Goal: Task Accomplishment & Management: Use online tool/utility

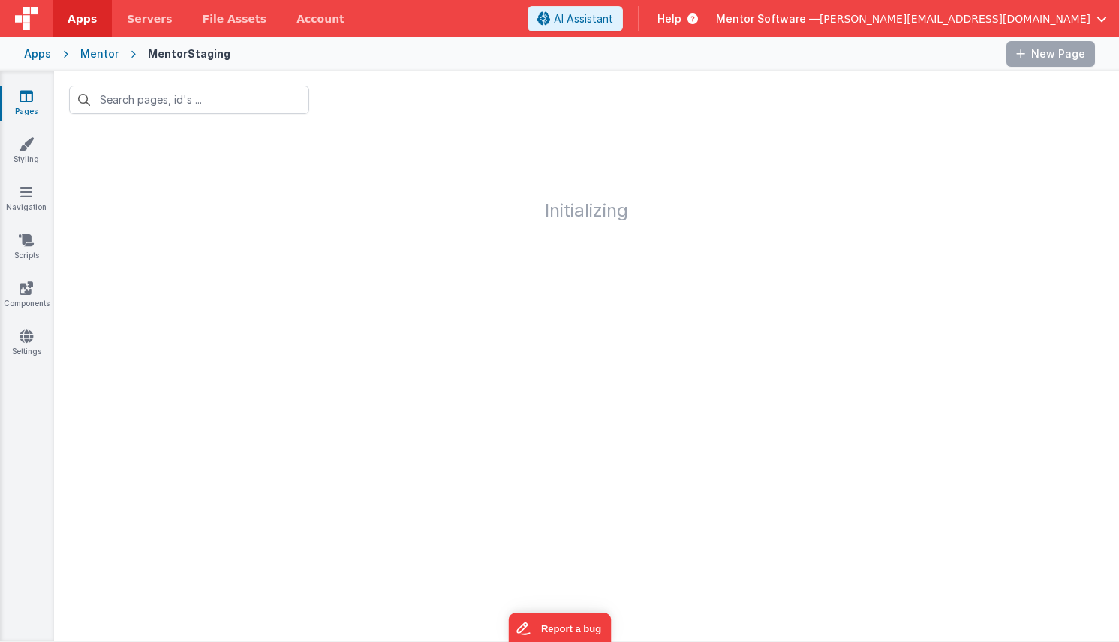
click at [1094, 18] on button "Mentor Software — [PERSON_NAME][EMAIL_ADDRESS][DOMAIN_NAME]" at bounding box center [911, 18] width 391 height 15
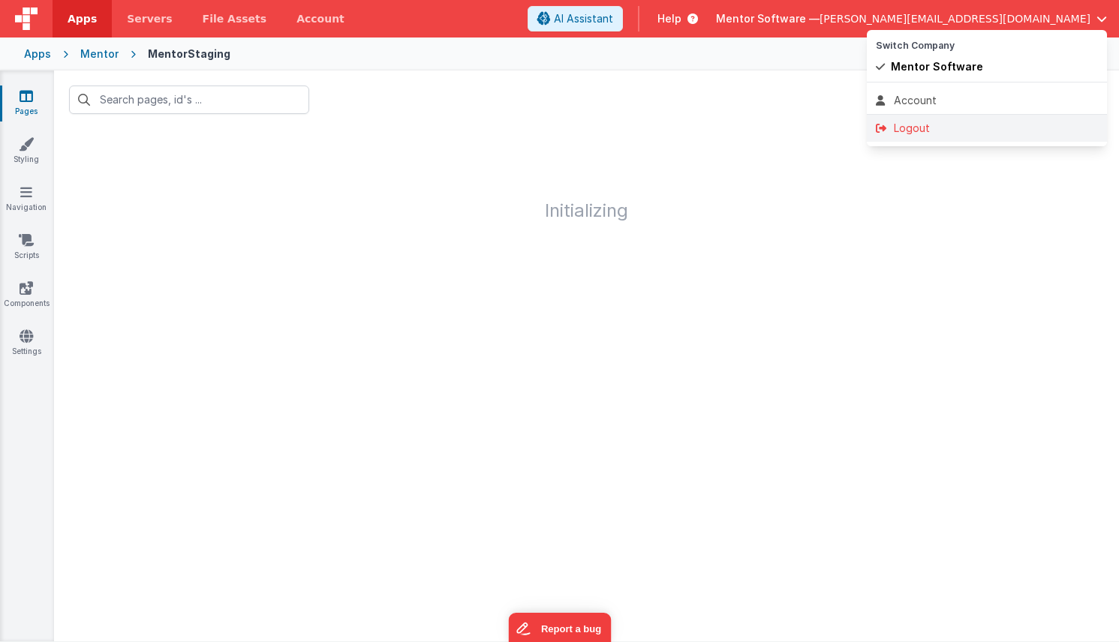
click at [937, 125] on div "Logout" at bounding box center [987, 128] width 222 height 15
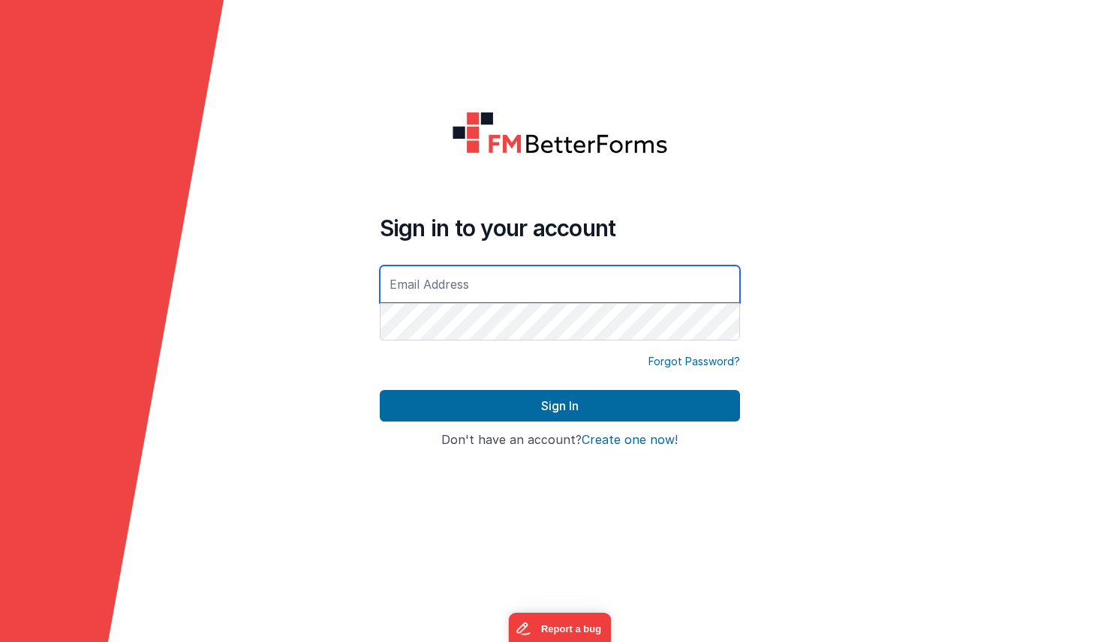
click at [621, 290] on input "text" at bounding box center [560, 285] width 360 height 38
type input "[PERSON_NAME][EMAIL_ADDRESS][DOMAIN_NAME]"
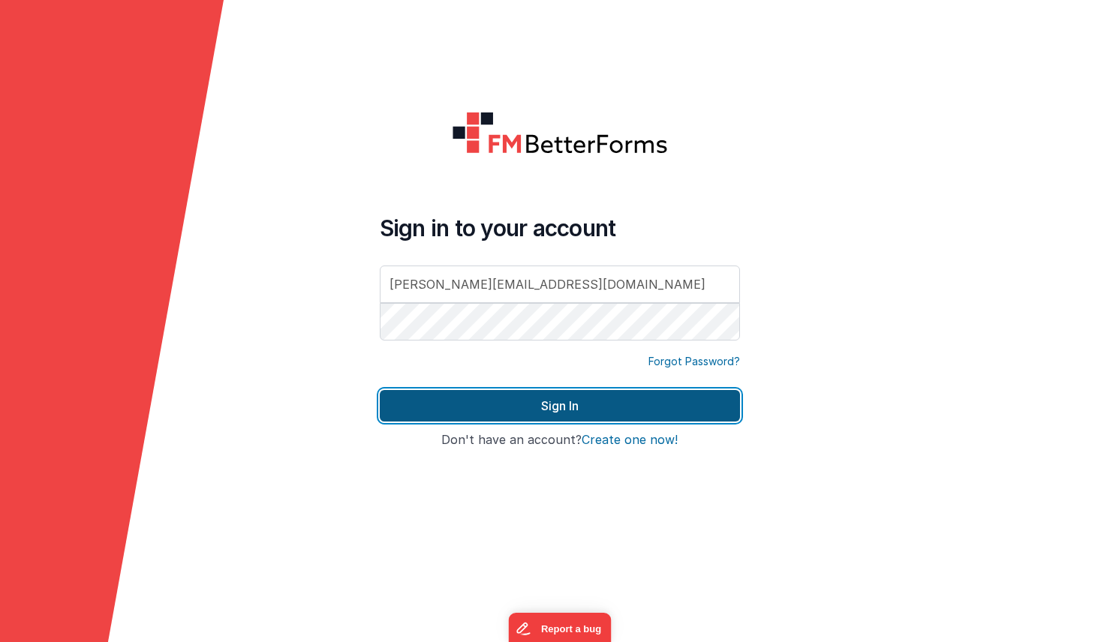
click at [543, 408] on button "Sign In" at bounding box center [560, 406] width 360 height 32
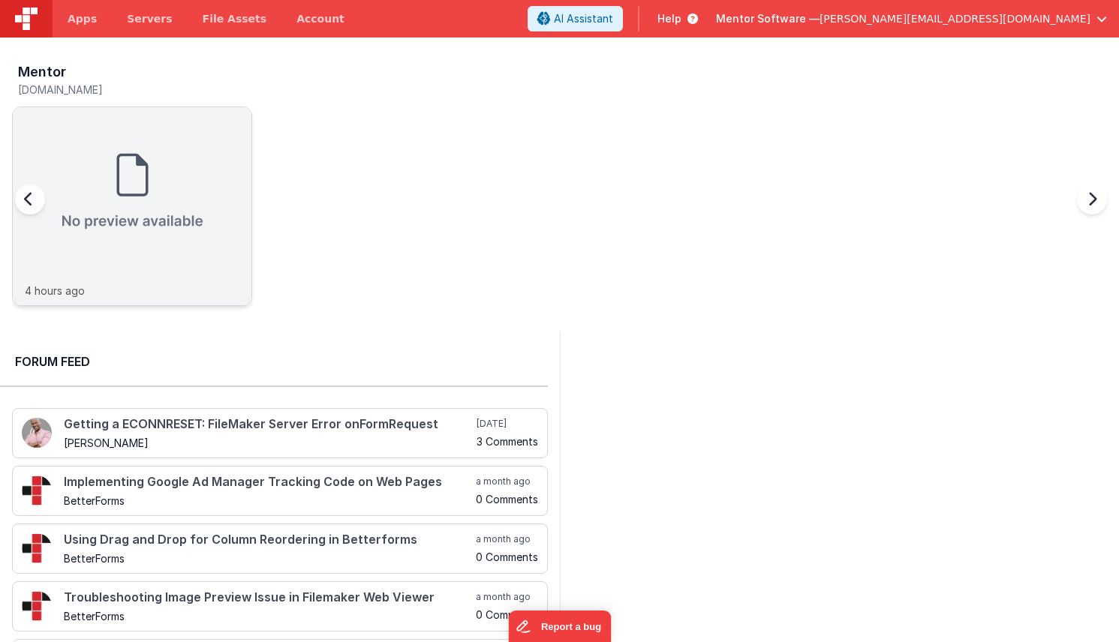
click at [195, 136] on img at bounding box center [132, 191] width 239 height 168
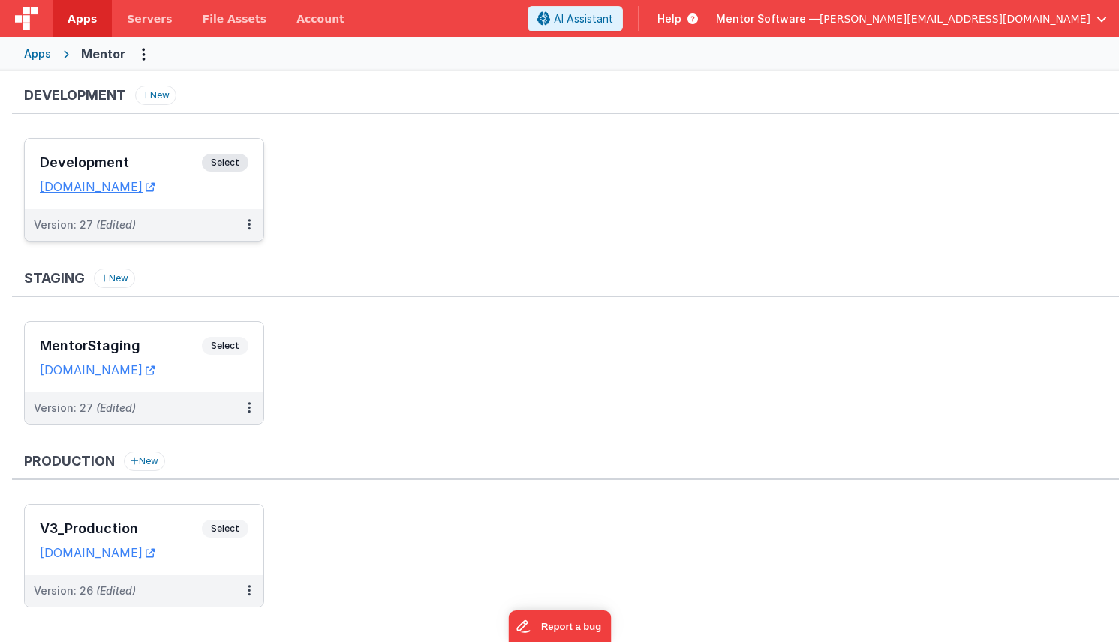
click at [166, 157] on h3 "Development" at bounding box center [121, 162] width 162 height 15
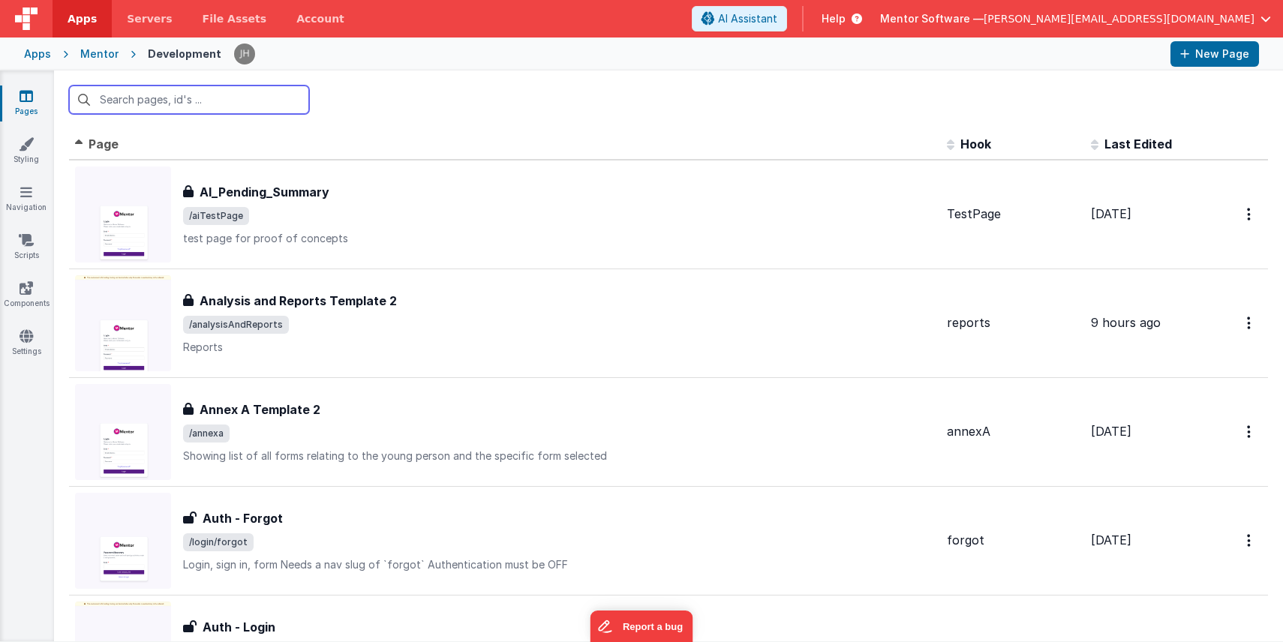
click at [143, 101] on input "text" at bounding box center [189, 100] width 240 height 29
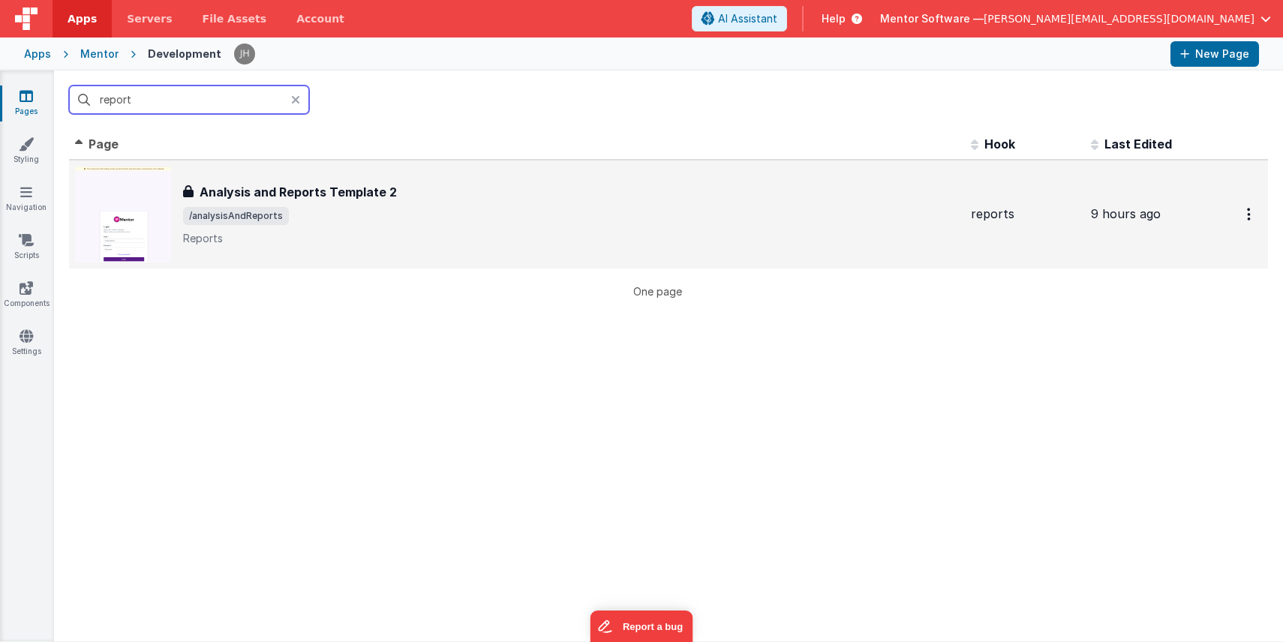
type input "report"
click at [374, 215] on span "/analysisAndReports" at bounding box center [571, 216] width 776 height 18
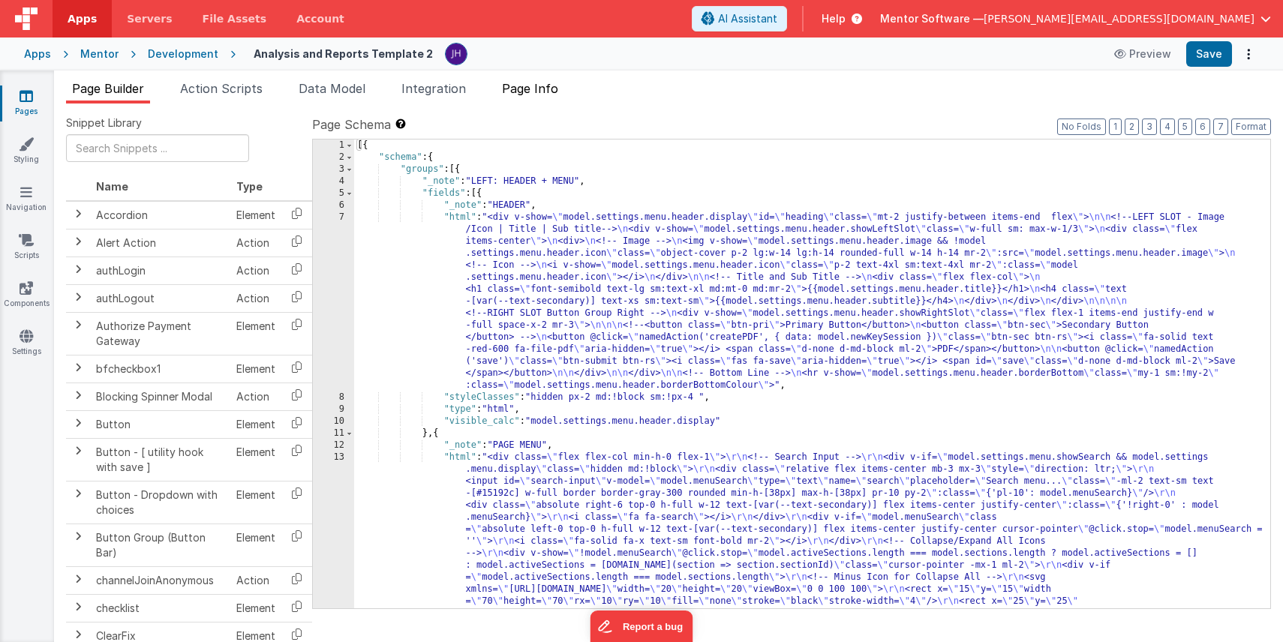
click at [549, 89] on span "Page Info" at bounding box center [530, 88] width 56 height 15
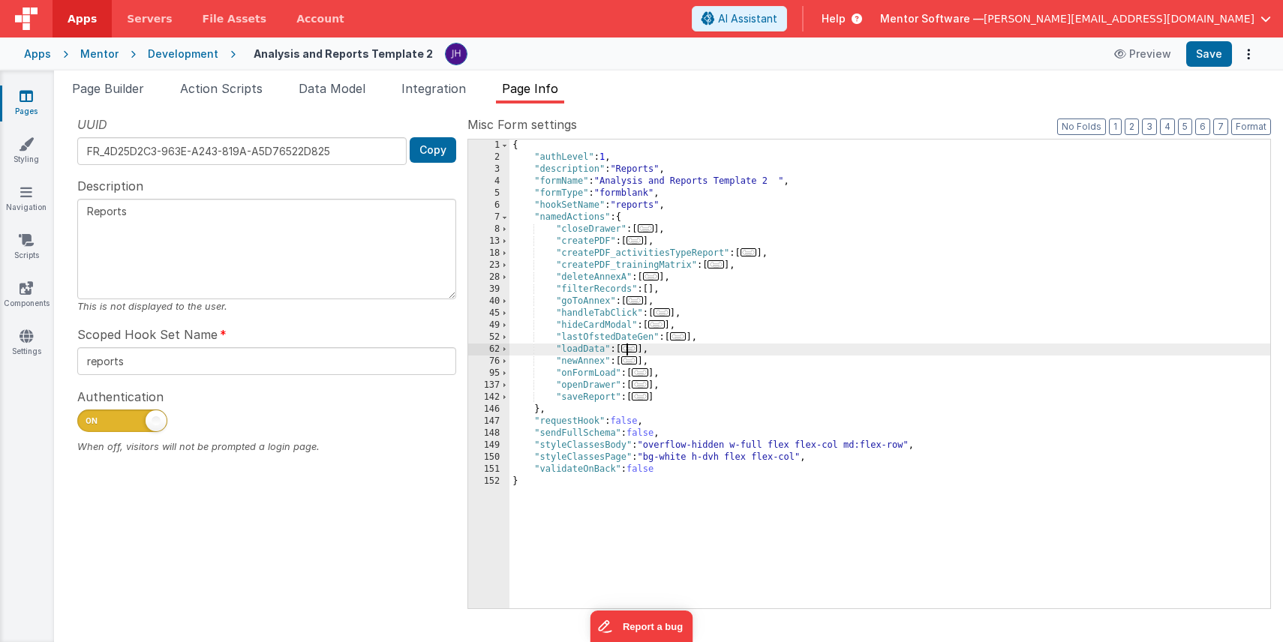
click at [635, 351] on span "..." at bounding box center [629, 349] width 17 height 8
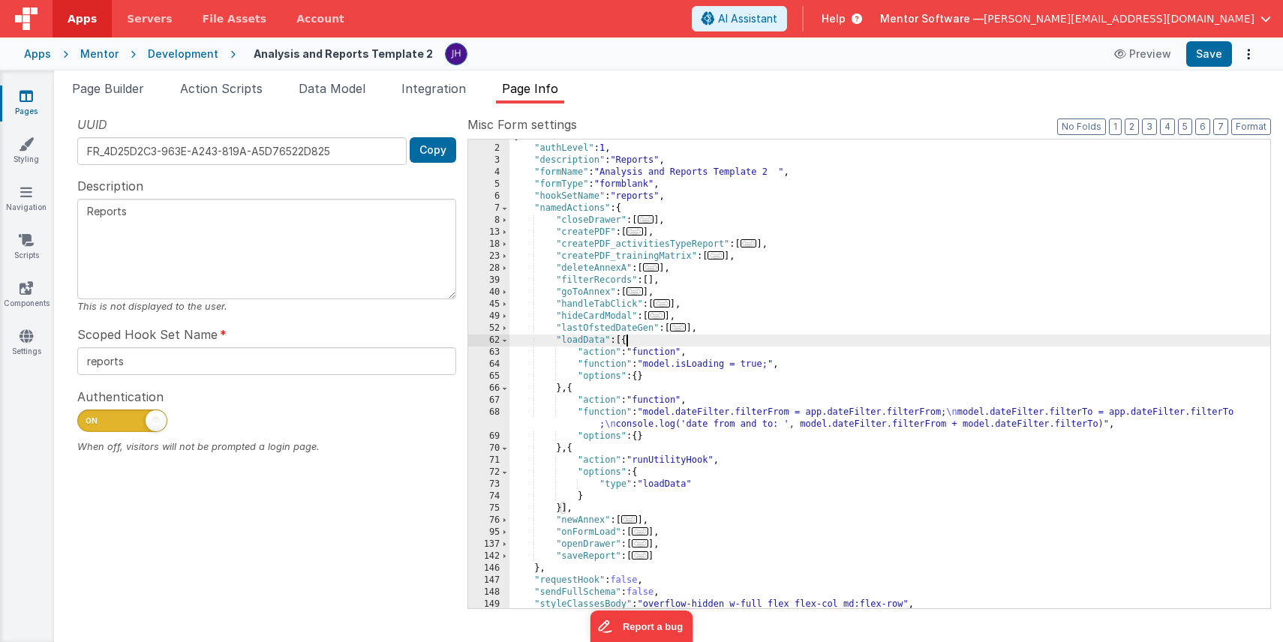
scroll to position [47, 0]
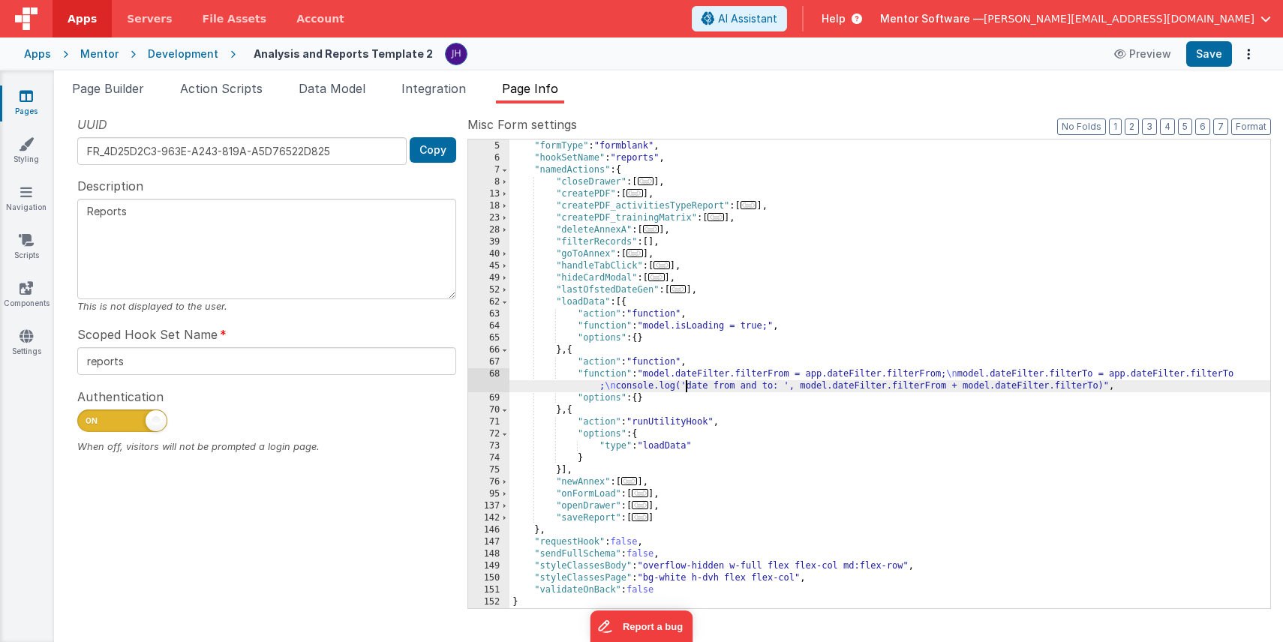
click at [688, 381] on div ""formName" : "Analysis and Reports Template 2 " , "formType" : "formblank" , "h…" at bounding box center [890, 374] width 761 height 493
click at [493, 381] on div "68" at bounding box center [488, 381] width 41 height 24
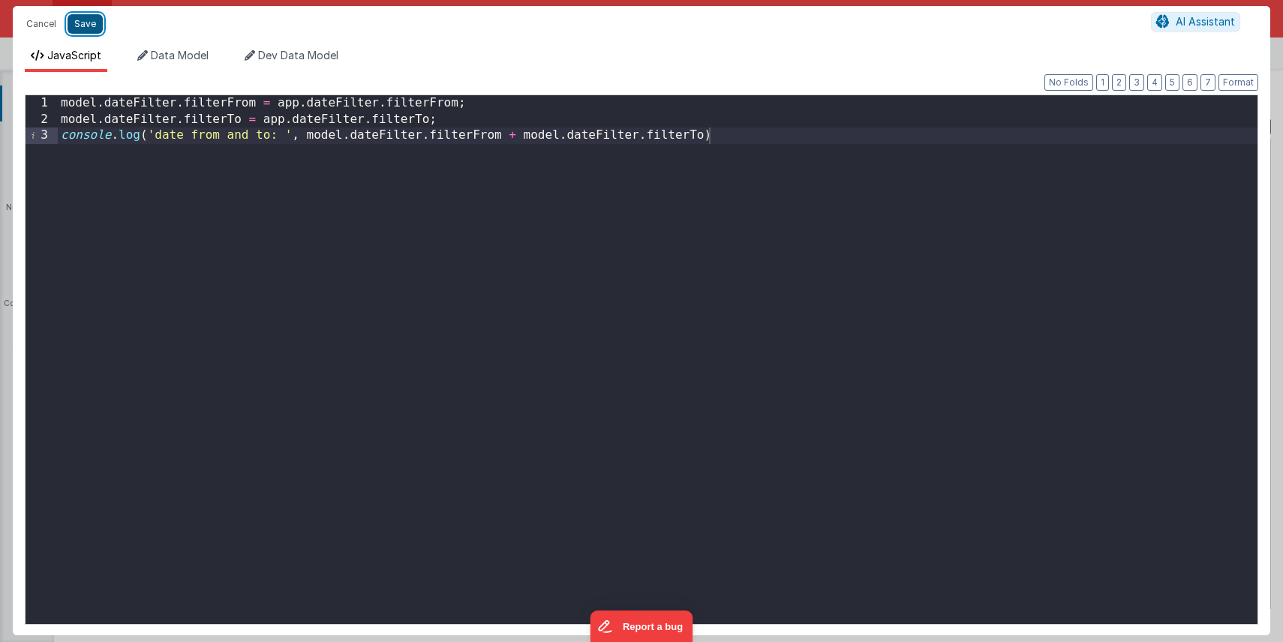
click at [89, 23] on button "Save" at bounding box center [85, 24] width 35 height 20
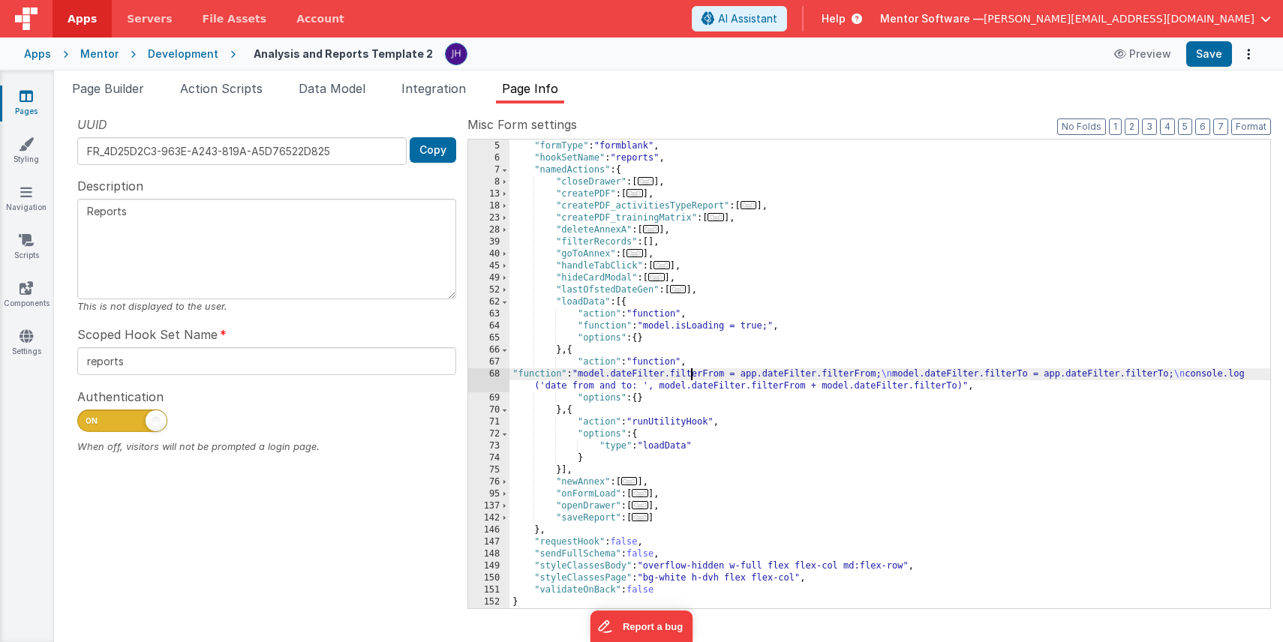
click at [694, 379] on div ""formName" : "Analysis and Reports Template 2 " , "formType" : "formblank" , "h…" at bounding box center [890, 374] width 761 height 493
click at [494, 375] on div "68" at bounding box center [488, 381] width 41 height 24
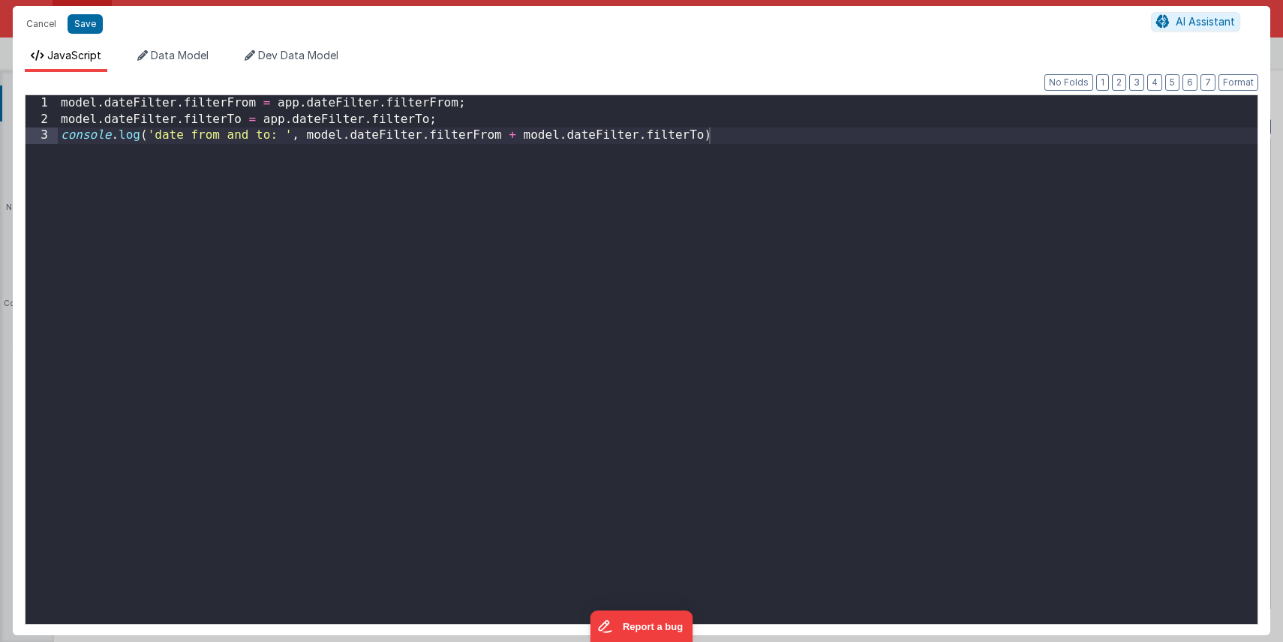
click at [526, 320] on div "model . dateFilter . filterFrom = app . dateFilter . filterFrom ; model . dateF…" at bounding box center [658, 375] width 1200 height 561
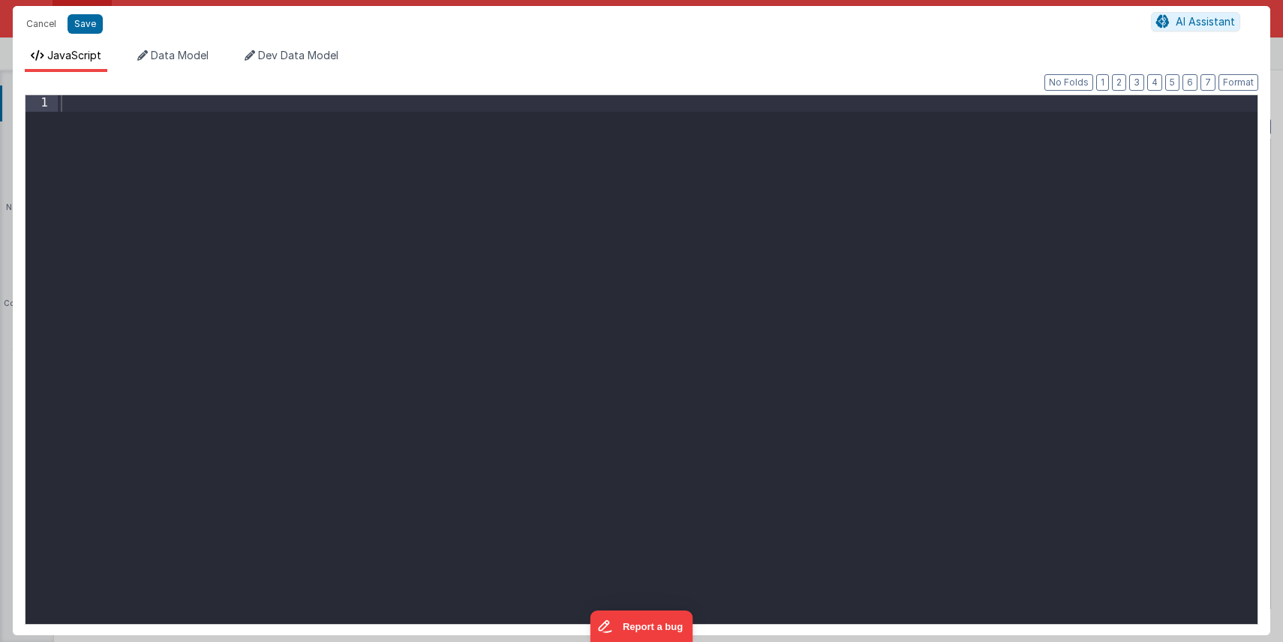
click at [102, 30] on div "Cancel Save" at bounding box center [585, 24] width 1133 height 21
click at [98, 30] on button "Save" at bounding box center [85, 24] width 35 height 20
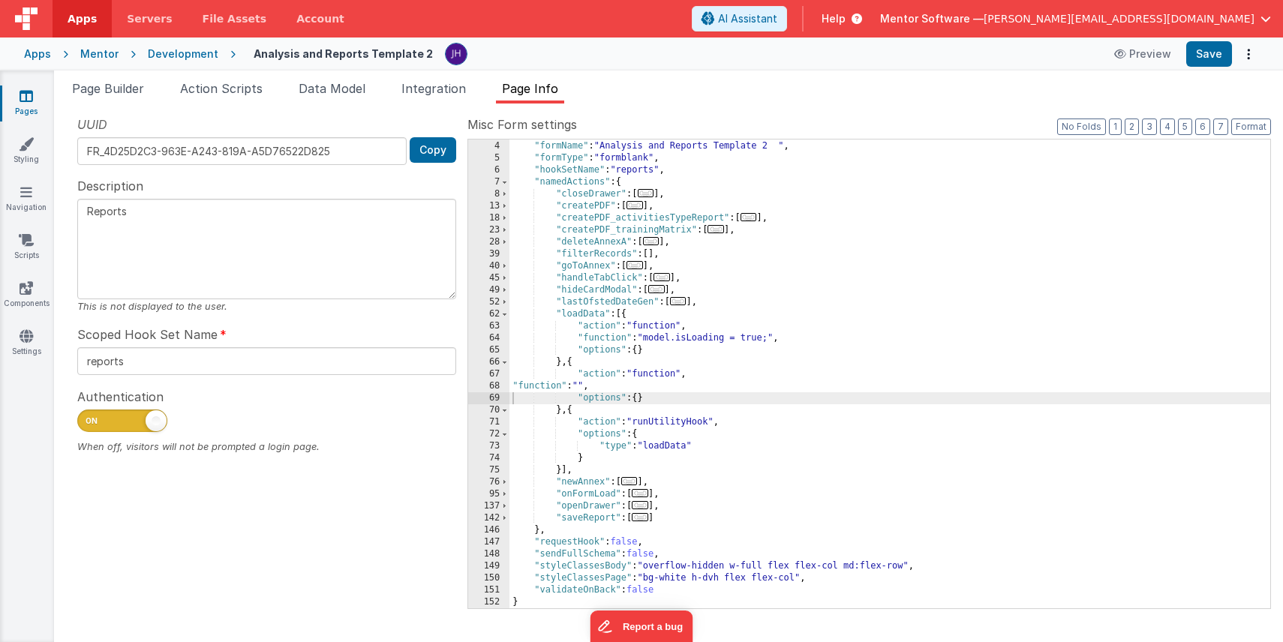
scroll to position [35, 0]
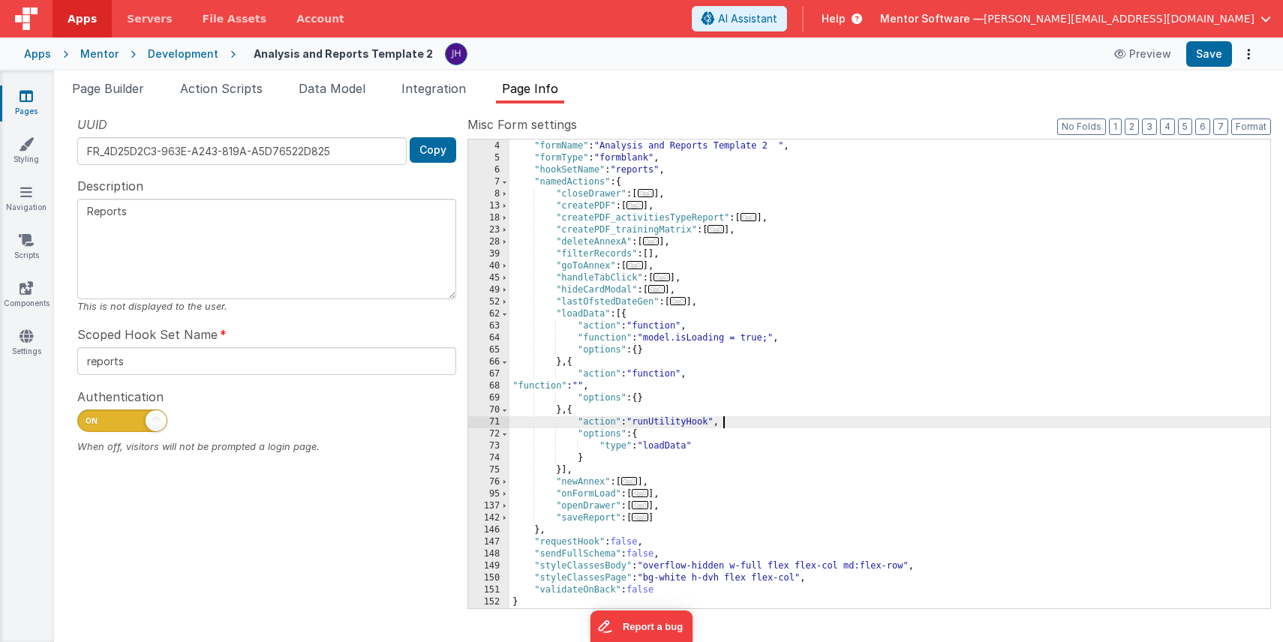
click at [739, 423] on div ""description" : "Reports" , "formName" : "Analysis and Reports Template 2 " , "…" at bounding box center [890, 374] width 761 height 493
click at [732, 439] on div ""description" : "Reports" , "formName" : "Analysis and Reports Template 2 " , "…" at bounding box center [890, 374] width 761 height 493
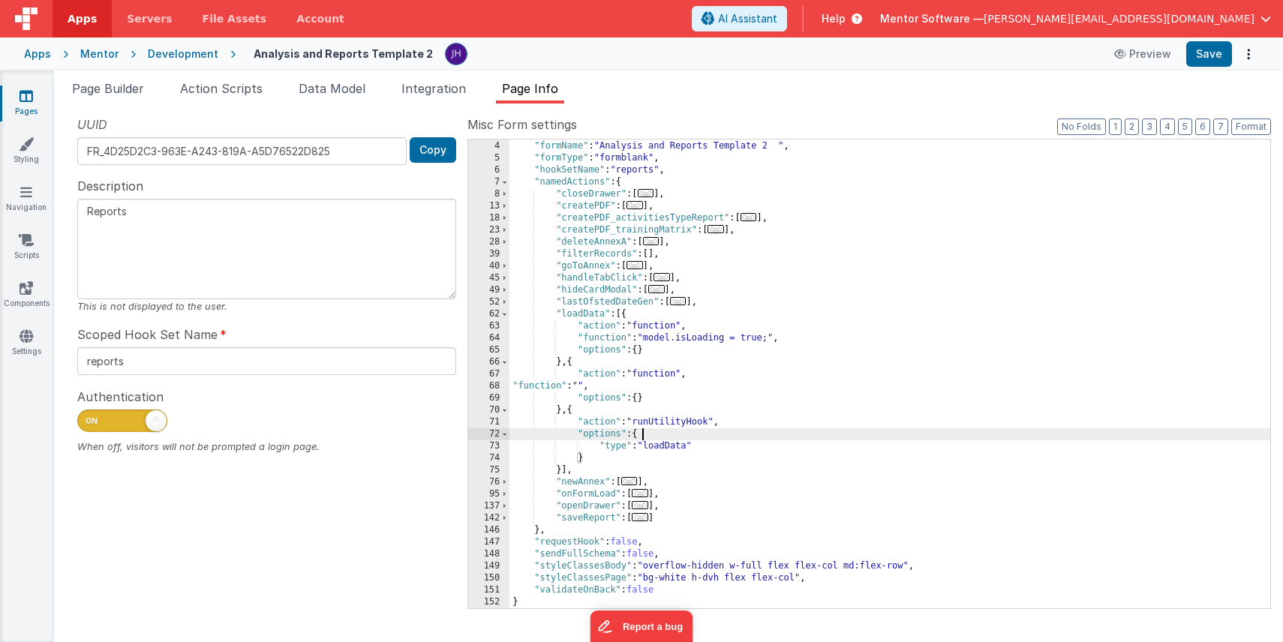
click at [745, 423] on div ""description" : "Reports" , "formName" : "Analysis and Reports Template 2 " , "…" at bounding box center [890, 374] width 761 height 493
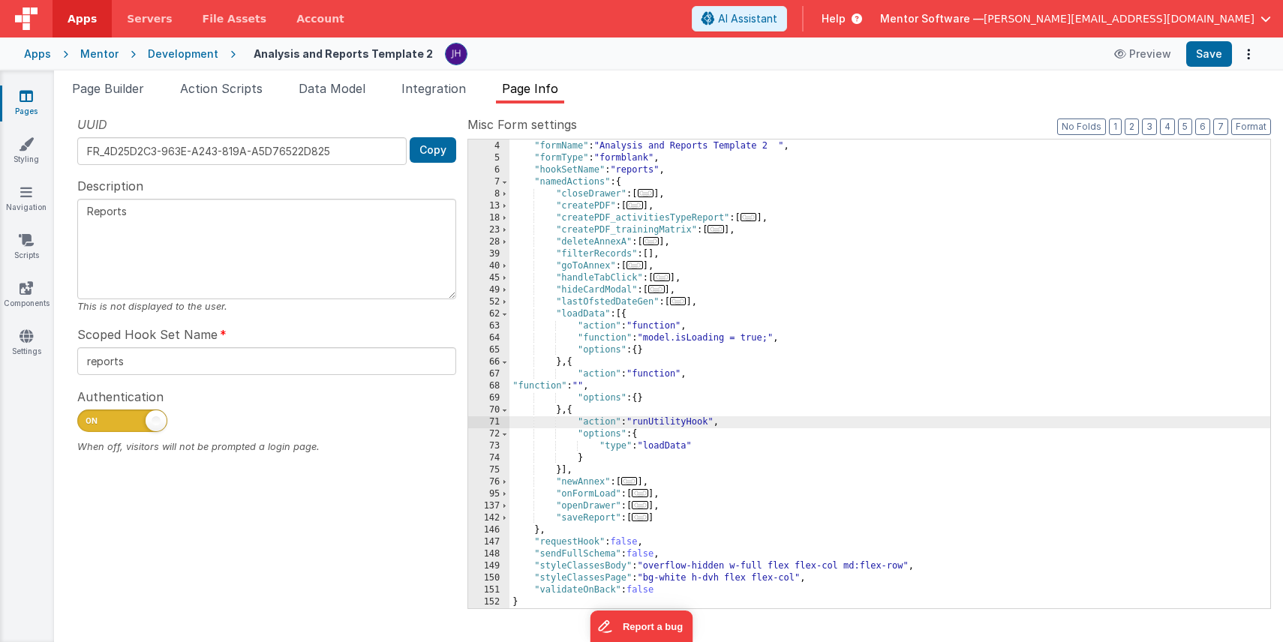
click at [740, 423] on div ""description" : "Reports" , "formName" : "Analysis and Reports Template 2 " , "…" at bounding box center [890, 374] width 761 height 493
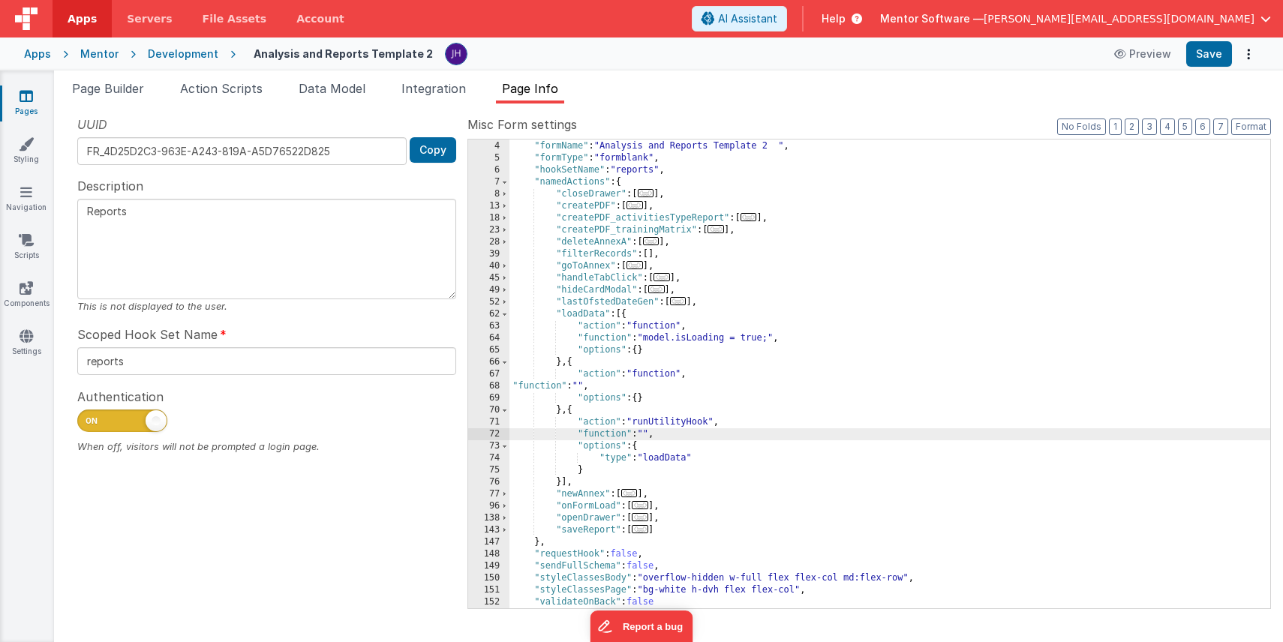
click at [643, 434] on div ""description" : "Reports" , "formName" : "Analysis and Reports Template 2 " , "…" at bounding box center [890, 374] width 761 height 493
click at [495, 435] on div "72" at bounding box center [488, 435] width 41 height 12
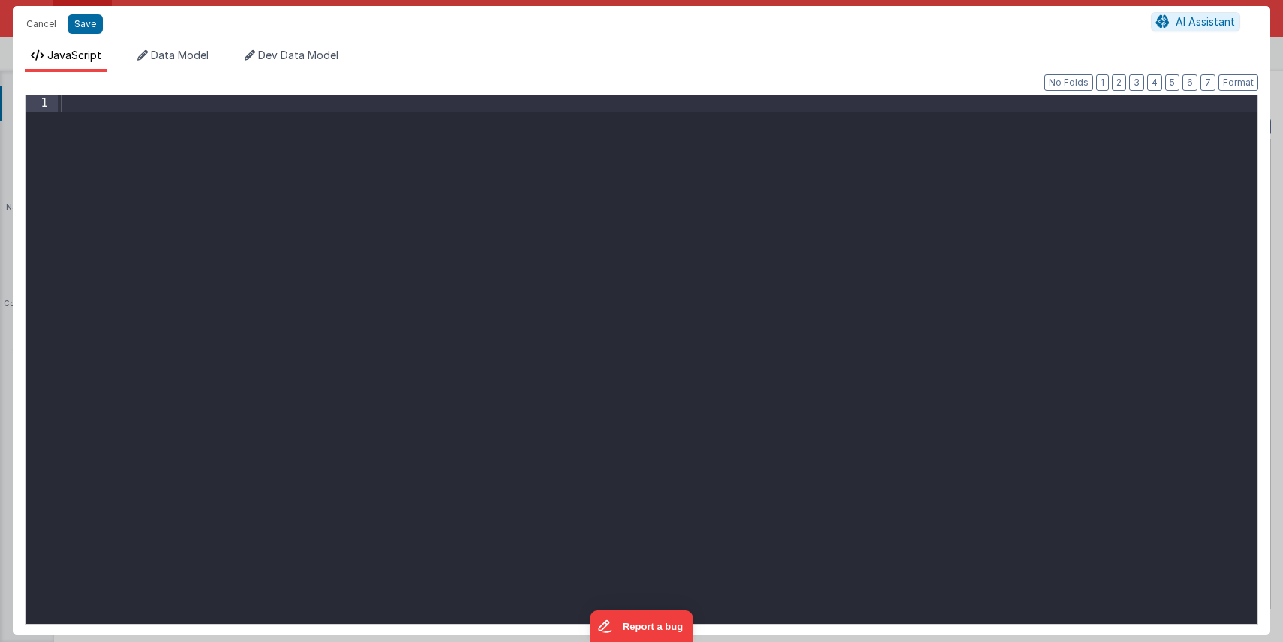
click at [420, 270] on div at bounding box center [658, 375] width 1200 height 561
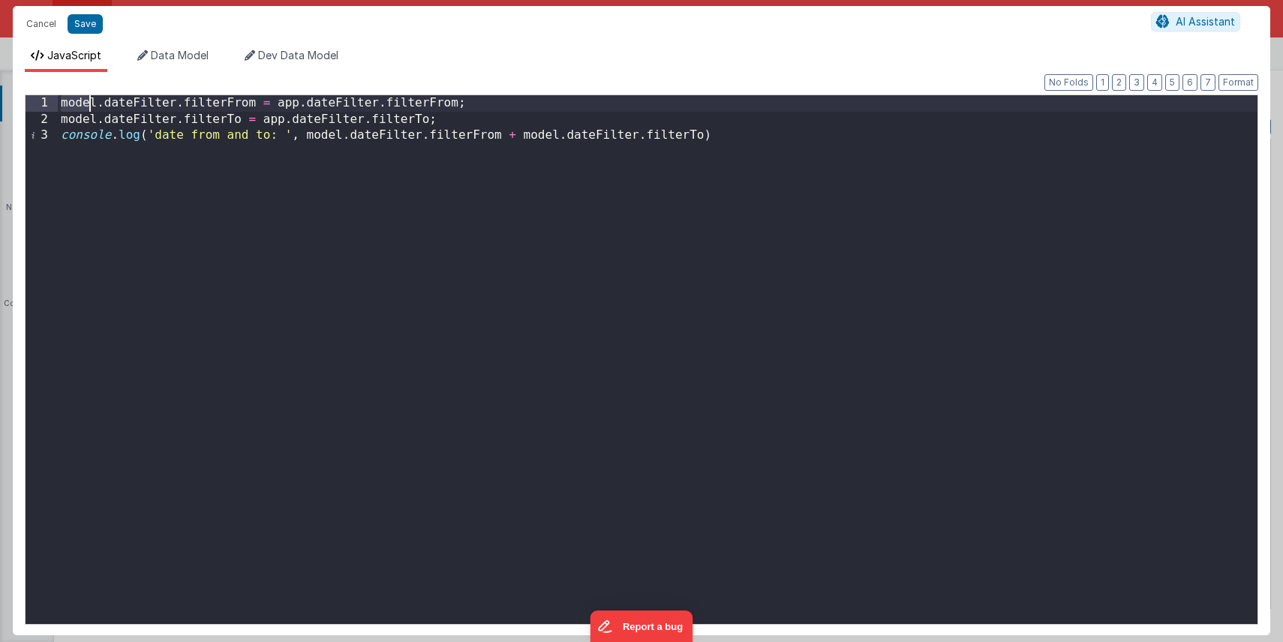
drag, startPoint x: 60, startPoint y: 104, endPoint x: 93, endPoint y: 104, distance: 33.0
click at [93, 104] on div "model . dateFilter . filterFrom = app . dateFilter . filterFrom ; model . dateF…" at bounding box center [658, 375] width 1200 height 561
drag, startPoint x: 161, startPoint y: 106, endPoint x: 38, endPoint y: 103, distance: 122.4
click at [38, 103] on div "1 2 3 action . options . dateFilter . filterFrom = app . dateFilter . filterFro…" at bounding box center [642, 360] width 1234 height 531
click at [58, 121] on div "action . options . dateFilter . filterFrom = app . dateFilter . filterFrom ; mo…" at bounding box center [658, 375] width 1200 height 561
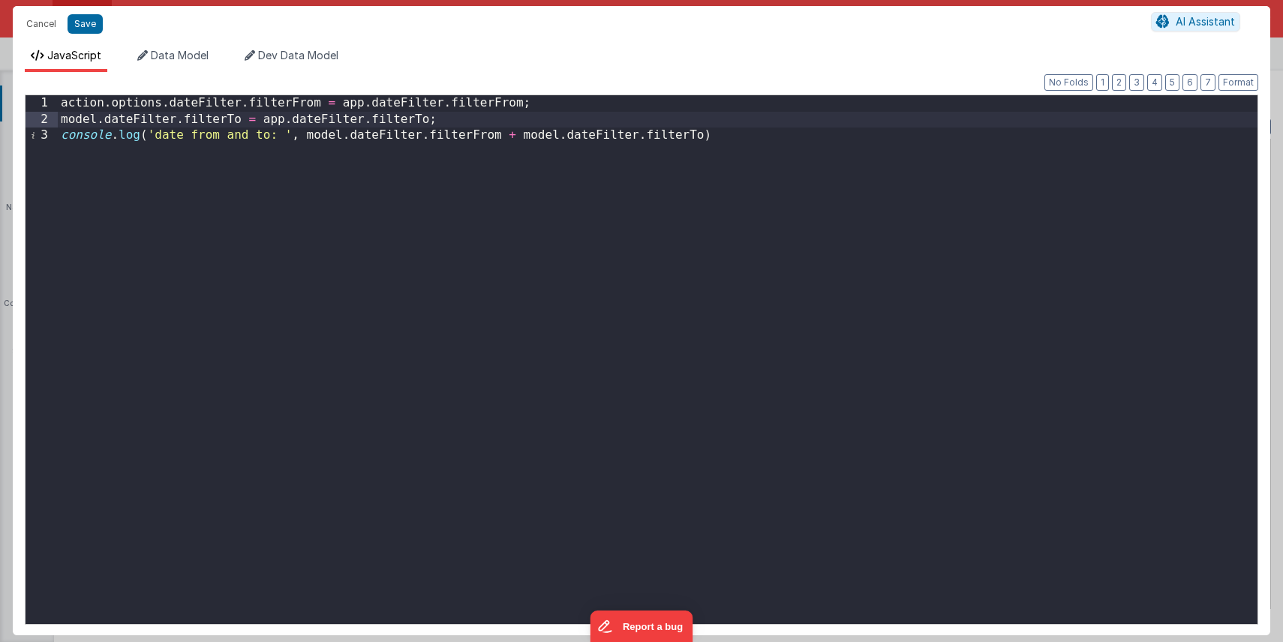
paste textarea
click at [86, 23] on button "Save" at bounding box center [85, 24] width 35 height 20
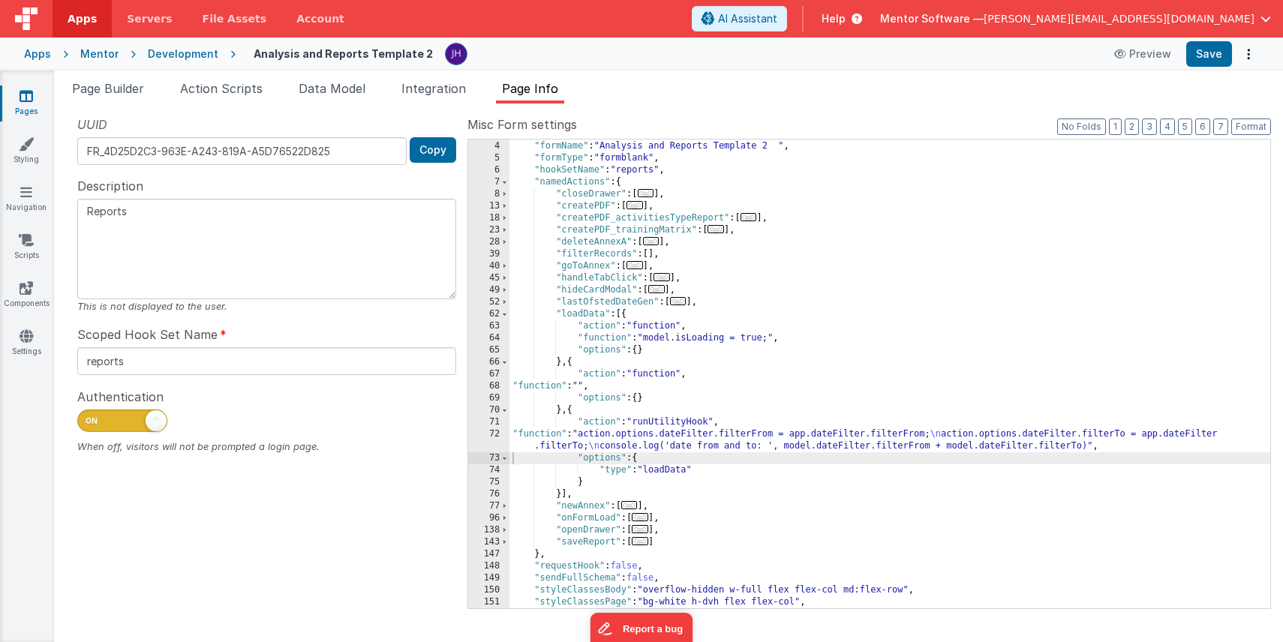
click at [833, 429] on div ""description" : "Reports" , "formName" : "Analysis and Reports Template 2 " , "…" at bounding box center [890, 374] width 761 height 493
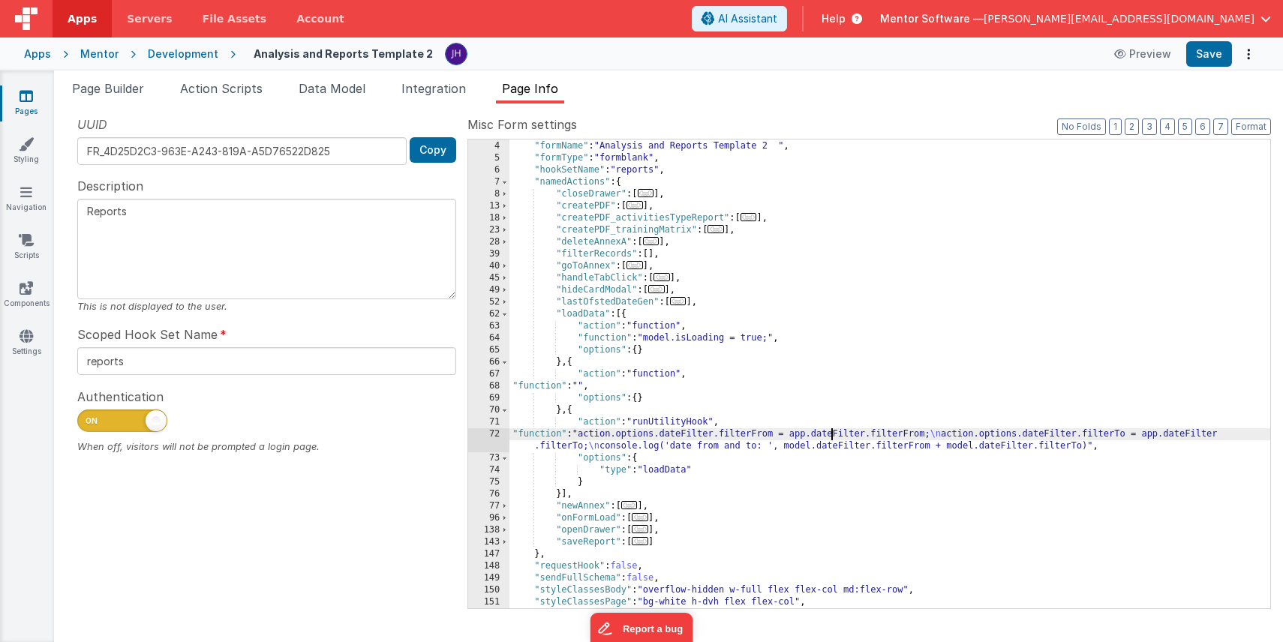
click at [498, 438] on div "72" at bounding box center [488, 441] width 41 height 24
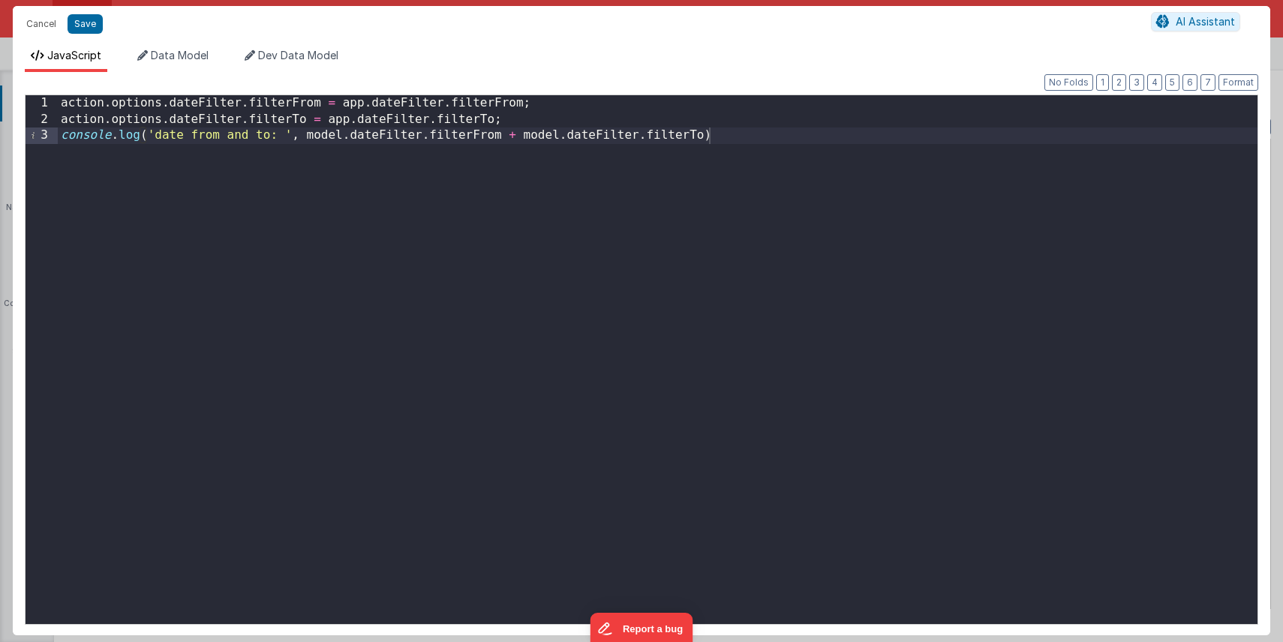
click at [552, 122] on div "action . options . dateFilter . filterFrom = app . dateFilter . filterFrom ; ac…" at bounding box center [658, 375] width 1200 height 561
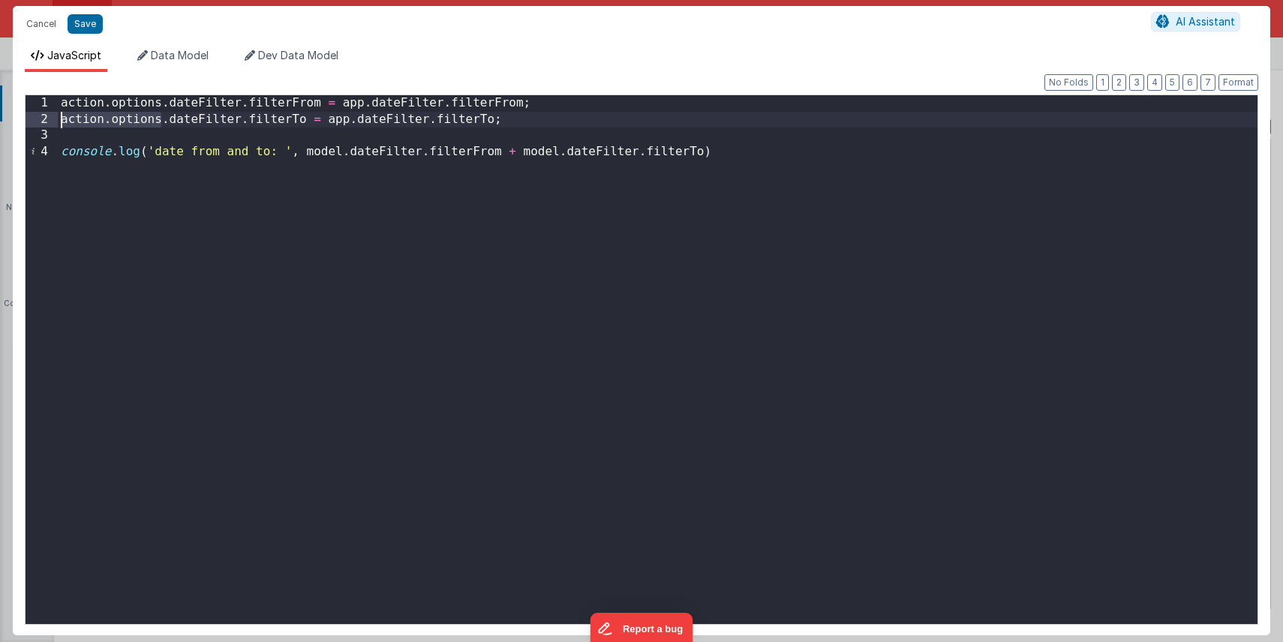
drag, startPoint x: 162, startPoint y: 120, endPoint x: 47, endPoint y: 119, distance: 114.8
click at [47, 119] on div "1 2 3 4 action . options . dateFilter . filterFrom = app . dateFilter . filterF…" at bounding box center [642, 360] width 1234 height 531
paste textarea
click at [89, 24] on button "Save" at bounding box center [85, 24] width 35 height 20
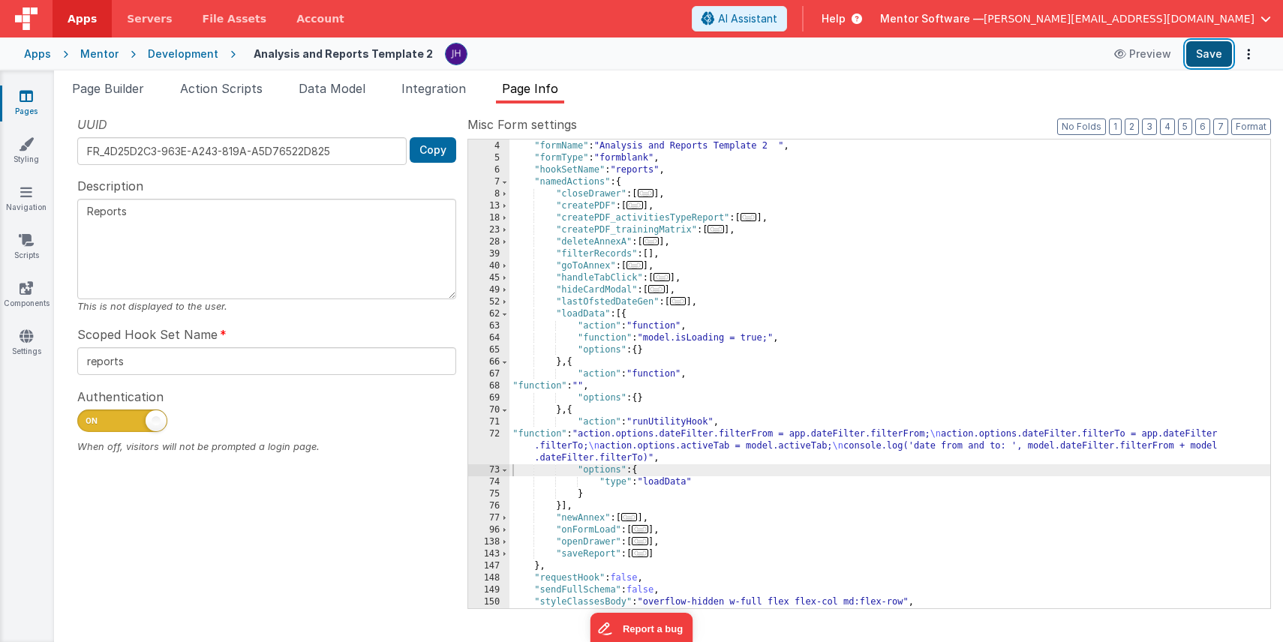
click at [1118, 58] on button "Save" at bounding box center [1210, 54] width 46 height 26
click at [678, 474] on div ""description" : "Reports" , "formName" : "Analysis and Reports Template 2 " , "…" at bounding box center [890, 374] width 761 height 493
click at [685, 459] on div ""description" : "Reports" , "formName" : "Analysis and Reports Template 2 " , "…" at bounding box center [890, 374] width 761 height 493
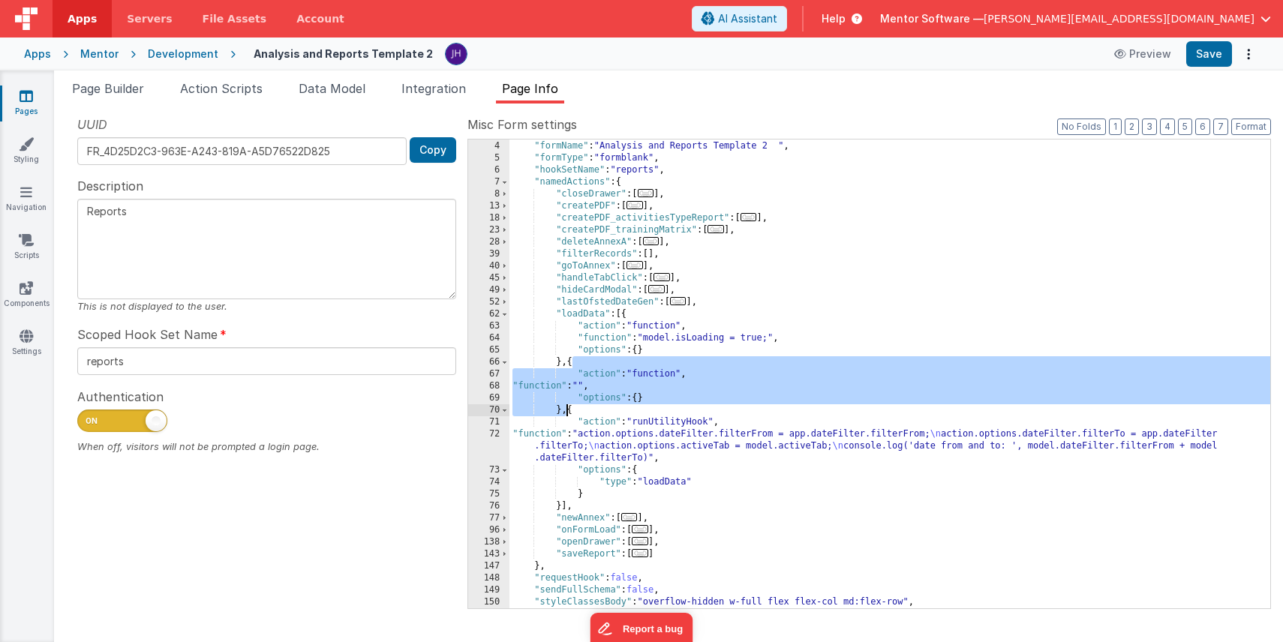
drag, startPoint x: 572, startPoint y: 362, endPoint x: 568, endPoint y: 413, distance: 51.2
click at [568, 413] on div ""description" : "Reports" , "formName" : "Analysis and Reports Template 2 " , "…" at bounding box center [890, 374] width 761 height 493
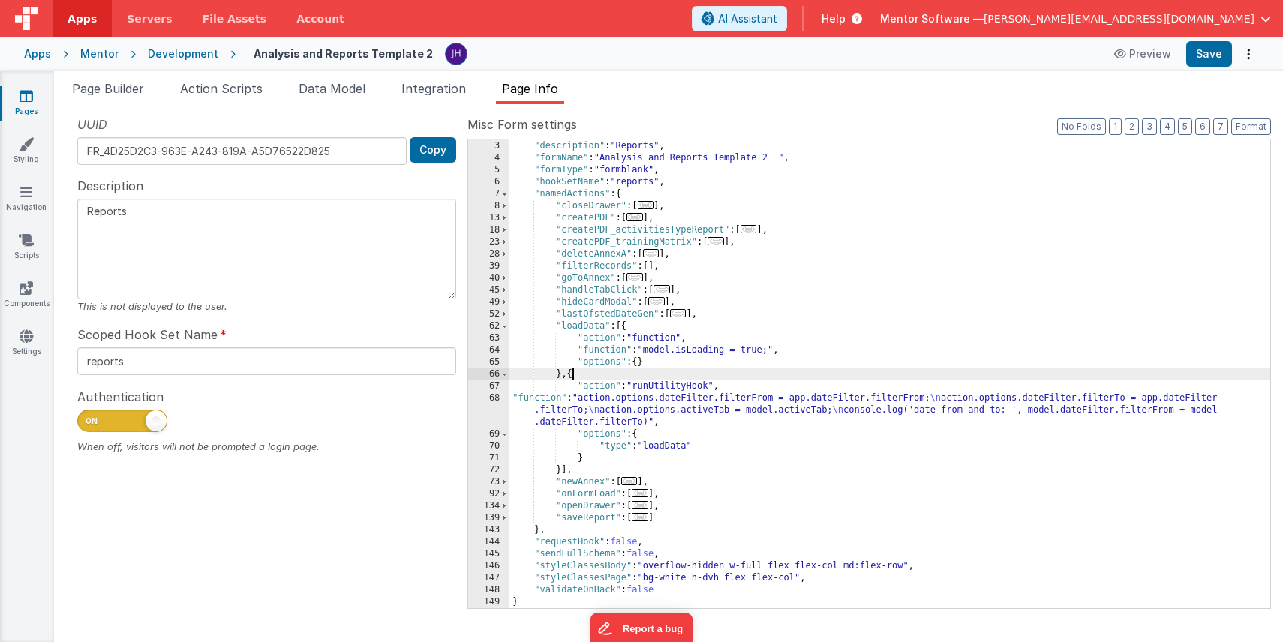
scroll to position [23, 0]
click at [664, 439] on div ""authLevel" : 1 , "description" : "Reports" , "formName" : "Analysis and Report…" at bounding box center [890, 374] width 761 height 493
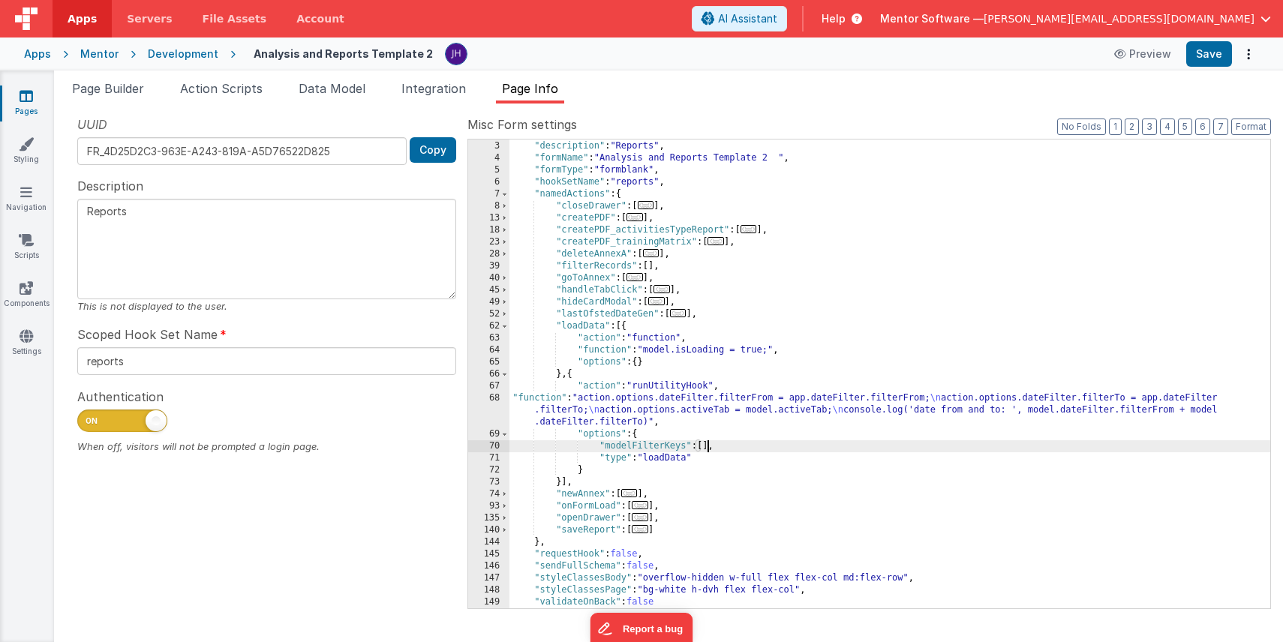
click at [705, 447] on div ""authLevel" : 1 , "description" : "Reports" , "formName" : "Analysis and Report…" at bounding box center [890, 374] width 761 height 493
click at [1118, 53] on button "Save" at bounding box center [1210, 54] width 46 height 26
click at [937, 111] on div "Snippet Library Name Type Accordion Element Alert Action Action authLogin Actio…" at bounding box center [668, 373] width 1229 height 539
click at [927, 122] on label "Misc Form settings" at bounding box center [870, 125] width 804 height 18
click at [949, 112] on div "Snippet Library Name Type Accordion Element Alert Action Action authLogin Actio…" at bounding box center [668, 373] width 1229 height 539
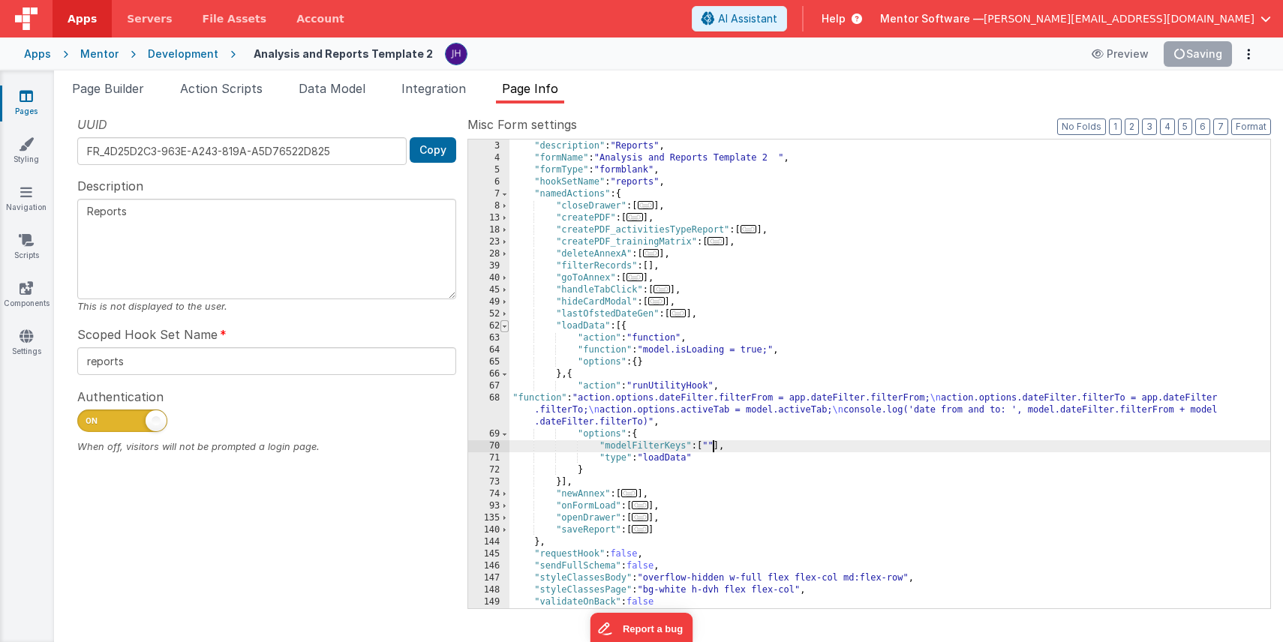
click at [508, 322] on span at bounding box center [505, 326] width 8 height 12
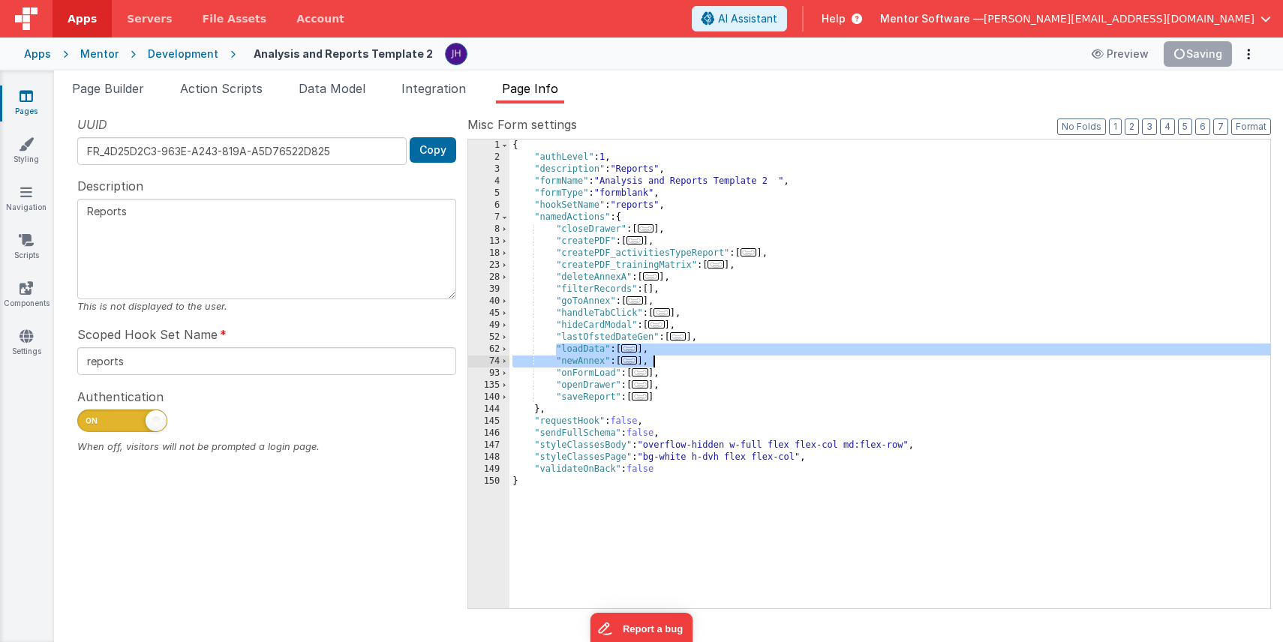
drag, startPoint x: 558, startPoint y: 348, endPoint x: 704, endPoint y: 356, distance: 145.8
click at [704, 356] on div "{ "authLevel" : 1 , "description" : "Reports" , "formName" : "Analysis and Repo…" at bounding box center [890, 386] width 761 height 493
click at [660, 347] on div "{ "authLevel" : 1 , "description" : "Reports" , "formName" : "Analysis and Repo…" at bounding box center [890, 386] width 761 height 493
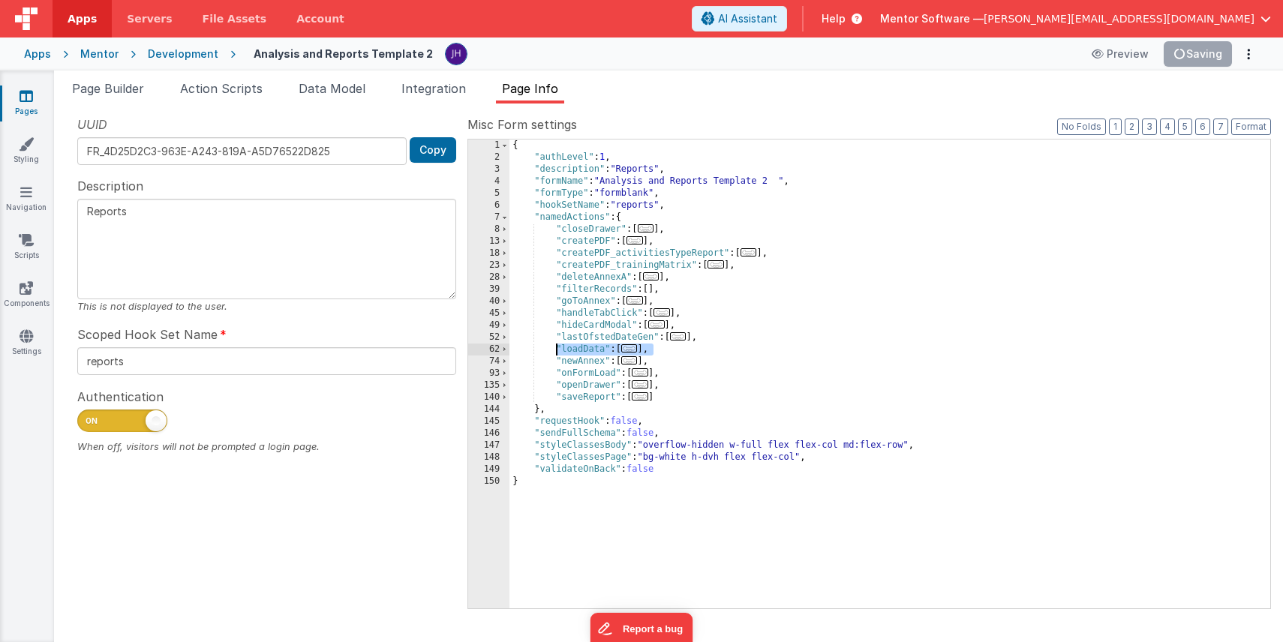
drag, startPoint x: 654, startPoint y: 350, endPoint x: 557, endPoint y: 347, distance: 96.9
click at [557, 347] on div "{ "authLevel" : 1 , "description" : "Reports" , "formName" : "Analysis and Repo…" at bounding box center [890, 386] width 761 height 493
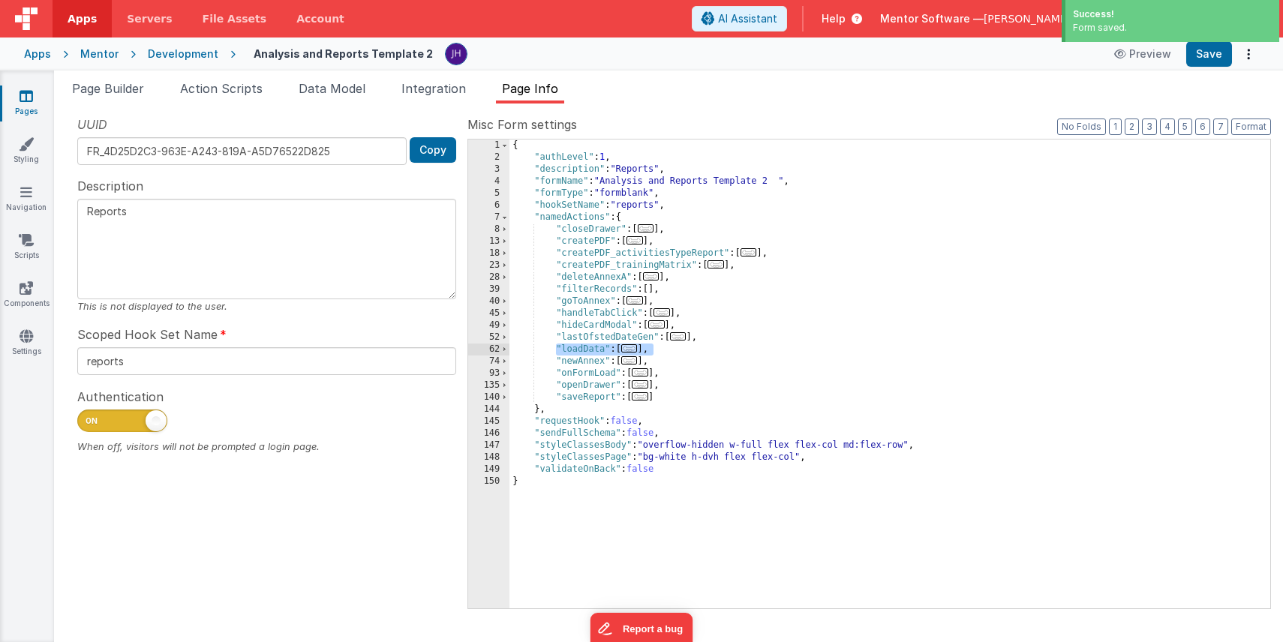
click at [779, 94] on ul "Page Builder Action Scripts Data Model Integration Page Info" at bounding box center [668, 92] width 1229 height 24
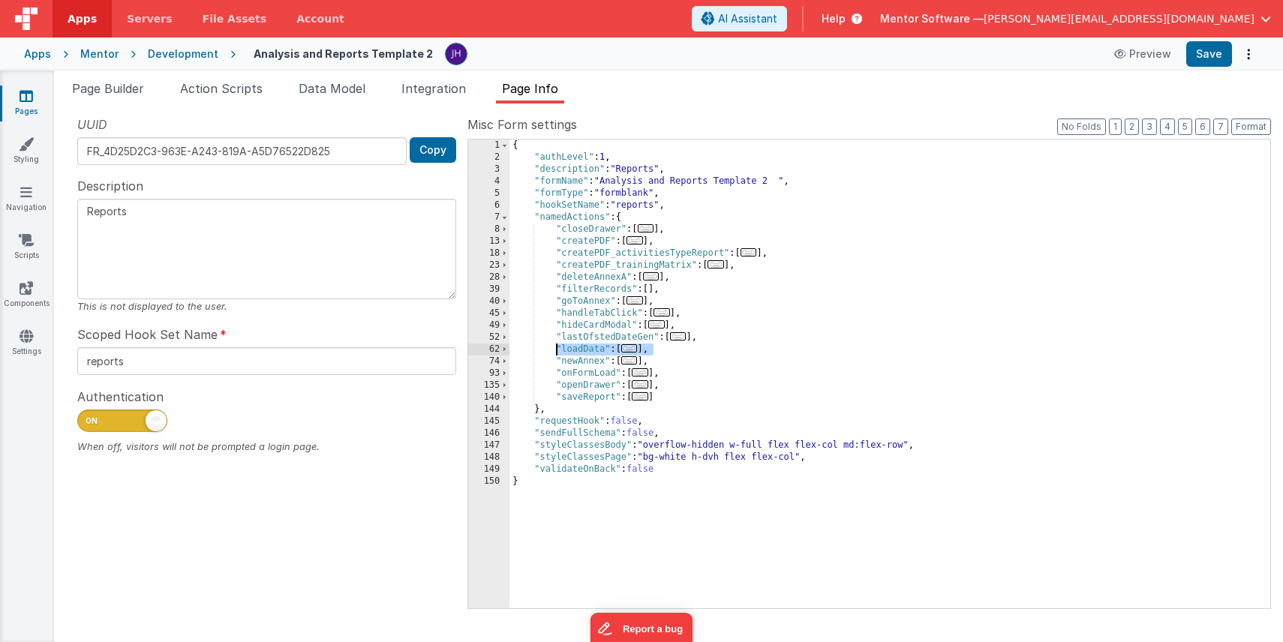
click at [633, 348] on span "..." at bounding box center [629, 349] width 17 height 8
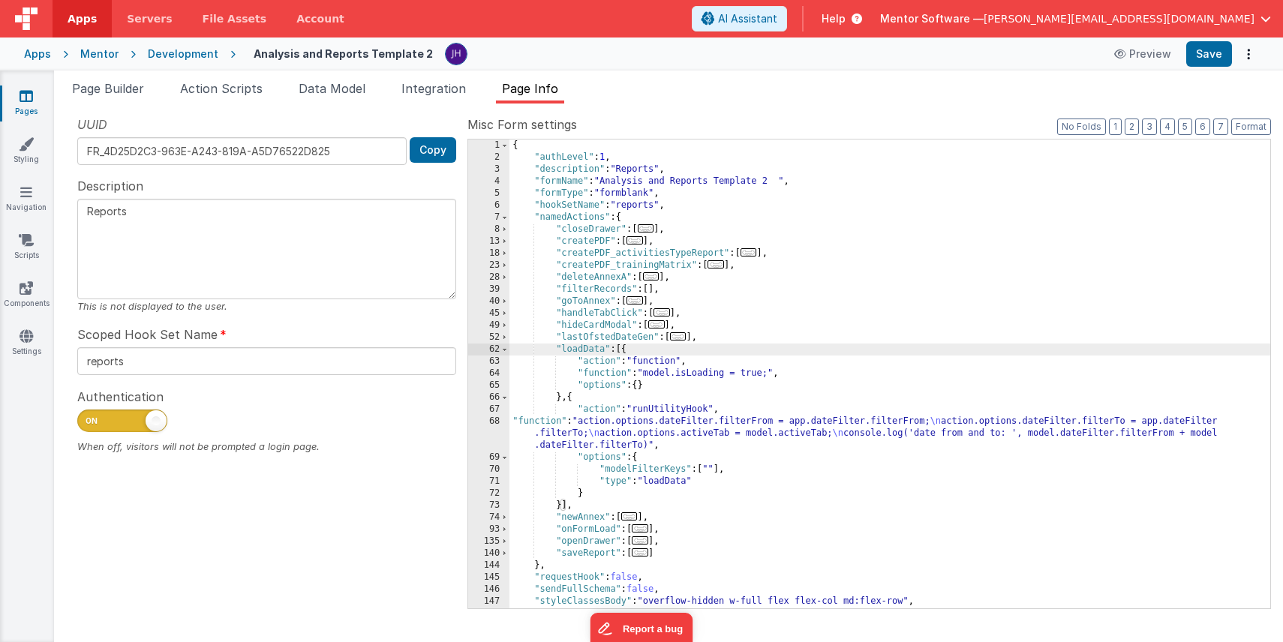
scroll to position [35, 0]
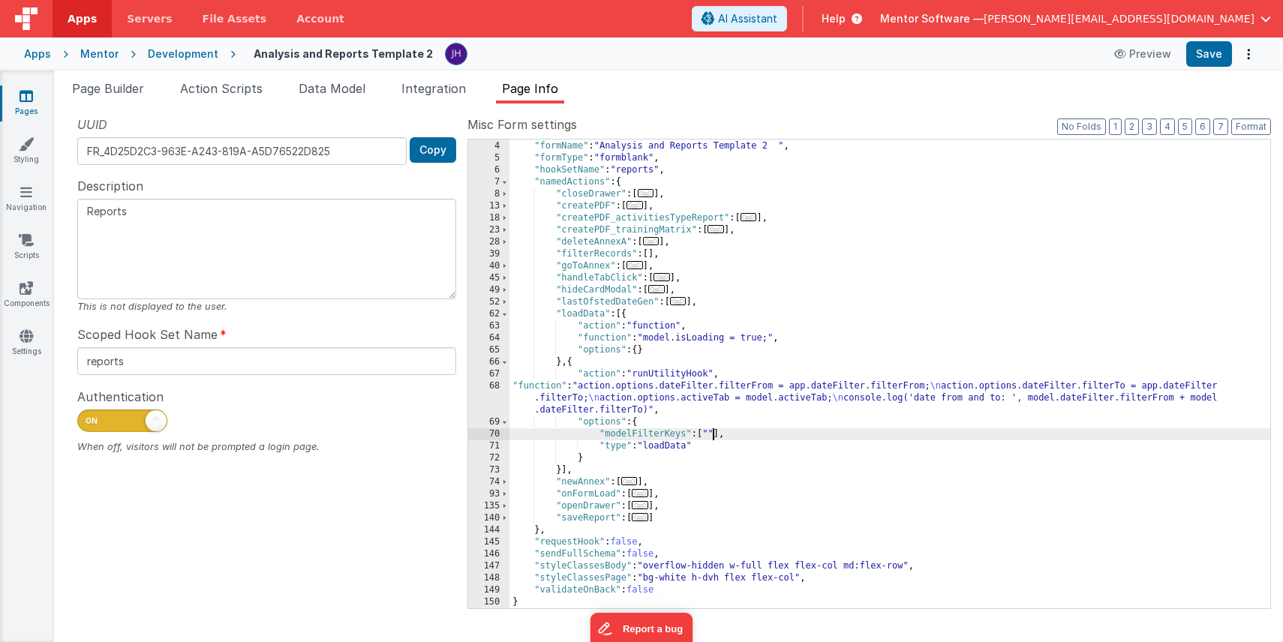
click at [712, 433] on div ""description" : "Reports" , "formName" : "Analysis and Reports Template 2 " , "…" at bounding box center [890, 374] width 761 height 493
click at [666, 423] on div ""description" : "Reports" , "formName" : "Analysis and Reports Template 2 " , "…" at bounding box center [890, 374] width 761 height 493
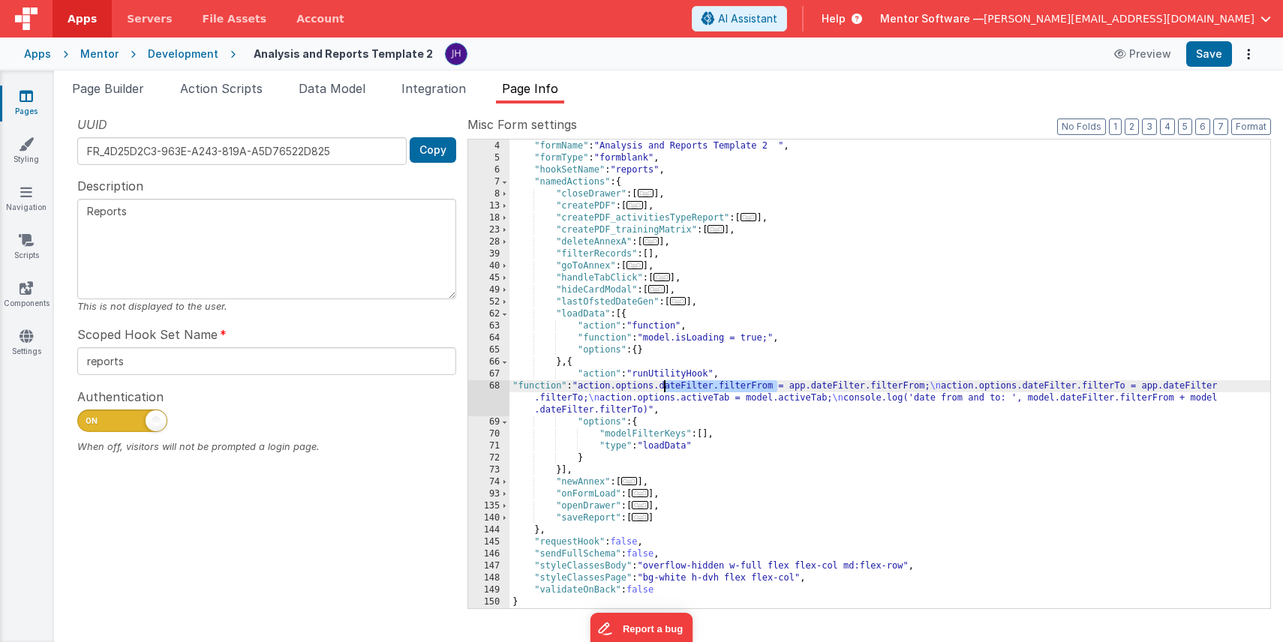
drag, startPoint x: 775, startPoint y: 384, endPoint x: 663, endPoint y: 385, distance: 112.6
click at [663, 385] on div ""description" : "Reports" , "formName" : "Analysis and Reports Template 2 " , "…" at bounding box center [890, 374] width 761 height 493
click at [673, 429] on div ""description" : "Reports" , "formName" : "Analysis and Reports Template 2 " , "…" at bounding box center [890, 374] width 761 height 493
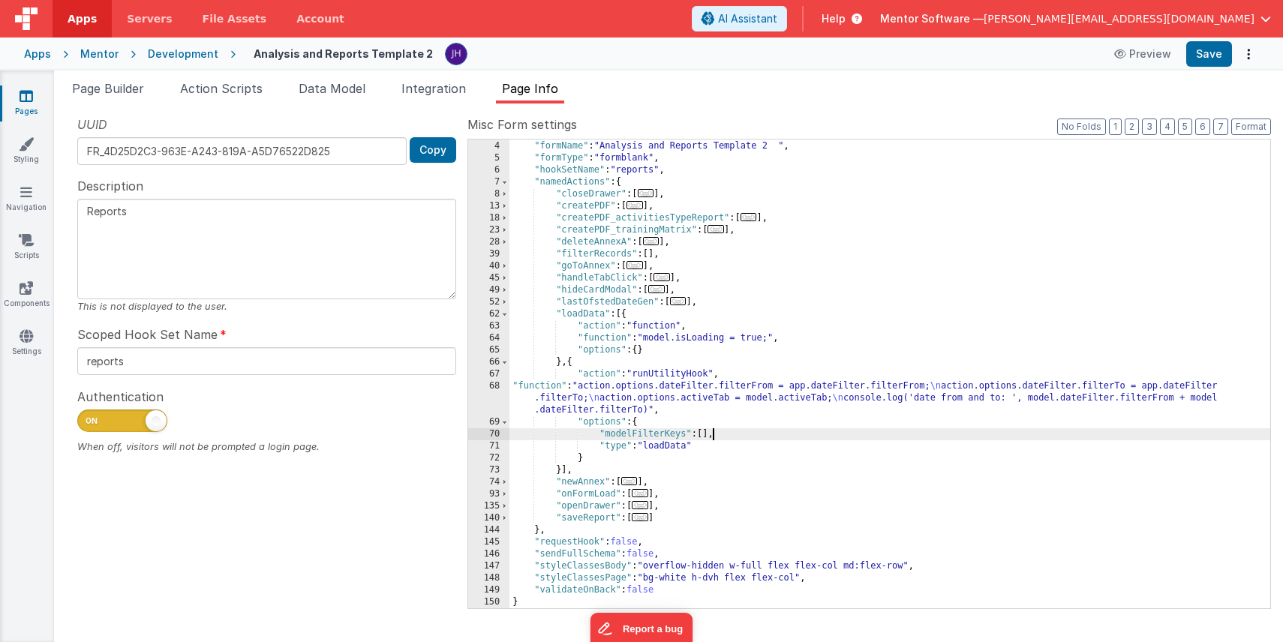
click at [727, 435] on div ""description" : "Reports" , "formName" : "Analysis and Reports Template 2 " , "…" at bounding box center [890, 374] width 761 height 493
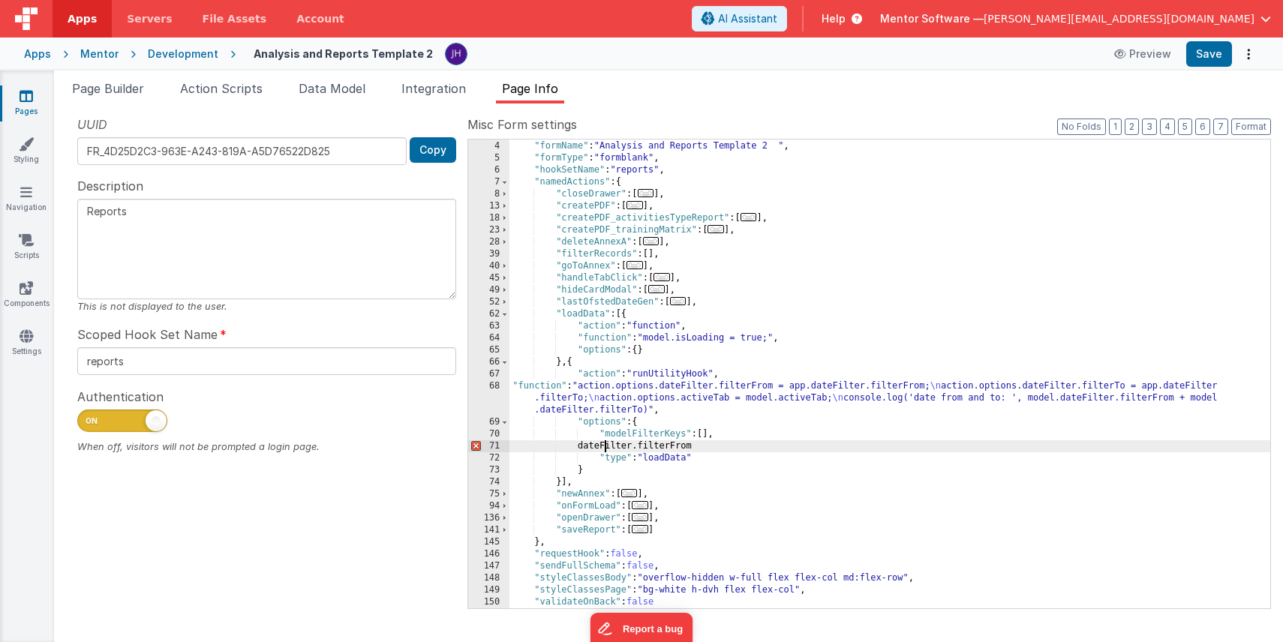
click at [603, 447] on div ""description" : "Reports" , "formName" : "Analysis and Reports Template 2 " , "…" at bounding box center [890, 374] width 761 height 493
click at [727, 444] on div ""description" : "Reports" , "formName" : "Analysis and Reports Template 2 " , "…" at bounding box center [890, 374] width 761 height 493
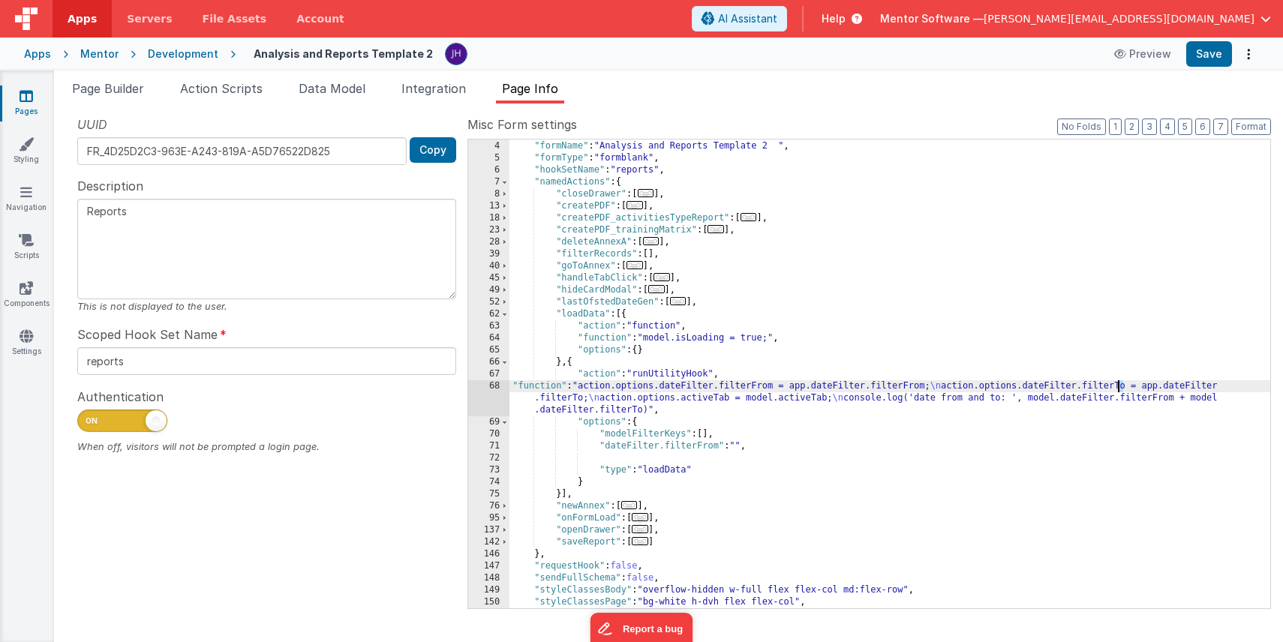
drag, startPoint x: 1125, startPoint y: 382, endPoint x: 1109, endPoint y: 381, distance: 15.8
click at [1109, 381] on div ""description" : "Reports" , "formName" : "Analysis and Reports Template 2 " , "…" at bounding box center [890, 374] width 761 height 493
drag, startPoint x: 1129, startPoint y: 390, endPoint x: 1028, endPoint y: 387, distance: 101.4
click at [1028, 387] on div ""description" : "Reports" , "formName" : "Analysis and Reports Template 2 " , "…" at bounding box center [890, 374] width 761 height 493
click at [760, 446] on div ""description" : "Reports" , "formName" : "Analysis and Reports Template 2 " , "…" at bounding box center [890, 374] width 761 height 493
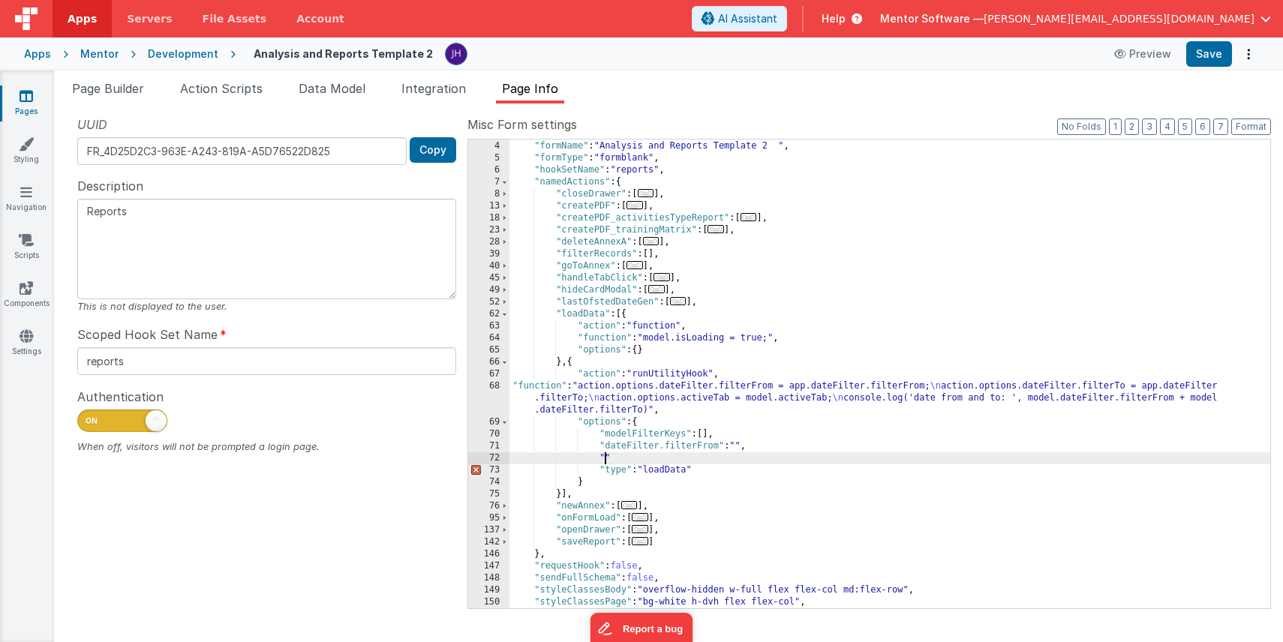
paste textarea
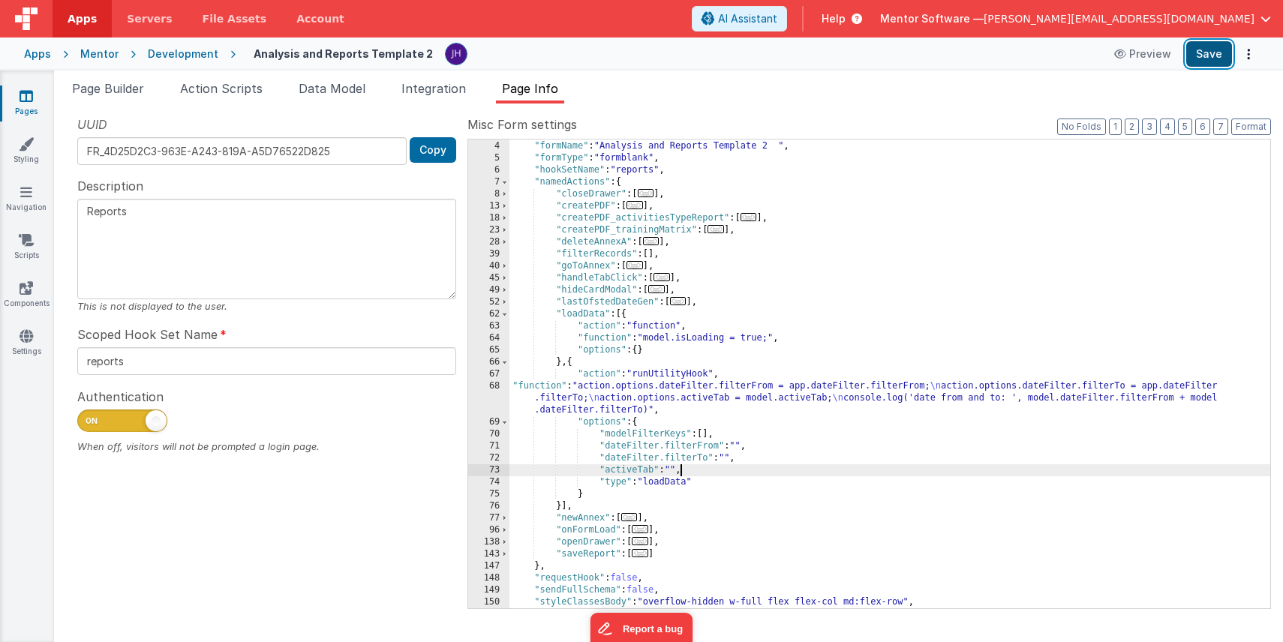
click at [1118, 52] on button "Save" at bounding box center [1210, 54] width 46 height 26
click at [639, 395] on div ""description" : "Reports" , "formName" : "Analysis and Reports Template 2 " , "…" at bounding box center [890, 374] width 761 height 493
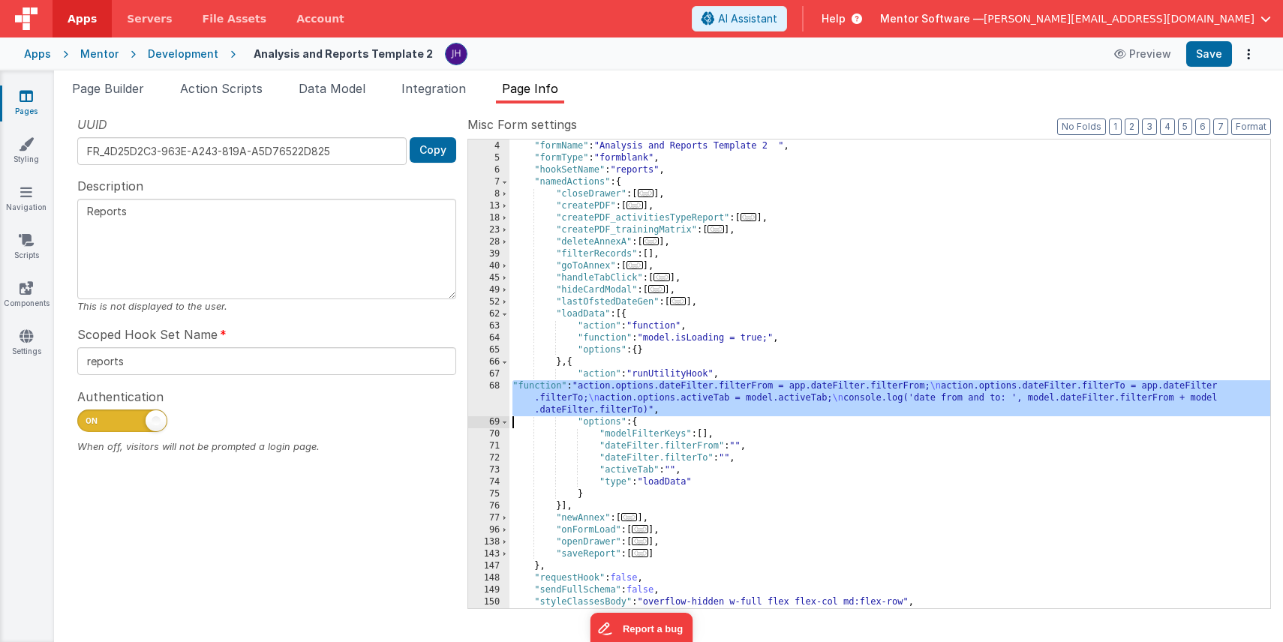
click at [500, 393] on div "68" at bounding box center [488, 399] width 41 height 36
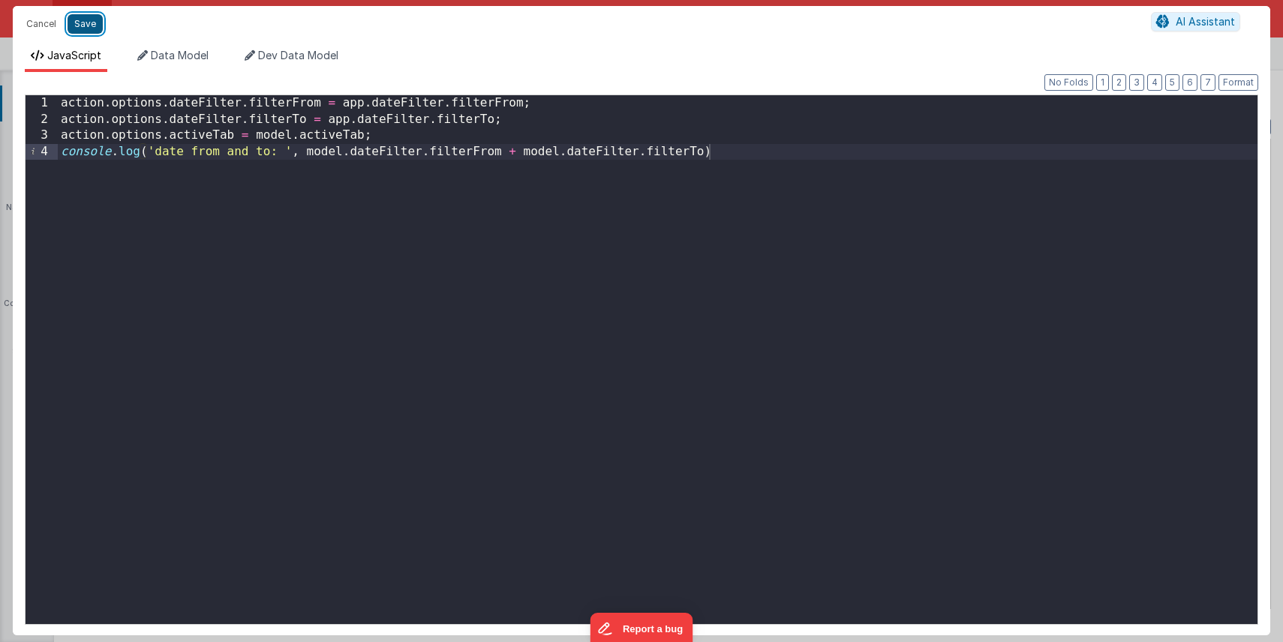
click at [92, 26] on button "Save" at bounding box center [85, 24] width 35 height 20
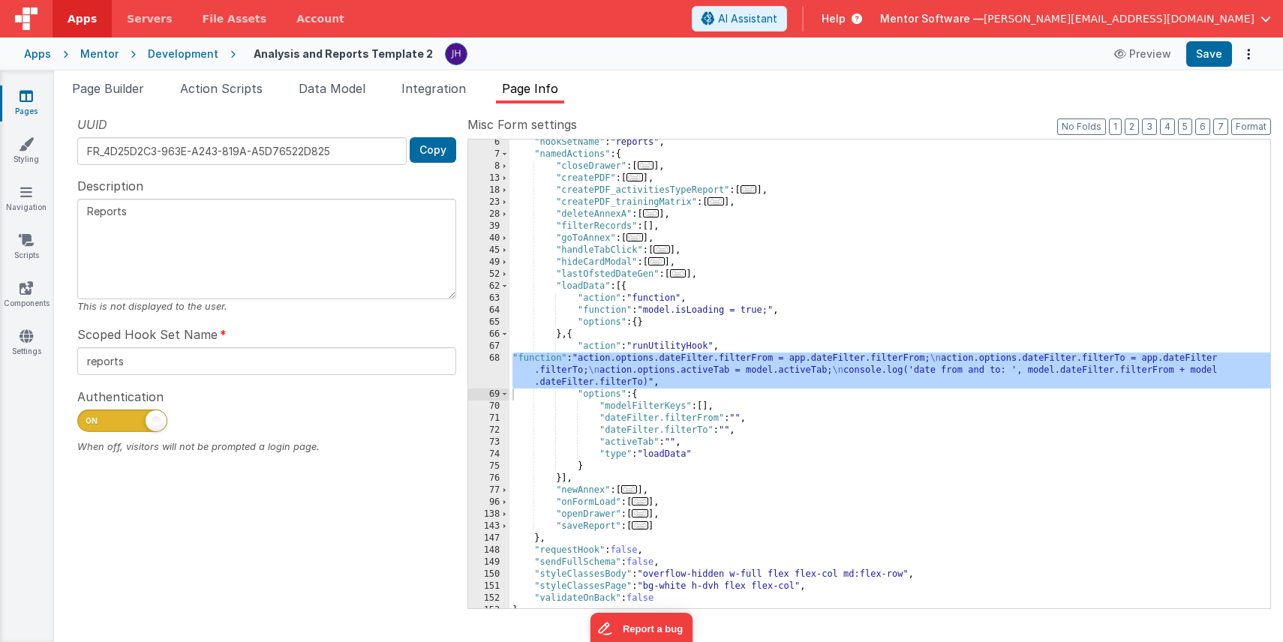
scroll to position [0, 0]
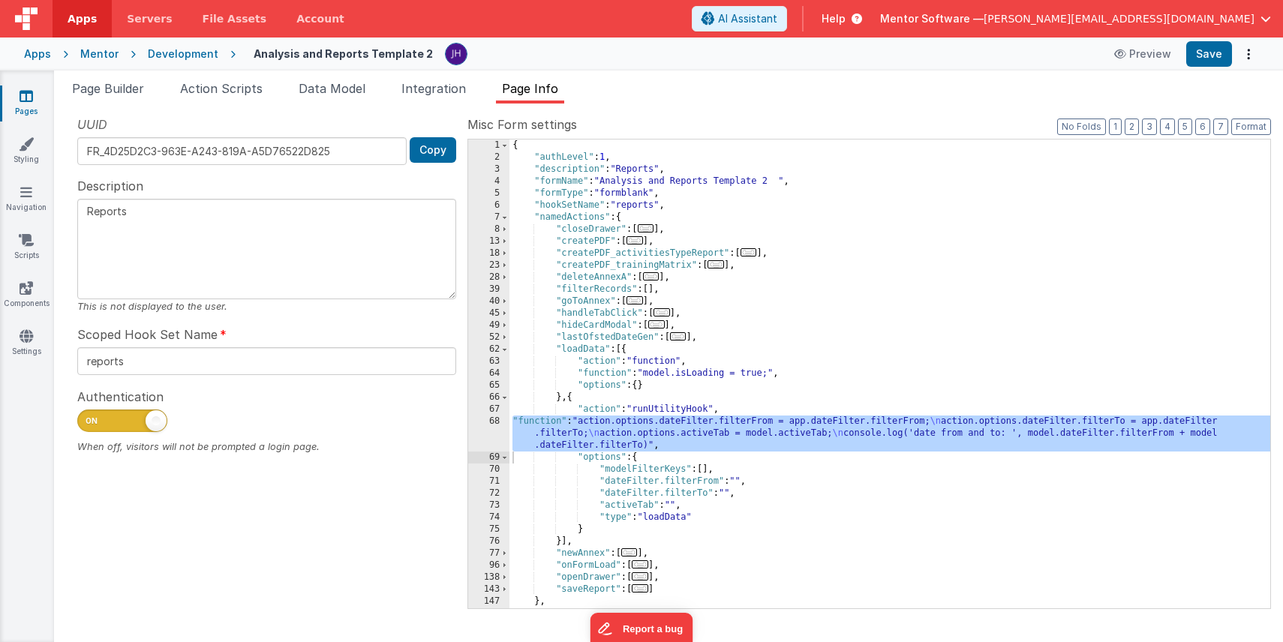
click at [493, 434] on div "68" at bounding box center [488, 434] width 41 height 36
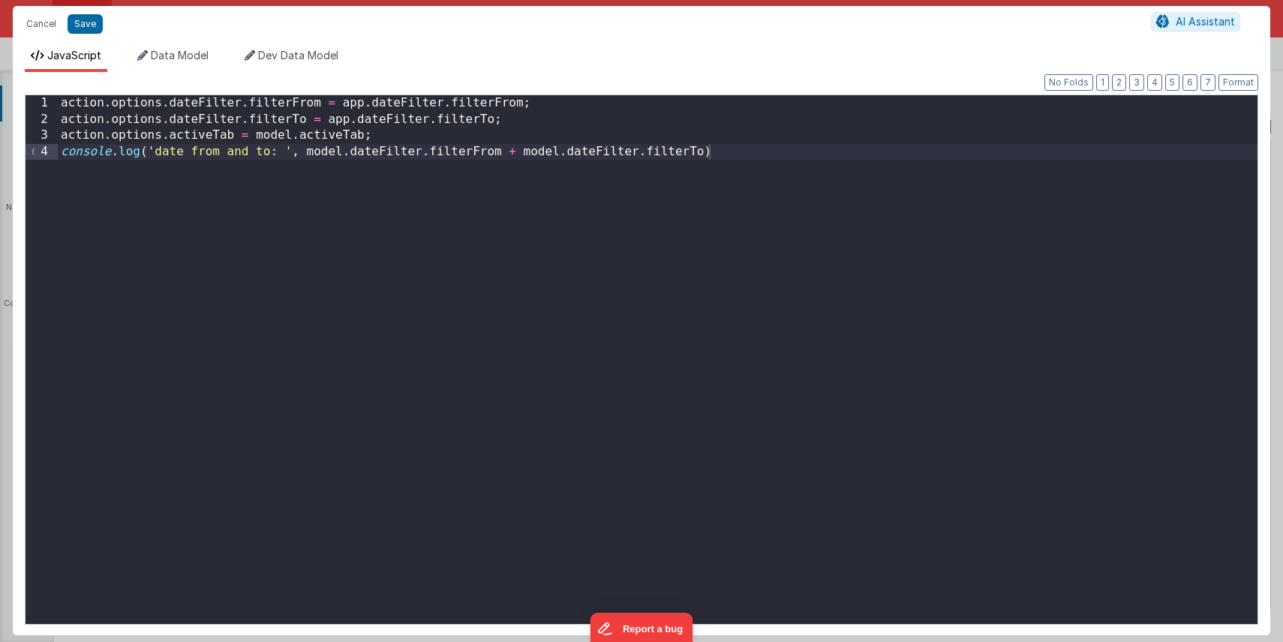
click at [485, 293] on div "action . options . dateFilter . filterFrom = app . dateFilter . filterFrom ; ac…" at bounding box center [658, 375] width 1200 height 561
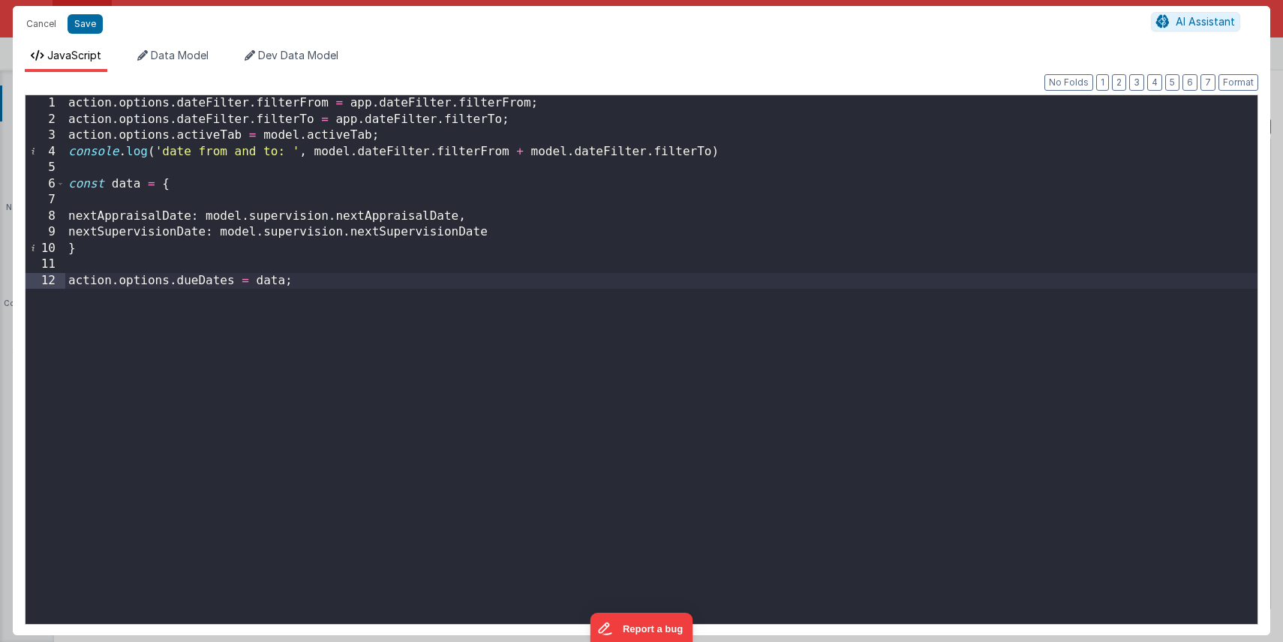
click at [141, 184] on div "action . options . dateFilter . filterFrom = app . dateFilter . filterFrom ; ac…" at bounding box center [661, 375] width 1193 height 561
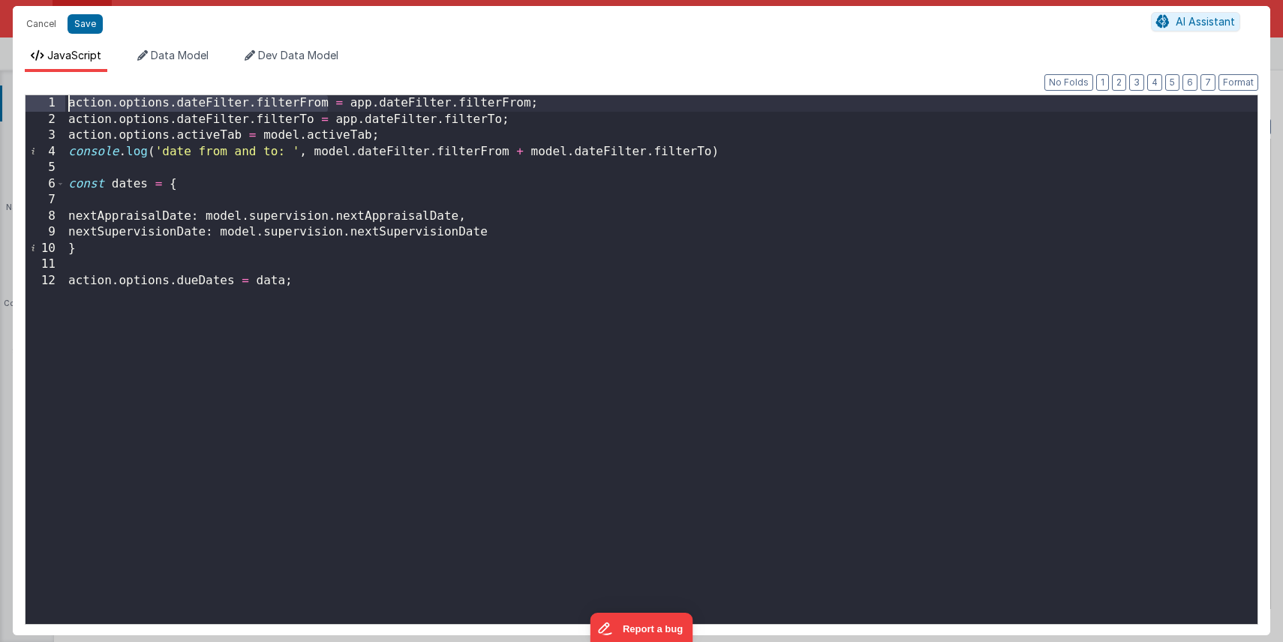
drag, startPoint x: 329, startPoint y: 103, endPoint x: 257, endPoint y: 95, distance: 72.5
click at [257, 95] on div "1 2 3 4 5 6 7 8 9 10 11 12 action . options . dateFilter . filterFrom = app . d…" at bounding box center [642, 360] width 1234 height 531
click at [285, 107] on div "action . options . dateFilter . filterFrom = app . dateFilter . filterFrom ; ac…" at bounding box center [661, 375] width 1193 height 561
click at [128, 215] on div "action . options . dateFilter . filterFrom = app . dateFilter . filterFrom ; ac…" at bounding box center [661, 375] width 1193 height 561
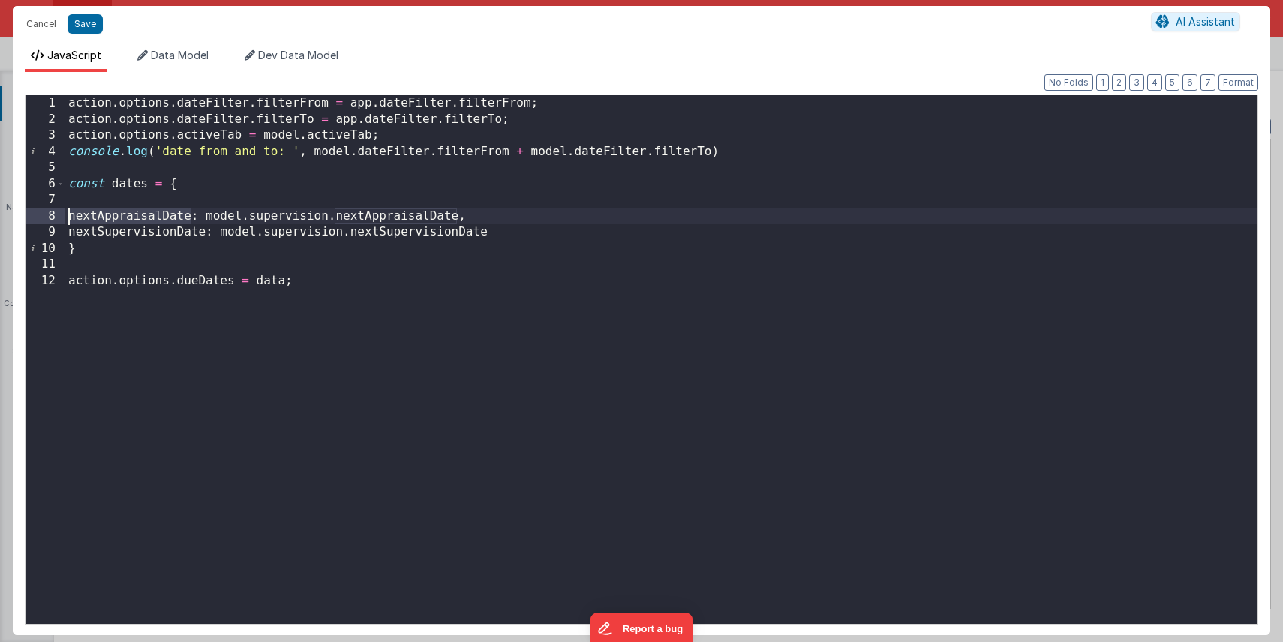
click at [128, 215] on div "action . options . dateFilter . filterFrom = app . dateFilter . filterFrom ; ac…" at bounding box center [661, 375] width 1193 height 561
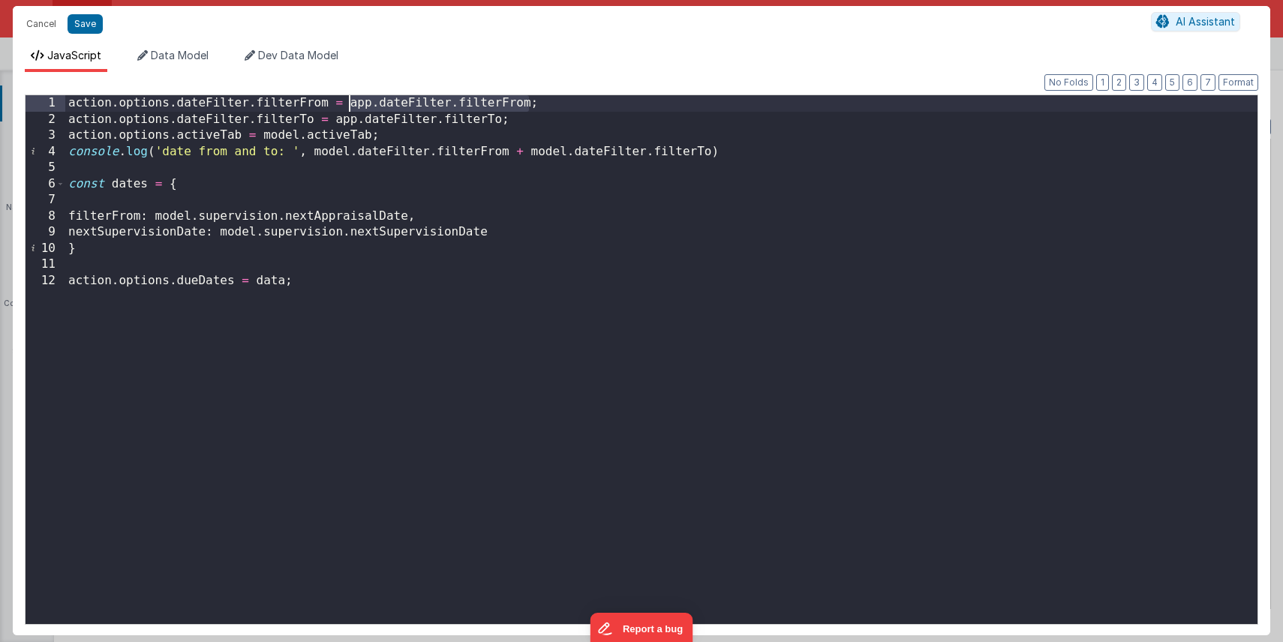
drag, startPoint x: 531, startPoint y: 105, endPoint x: 351, endPoint y: 110, distance: 180.2
click at [351, 110] on div "action . options . dateFilter . filterFrom = app . dateFilter . filterFrom ; ac…" at bounding box center [661, 375] width 1193 height 561
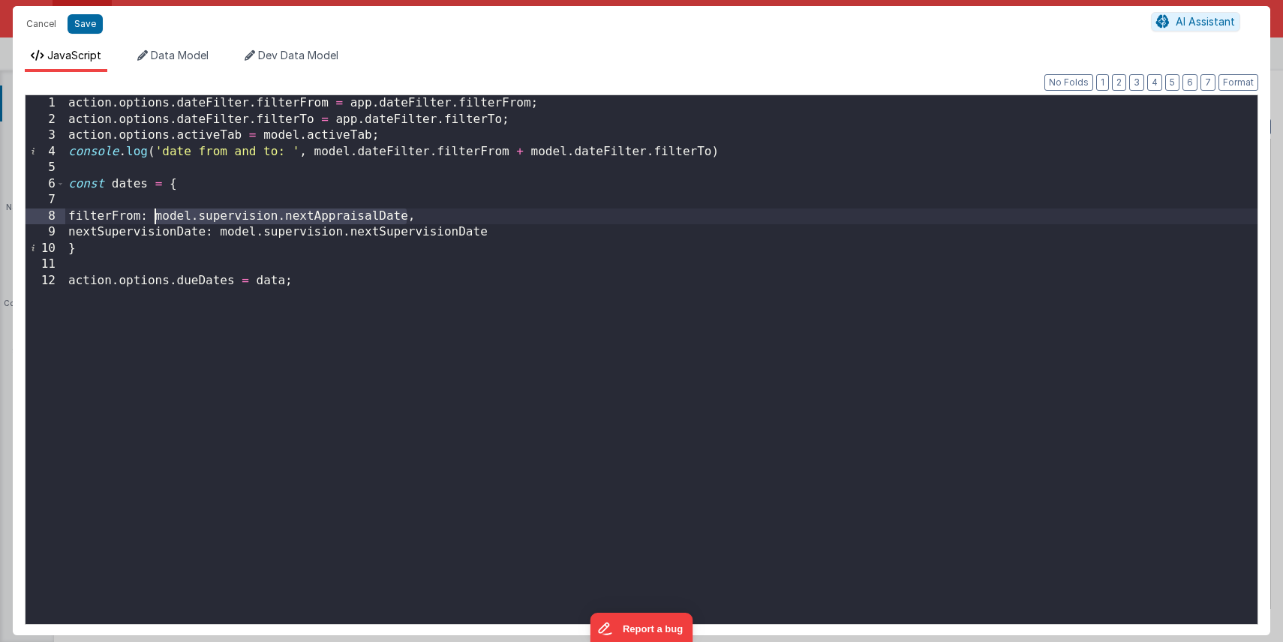
drag, startPoint x: 404, startPoint y: 215, endPoint x: 156, endPoint y: 217, distance: 247.7
click at [156, 217] on div "action . options . dateFilter . filterFrom = app . dateFilter . filterFrom ; ac…" at bounding box center [661, 375] width 1193 height 561
click at [273, 110] on div "action . options . dateFilter . filterFrom = app . dateFilter . filterFrom ; ac…" at bounding box center [661, 375] width 1193 height 561
click at [273, 118] on div "action . options . dateFilter . filterFrom = app . dateFilter . filterFrom ; ac…" at bounding box center [661, 375] width 1193 height 561
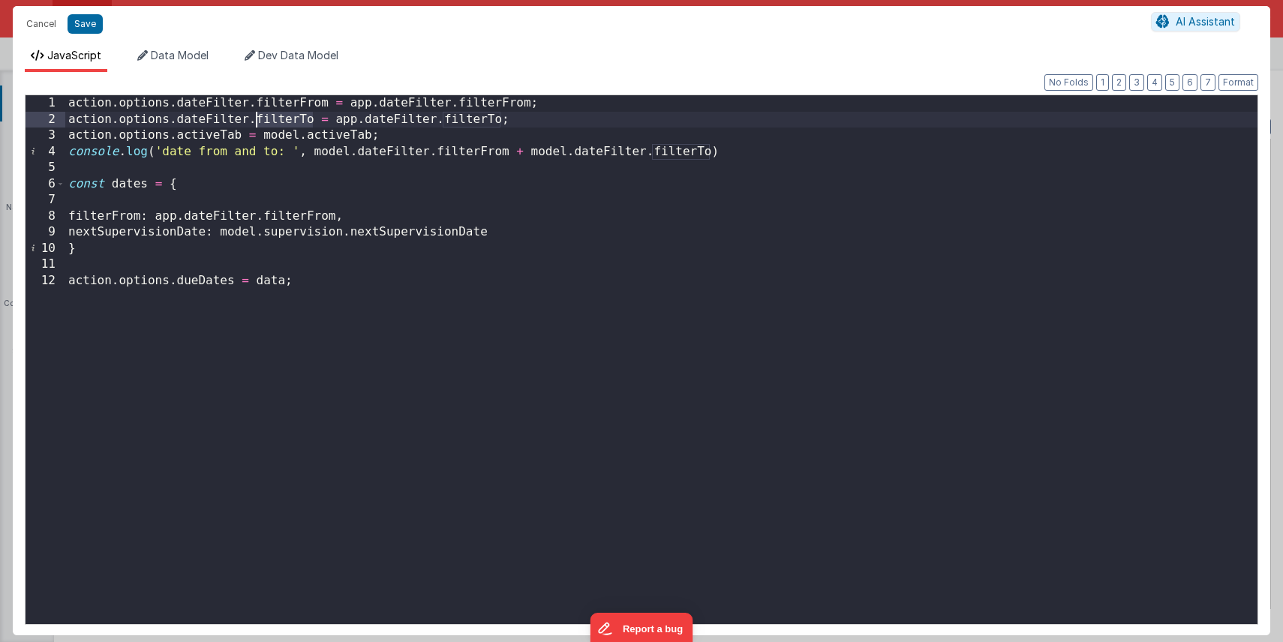
click at [152, 232] on div "action . options . dateFilter . filterFrom = app . dateFilter . filterFrom ; ac…" at bounding box center [661, 375] width 1193 height 561
drag, startPoint x: 498, startPoint y: 121, endPoint x: 335, endPoint y: 115, distance: 162.2
click at [335, 115] on div "action . options . dateFilter . filterFrom = app . dateFilter . filterFrom ; ac…" at bounding box center [661, 375] width 1193 height 561
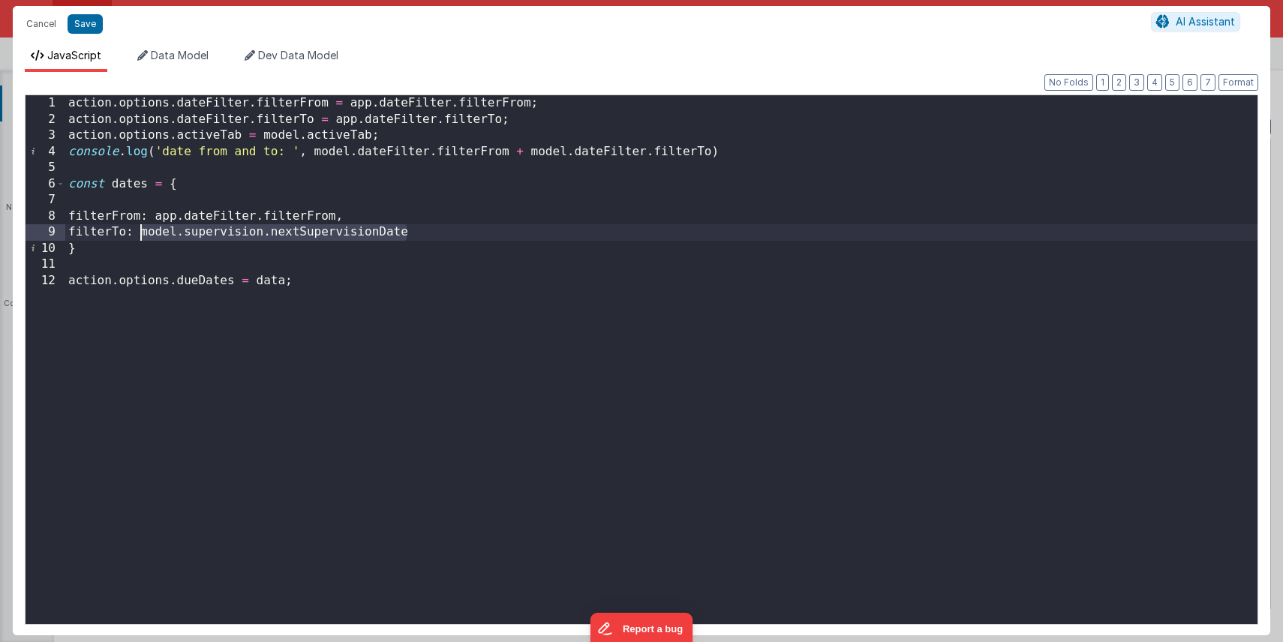
drag, startPoint x: 414, startPoint y: 235, endPoint x: 142, endPoint y: 230, distance: 271.7
click at [142, 230] on div "action . options . dateFilter . filterFrom = app . dateFilter . filterFrom ; ac…" at bounding box center [661, 375] width 1193 height 561
click at [145, 185] on div "action . options . dateFilter . filterFrom = app . dateFilter . filterFrom ; ac…" at bounding box center [661, 375] width 1193 height 561
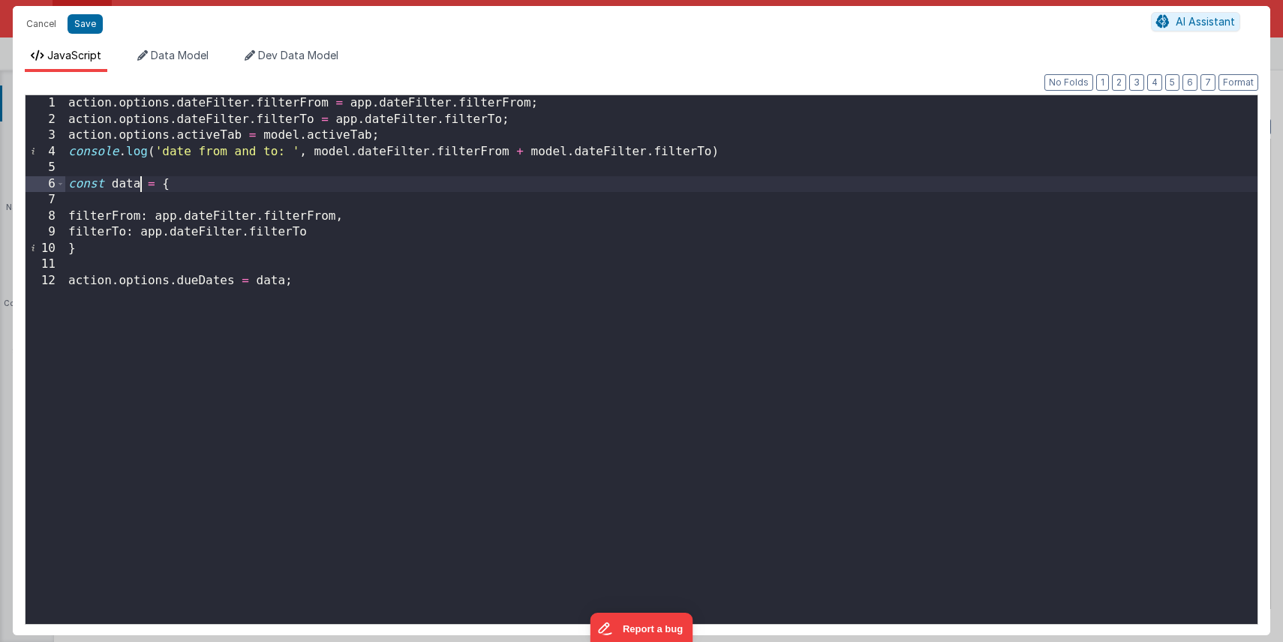
click at [318, 235] on div "action . options . dateFilter . filterFrom = app . dateFilter . filterFrom ; ac…" at bounding box center [661, 375] width 1193 height 561
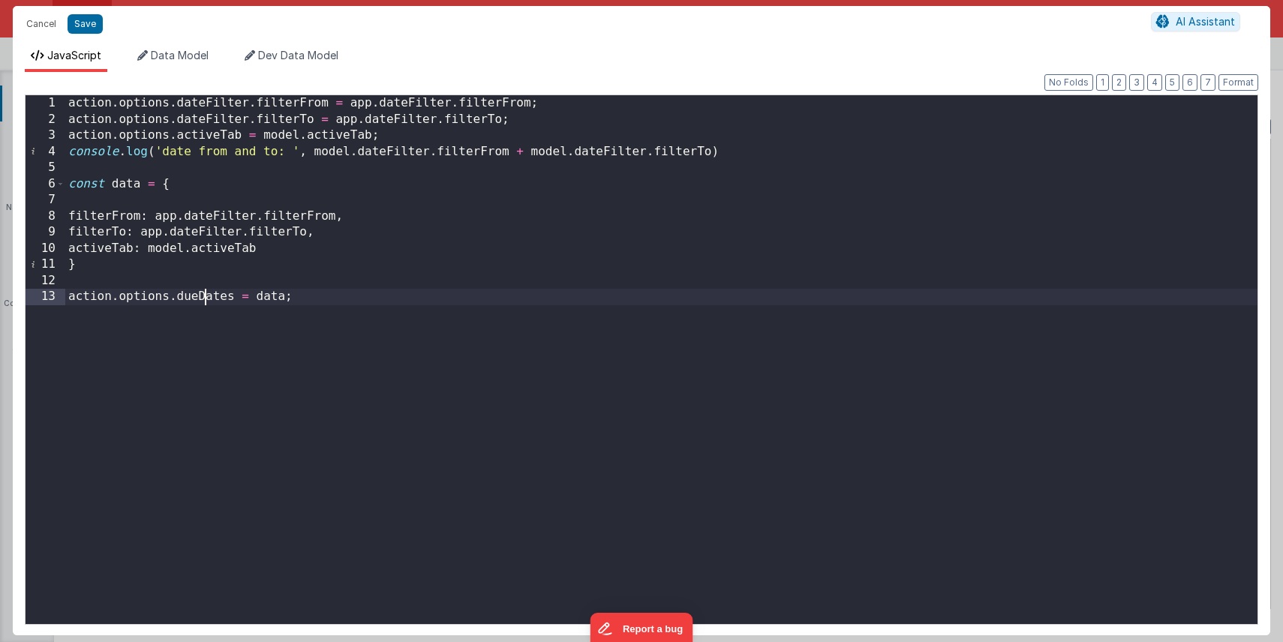
click at [205, 296] on div "action . options . dateFilter . filterFrom = app . dateFilter . filterFrom ; ac…" at bounding box center [661, 375] width 1193 height 561
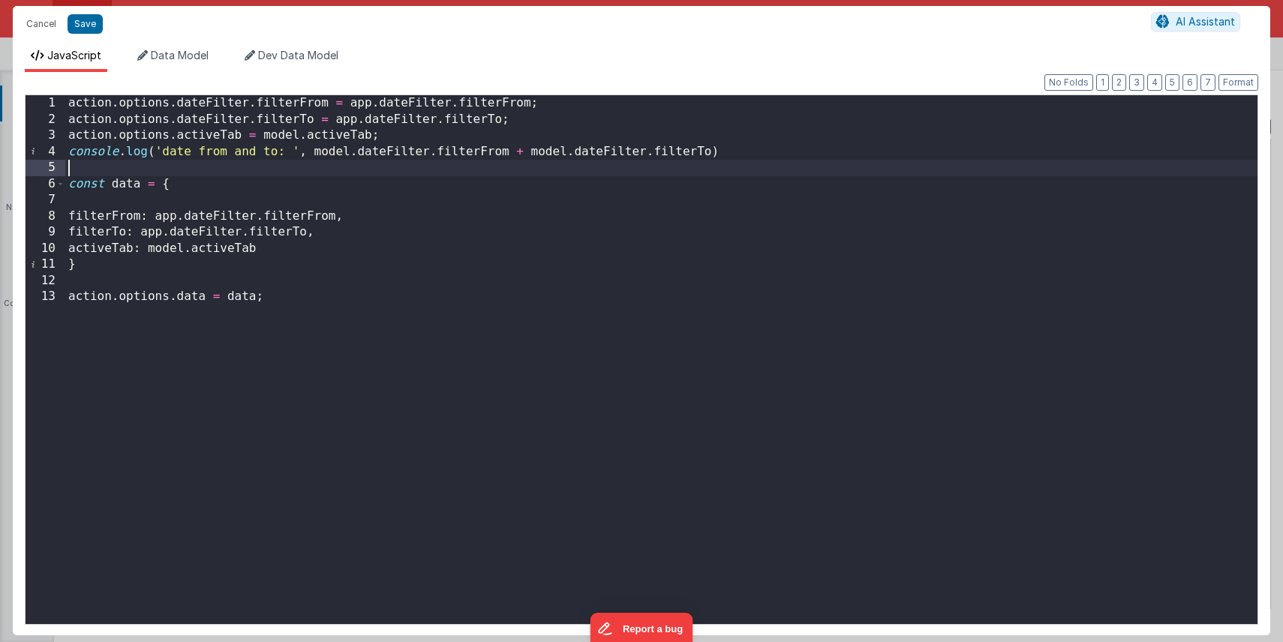
click at [73, 169] on div "action . options . dateFilter . filterFrom = app . dateFilter . filterFrom ; ac…" at bounding box center [661, 375] width 1193 height 561
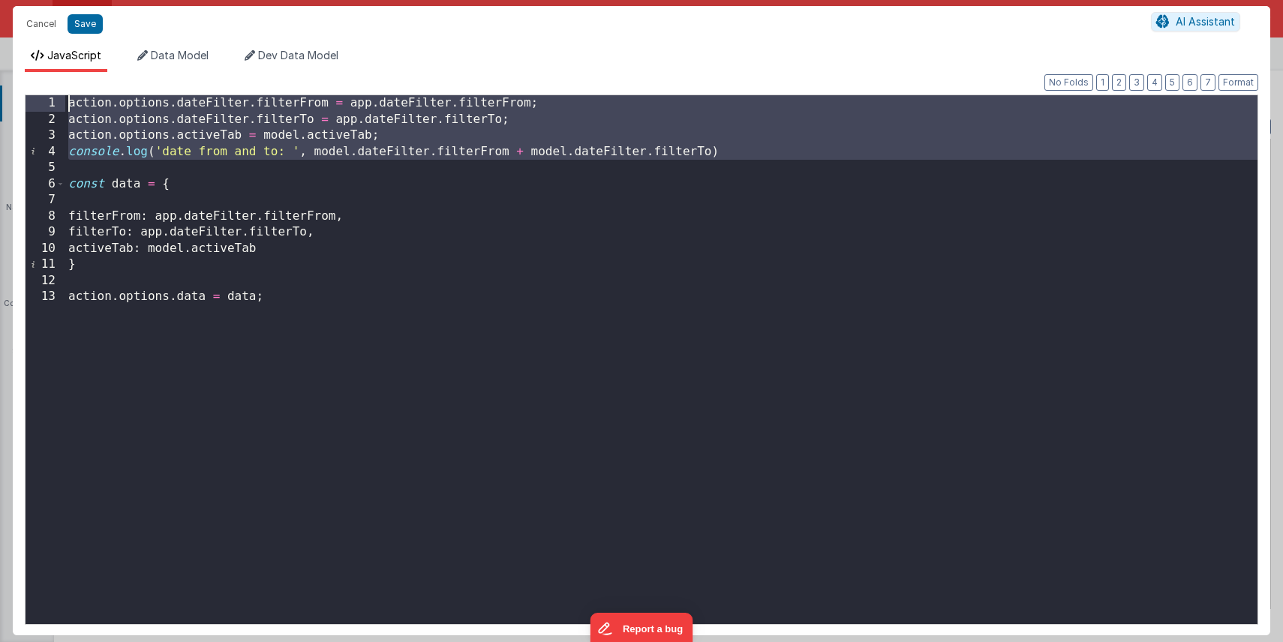
drag, startPoint x: 80, startPoint y: 173, endPoint x: 59, endPoint y: 84, distance: 90.9
click at [59, 84] on div "Format 7 6 5 4 3 2 1 No Folds 1 2 3 4 5 6 7 8 9 10 11 12 13 action . options . …" at bounding box center [642, 354] width 1234 height 540
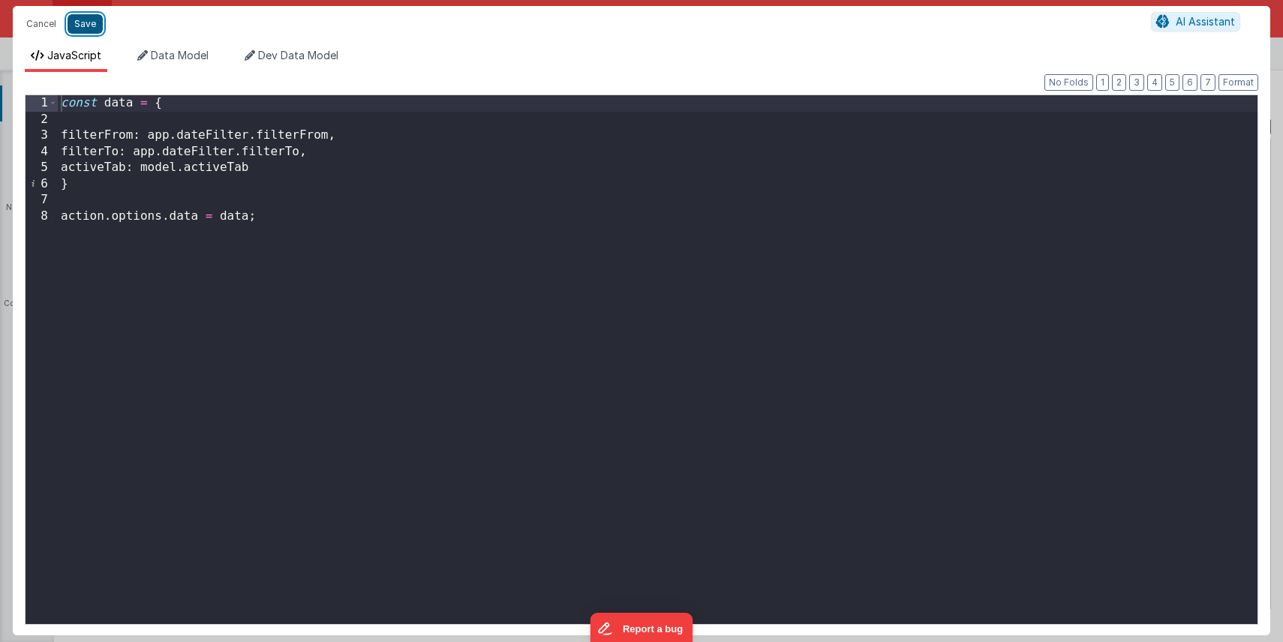
click at [88, 27] on button "Save" at bounding box center [85, 24] width 35 height 20
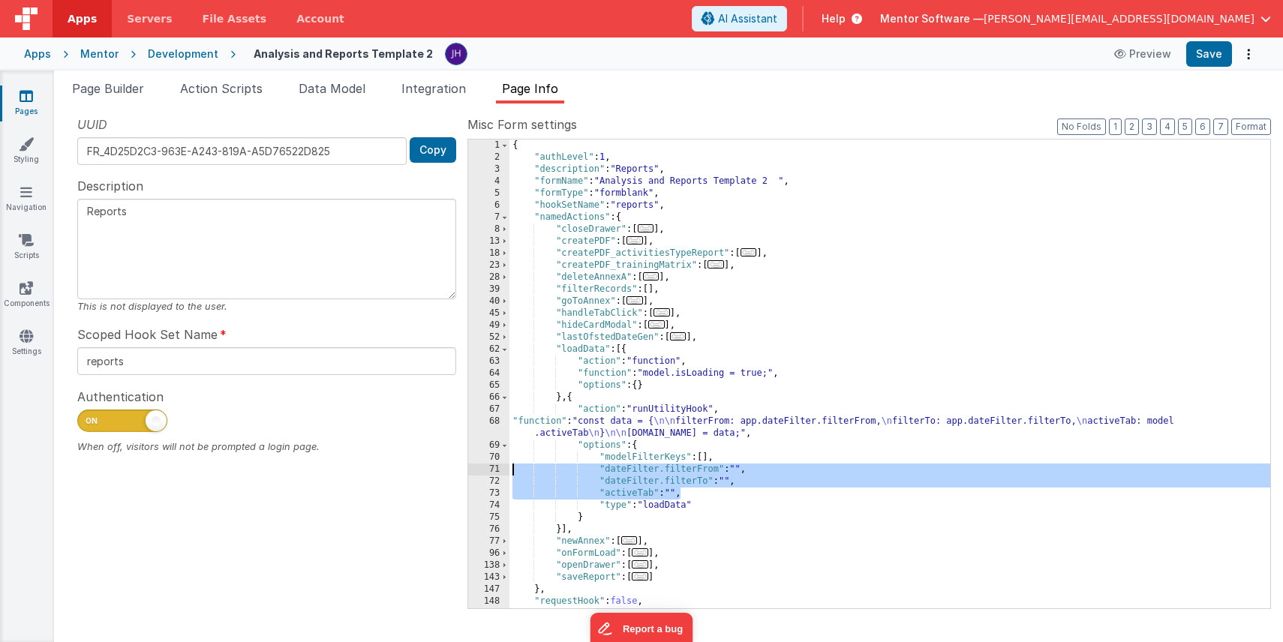
drag, startPoint x: 688, startPoint y: 495, endPoint x: 482, endPoint y: 468, distance: 207.5
click at [482, 468] on div "1 2 3 4 5 6 7 8 13 18 23 28 39 40 45 49 52 62 63 64 65 66 67 68 69 70 71 72 73 …" at bounding box center [870, 374] width 804 height 471
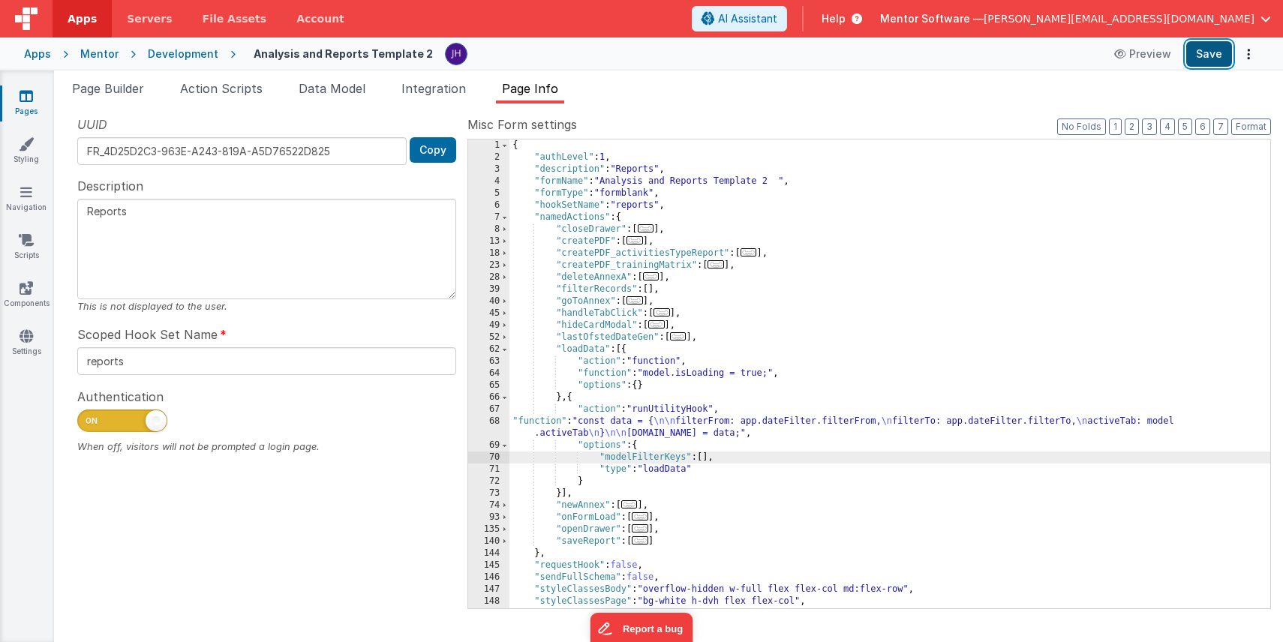
click at [1118, 54] on button "Save" at bounding box center [1210, 54] width 46 height 26
click at [22, 95] on icon at bounding box center [27, 96] width 14 height 15
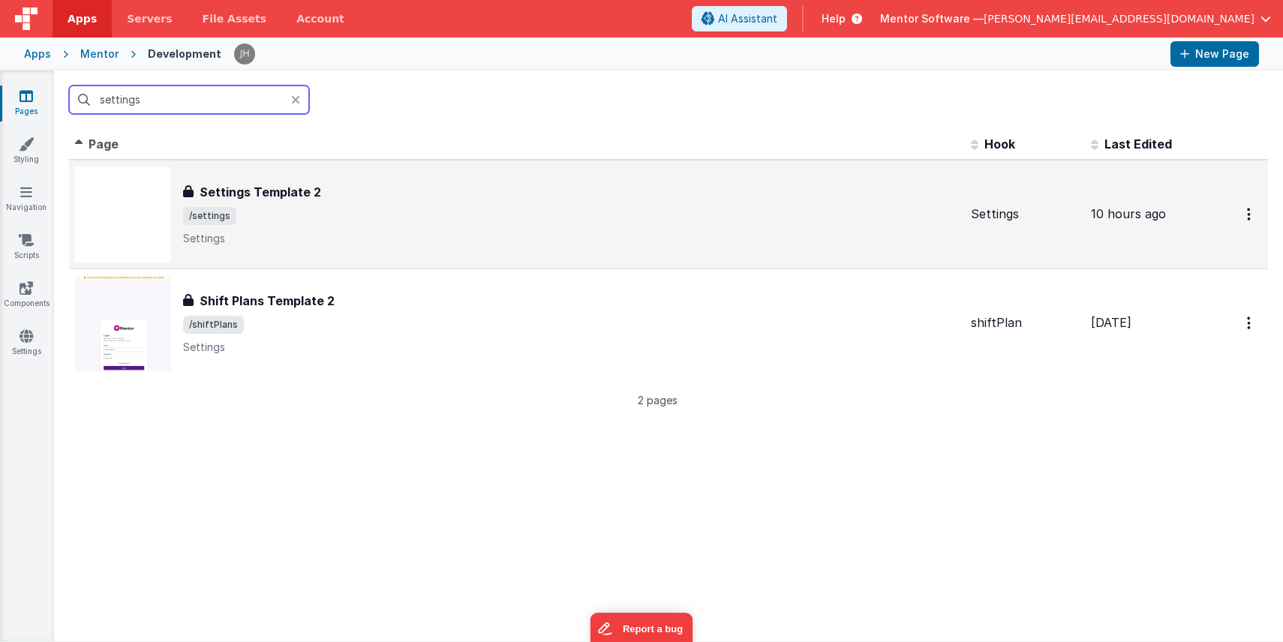
type input "settings"
click at [253, 209] on span "/settings" at bounding box center [571, 216] width 776 height 18
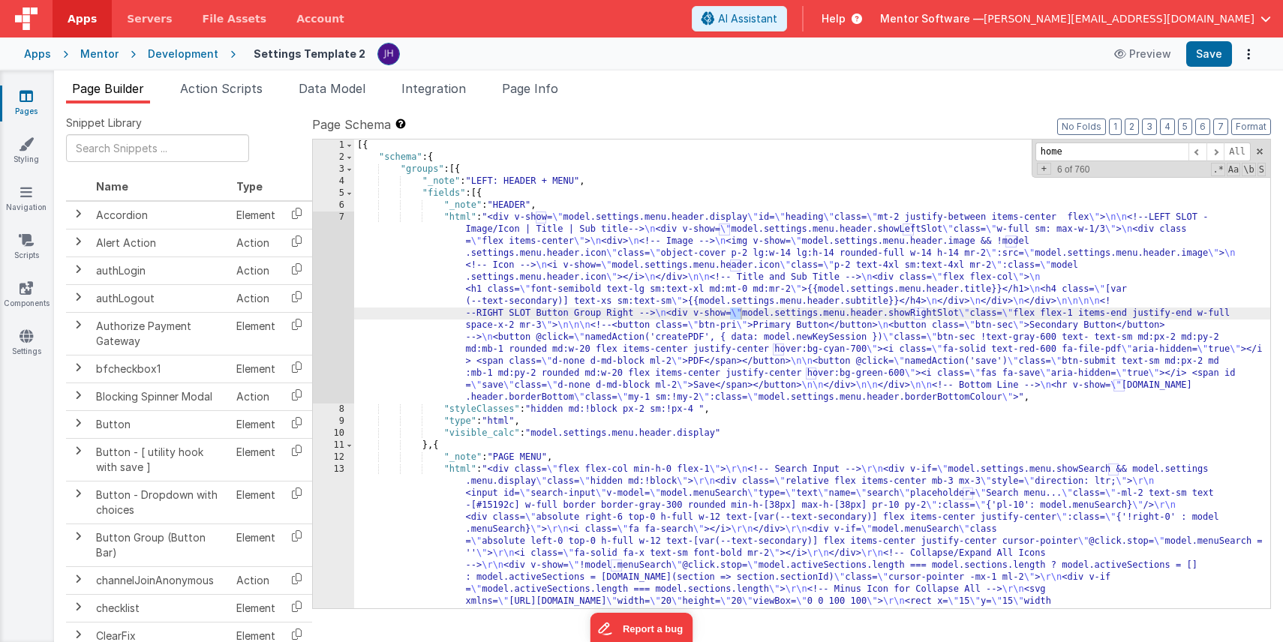
scroll to position [1079, 0]
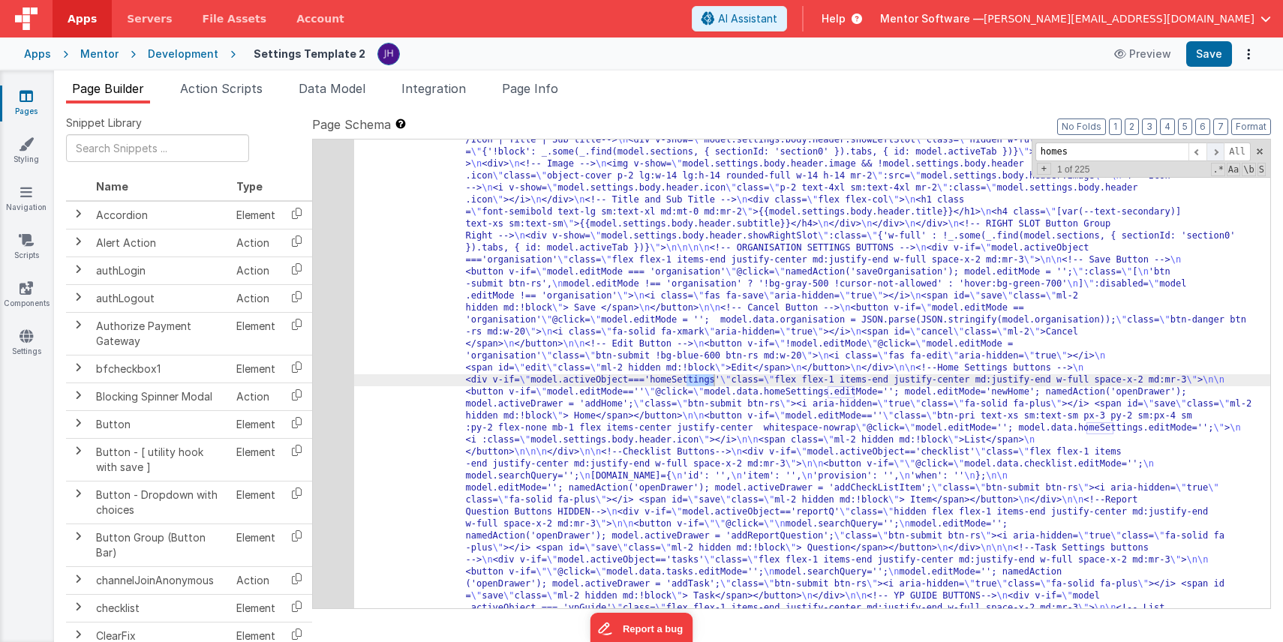
type input "homes"
click at [1118, 149] on span at bounding box center [1216, 152] width 18 height 19
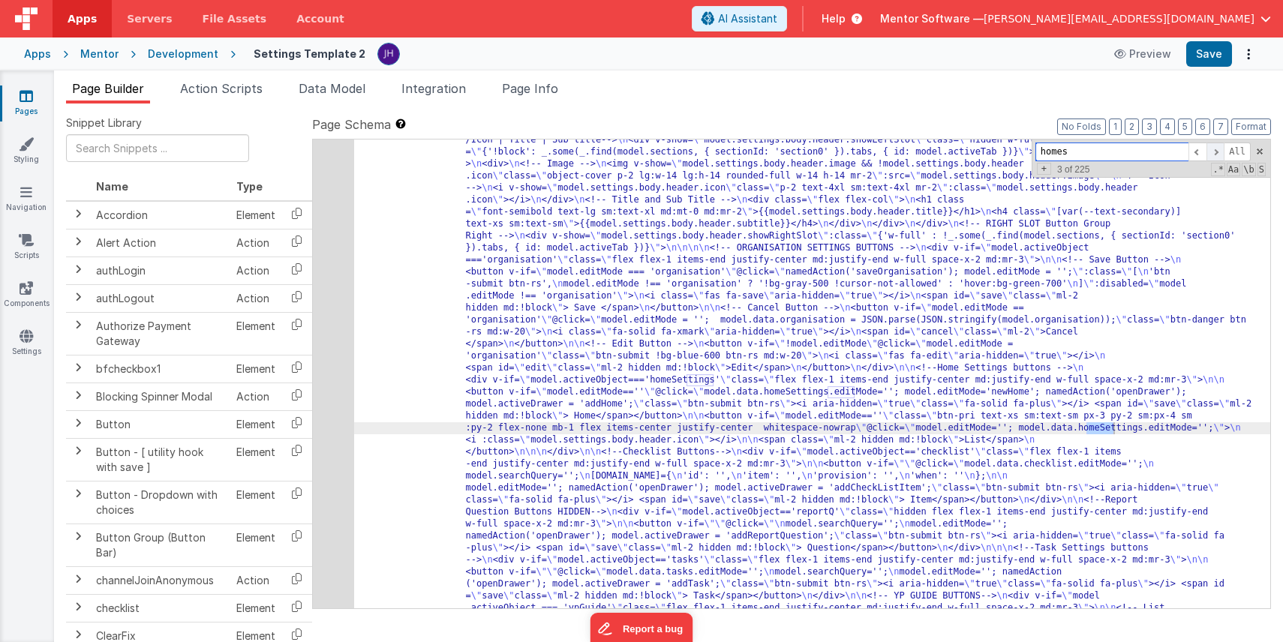
click at [1118, 149] on span at bounding box center [1216, 152] width 18 height 19
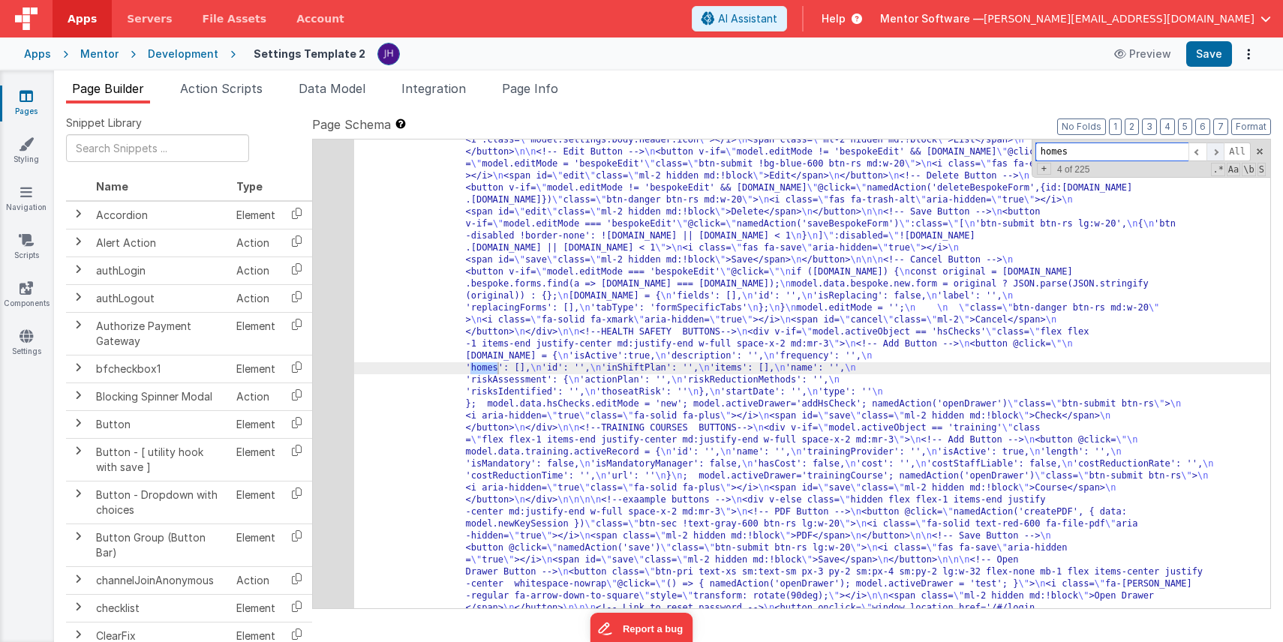
click at [1118, 149] on span at bounding box center [1216, 152] width 18 height 19
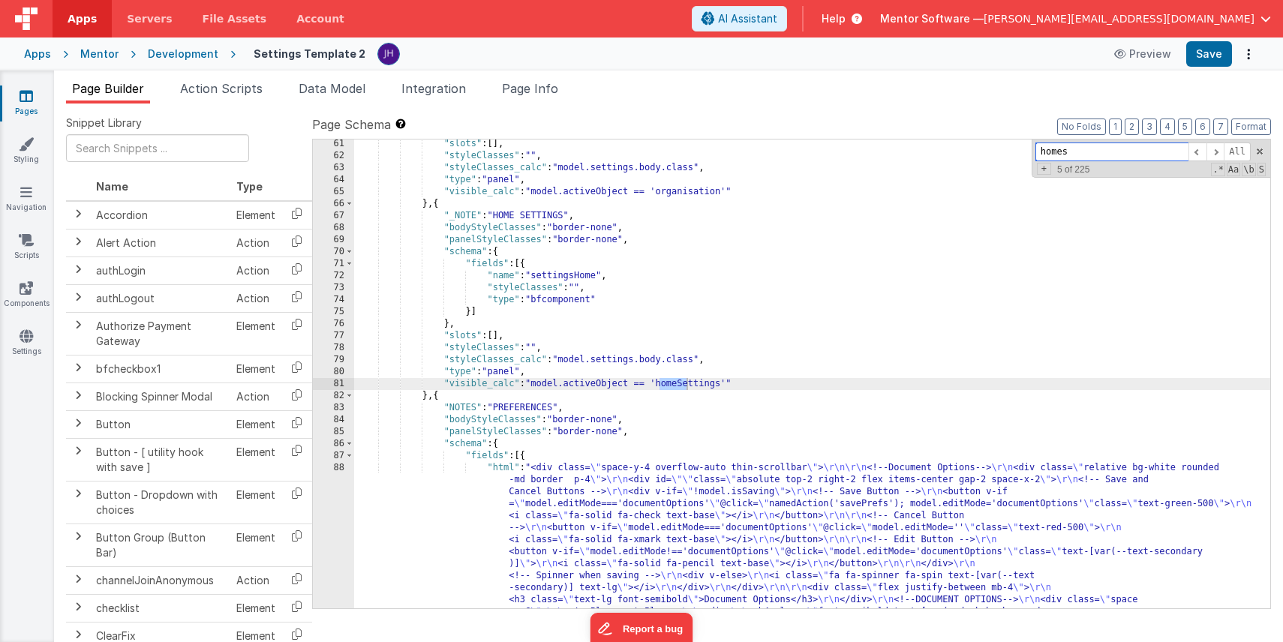
scroll to position [4066, 0]
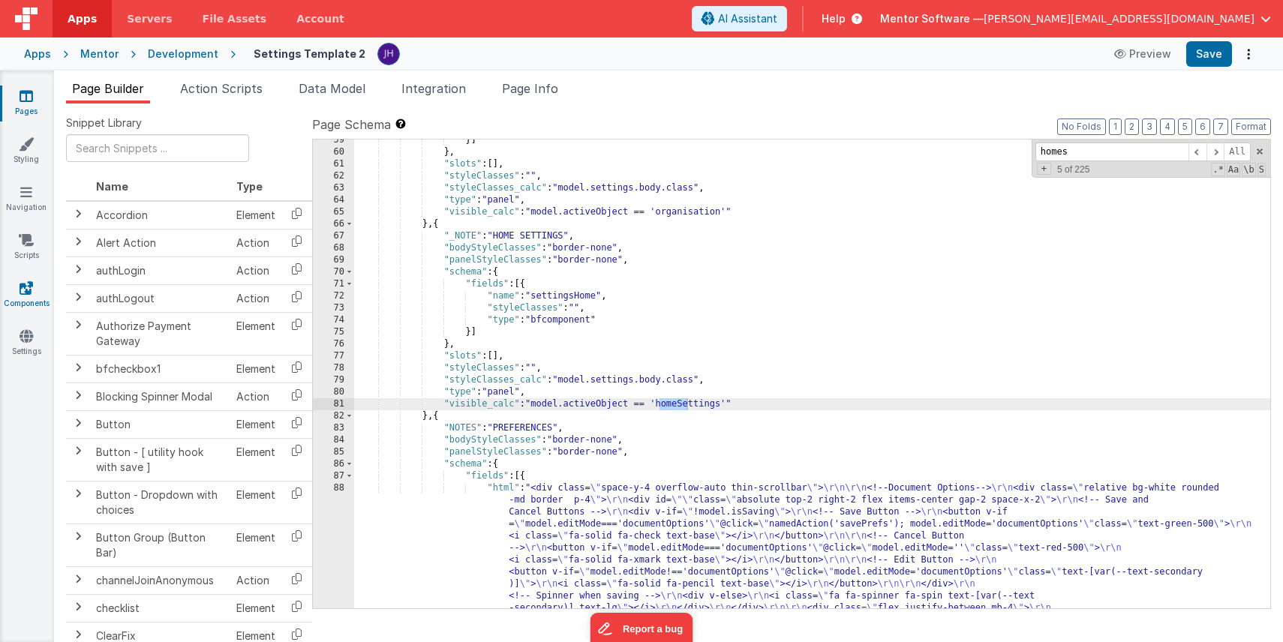
click at [20, 294] on icon at bounding box center [27, 288] width 14 height 15
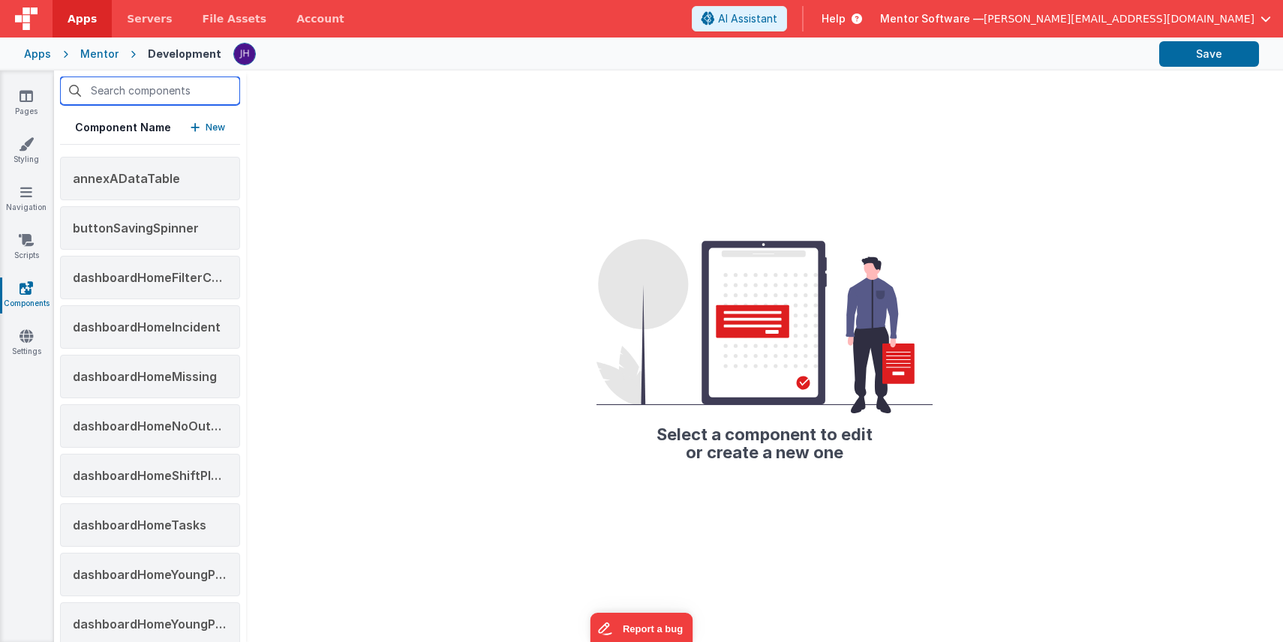
click at [138, 94] on input "text" at bounding box center [150, 91] width 180 height 29
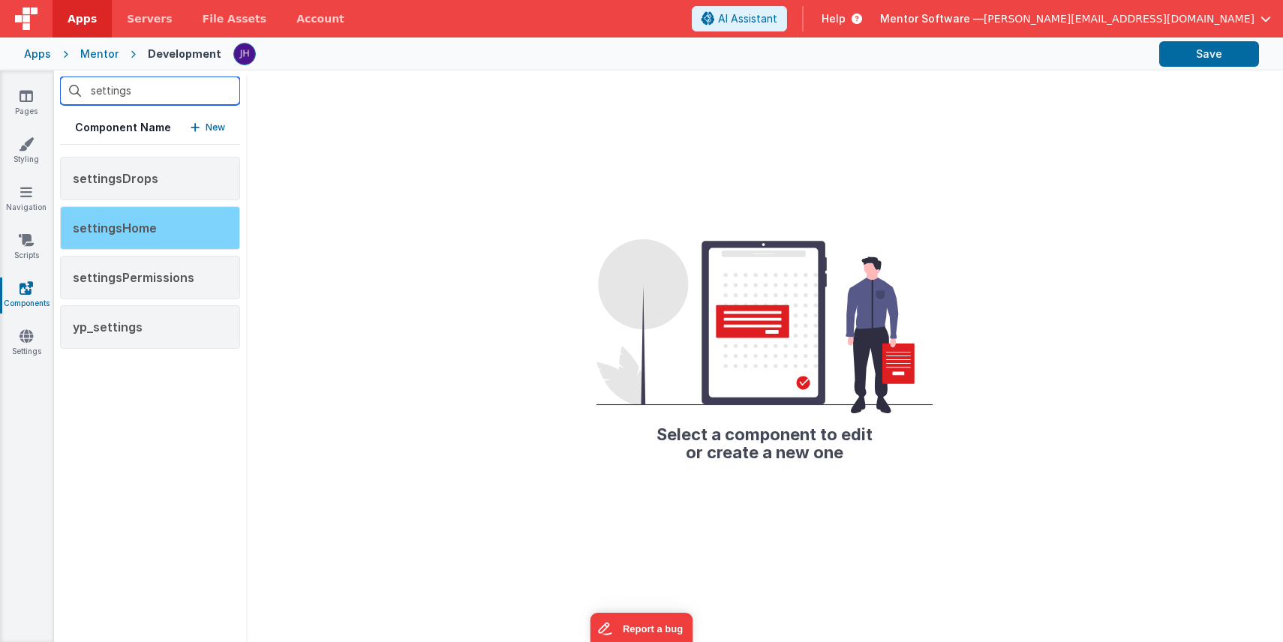
type input "settings"
click at [114, 230] on span "settingsHome" at bounding box center [115, 228] width 84 height 15
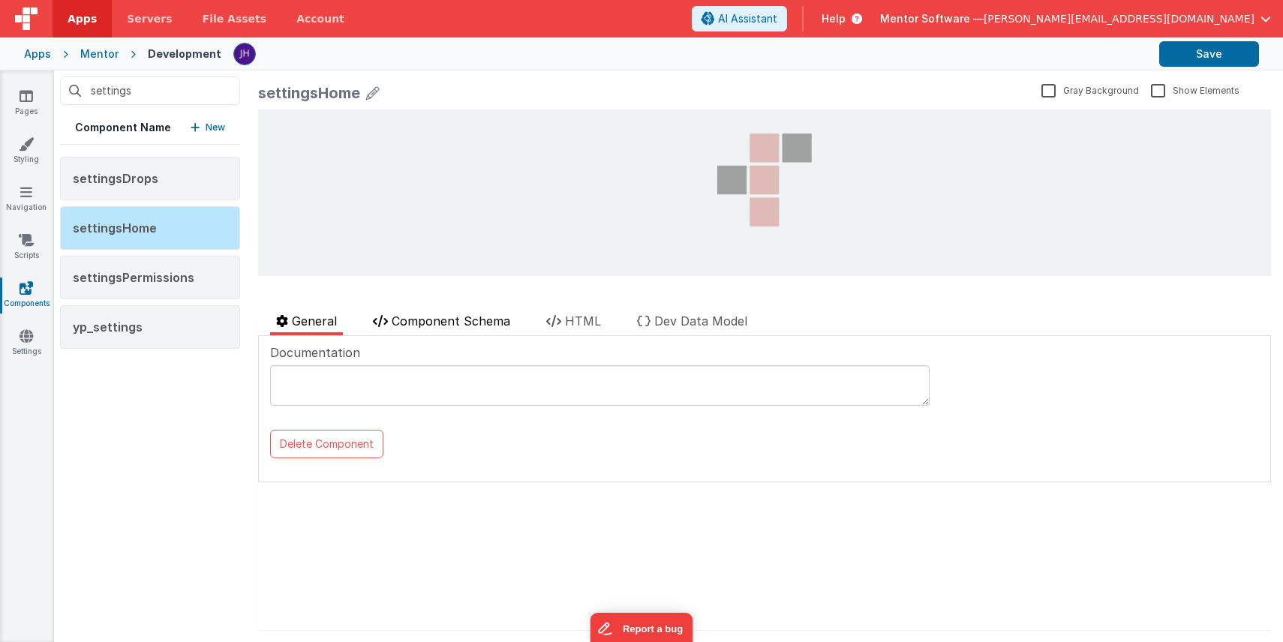
click at [419, 330] on li "Component Schema" at bounding box center [441, 323] width 149 height 23
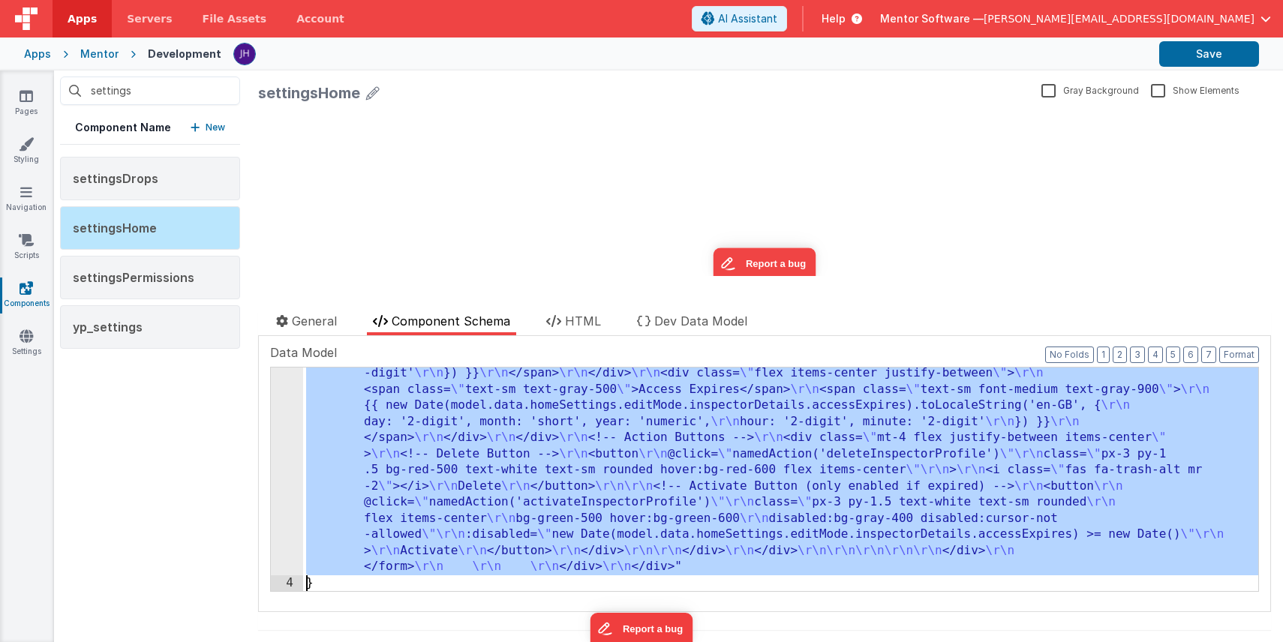
scroll to position [3794, 0]
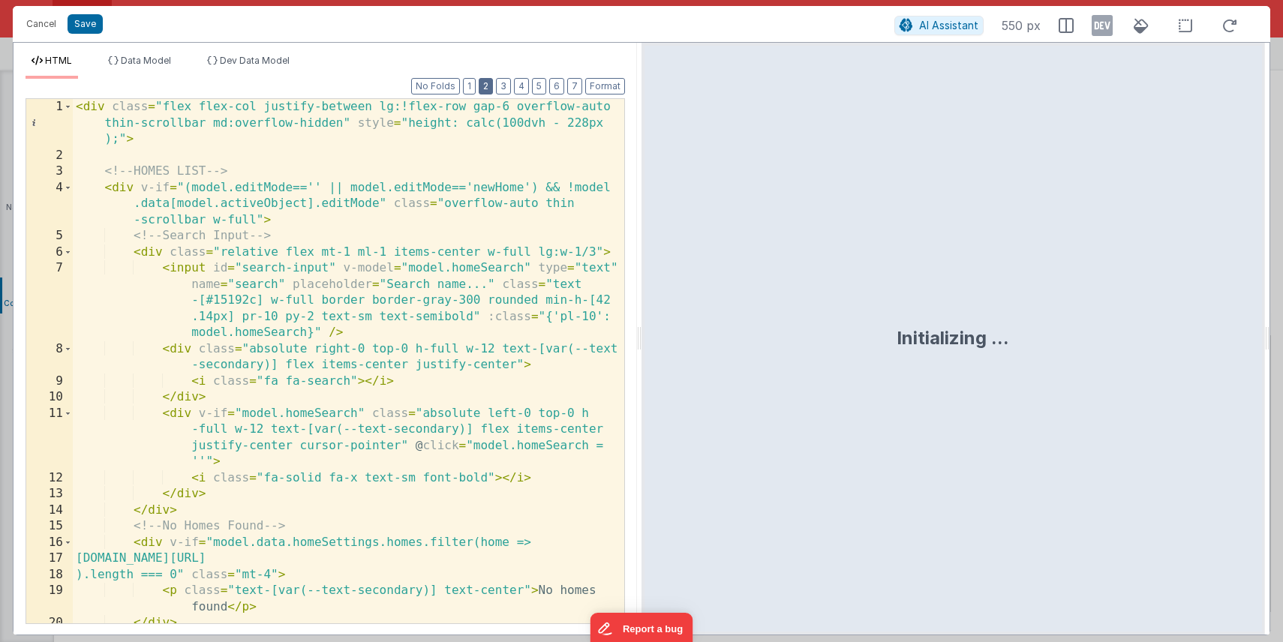
click at [493, 88] on button "2" at bounding box center [486, 86] width 14 height 17
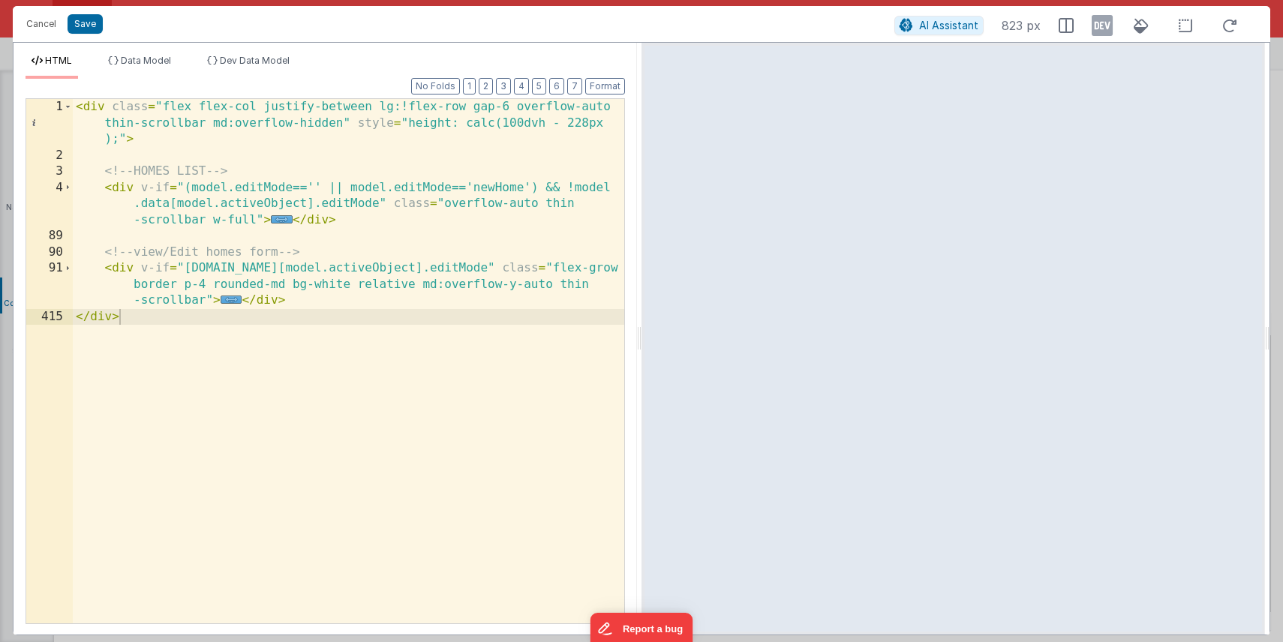
click at [227, 302] on span "..." at bounding box center [232, 300] width 22 height 8
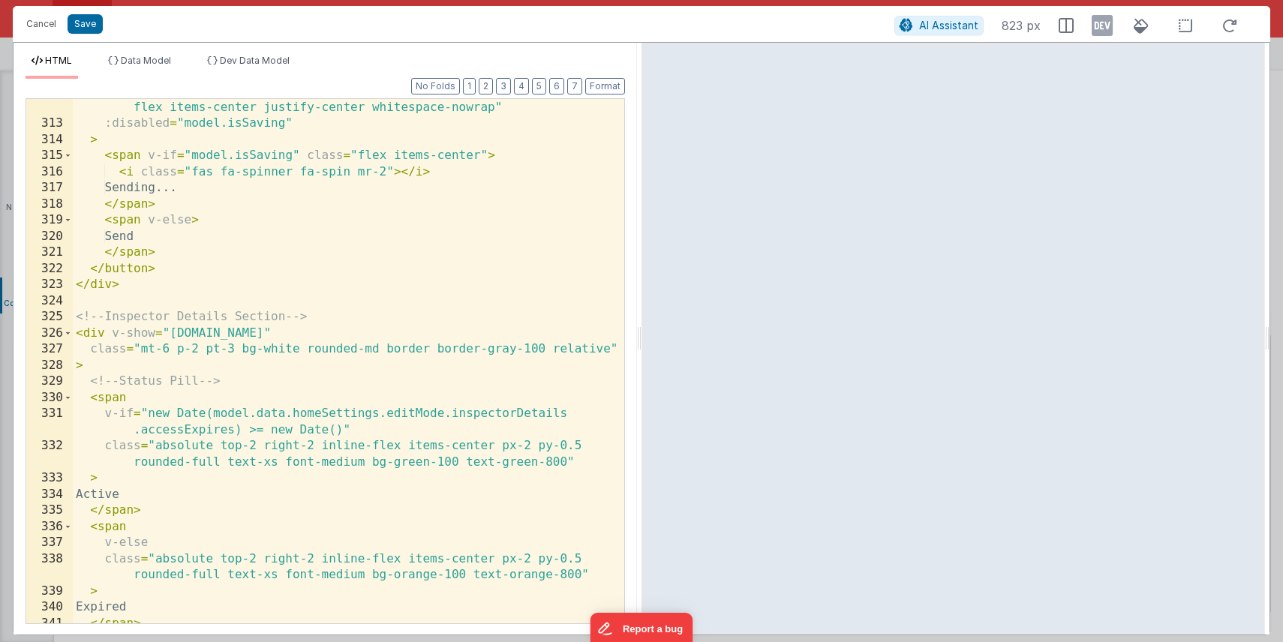
scroll to position [7616, 0]
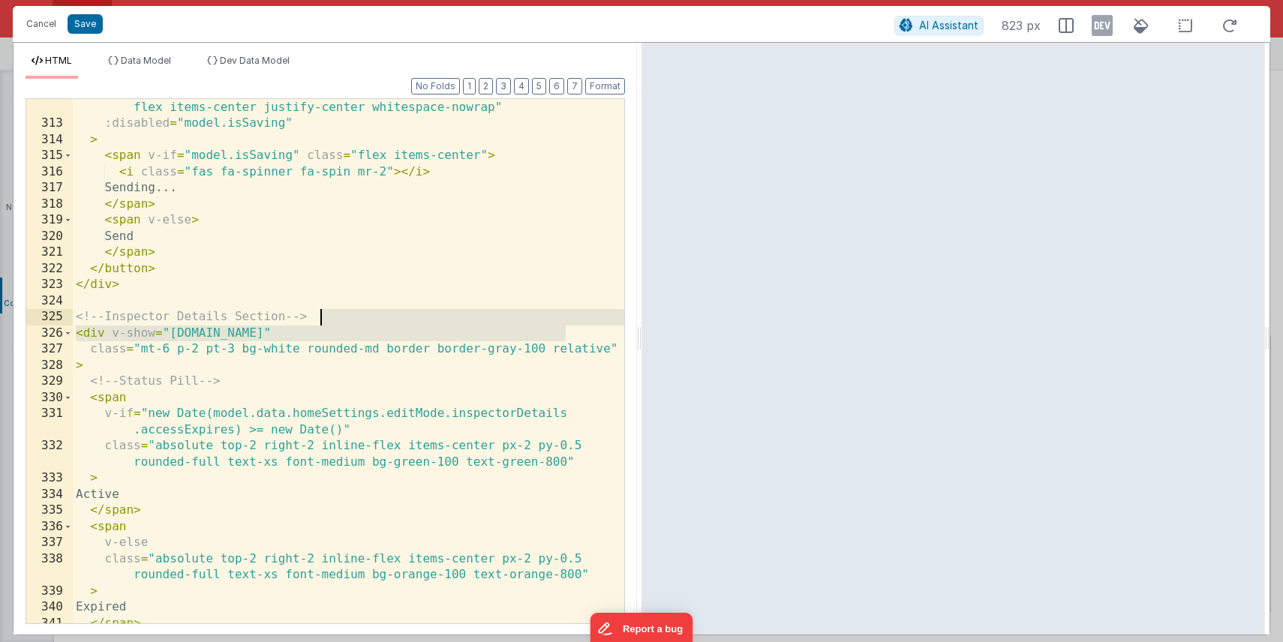
drag, startPoint x: 564, startPoint y: 333, endPoint x: 291, endPoint y: 324, distance: 272.6
click at [291, 324] on div "class = "btn-pri text-xs sm:text-sm px-3 py-2 sm:px-4 sm:py-2 flex-none flex it…" at bounding box center [349, 369] width 552 height 573
drag, startPoint x: 584, startPoint y: 333, endPoint x: 115, endPoint y: 329, distance: 469.1
click at [115, 329] on div "class = "btn-pri text-xs sm:text-sm px-3 py-2 sm:px-4 sm:py-2 flex-none flex it…" at bounding box center [349, 369] width 552 height 573
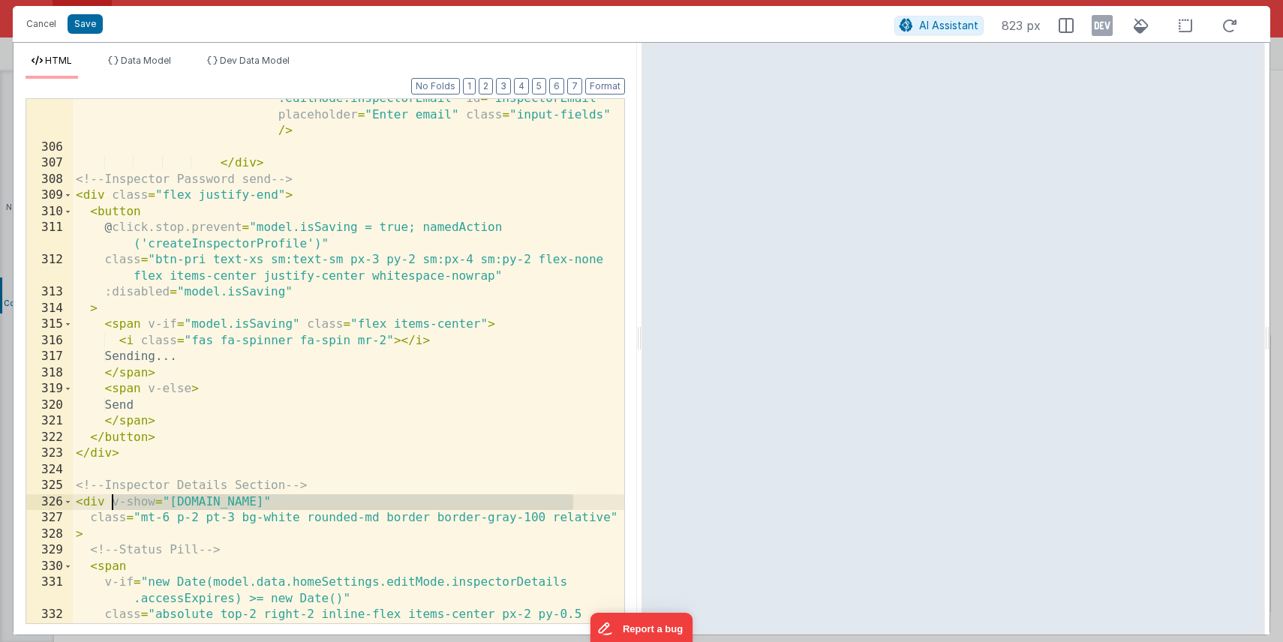
scroll to position [7446, 0]
click at [87, 195] on div "< input type = "text" v-model = "model.data.homeSettings .editMode.inspectorEma…" at bounding box center [349, 386] width 552 height 621
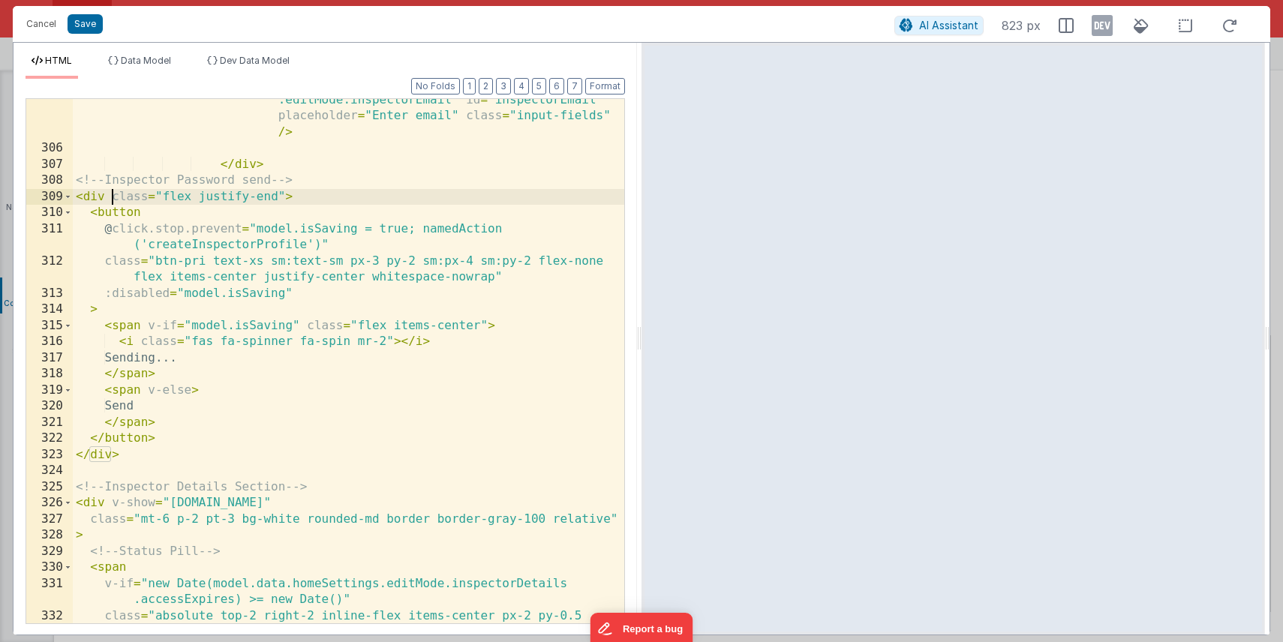
click at [111, 198] on div "< input type = "text" v-model = "model.data.homeSettings .editMode.inspectorEma…" at bounding box center [349, 386] width 552 height 621
paste textarea
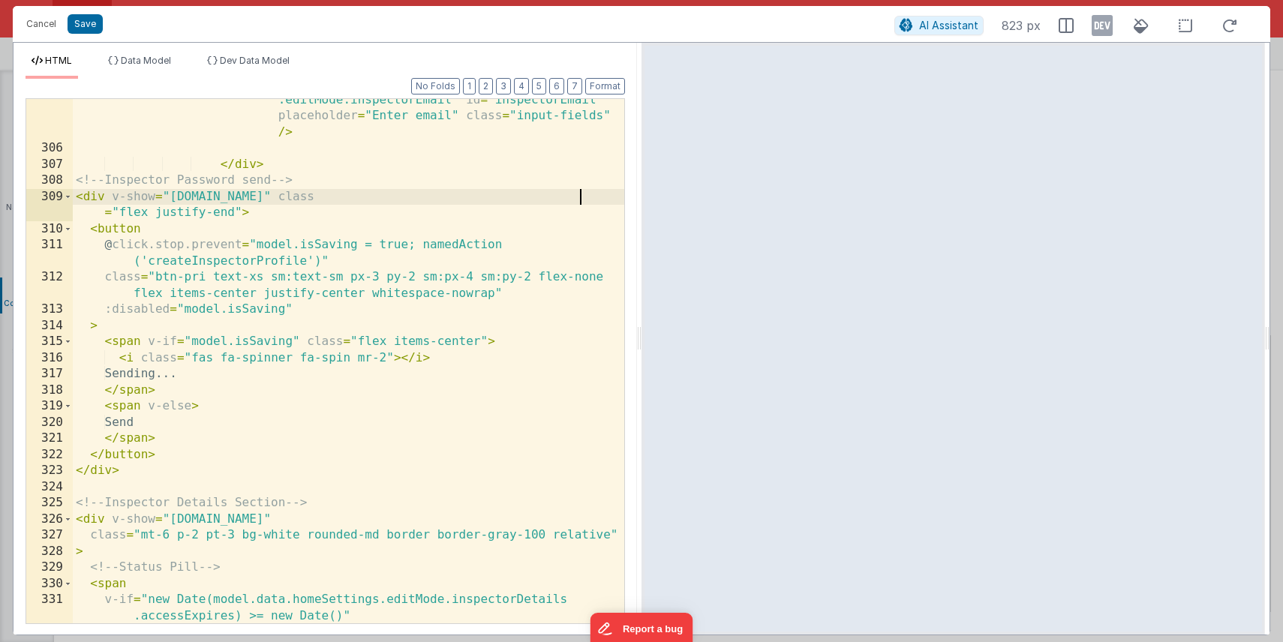
click at [168, 193] on div "< input type = "text" v-model = "model.data.homeSettings .editMode.inspectorEma…" at bounding box center [349, 386] width 552 height 621
click at [86, 26] on button "Save" at bounding box center [85, 24] width 35 height 20
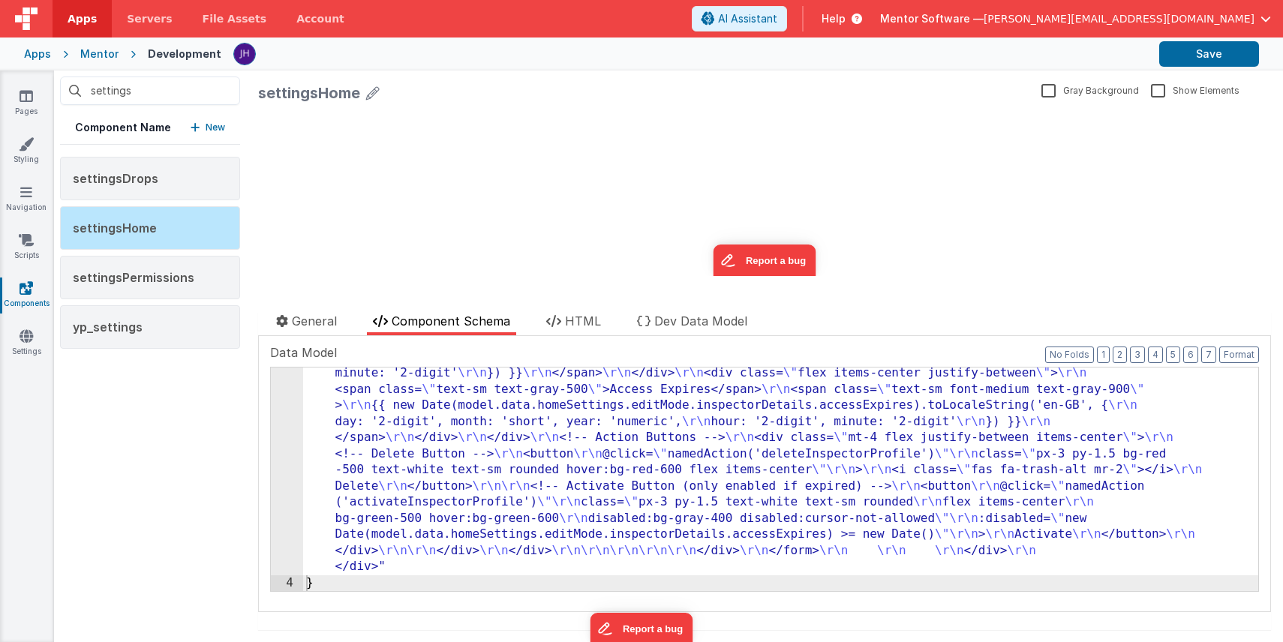
scroll to position [3681, 0]
click at [1118, 57] on button "Save" at bounding box center [1210, 54] width 100 height 26
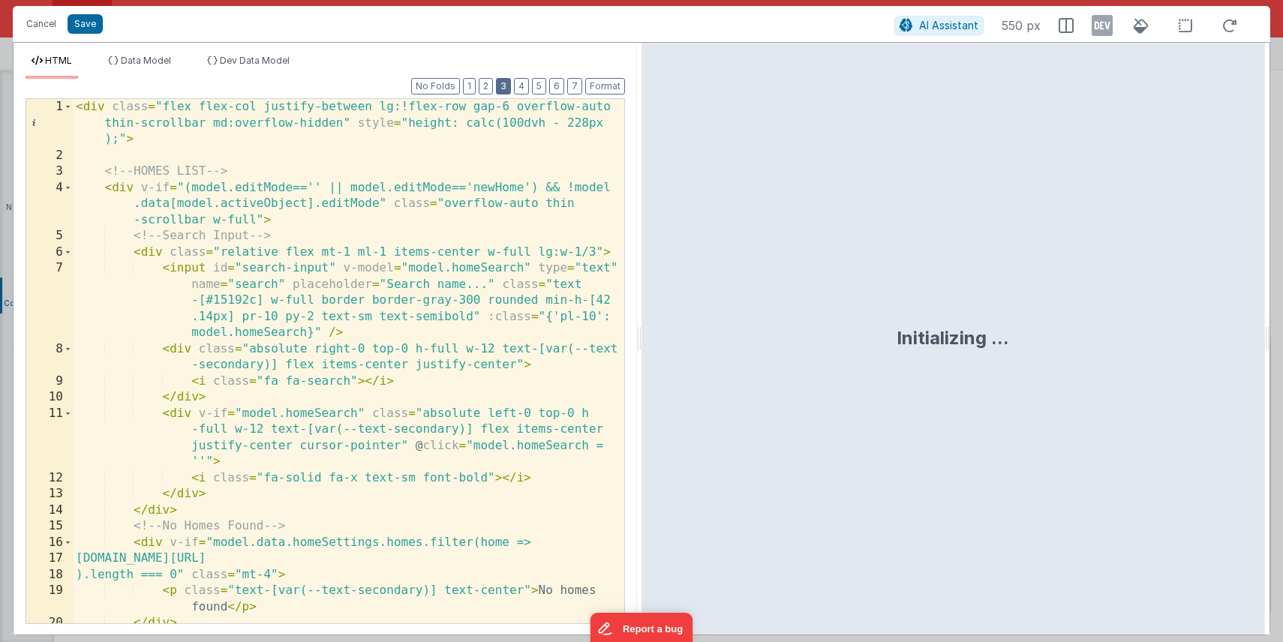
click at [509, 85] on button "3" at bounding box center [503, 86] width 15 height 17
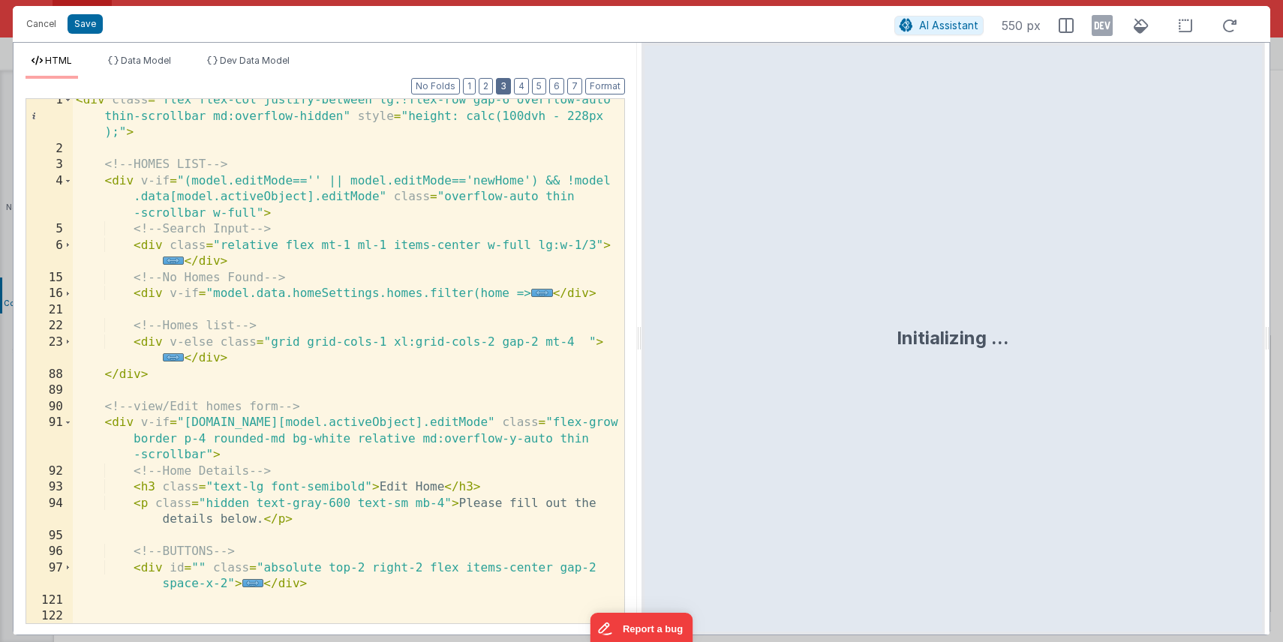
scroll to position [104, 0]
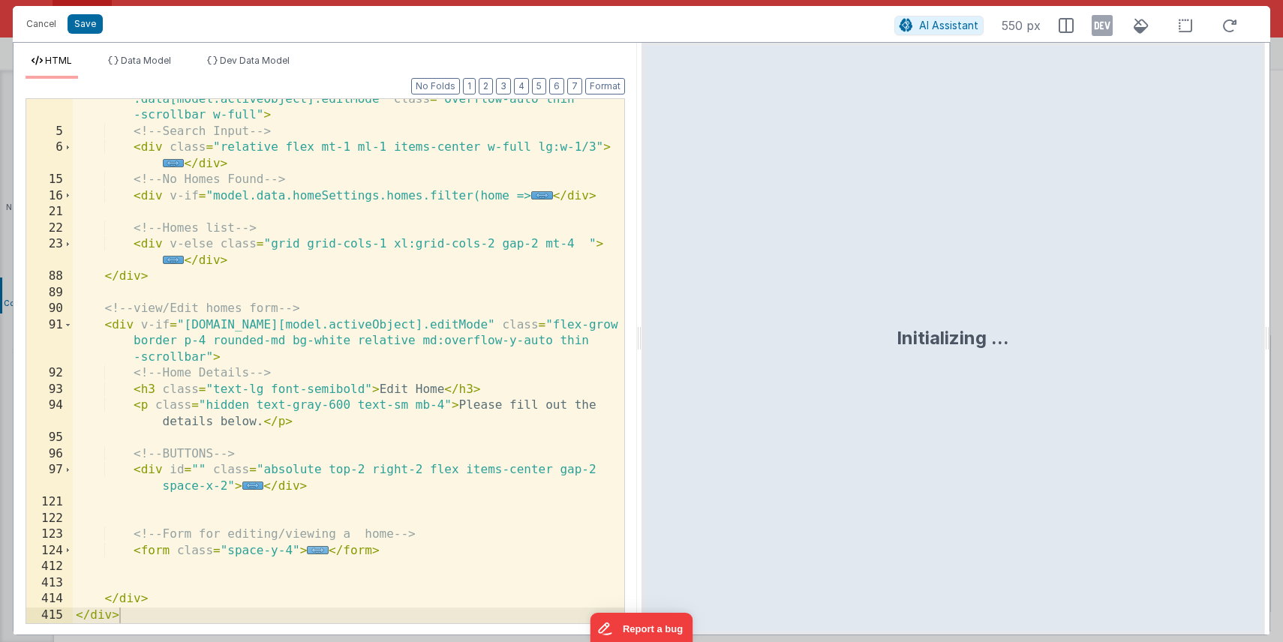
click at [319, 549] on span "..." at bounding box center [318, 550] width 22 height 8
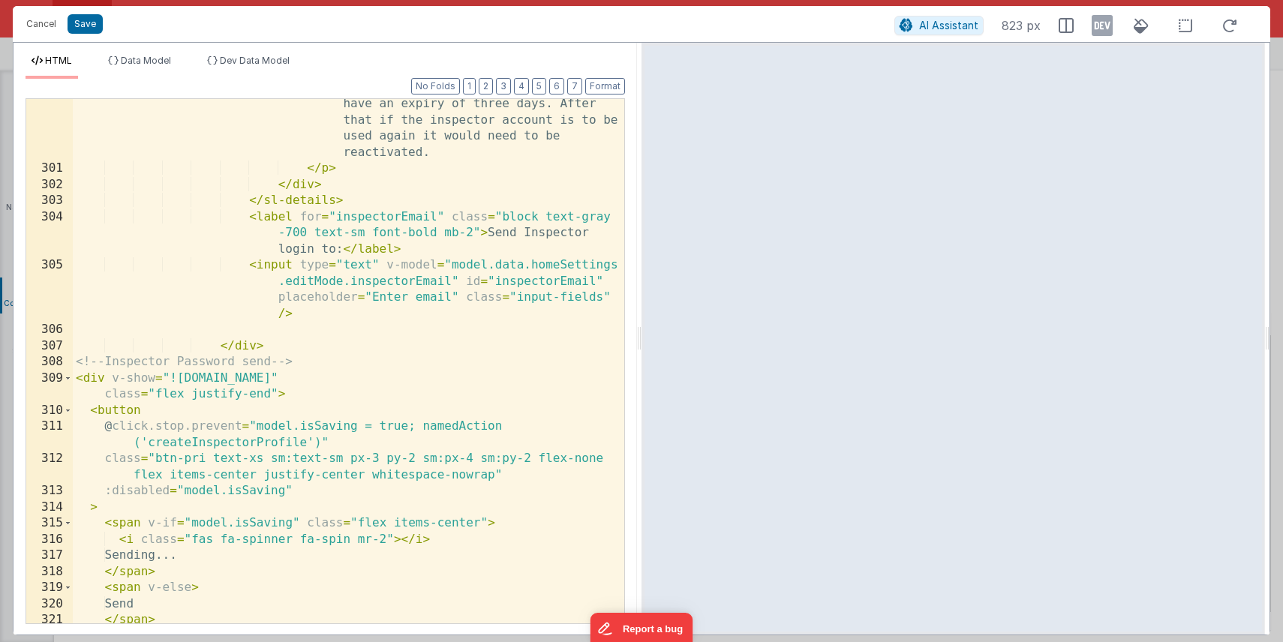
scroll to position [6942, 0]
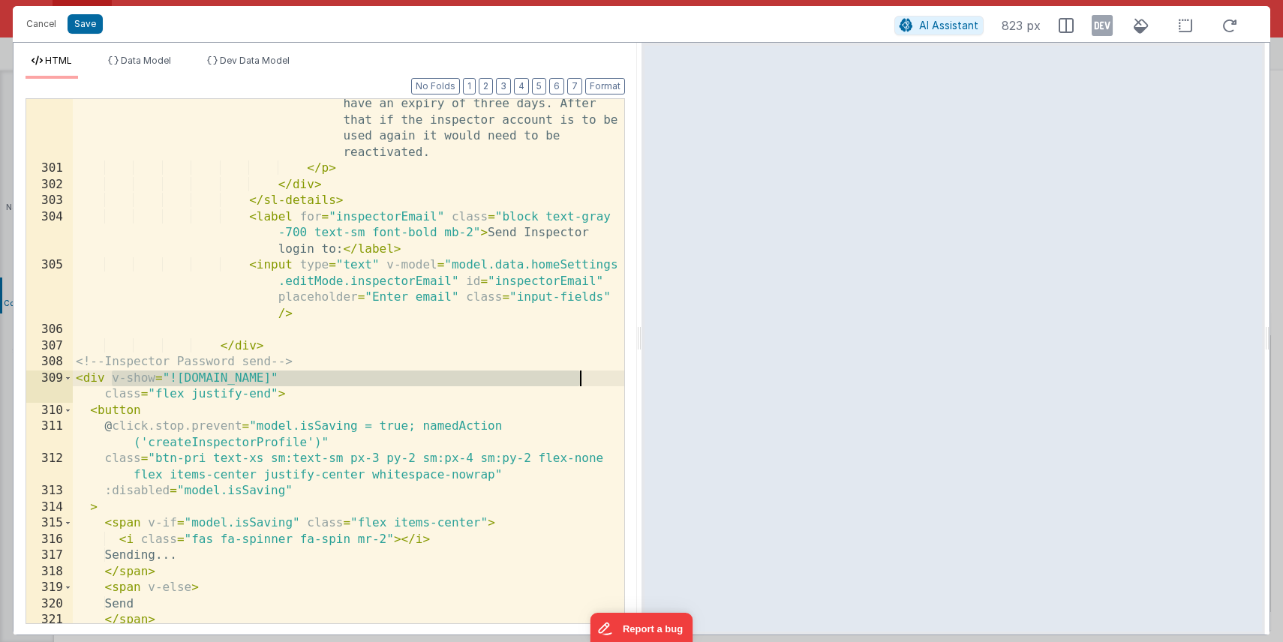
drag, startPoint x: 113, startPoint y: 378, endPoint x: 584, endPoint y: 373, distance: 470.6
click at [584, 373] on div "All inspector accounts that are set up have an expiry of three days. After that…" at bounding box center [349, 390] width 552 height 621
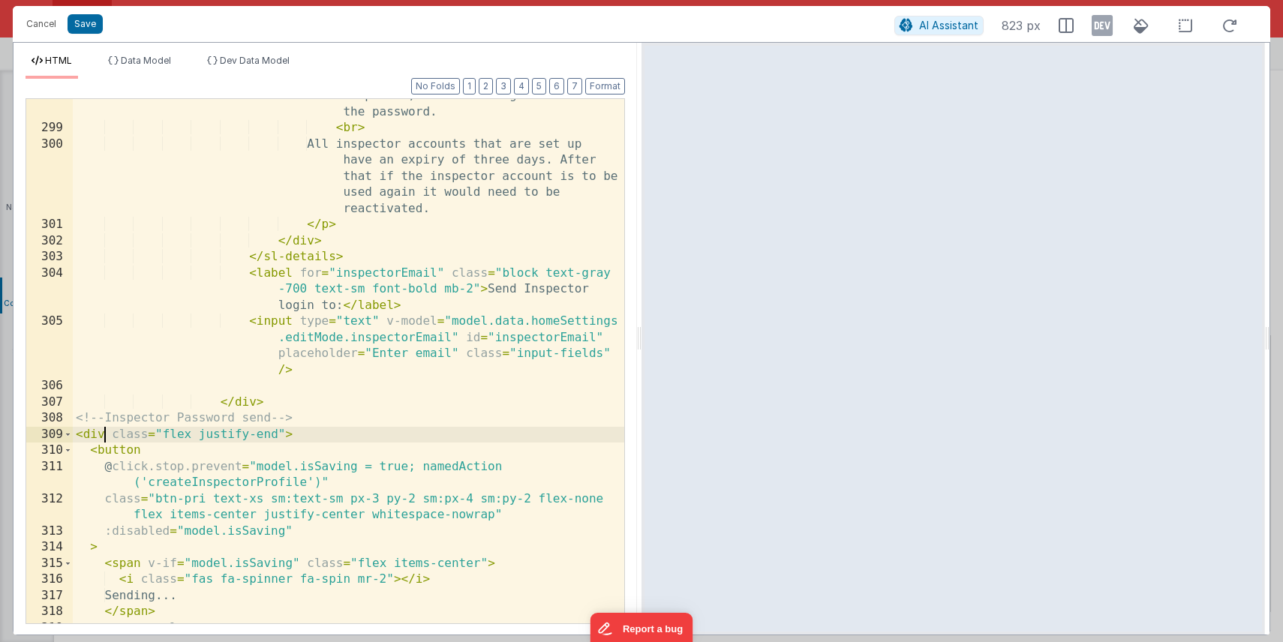
scroll to position [6900, 0]
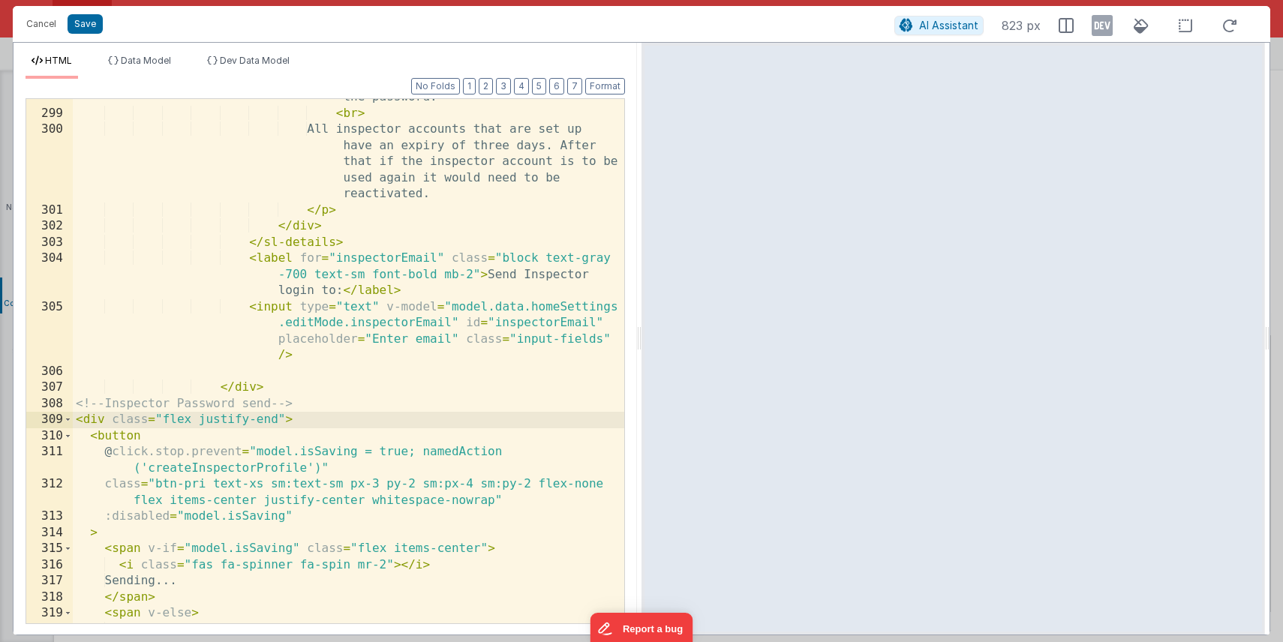
click at [266, 260] on div "For example, if your email address was < b > emma@home-email.com </ b > then yo…" at bounding box center [349, 231] width 552 height 832
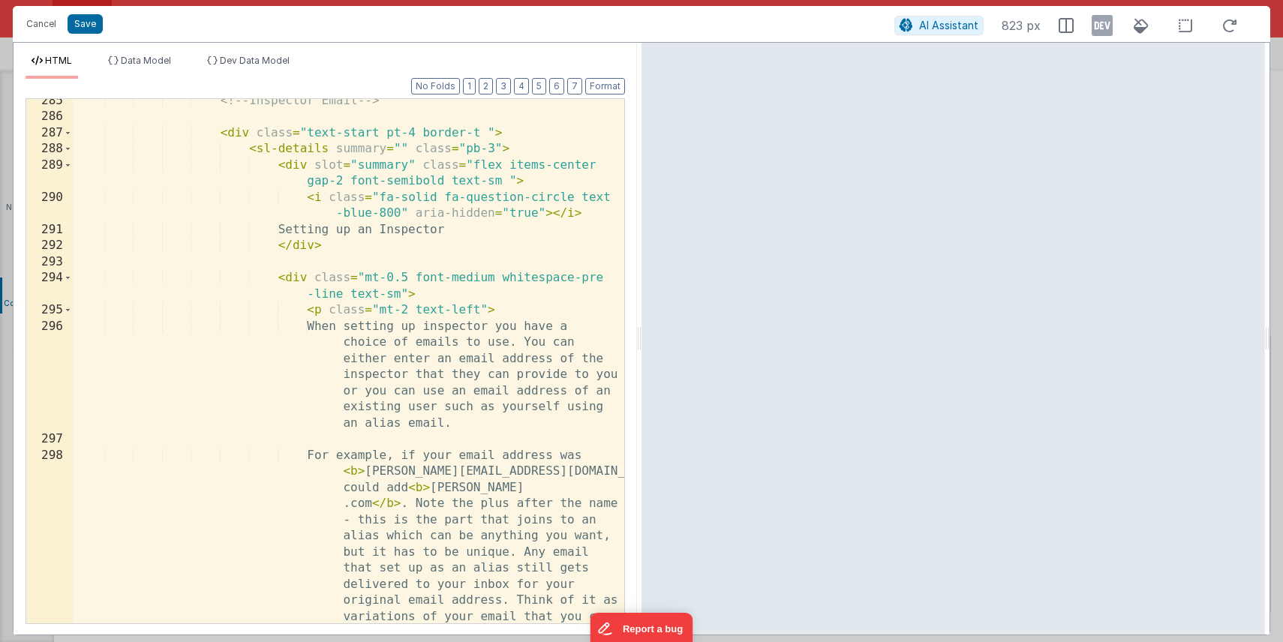
scroll to position [6269, 0]
click at [290, 275] on div "<!-- Inspector Email --> < div class = "text-start pt-4 border-t " > < sl-detai…" at bounding box center [349, 507] width 552 height 832
click at [67, 274] on span at bounding box center [68, 276] width 8 height 17
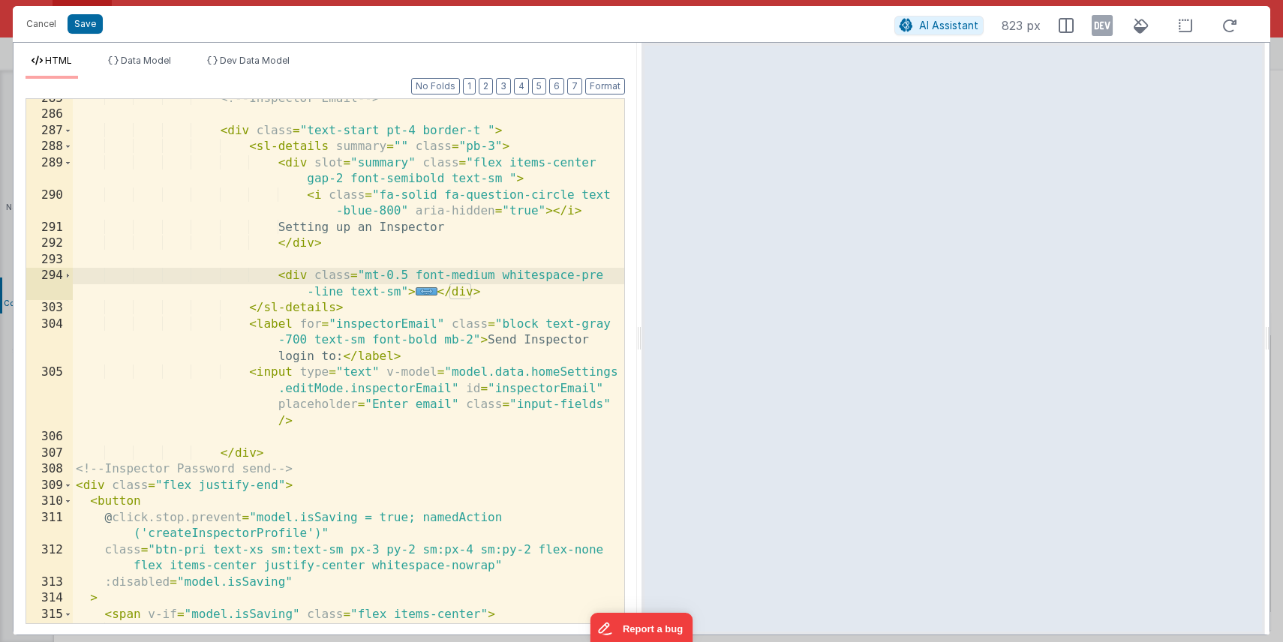
click at [299, 323] on div "<!-- Inspector Email --> < div class = "text-start pt-4 border-t " > < sl-detai…" at bounding box center [349, 369] width 552 height 557
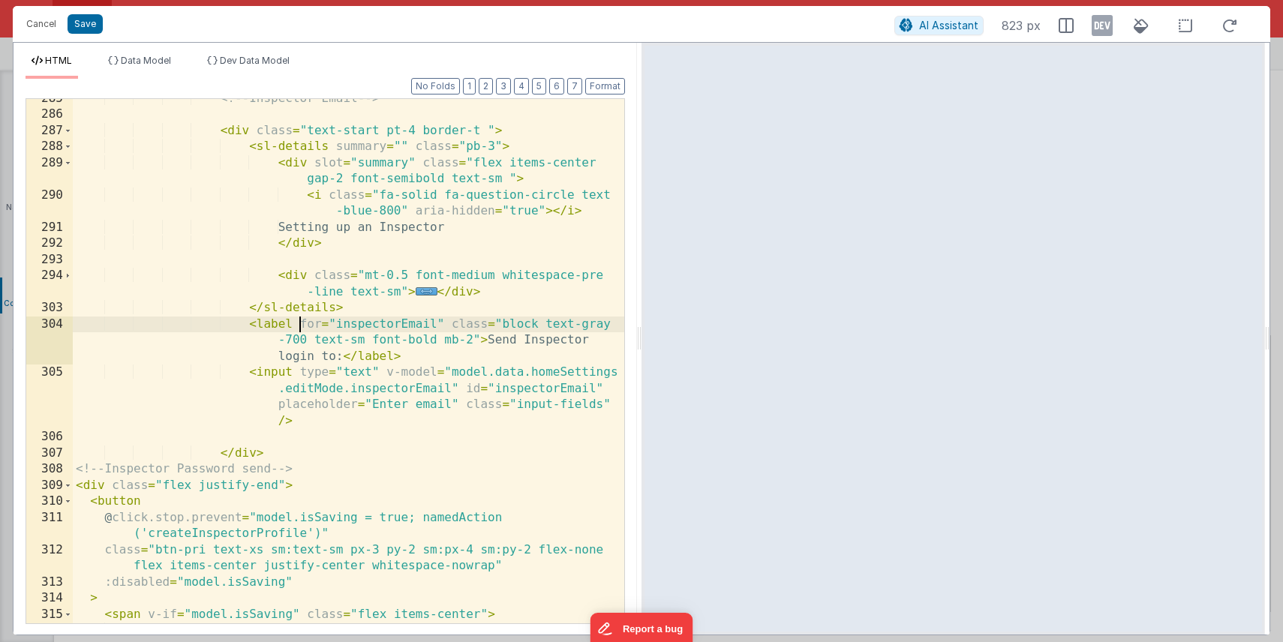
paste textarea
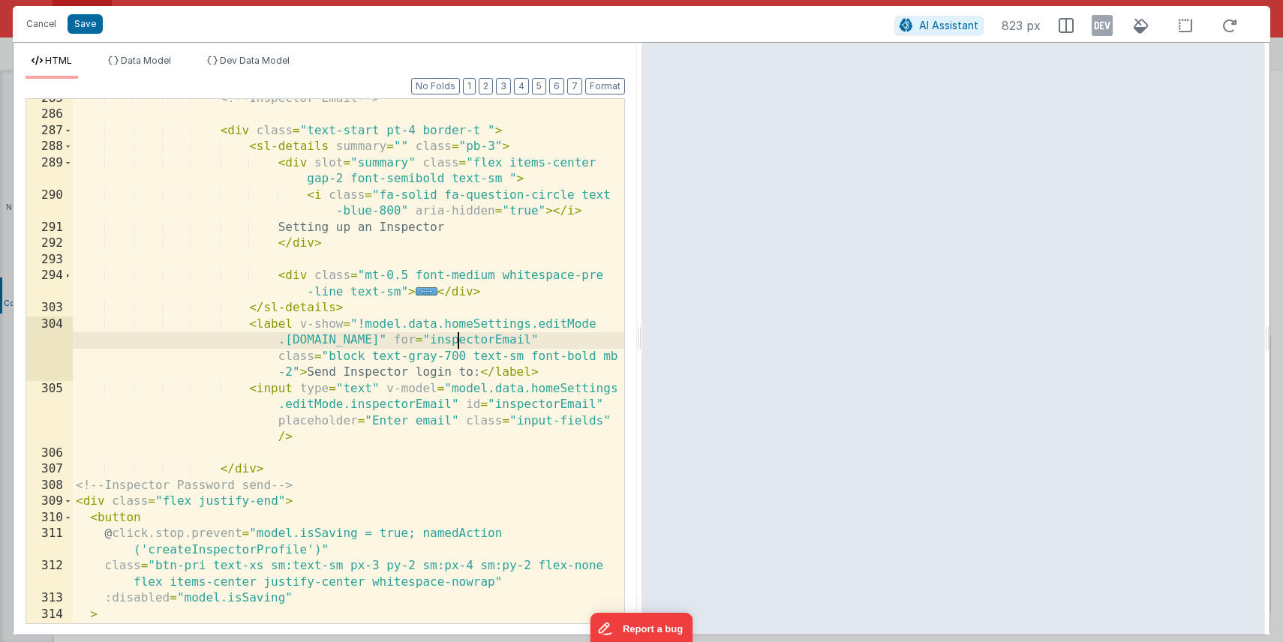
click at [296, 387] on div "<!-- Inspector Email --> < div class = "text-start pt-4 border-t " > < sl-detai…" at bounding box center [349, 369] width 552 height 557
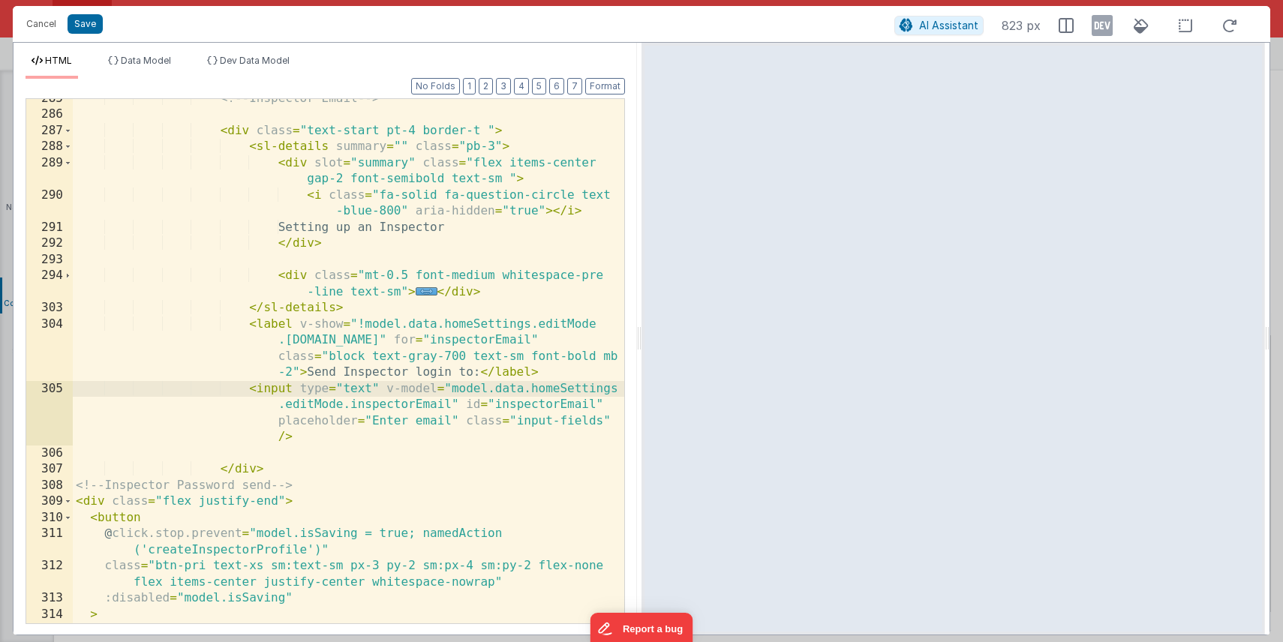
paste textarea
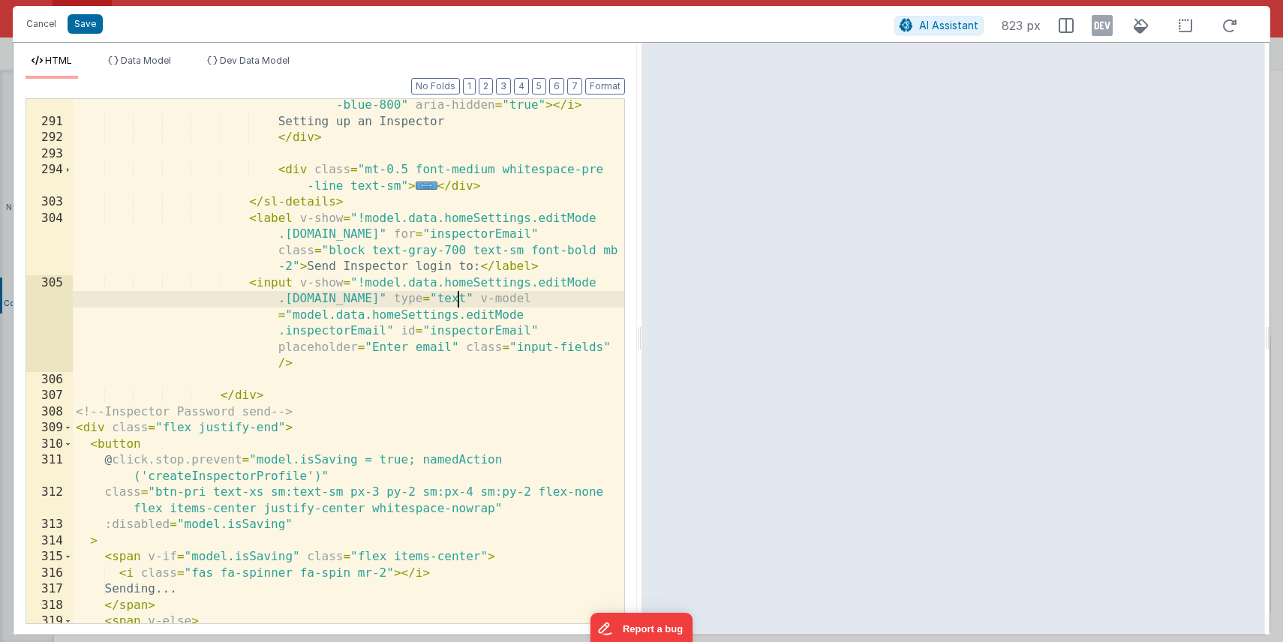
scroll to position [6375, 0]
click at [325, 366] on div "< i class = "fa-solid fa-question-circle text -blue-800" aria-hidden = "true" >…" at bounding box center [349, 368] width 552 height 573
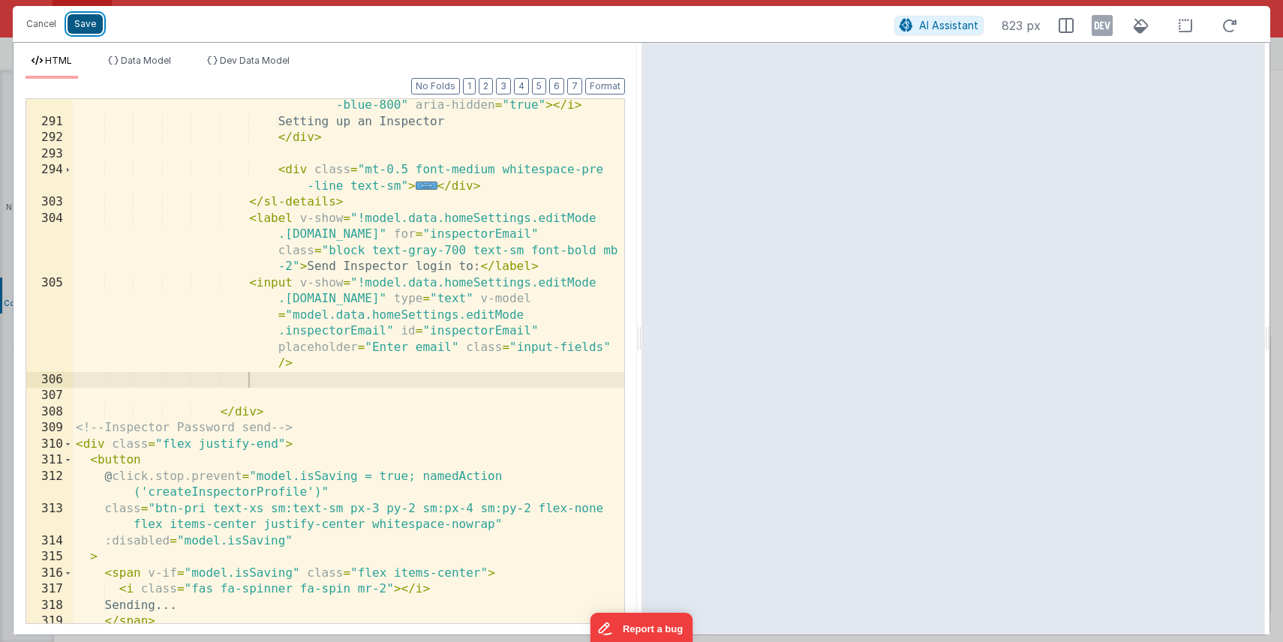
click at [86, 26] on button "Save" at bounding box center [85, 24] width 35 height 20
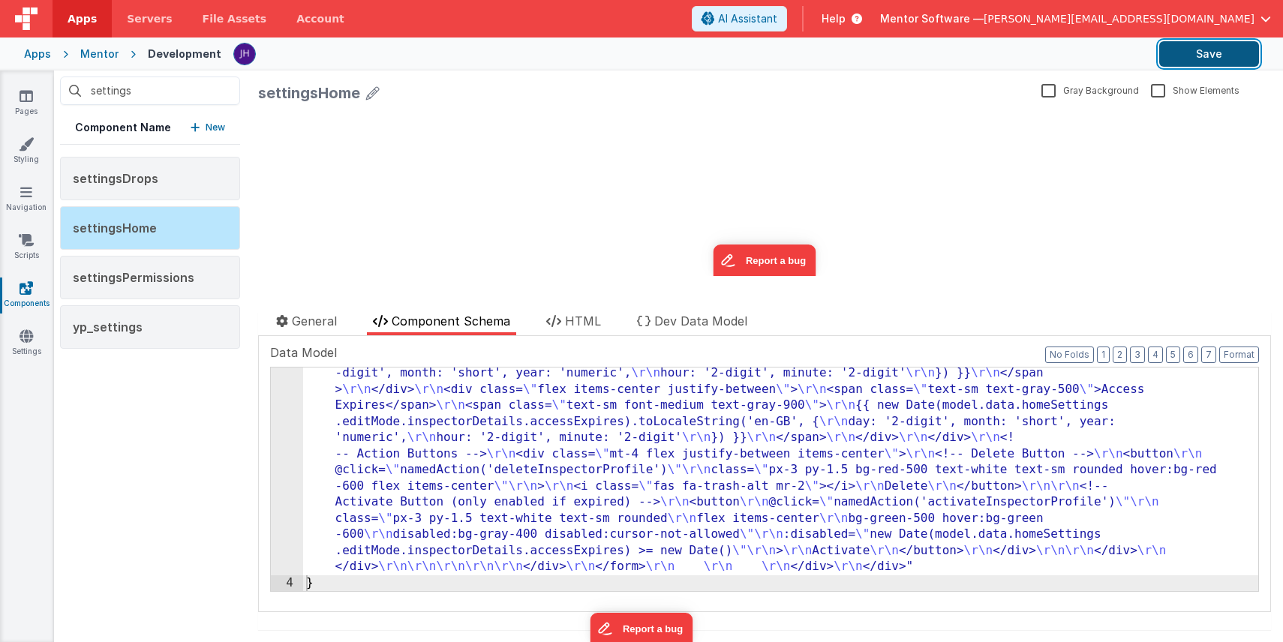
click at [1118, 59] on button "Save" at bounding box center [1210, 54] width 100 height 26
click at [806, 58] on div at bounding box center [690, 54] width 914 height 26
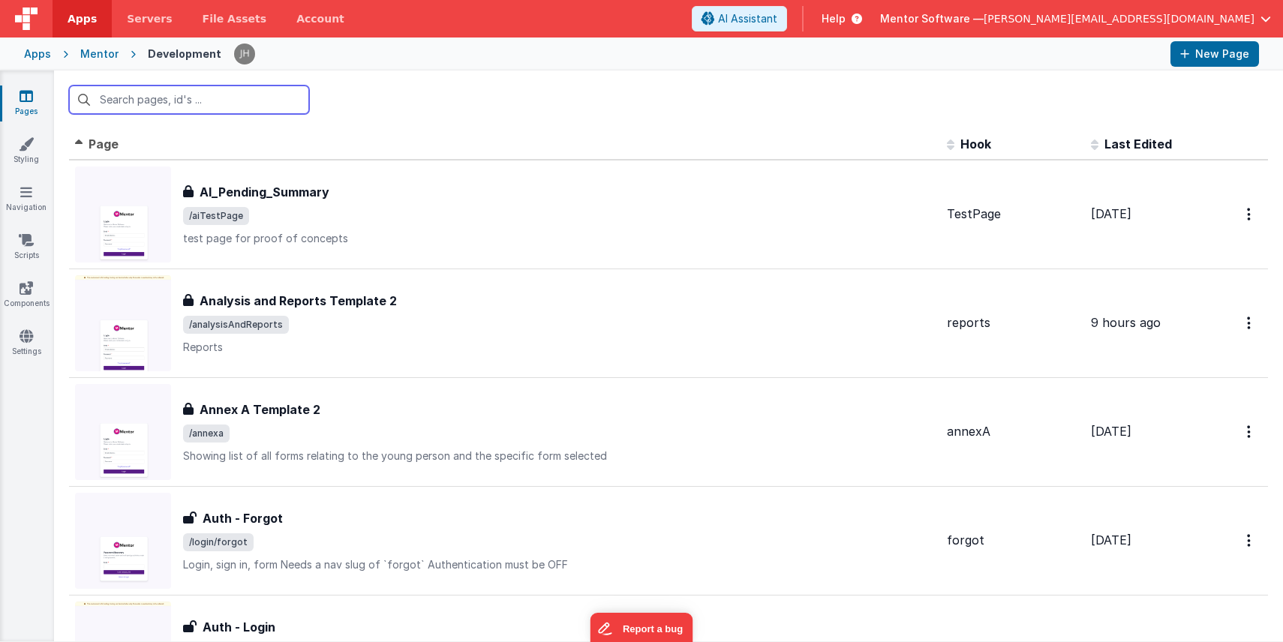
click at [174, 104] on input "text" at bounding box center [189, 100] width 240 height 29
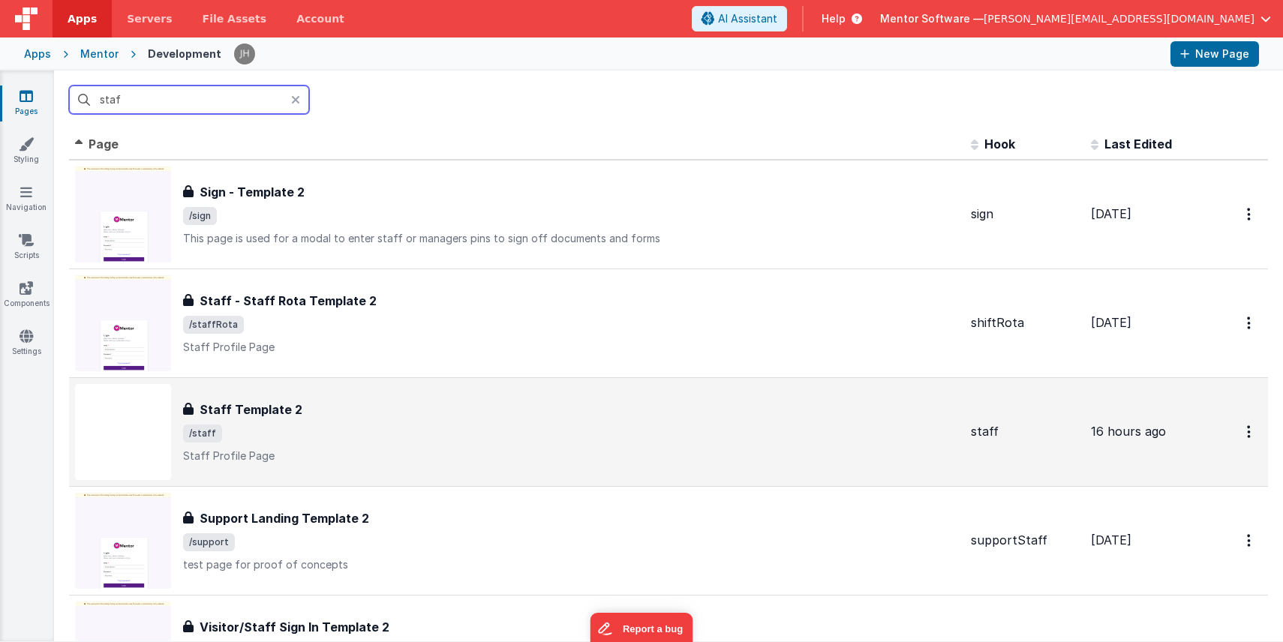
type input "staf"
click at [309, 420] on div "Staff Template 2 Staff Template 2 /staff Staff Profile Page" at bounding box center [571, 432] width 776 height 63
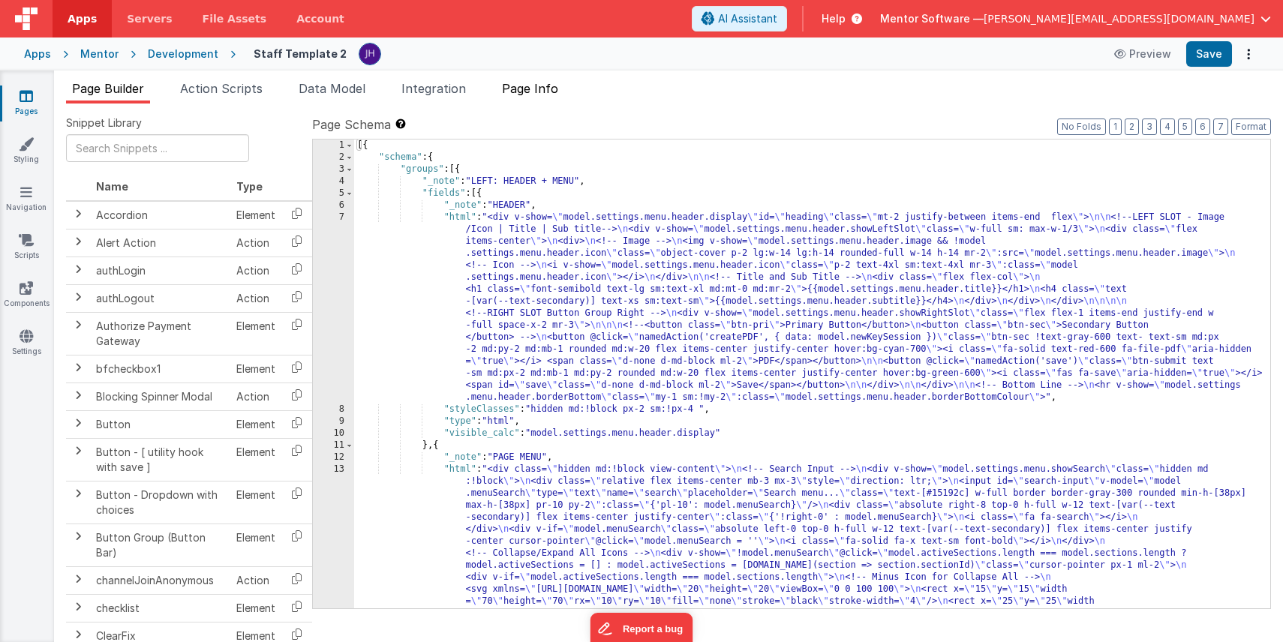
click at [543, 95] on span "Page Info" at bounding box center [530, 88] width 56 height 15
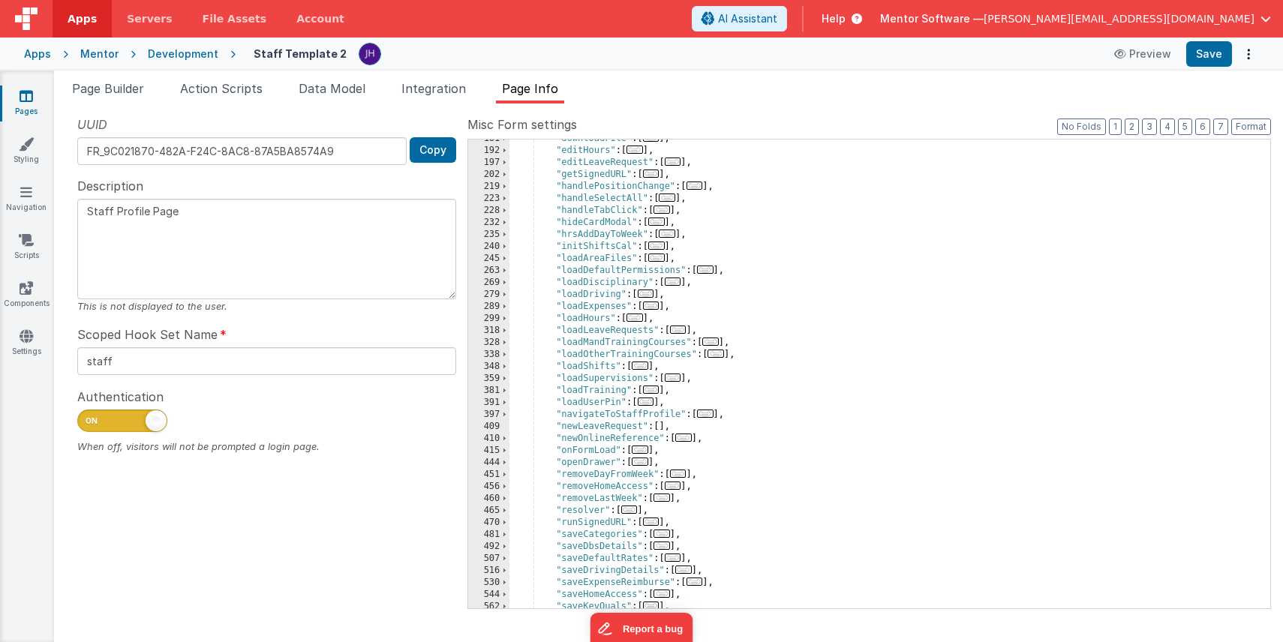
scroll to position [386, 0]
click at [659, 251] on span "..." at bounding box center [656, 251] width 17 height 8
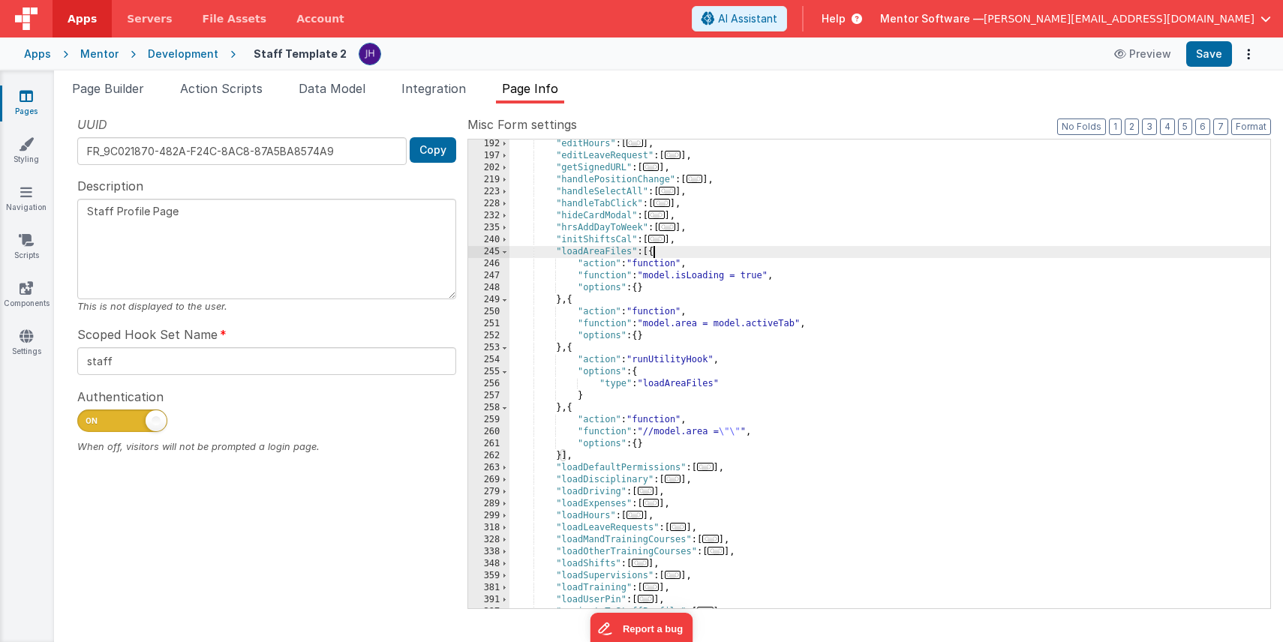
scroll to position [0, 0]
click at [507, 249] on span at bounding box center [505, 252] width 8 height 12
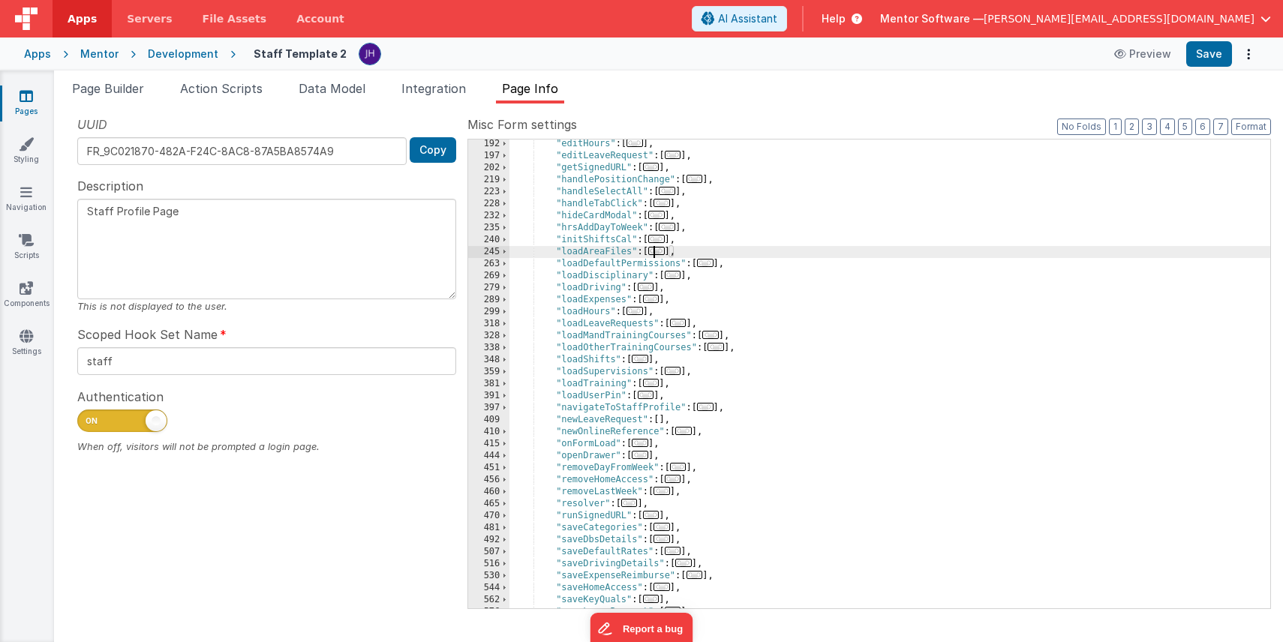
click at [681, 323] on span "..." at bounding box center [678, 323] width 17 height 8
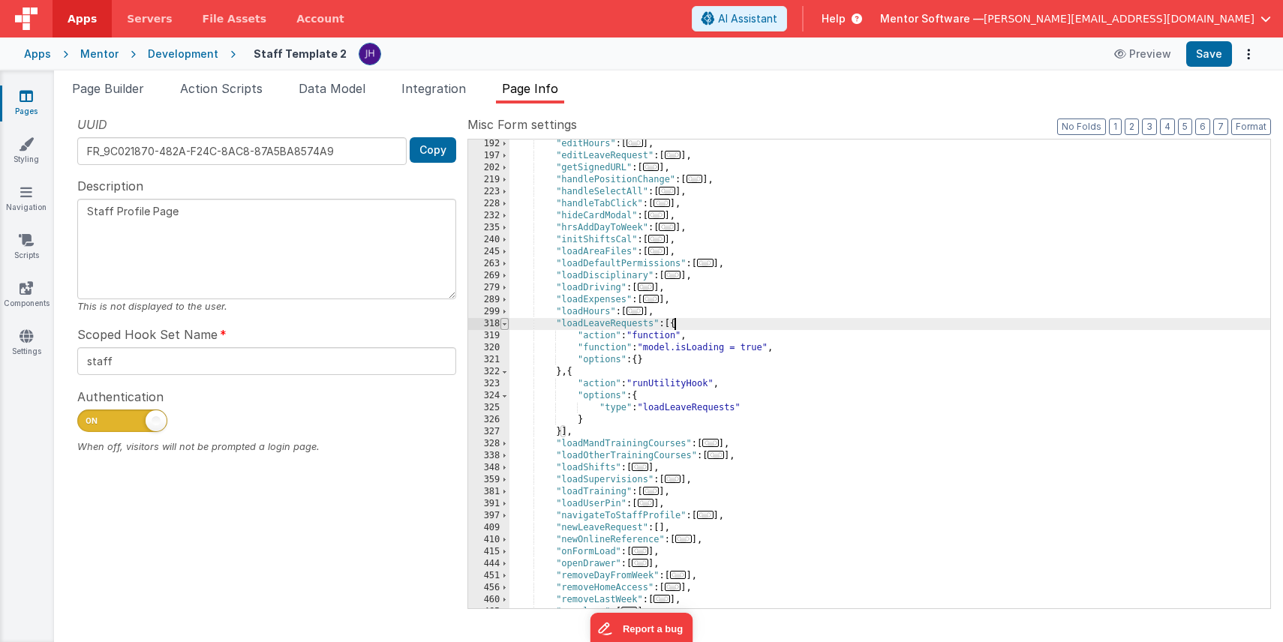
click at [507, 324] on span at bounding box center [505, 324] width 8 height 12
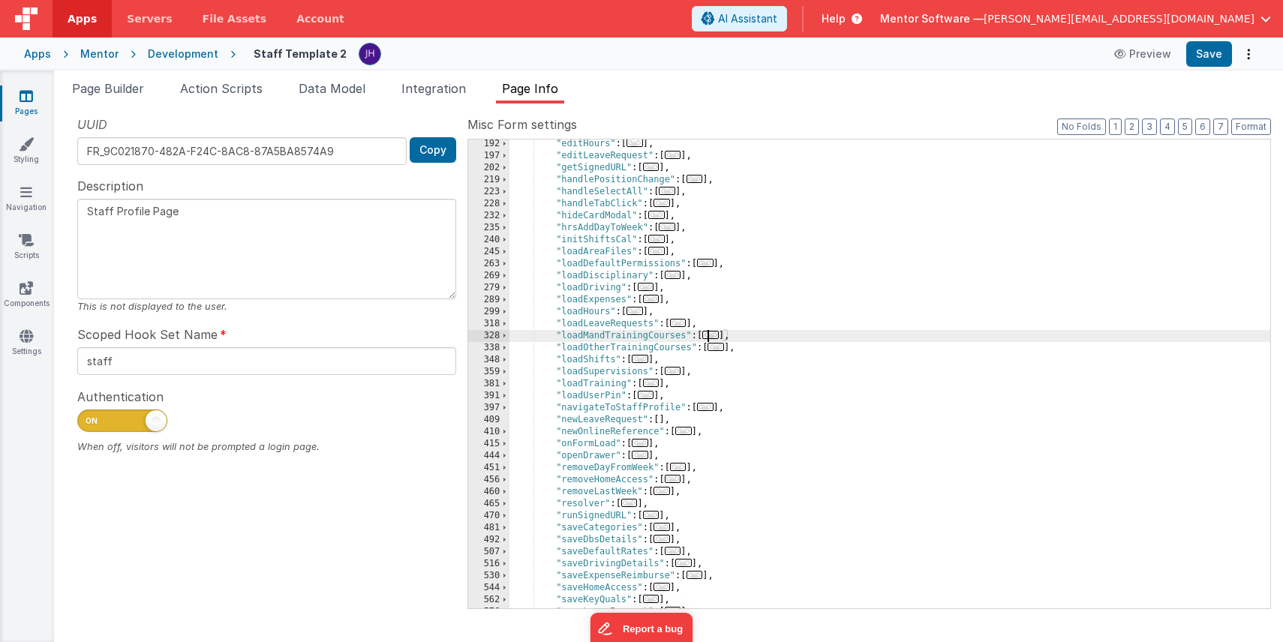
click at [712, 337] on span "..." at bounding box center [711, 335] width 17 height 8
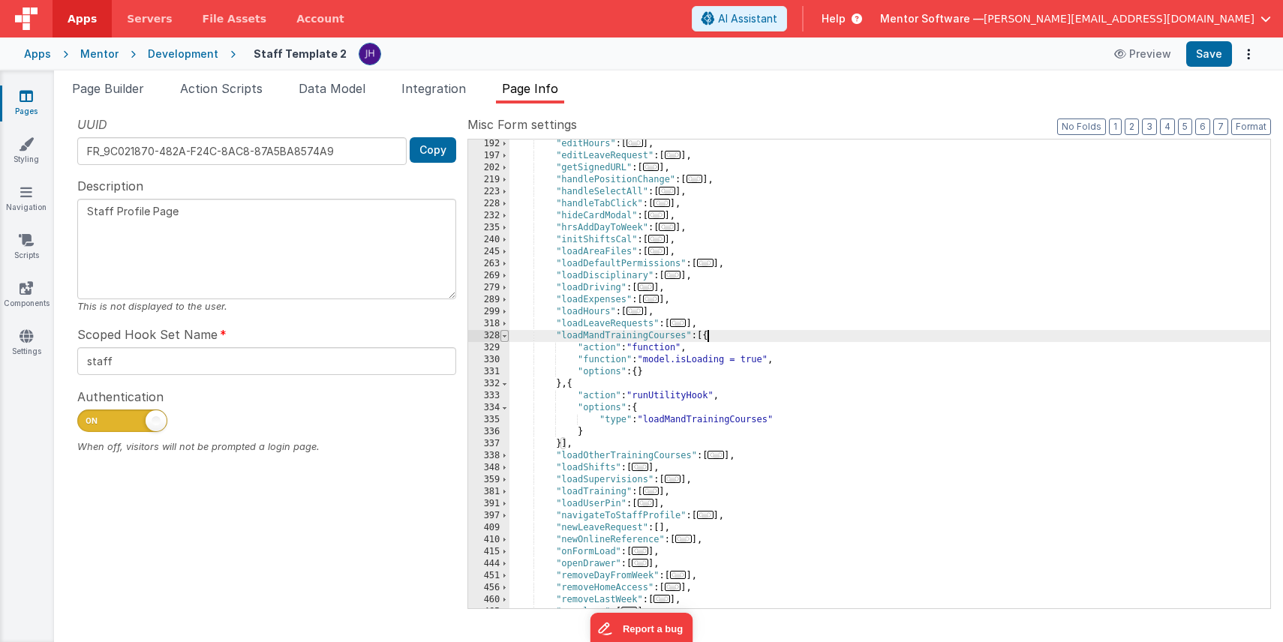
click at [501, 336] on span at bounding box center [505, 336] width 8 height 12
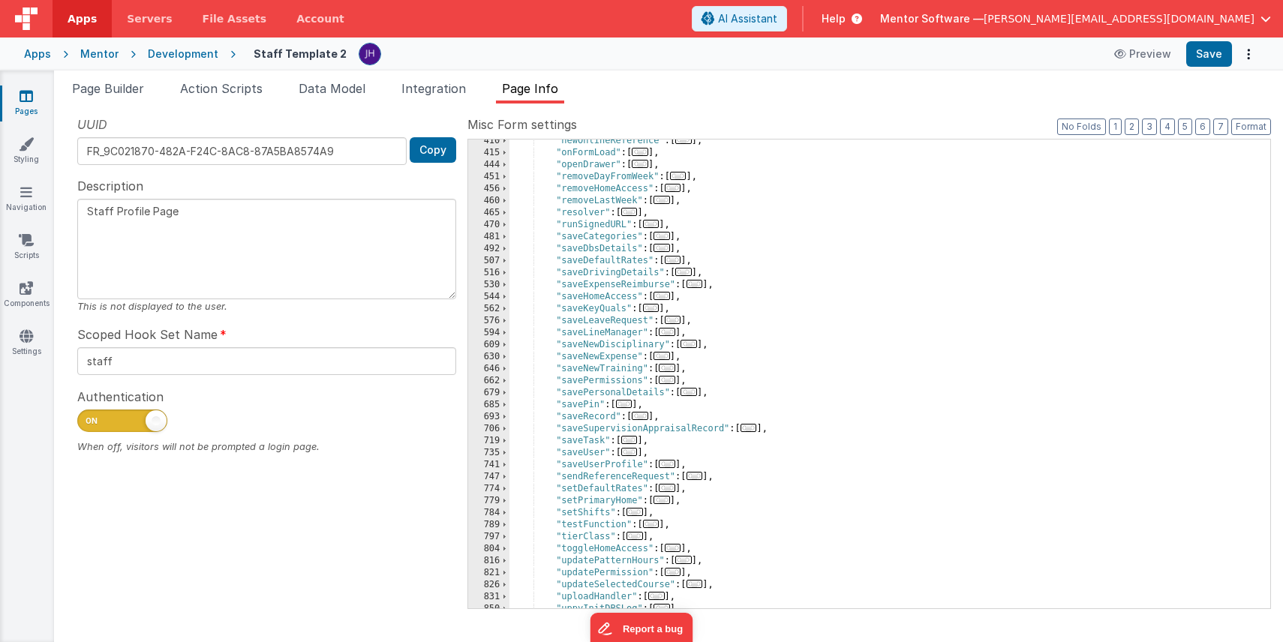
scroll to position [692, 0]
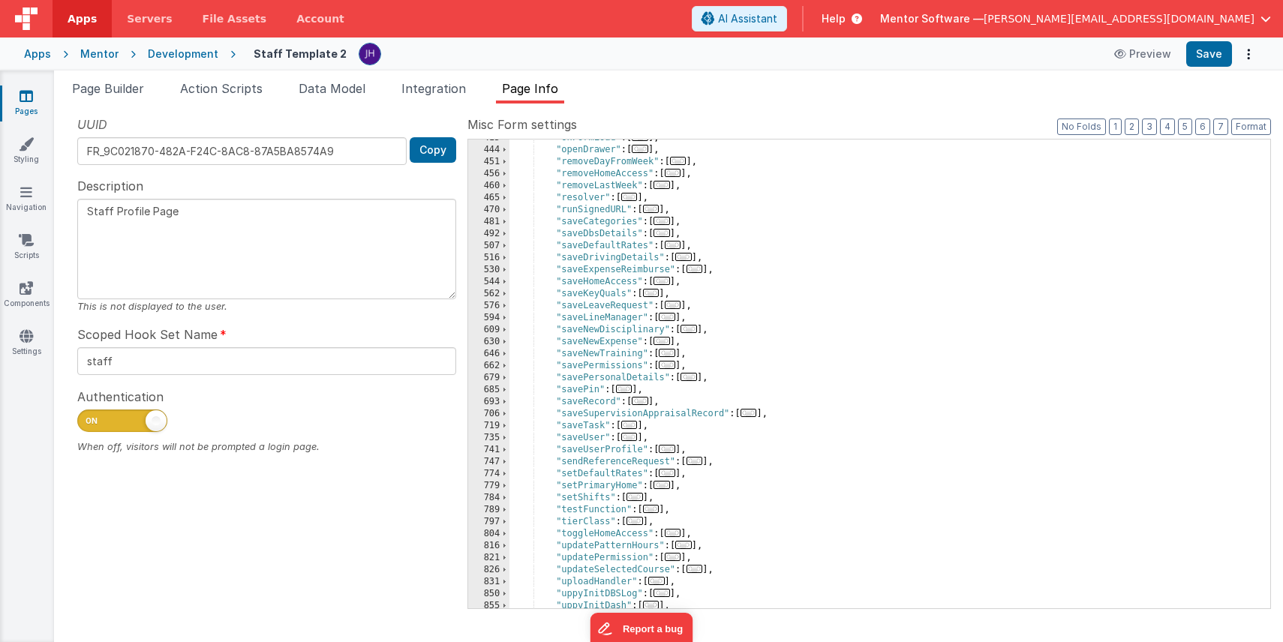
click at [678, 304] on span "..." at bounding box center [673, 305] width 17 height 8
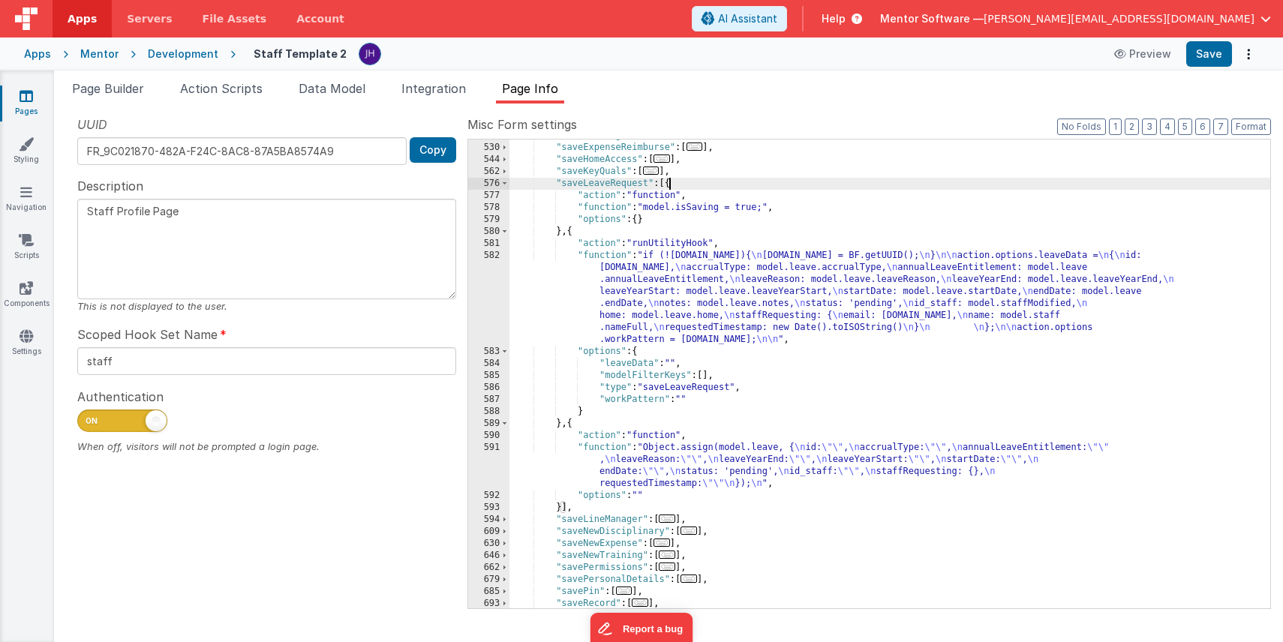
scroll to position [814, 0]
click at [685, 299] on div ""saveDrivingDetails" : [ ... ] , "saveExpenseReimburse" : [ ... ] , "saveHomeAc…" at bounding box center [890, 376] width 761 height 493
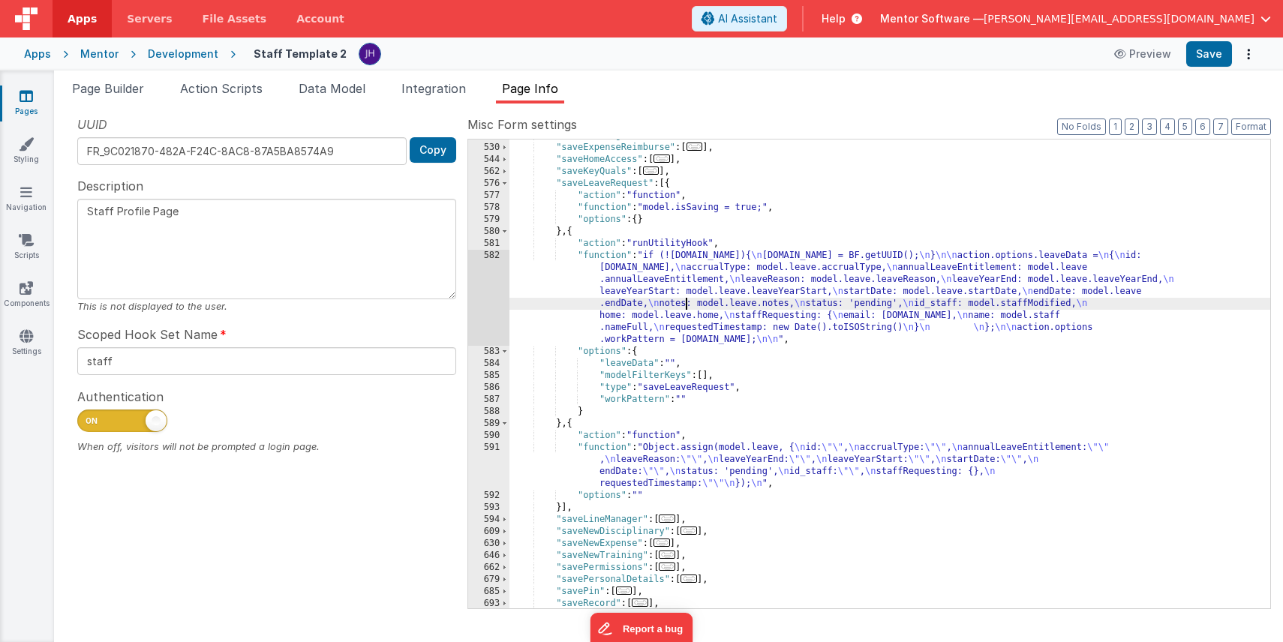
click at [495, 284] on div "582" at bounding box center [488, 298] width 41 height 96
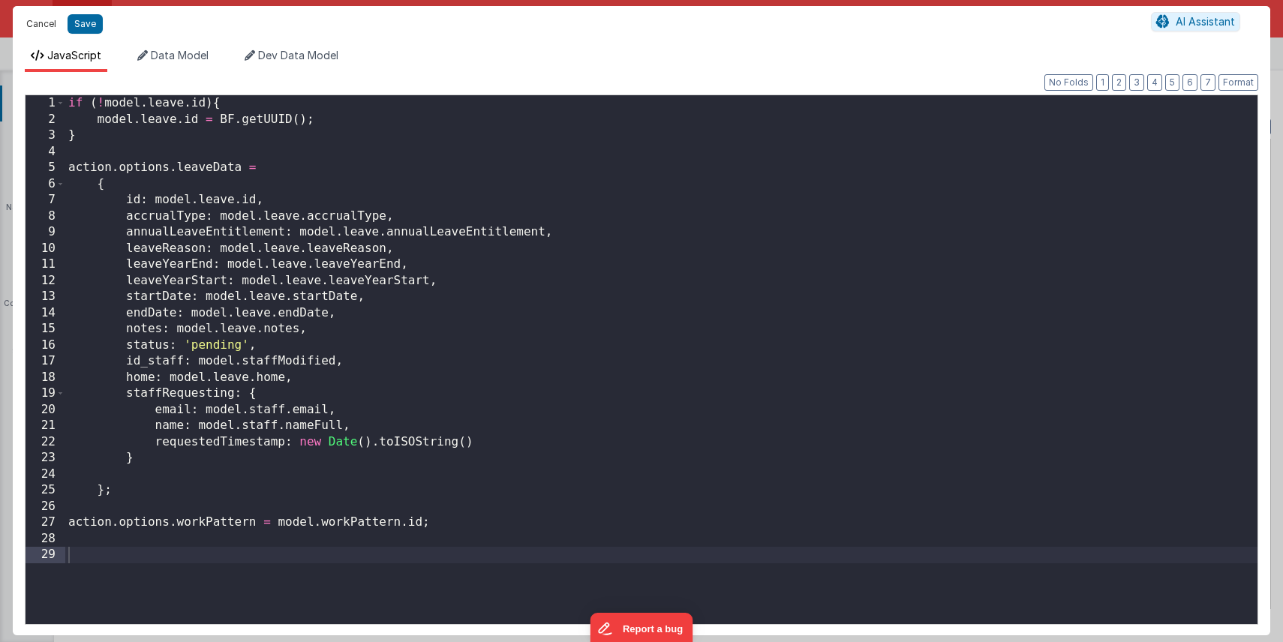
click at [42, 20] on button "Cancel" at bounding box center [41, 24] width 45 height 21
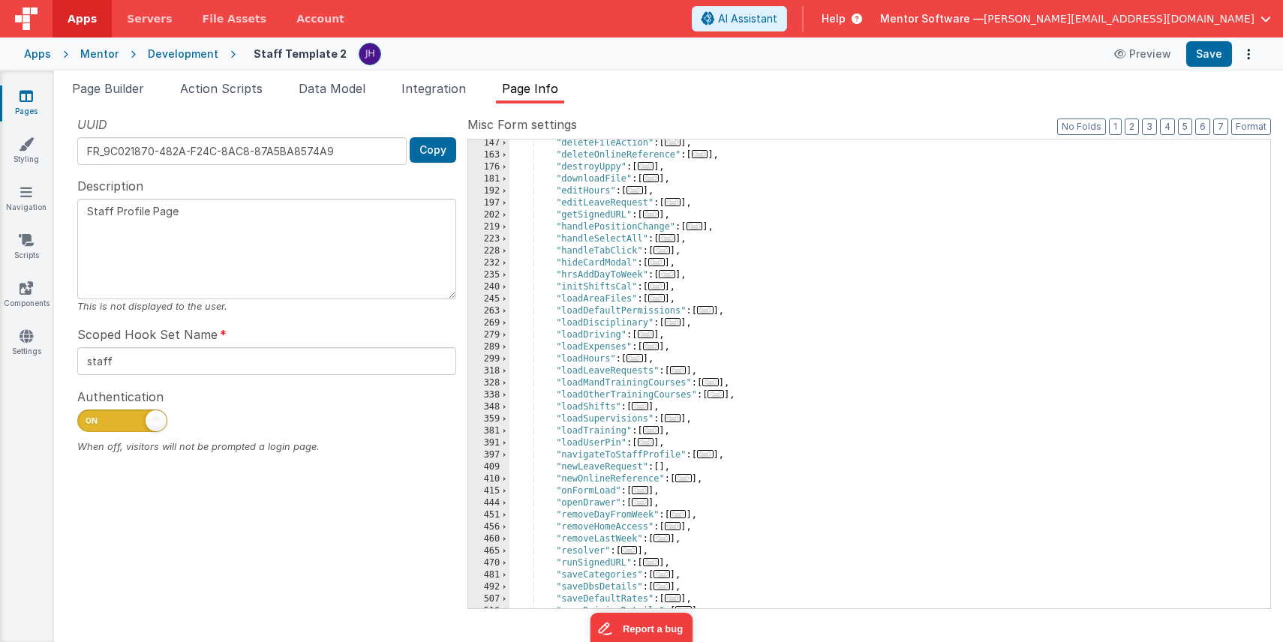
scroll to position [316, 0]
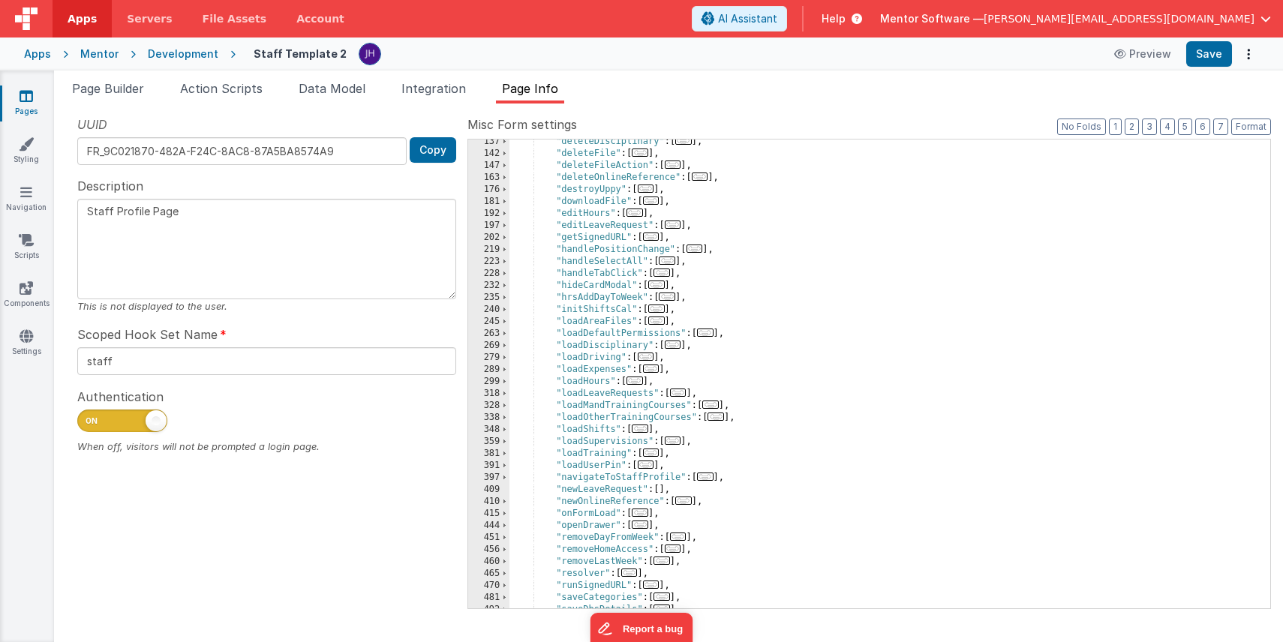
click at [865, 334] on div ""deleteDisciplinary" : [ ... ] , "deleteFile" : [ ... ] , "deleteFileAction" : …" at bounding box center [890, 382] width 761 height 493
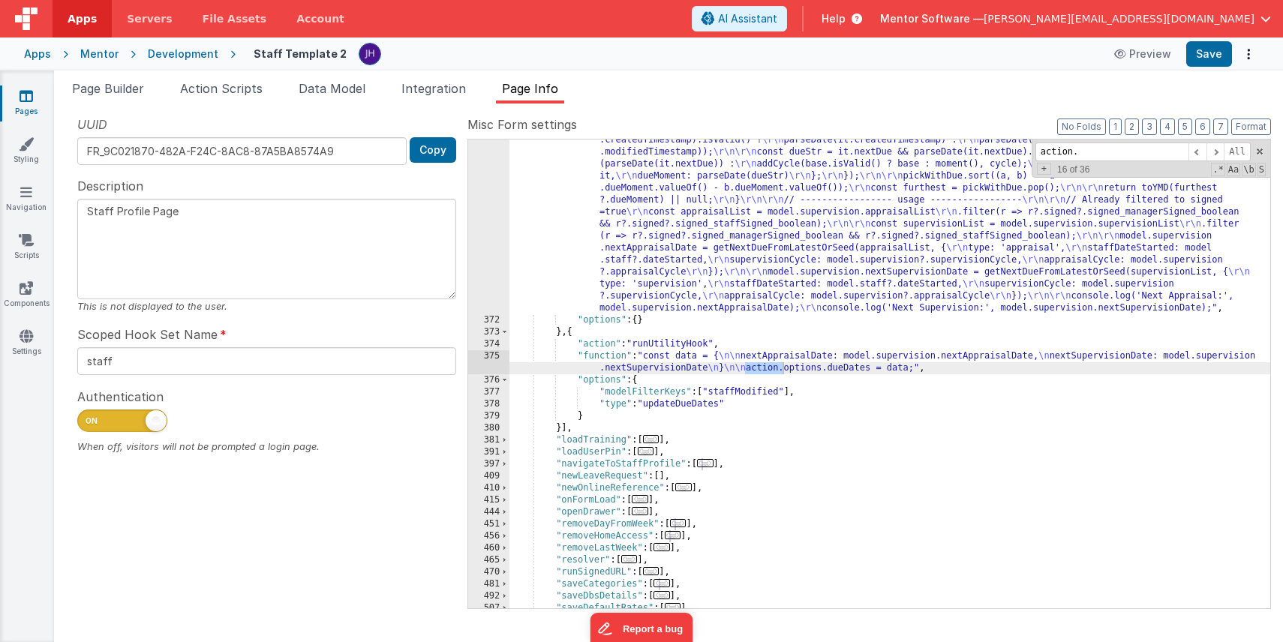
scroll to position [1158, 0]
type input "action.options"
click at [498, 367] on div "375" at bounding box center [488, 363] width 41 height 24
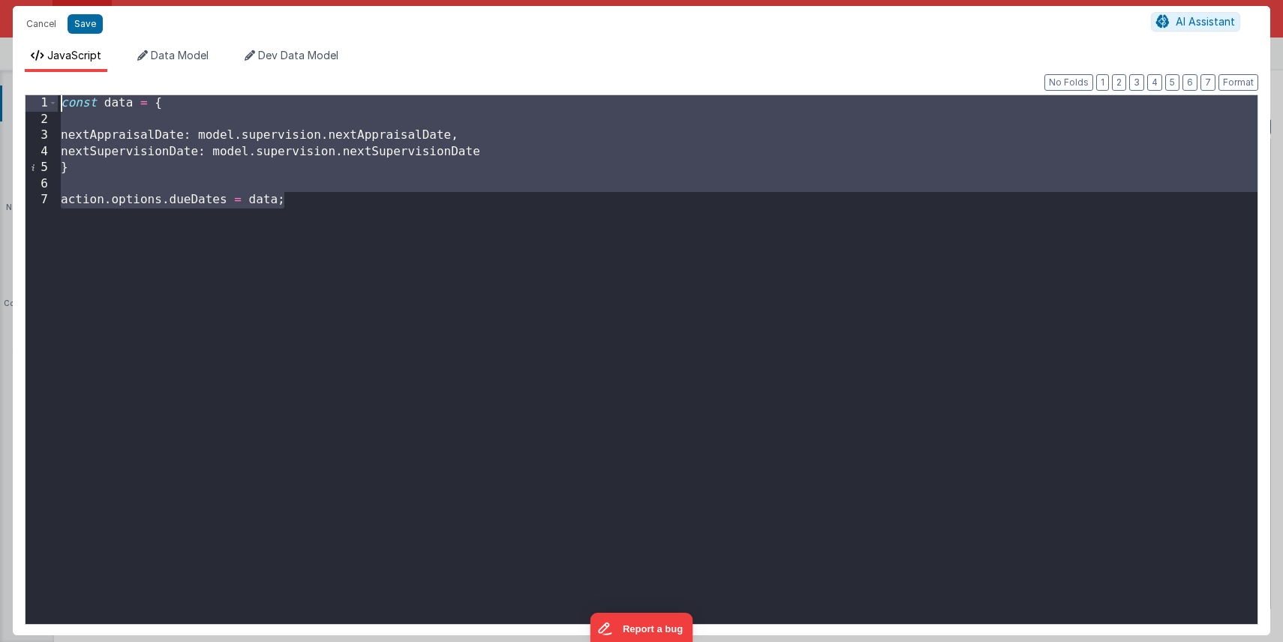
drag, startPoint x: 293, startPoint y: 200, endPoint x: 38, endPoint y: 107, distance: 272.3
click at [38, 107] on div "1 2 3 4 5 6 7 const data = { nextAppraisalDate : model . supervision . nextAppr…" at bounding box center [642, 360] width 1234 height 531
click at [42, 26] on button "Cancel" at bounding box center [41, 24] width 45 height 21
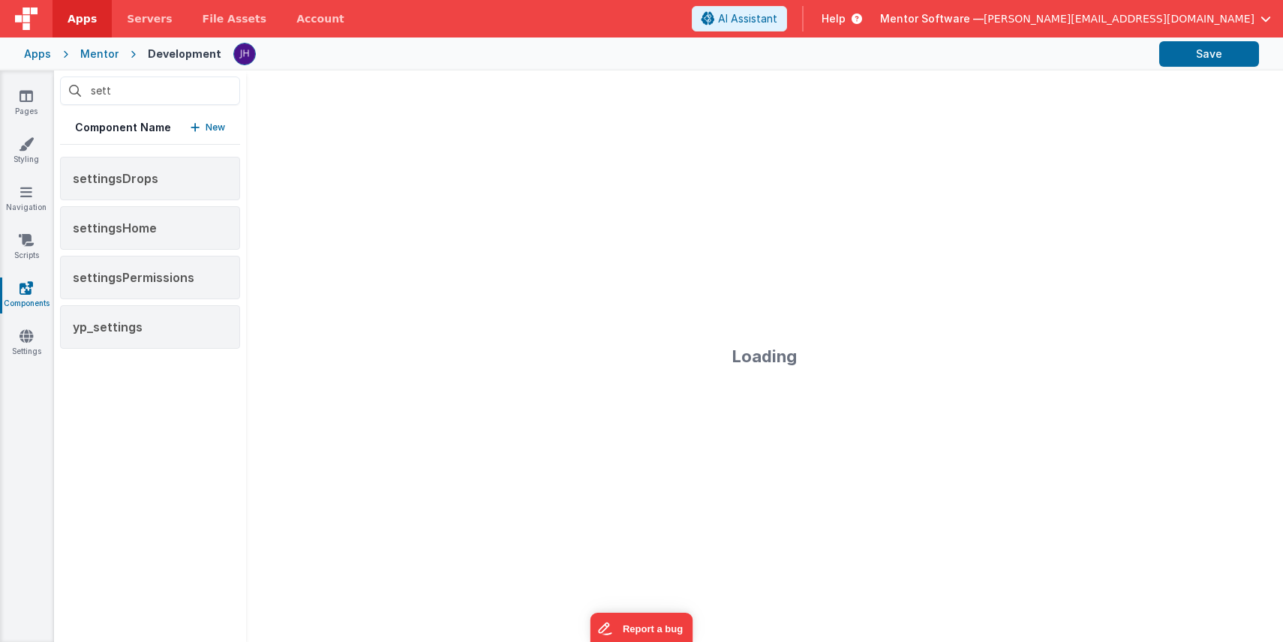
click at [480, 195] on div "Loading" at bounding box center [764, 357] width 1037 height 572
click at [135, 238] on div "settingsHome" at bounding box center [150, 228] width 180 height 44
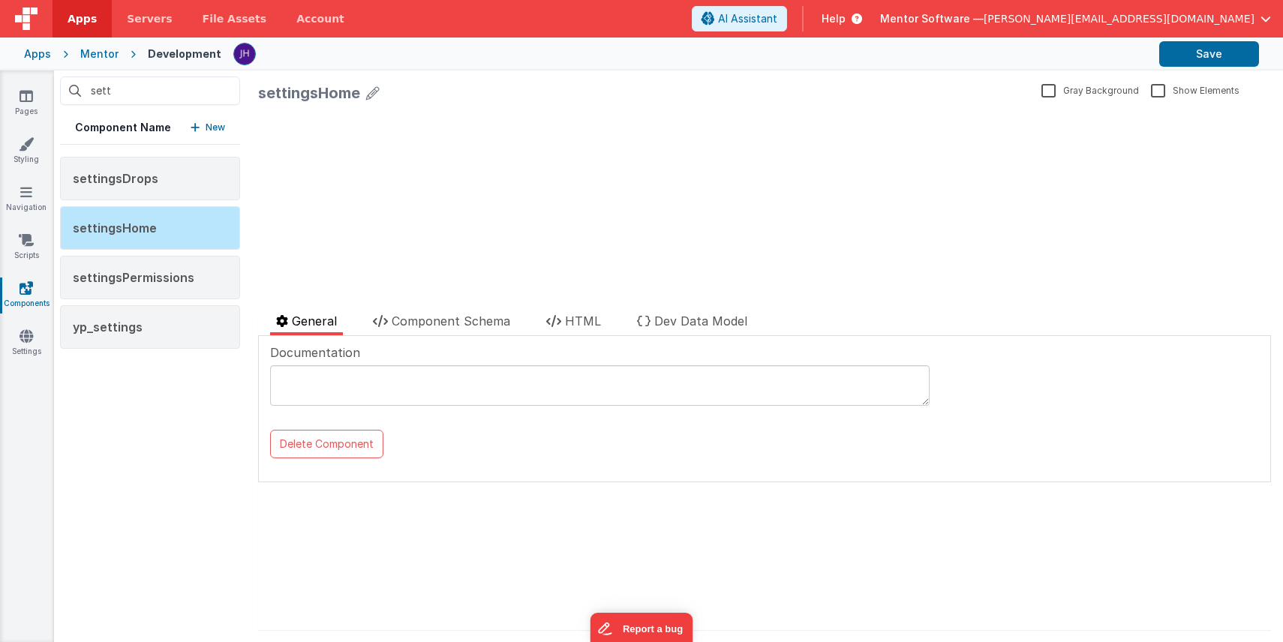
click at [671, 158] on div "update page model (See schema to hide after dev) { "component": { "comp": { "fi…" at bounding box center [764, 193] width 1013 height 167
click at [119, 225] on span "settingsHome" at bounding box center [115, 228] width 84 height 15
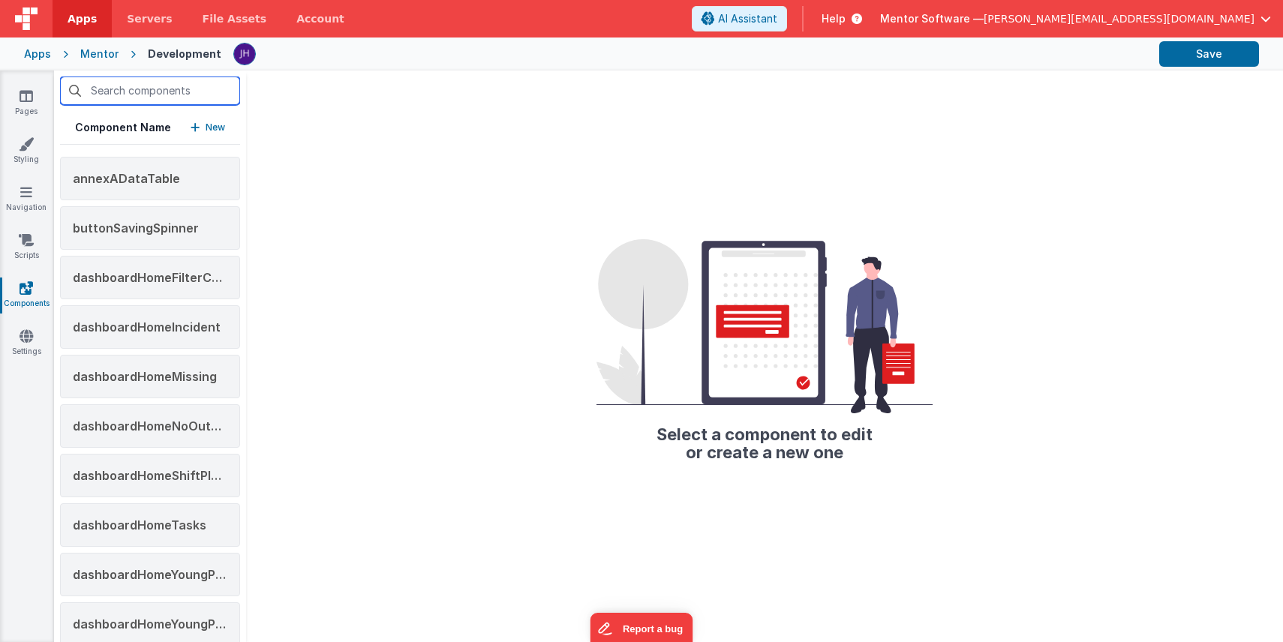
click at [162, 93] on input "text" at bounding box center [150, 91] width 180 height 29
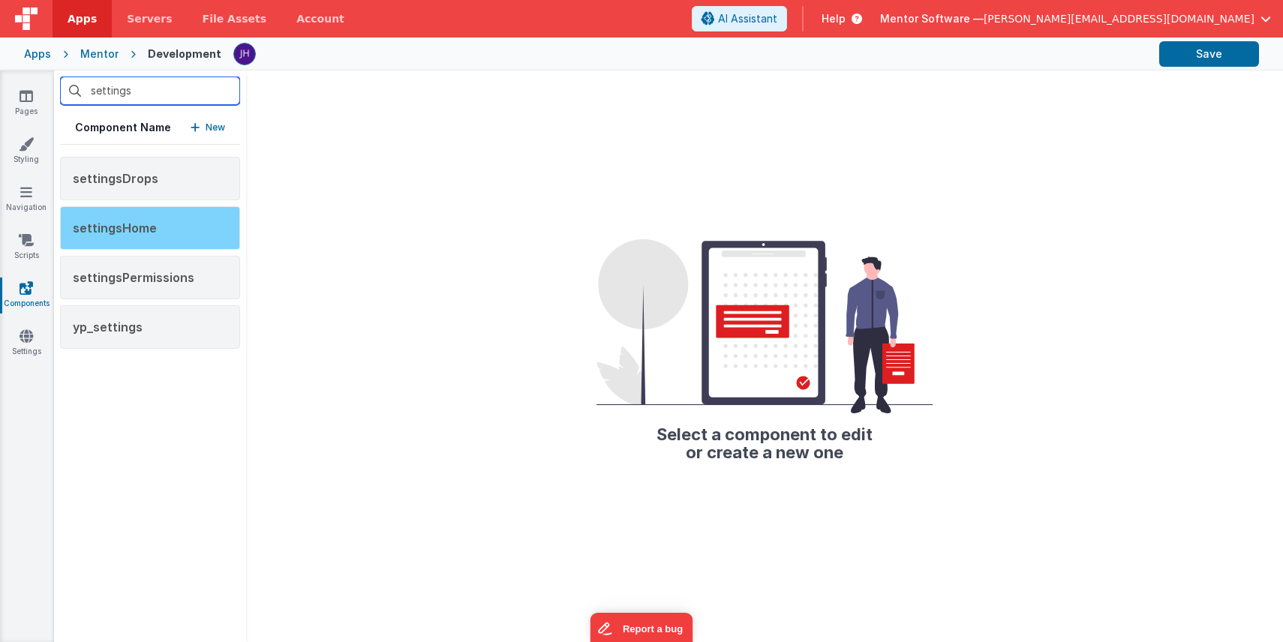
type input "settings"
click at [151, 228] on span "settingsHome" at bounding box center [115, 228] width 84 height 15
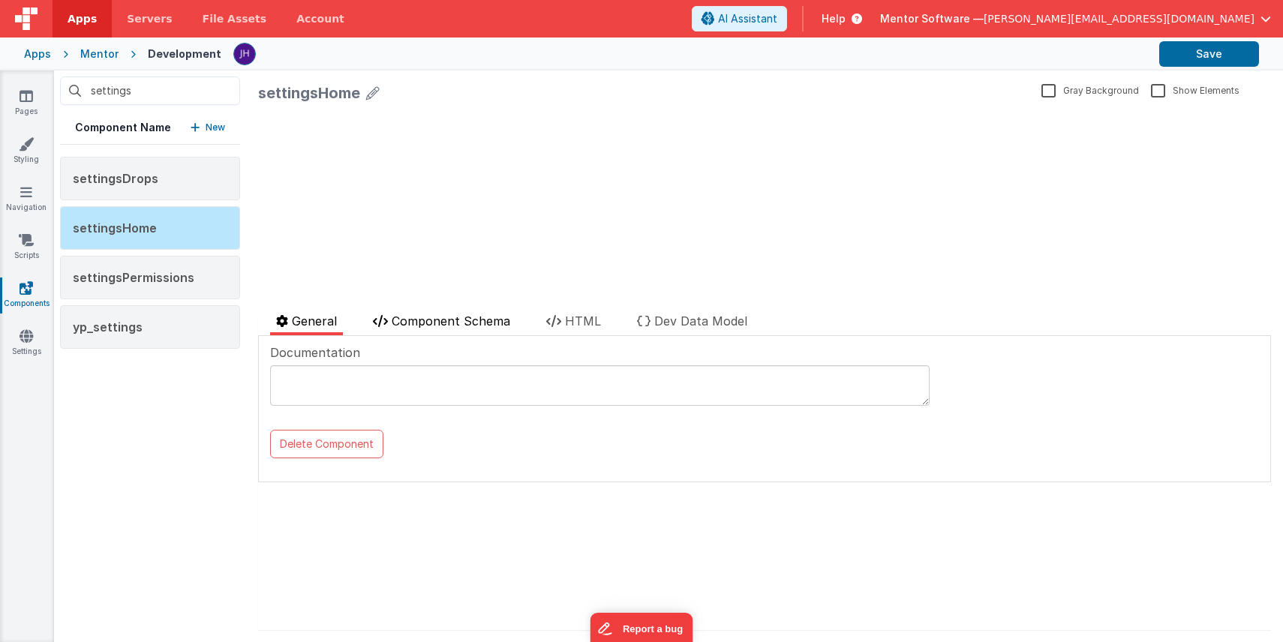
click at [440, 316] on span "Component Schema" at bounding box center [451, 321] width 119 height 15
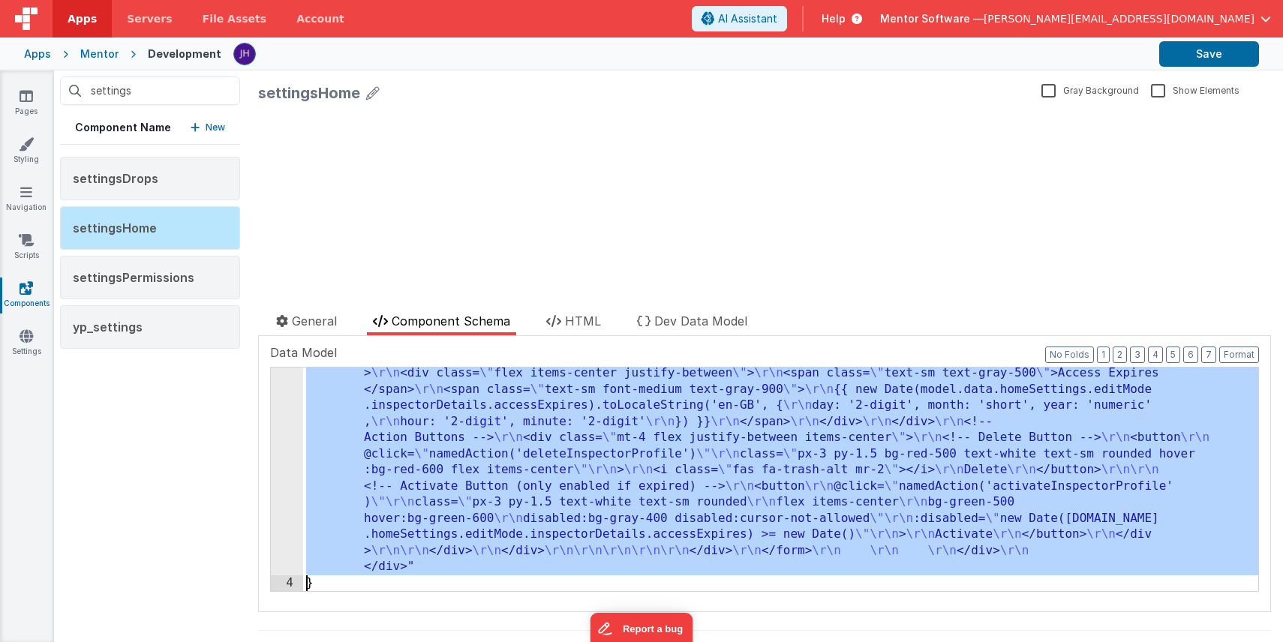
scroll to position [3811, 0]
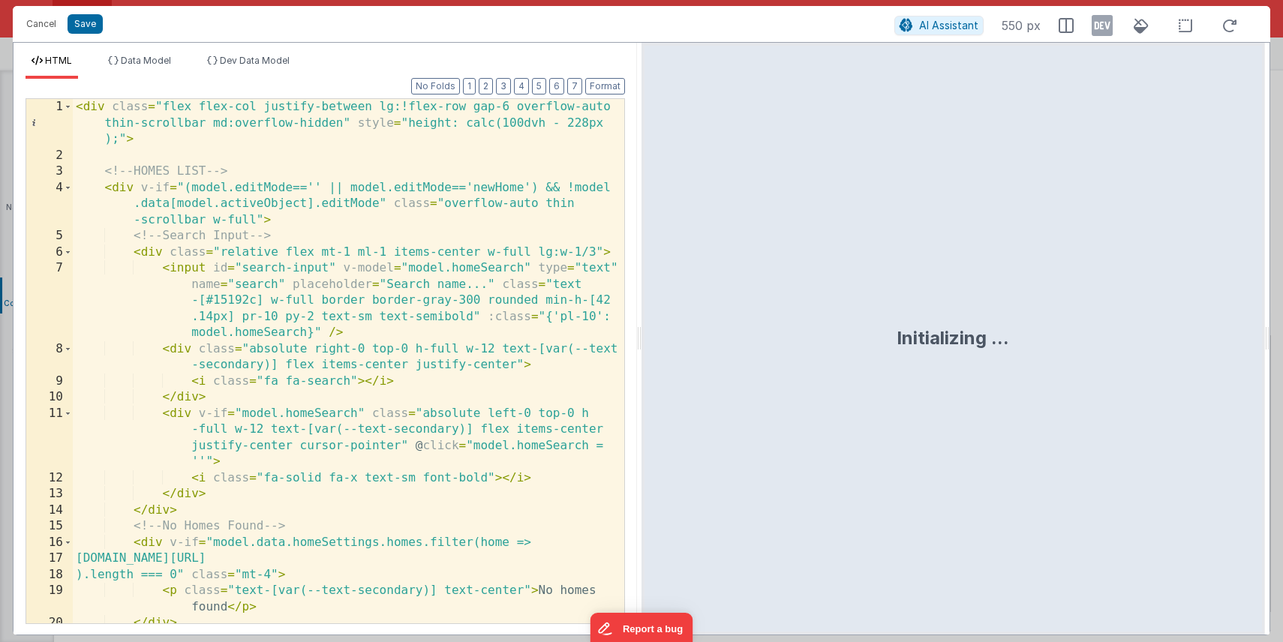
click at [483, 333] on div "< div class = "flex flex-col justify-between lg:!flex-row gap-6 overflow-auto t…" at bounding box center [349, 393] width 552 height 589
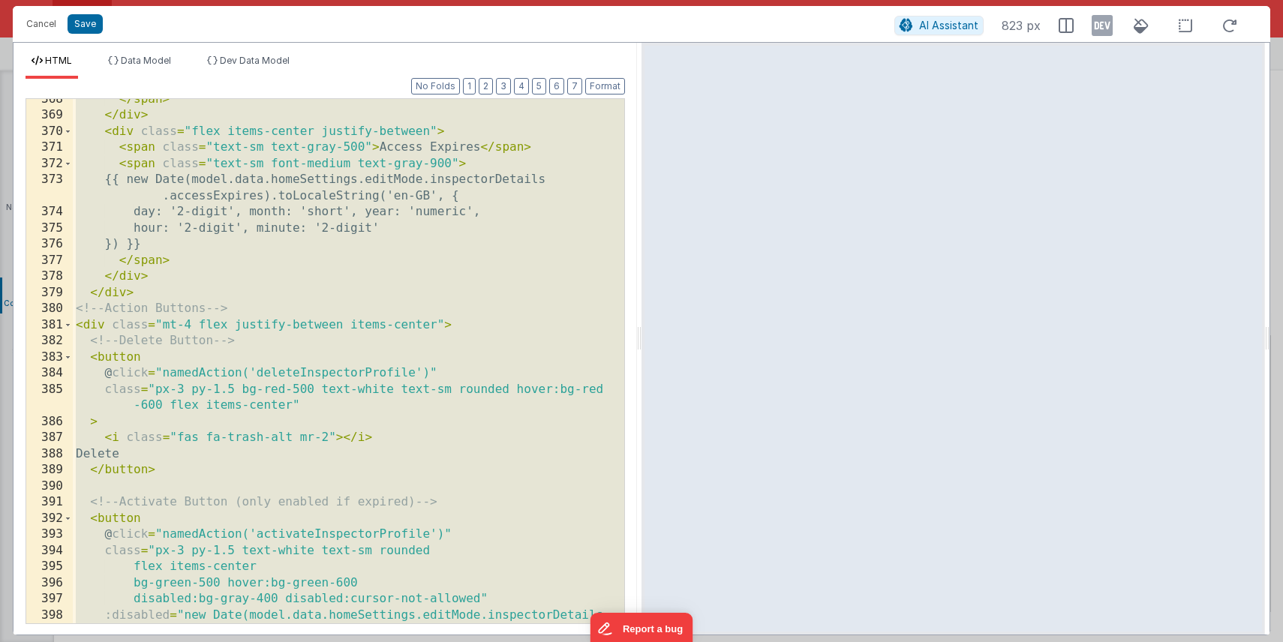
scroll to position [10561, 0]
click at [557, 268] on div "</ span > </ div > < div class = "flex items-center justify-between" > < span c…" at bounding box center [349, 378] width 552 height 573
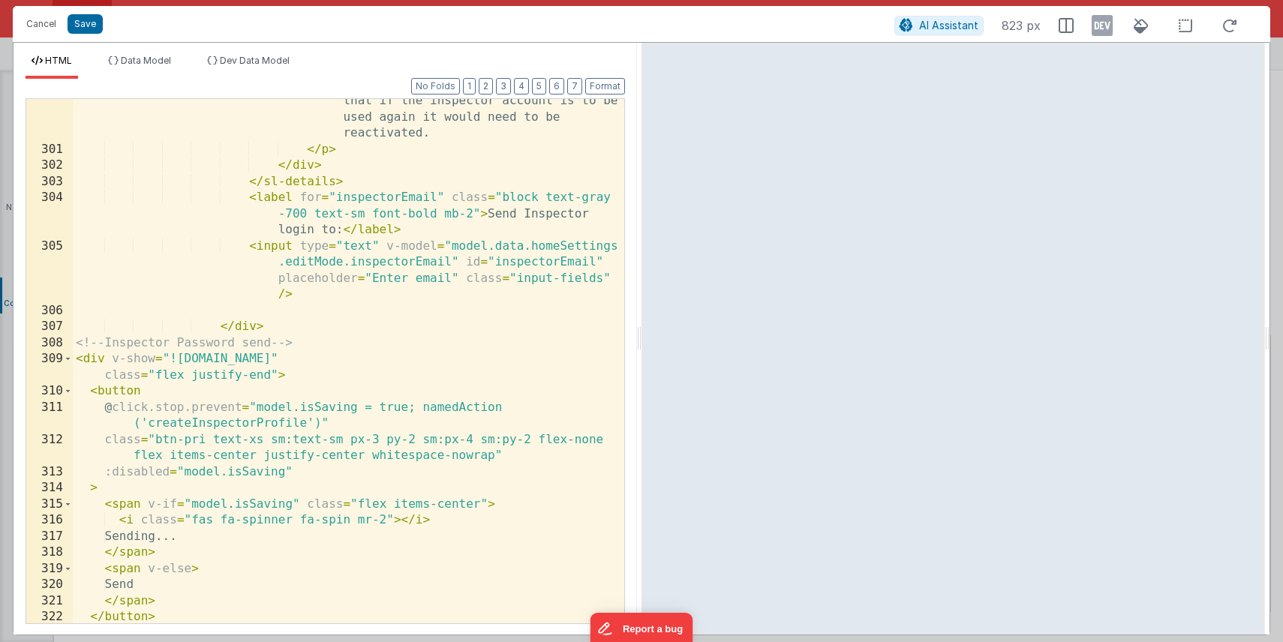
scroll to position [9195, 0]
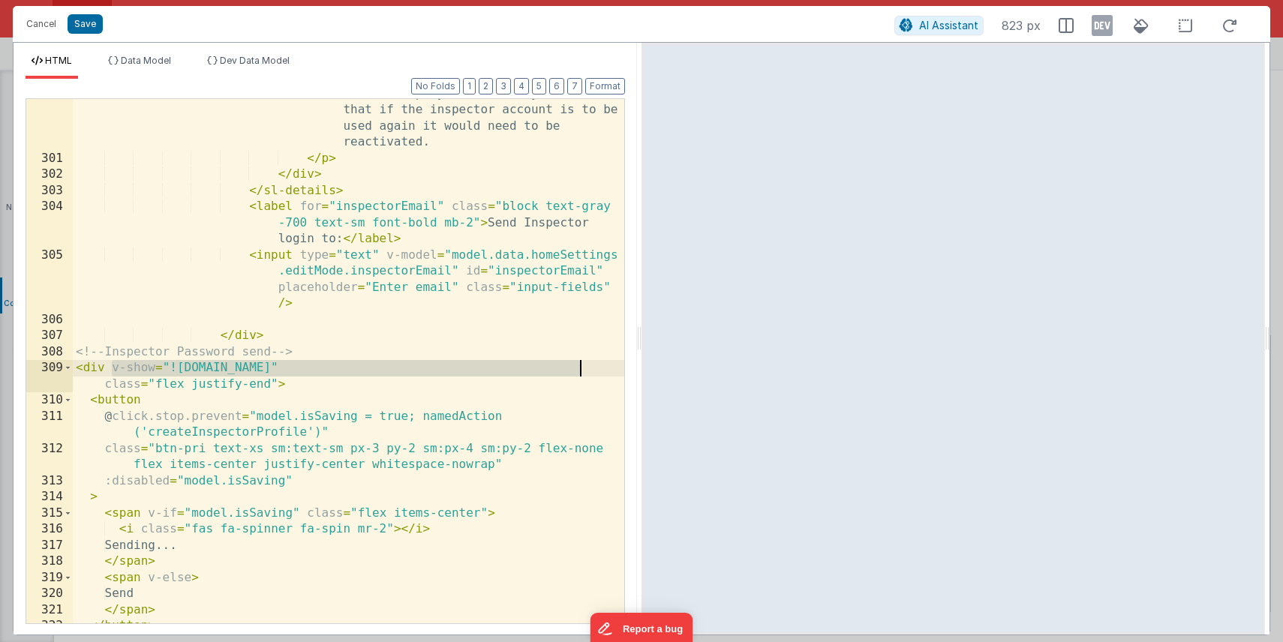
drag, startPoint x: 113, startPoint y: 371, endPoint x: 578, endPoint y: 362, distance: 465.4
click at [578, 362] on div "All inspector accounts that are set up have an expiry of three days. After that…" at bounding box center [349, 380] width 552 height 621
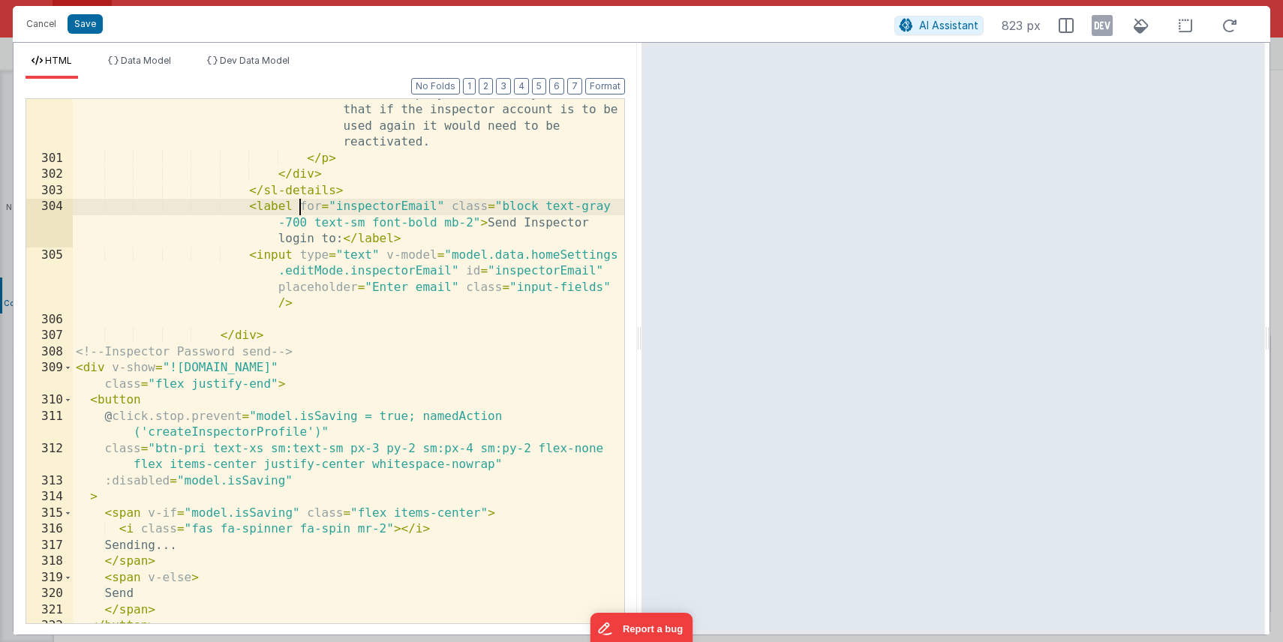
click at [298, 204] on div "All inspector accounts that are set up have an expiry of three days. After that…" at bounding box center [349, 380] width 552 height 621
paste textarea
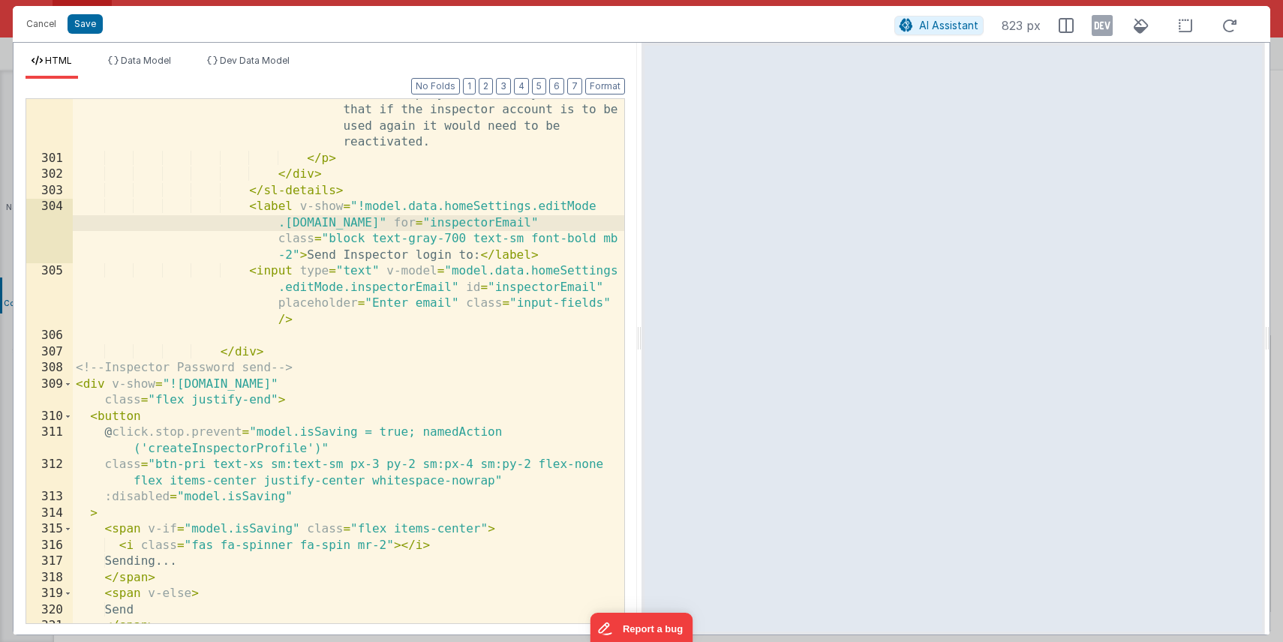
click at [301, 272] on div "All inspector accounts that are set up have an expiry of three days. After that…" at bounding box center [349, 380] width 552 height 621
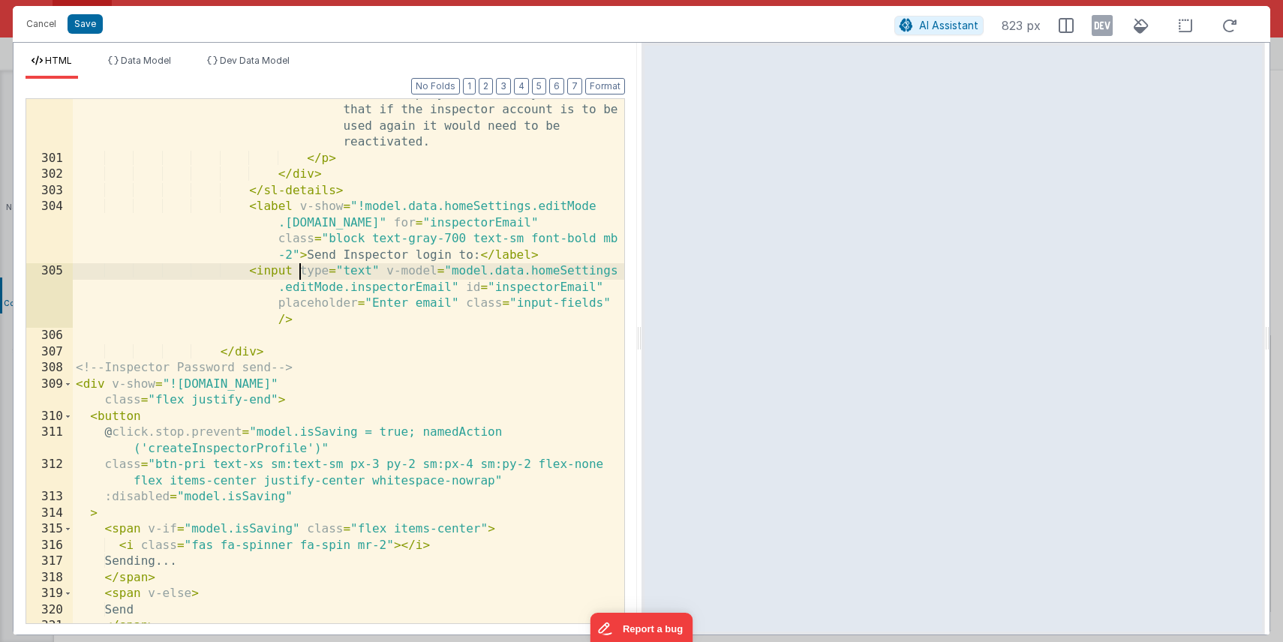
paste textarea
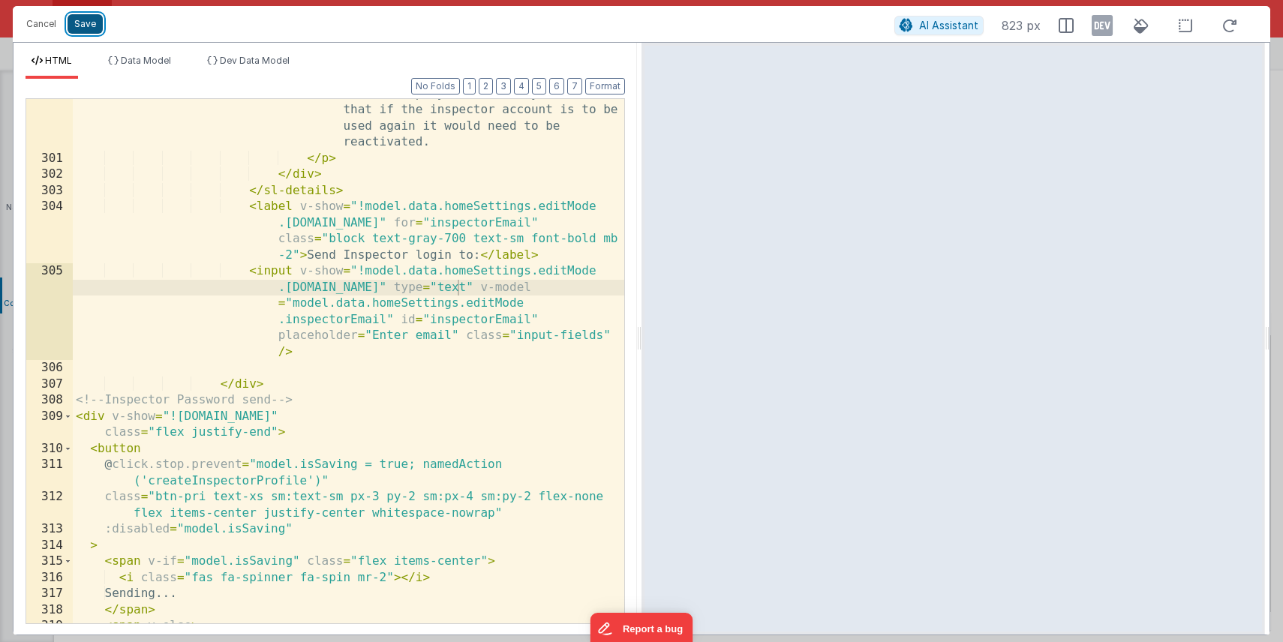
click at [88, 26] on button "Save" at bounding box center [85, 24] width 35 height 20
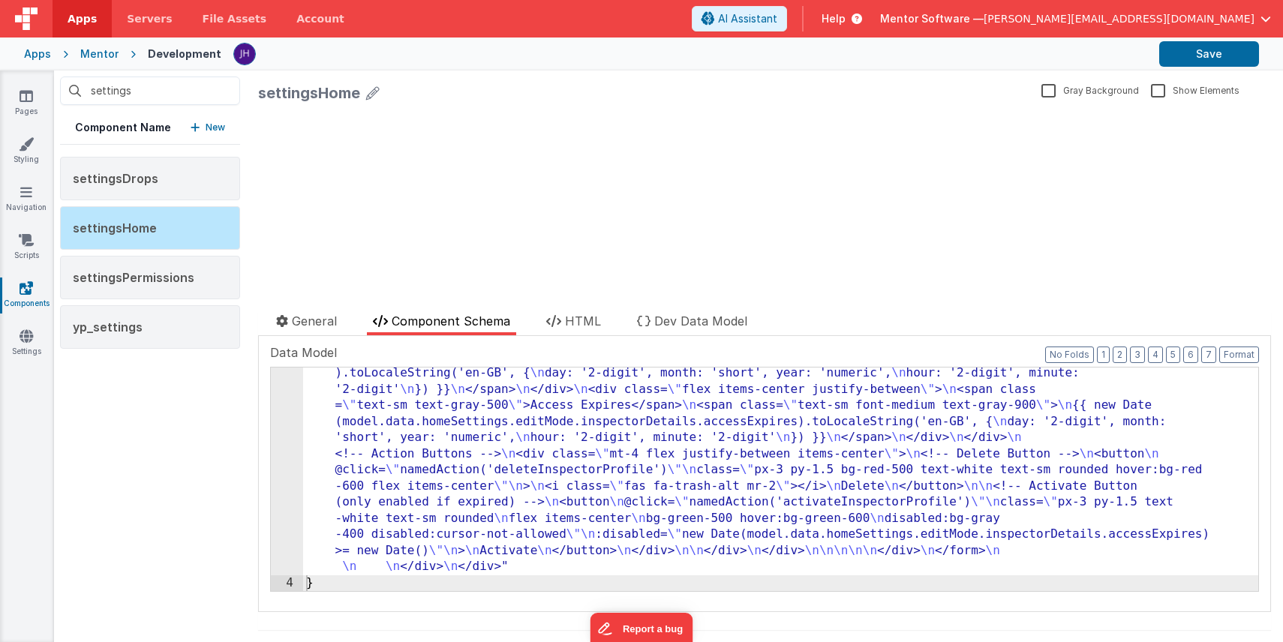
scroll to position [3585, 0]
click at [1202, 52] on button "Save" at bounding box center [1210, 54] width 100 height 26
click at [31, 94] on icon at bounding box center [27, 96] width 14 height 15
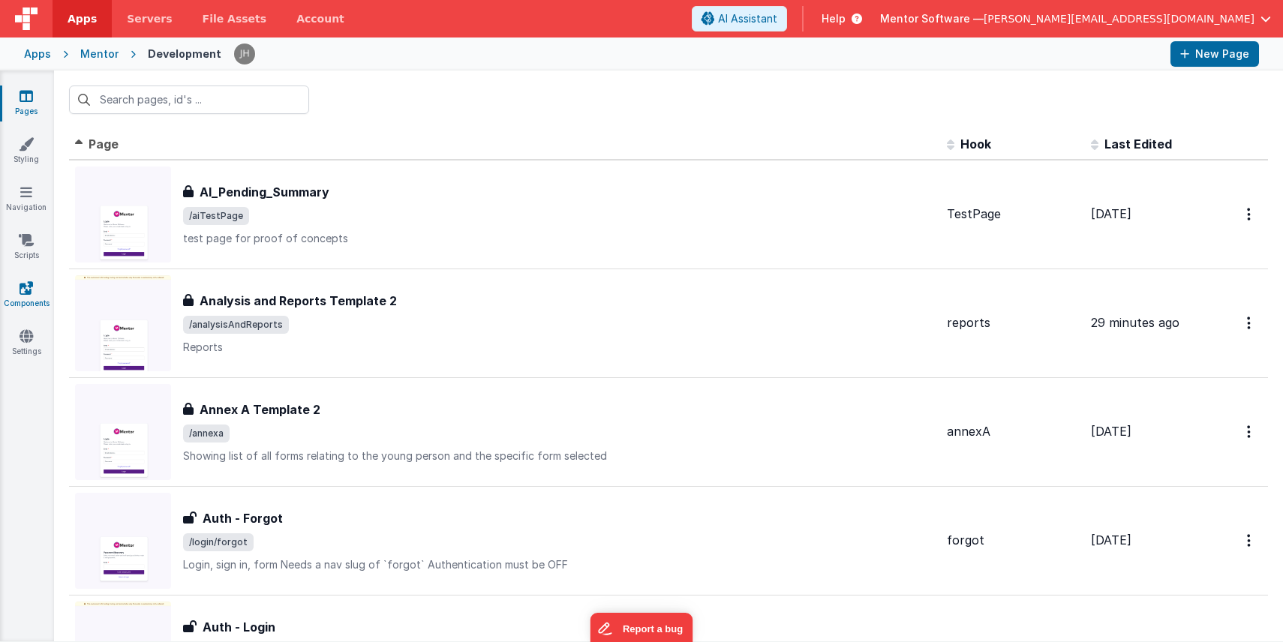
click at [29, 292] on icon at bounding box center [27, 288] width 14 height 15
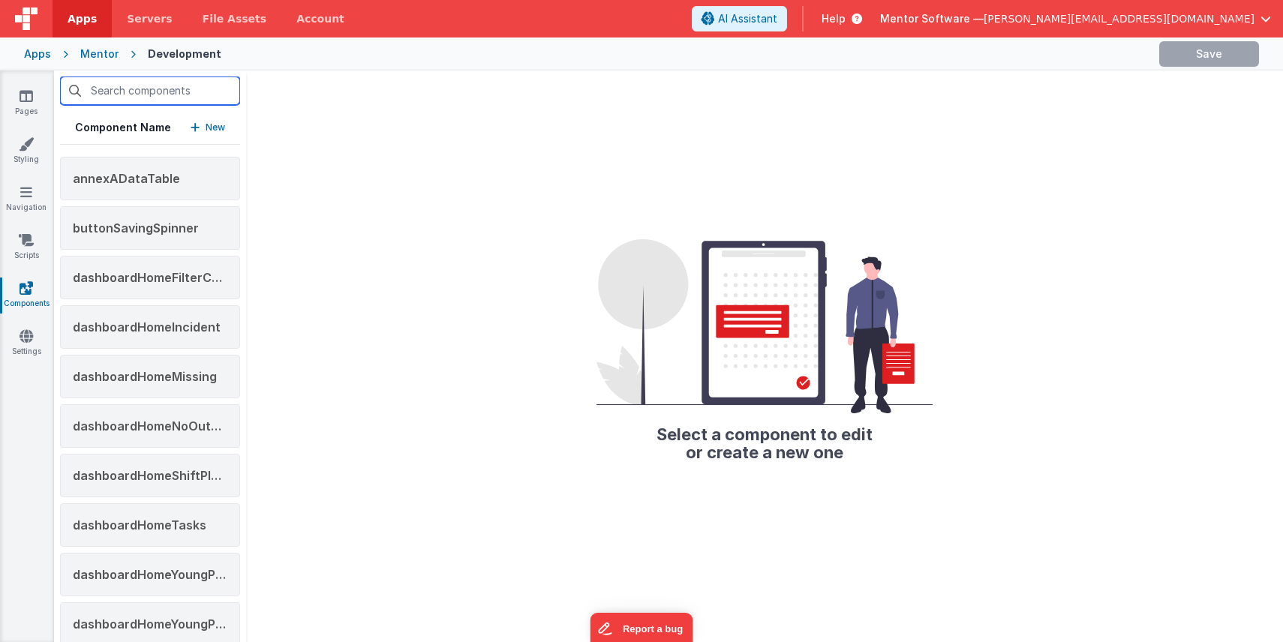
click at [167, 87] on input "text" at bounding box center [150, 91] width 180 height 29
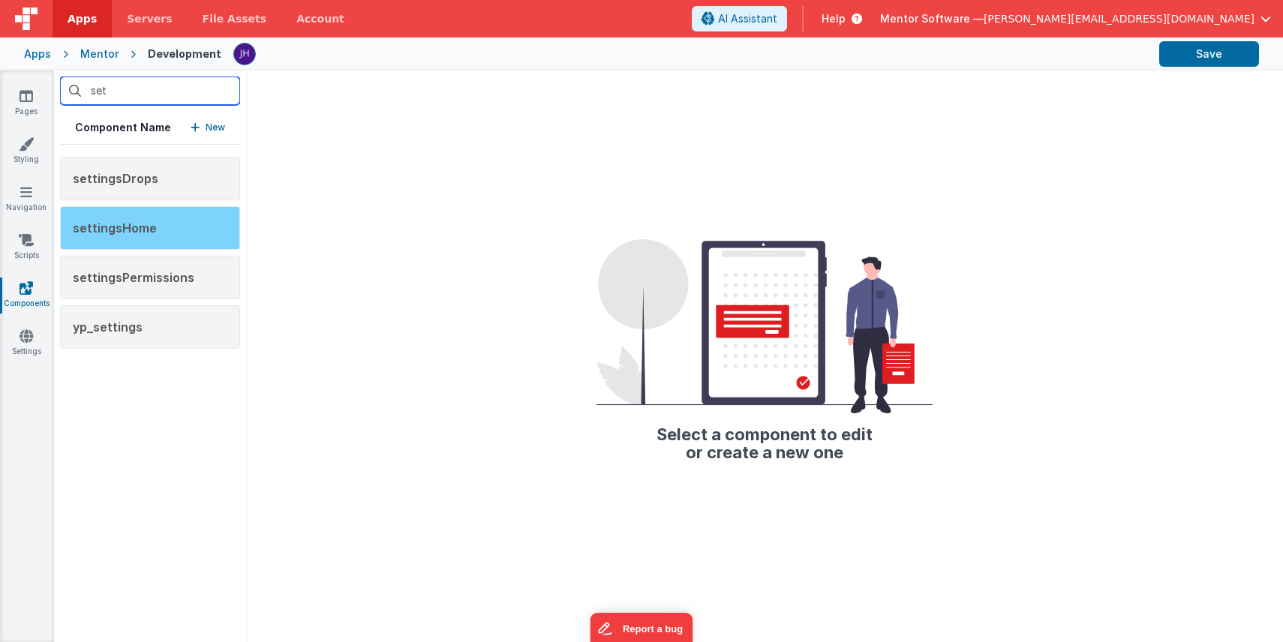
type input "set"
click at [149, 219] on div "settingsHome" at bounding box center [150, 228] width 180 height 44
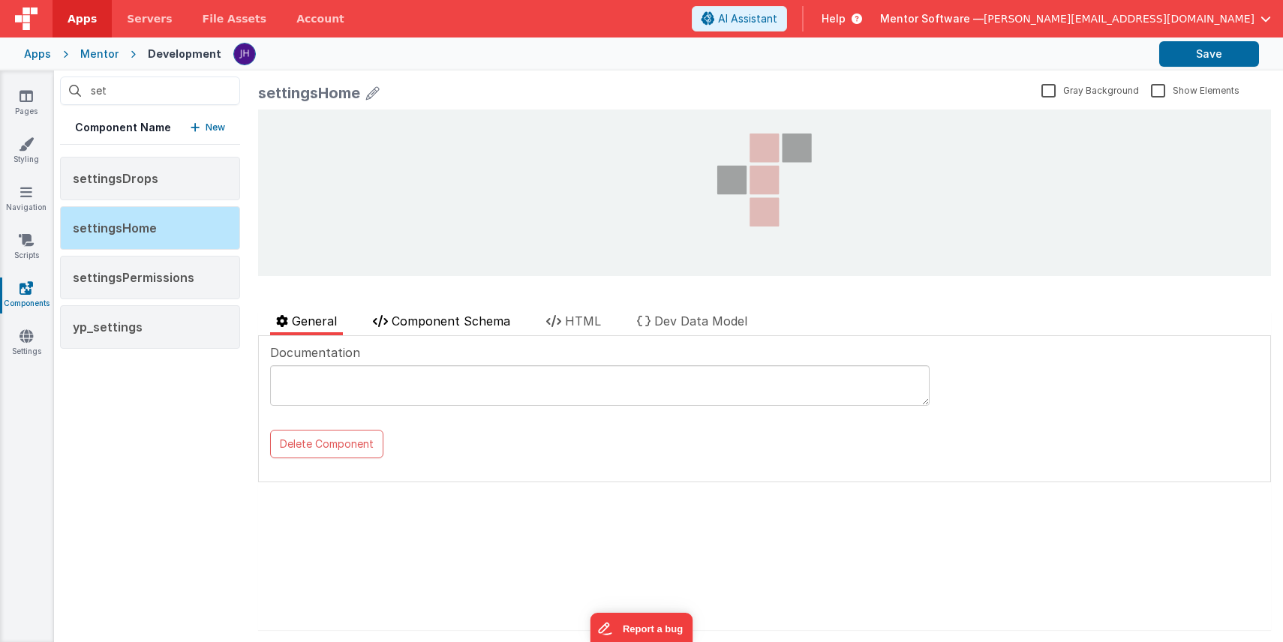
click at [462, 322] on span "Component Schema" at bounding box center [451, 321] width 119 height 15
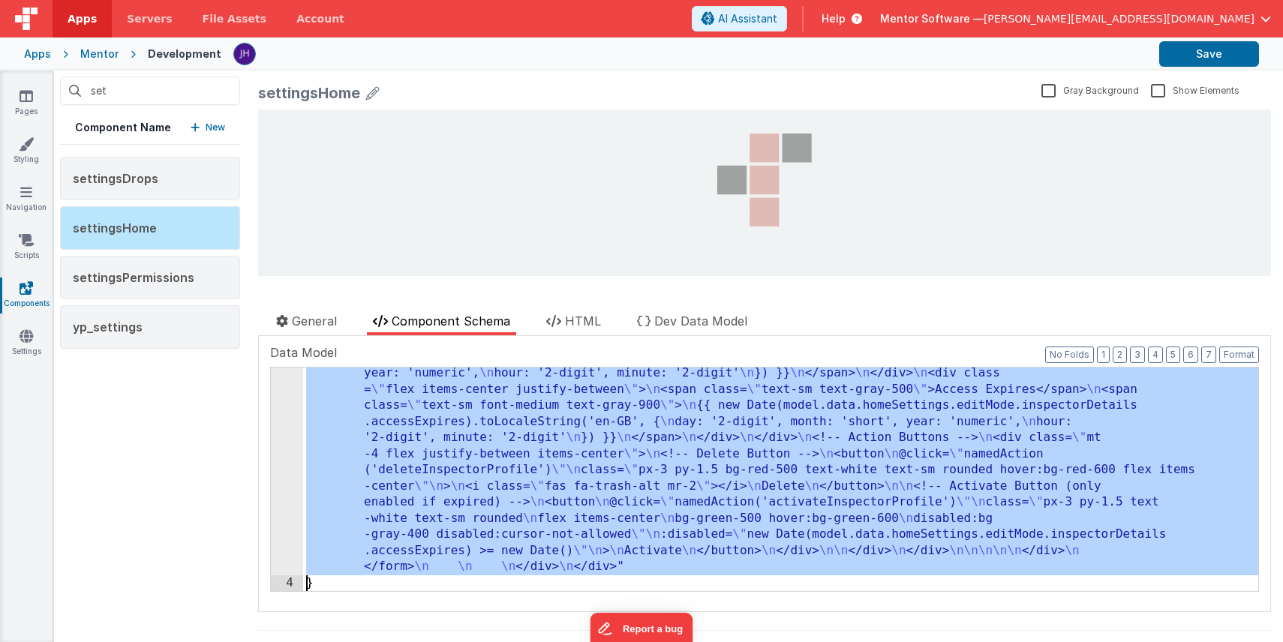
scroll to position [3714, 0]
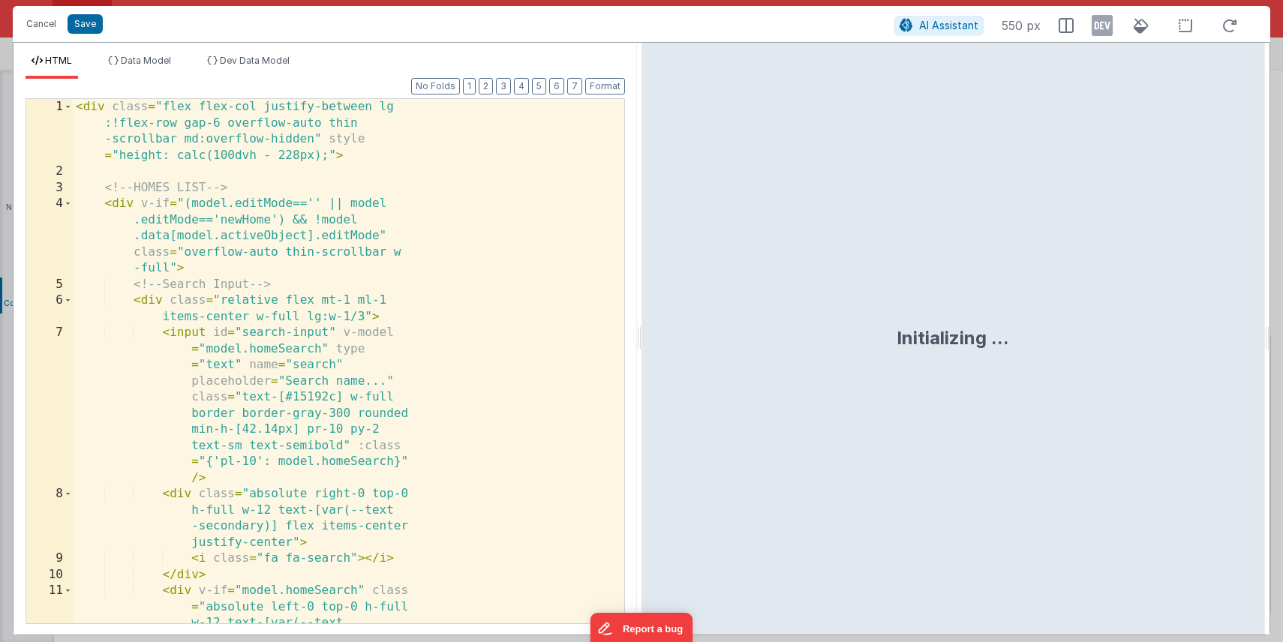
scroll to position [0, 0]
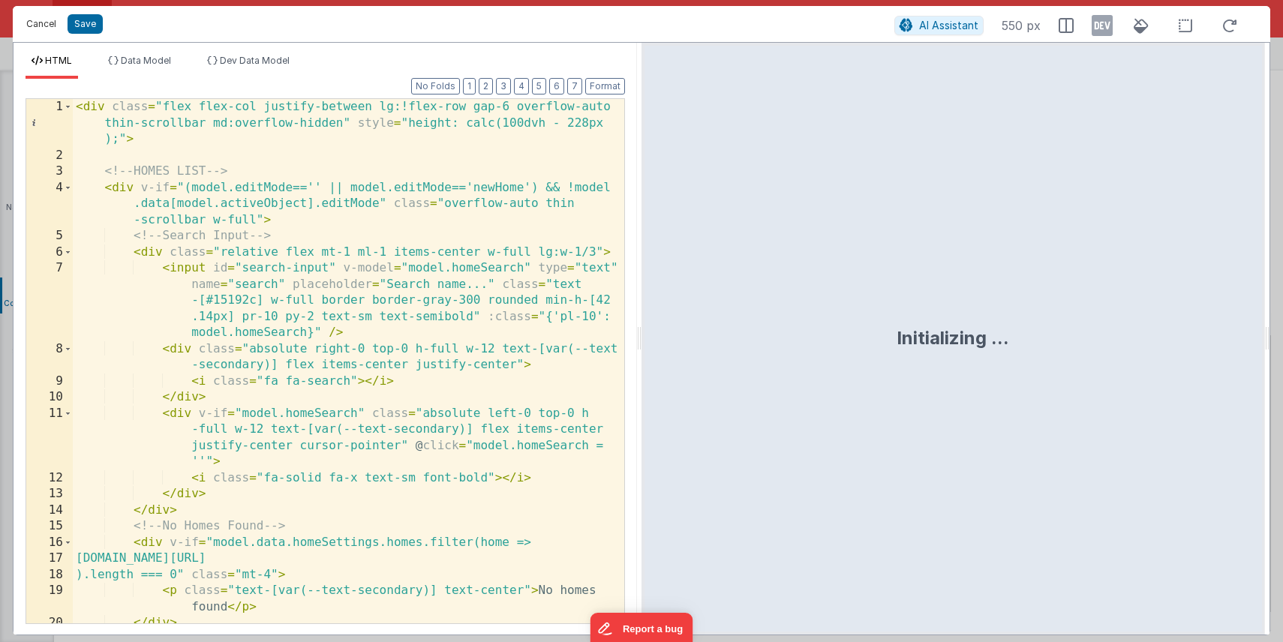
click at [33, 25] on button "Cancel" at bounding box center [41, 24] width 45 height 21
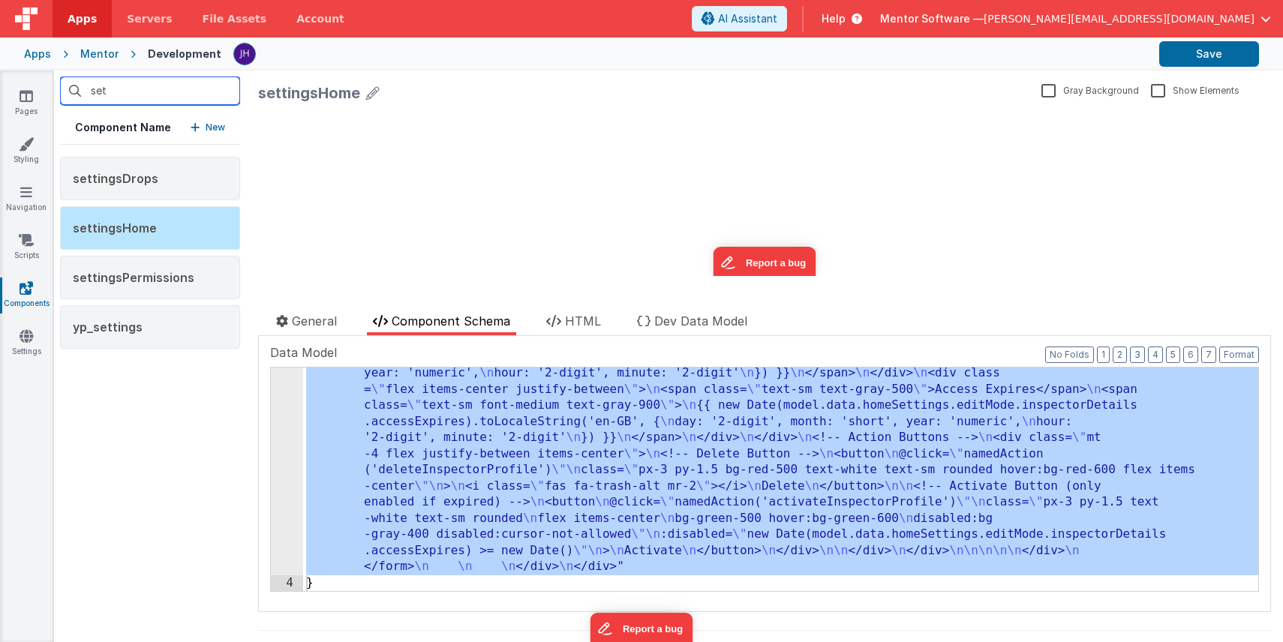
click at [124, 94] on input "set" at bounding box center [150, 91] width 180 height 29
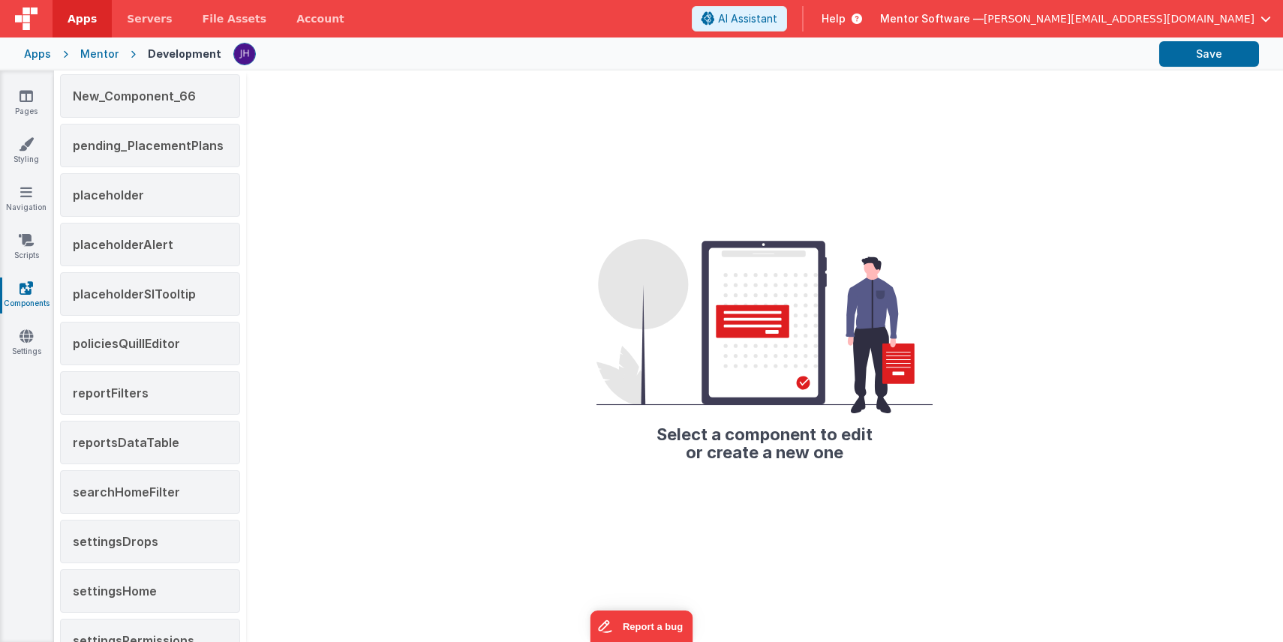
scroll to position [1074, 0]
click at [144, 245] on span "placeholderAlert" at bounding box center [123, 243] width 101 height 15
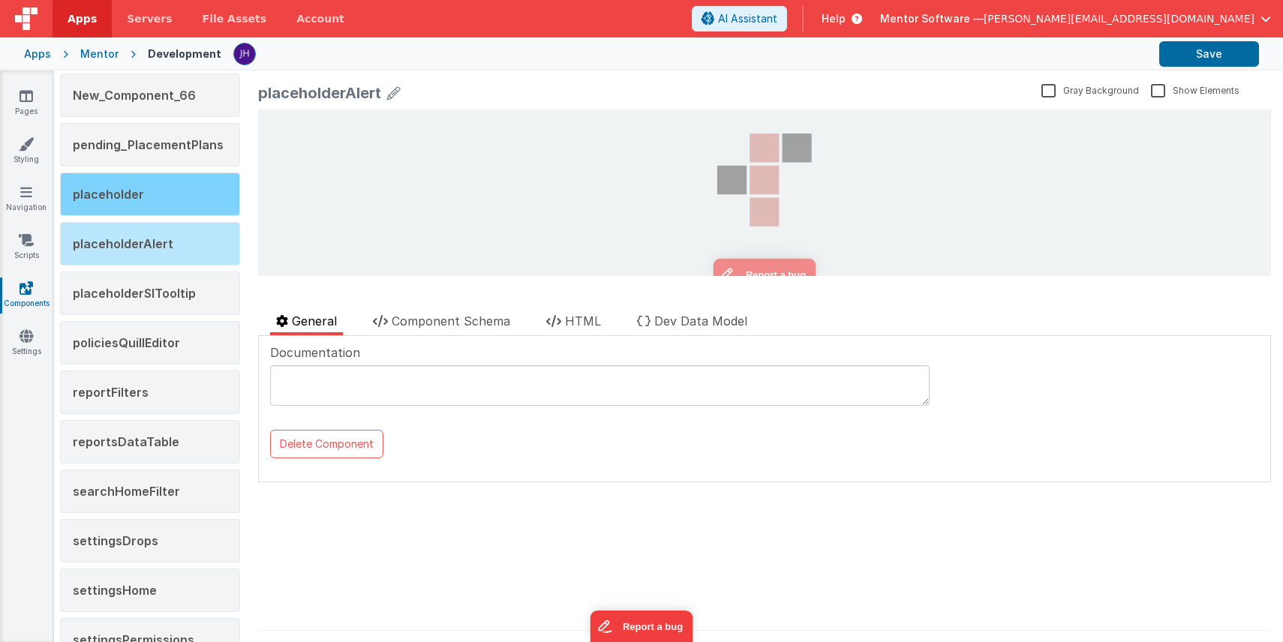
scroll to position [0, 0]
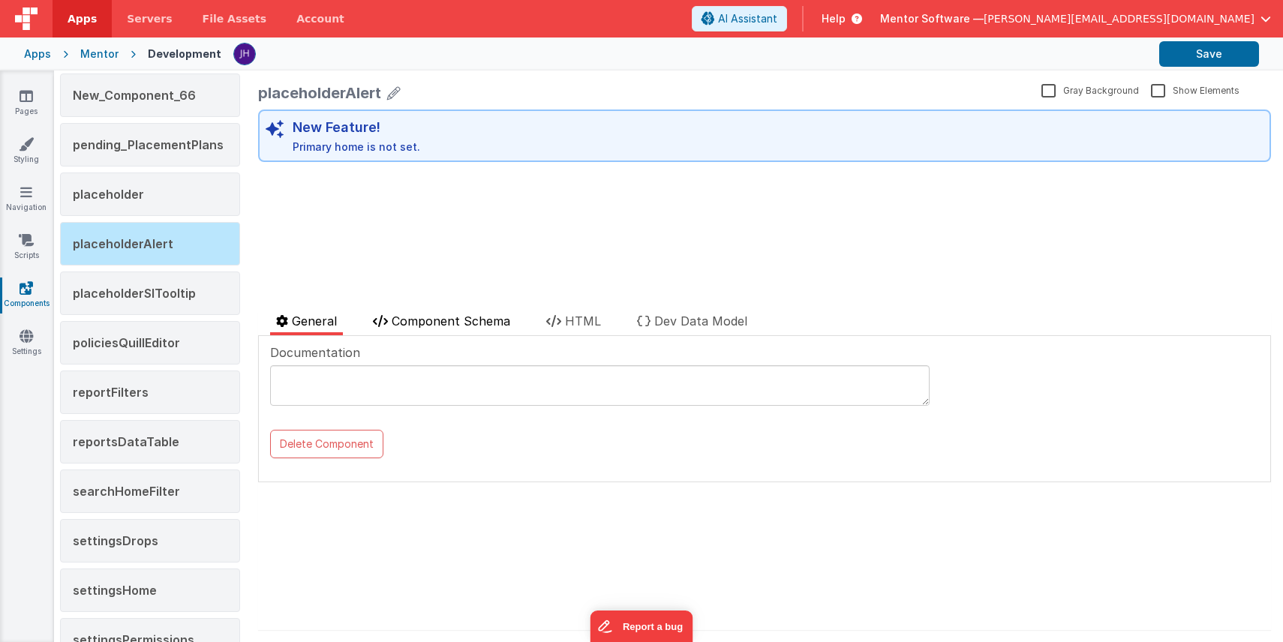
click at [423, 320] on span "Component Schema" at bounding box center [451, 321] width 119 height 15
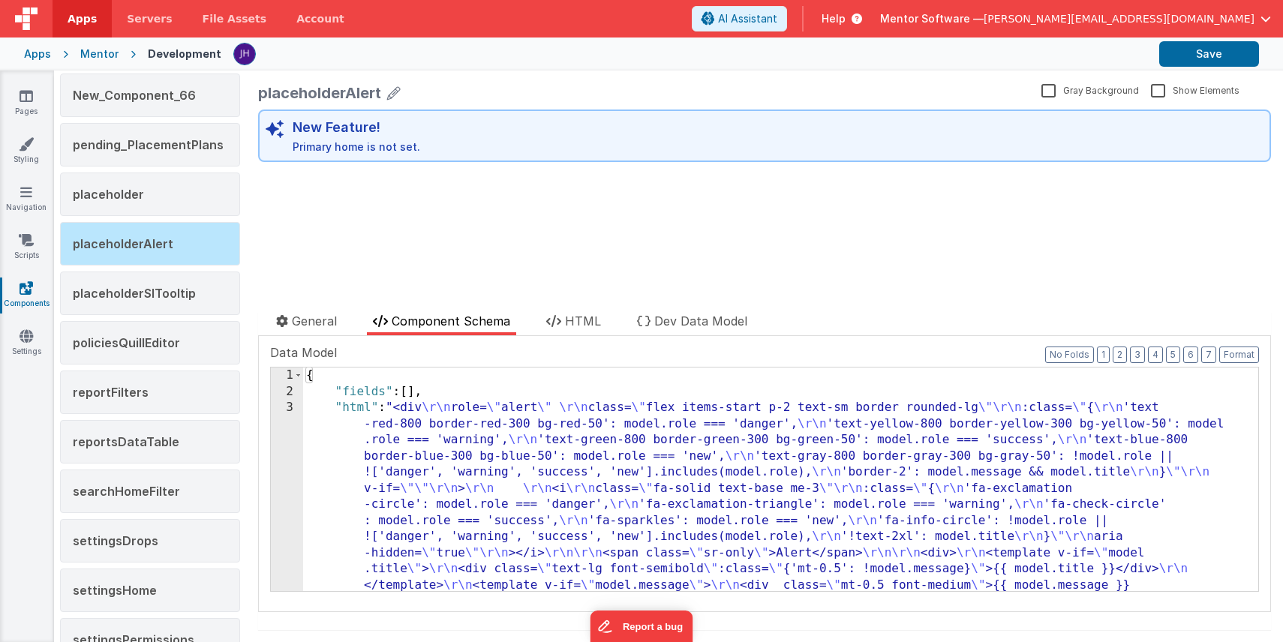
click at [582, 435] on div "{ "fields" : [ ] , "html" : "<div \r\n role= \" alert \" \r\n class= \" flex it…" at bounding box center [780, 593] width 955 height 450
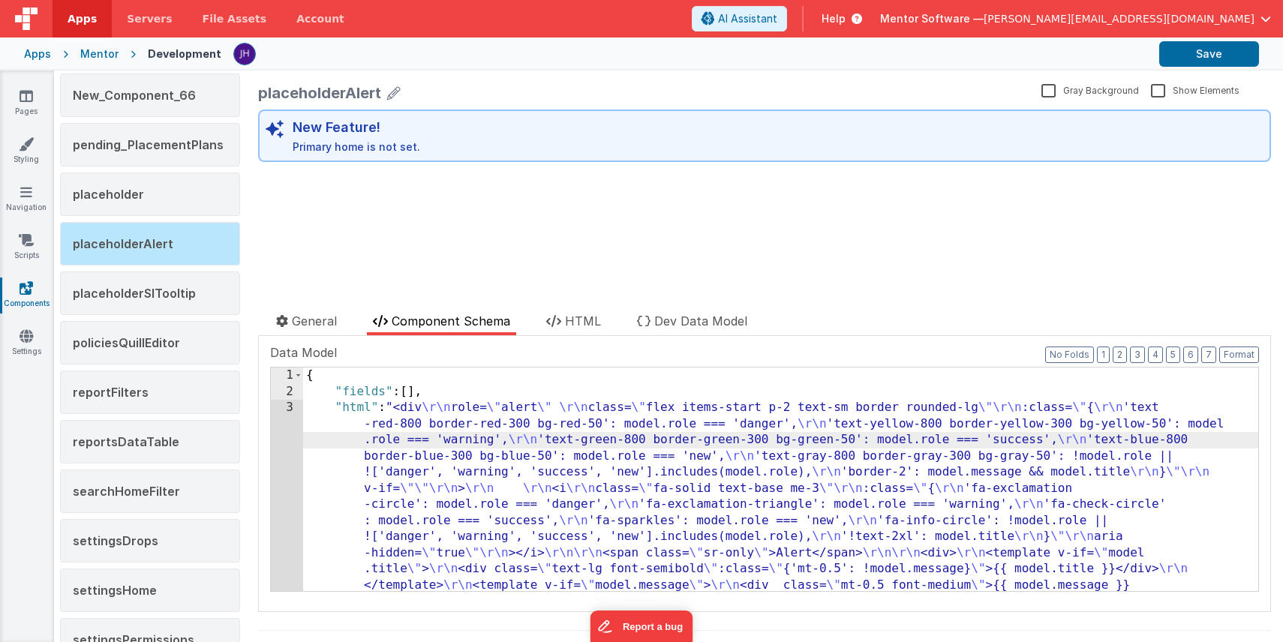
click at [296, 444] on div "3" at bounding box center [287, 505] width 32 height 210
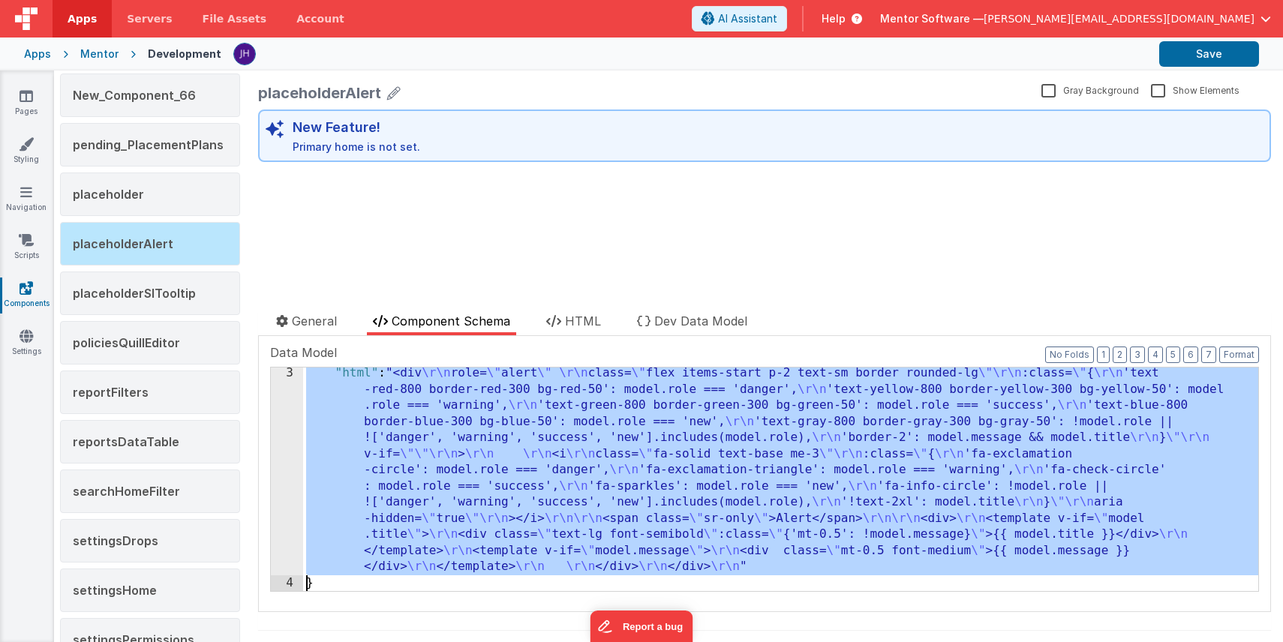
scroll to position [35, 0]
click at [285, 429] on div "3" at bounding box center [287, 471] width 32 height 210
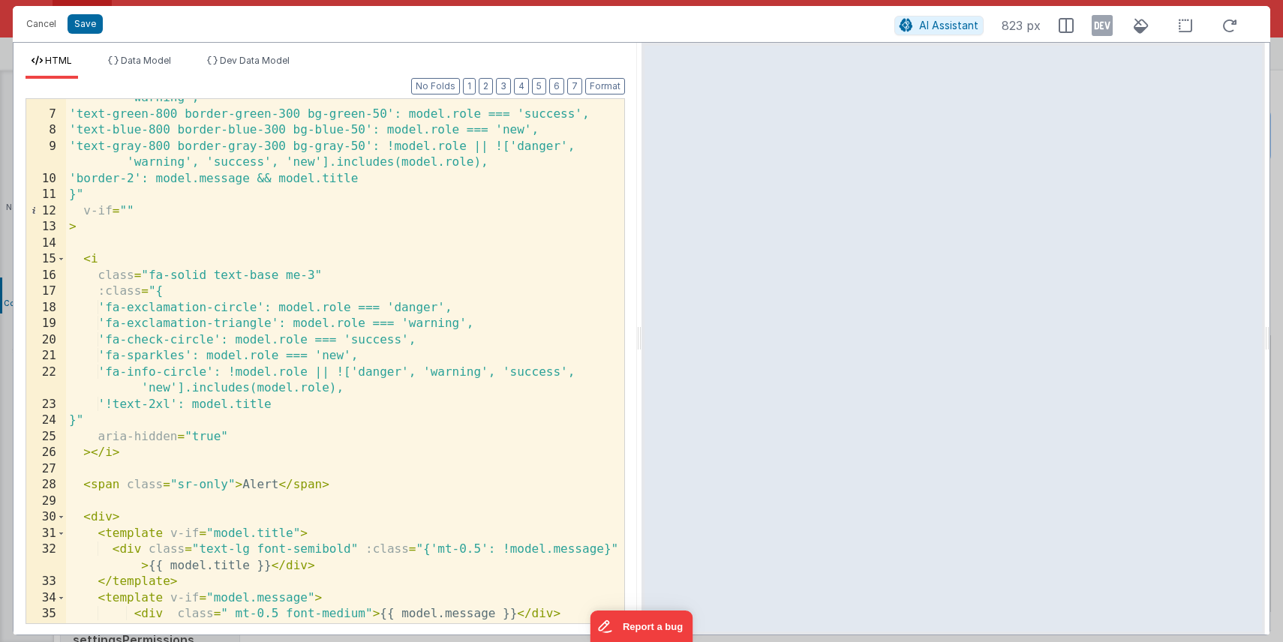
scroll to position [185, 0]
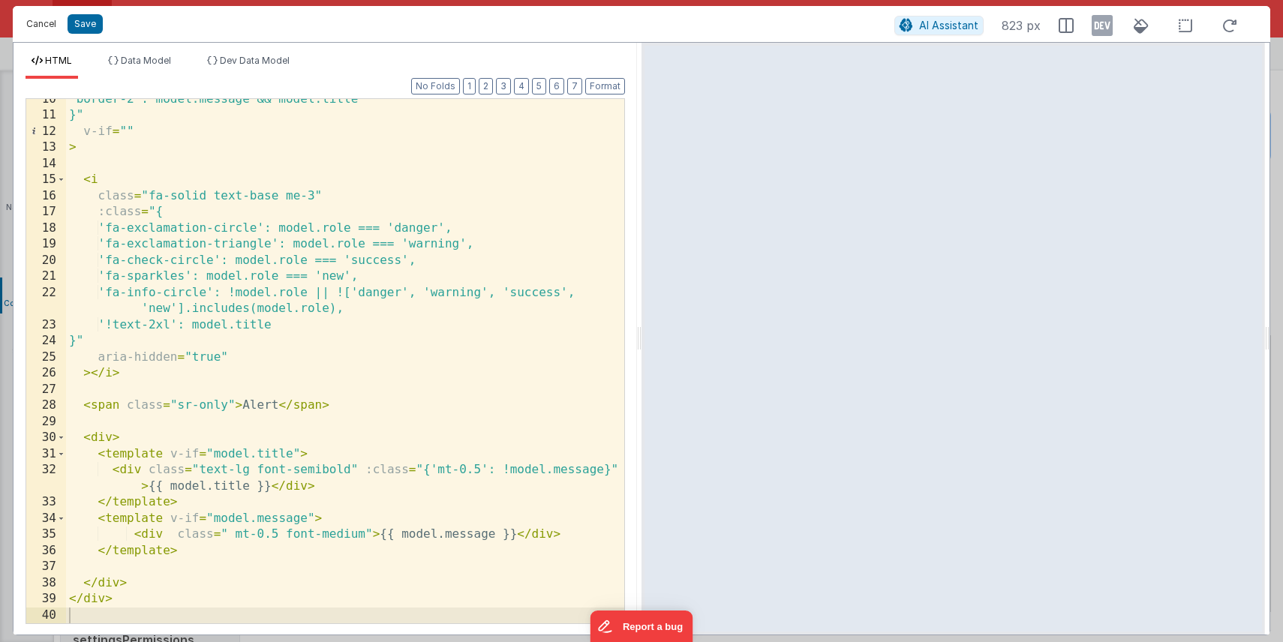
click at [46, 26] on button "Cancel" at bounding box center [41, 24] width 45 height 21
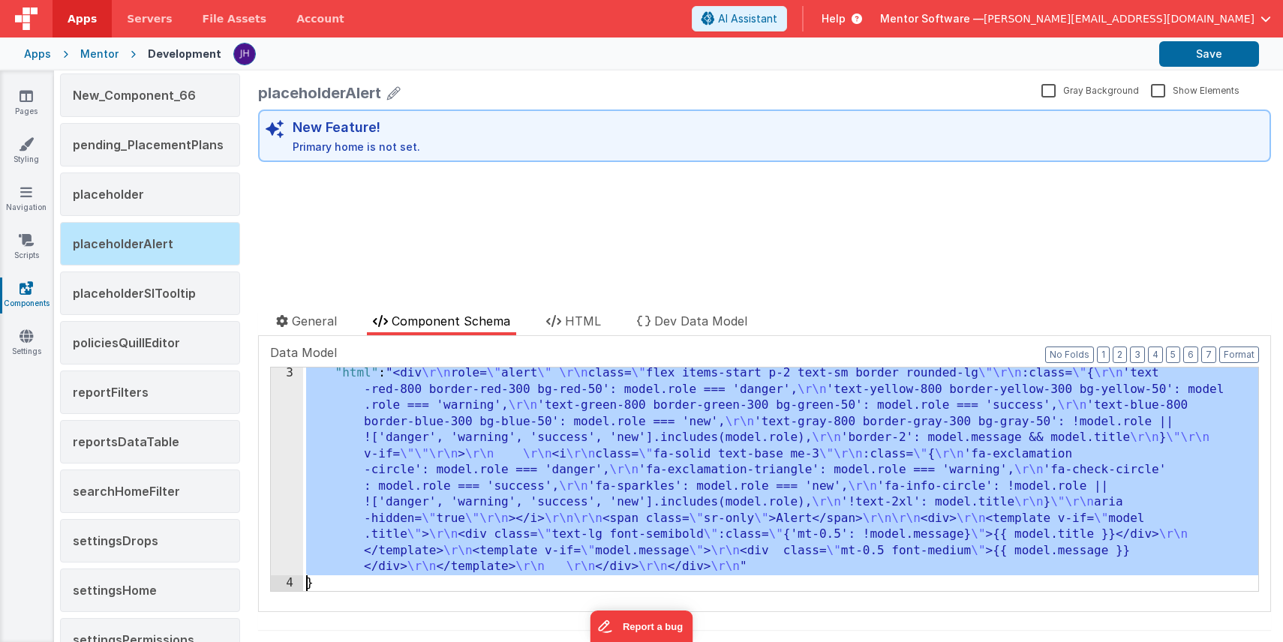
click at [286, 426] on div "3" at bounding box center [287, 471] width 32 height 210
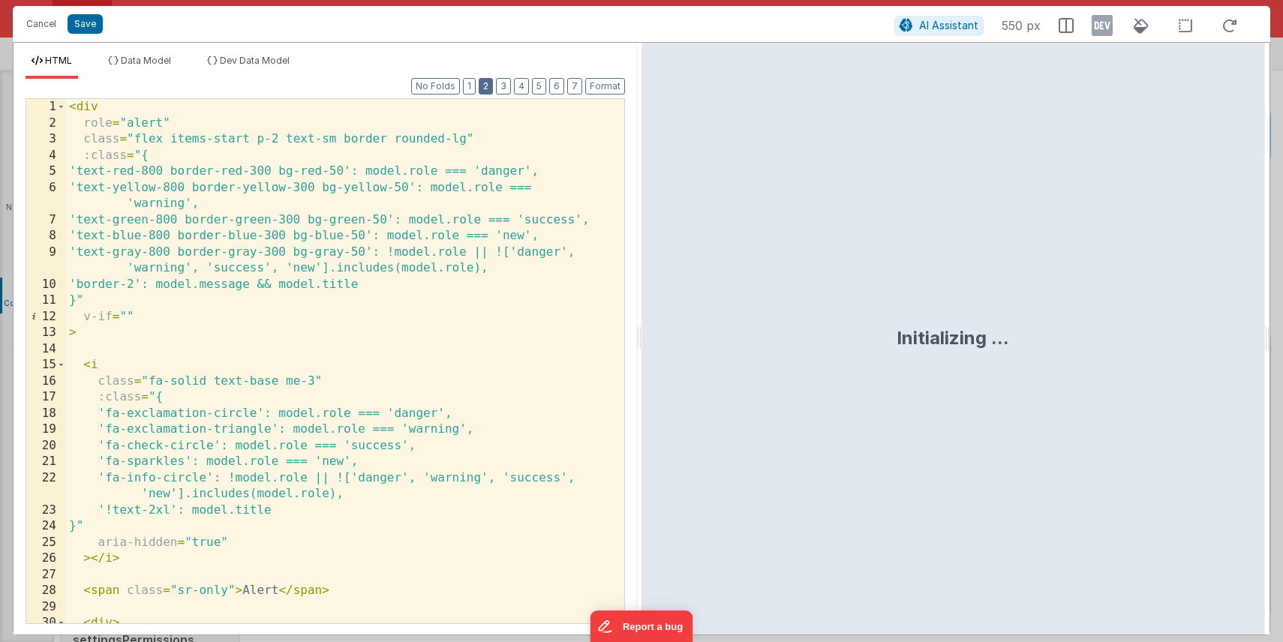
click at [490, 89] on button "2" at bounding box center [486, 86] width 14 height 17
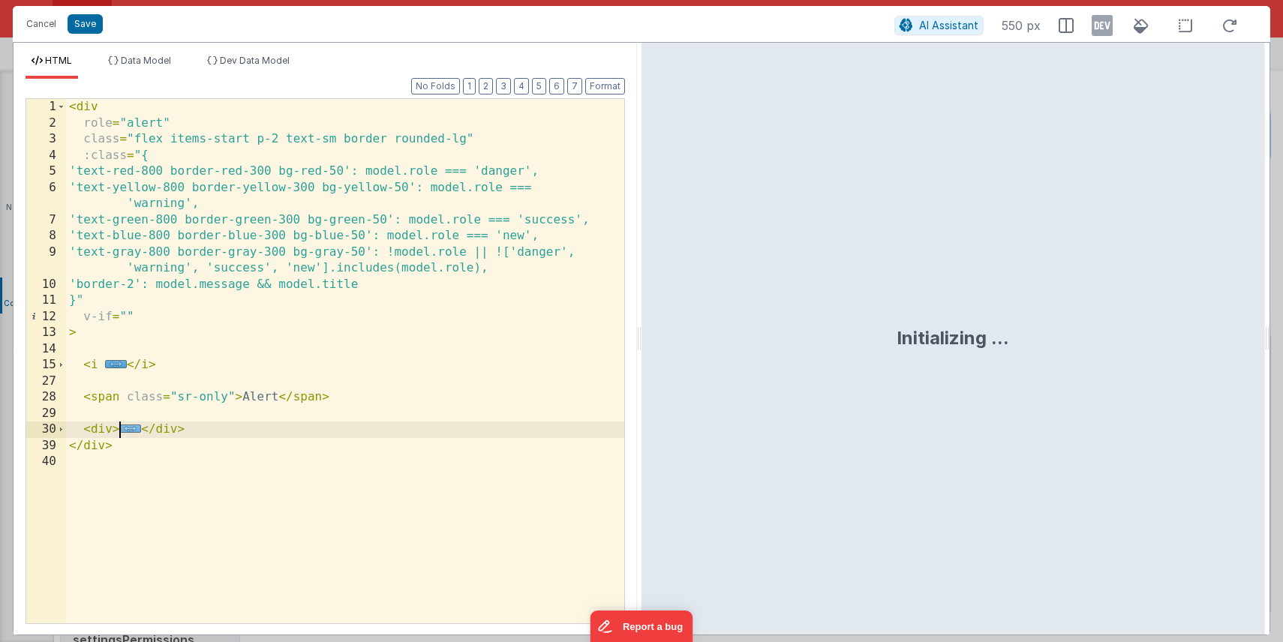
click at [134, 429] on span "..." at bounding box center [130, 429] width 22 height 8
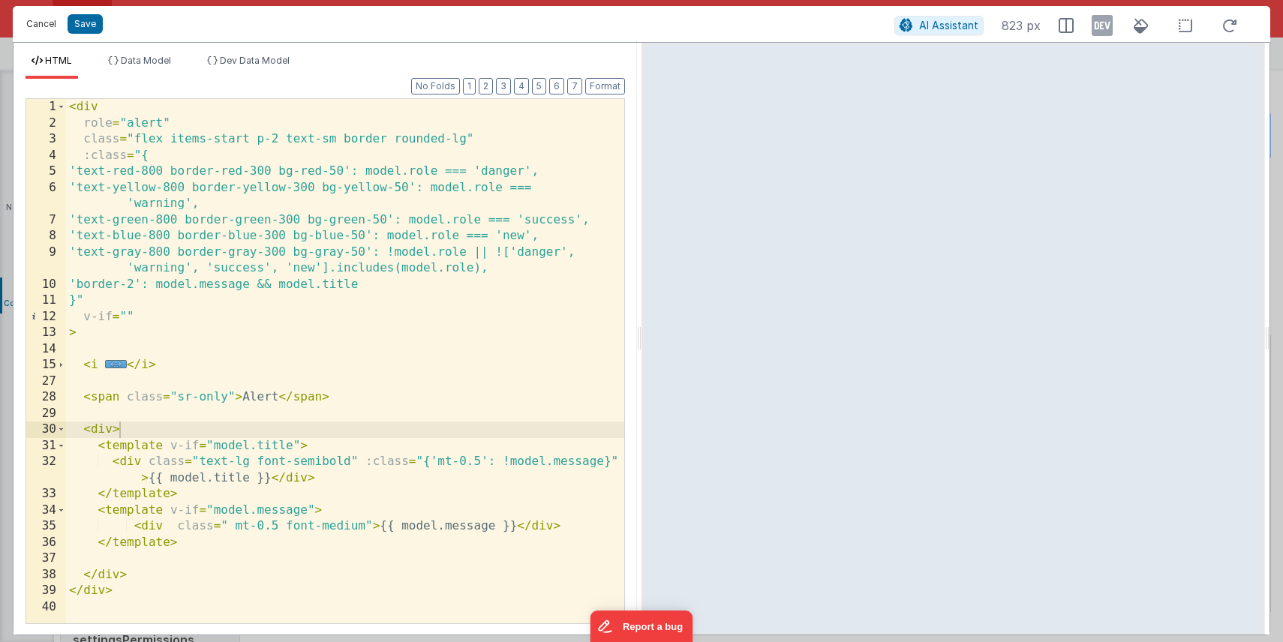
click at [42, 20] on button "Cancel" at bounding box center [41, 24] width 45 height 21
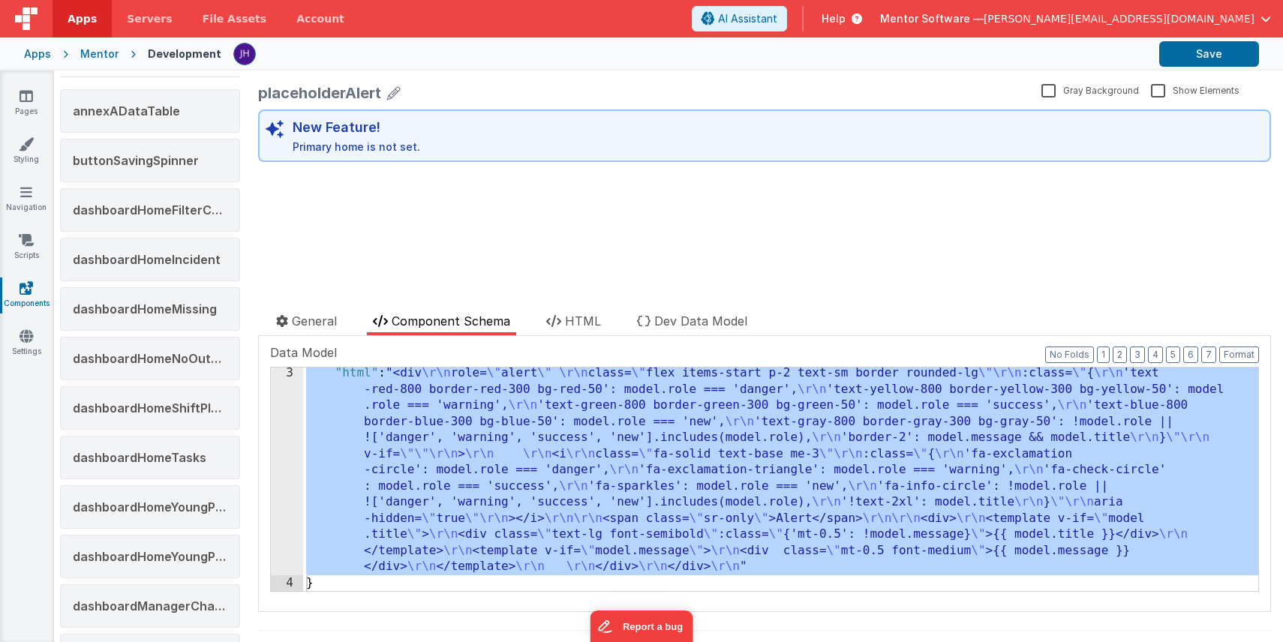
scroll to position [0, 0]
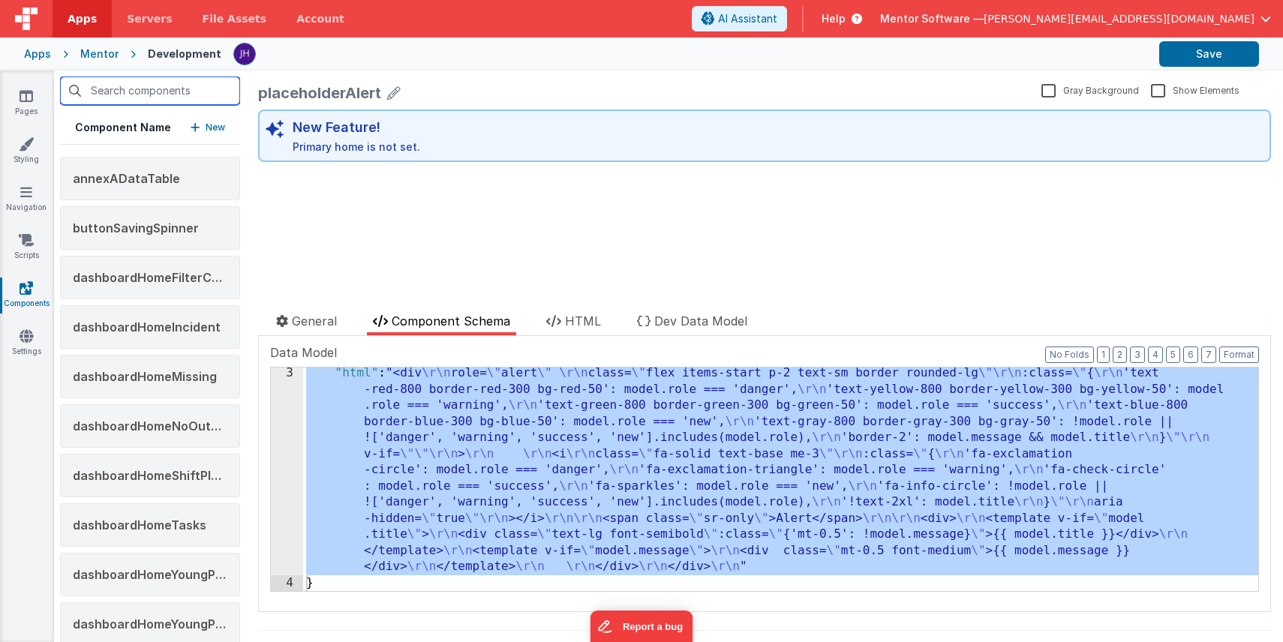
click at [138, 89] on input "text" at bounding box center [150, 91] width 180 height 29
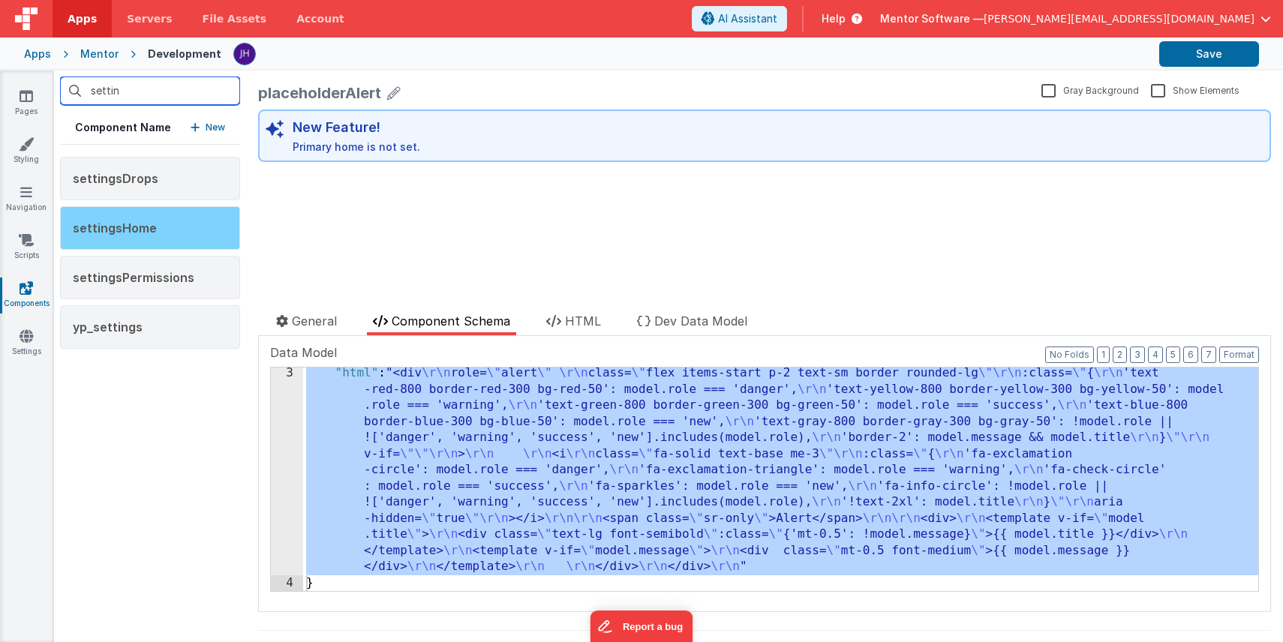
type input "settin"
click at [128, 218] on div "settingsHome" at bounding box center [150, 228] width 180 height 44
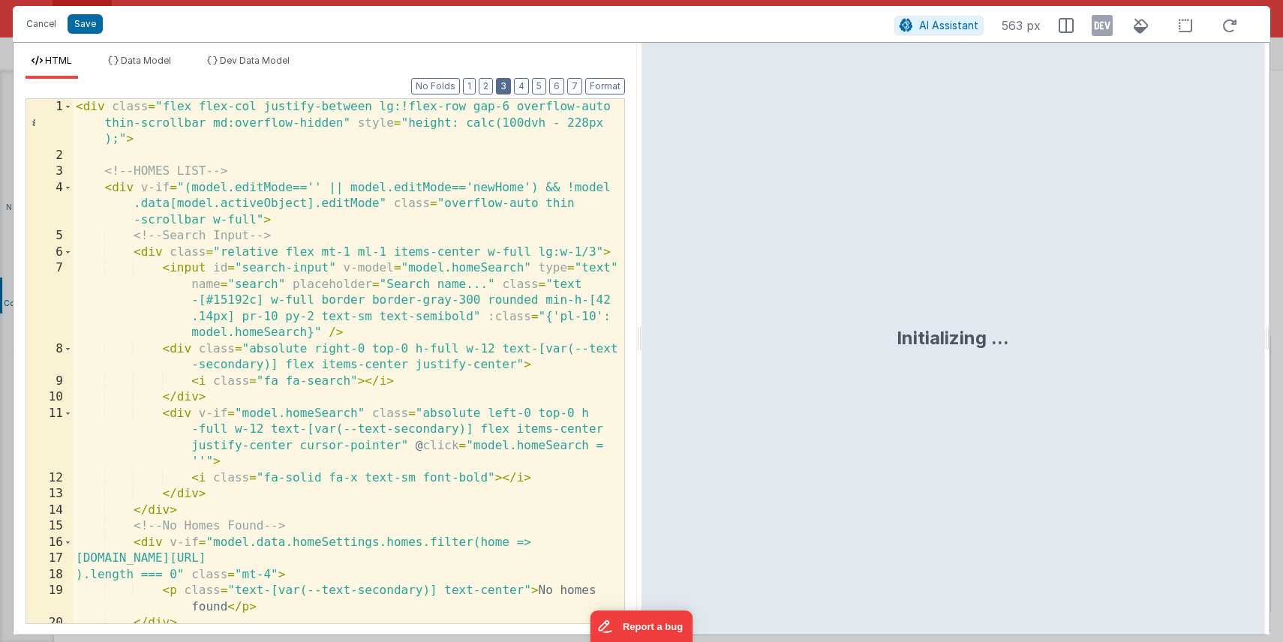
click at [507, 89] on button "3" at bounding box center [503, 86] width 15 height 17
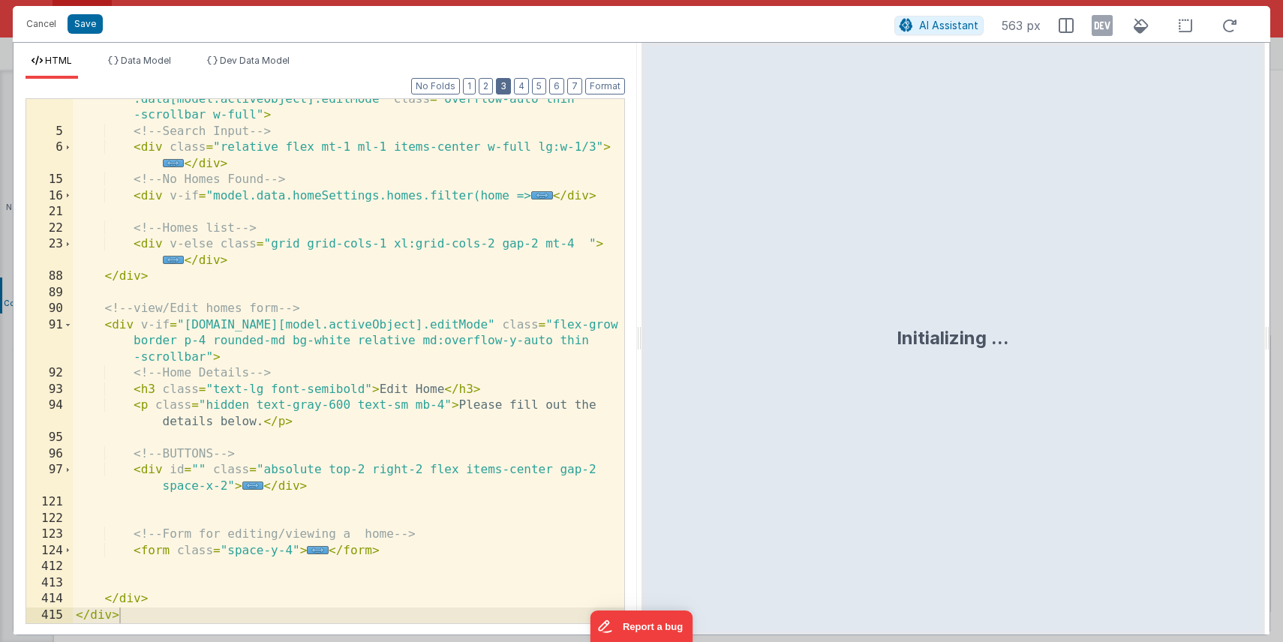
scroll to position [104, 0]
click at [318, 554] on span "..." at bounding box center [318, 550] width 22 height 8
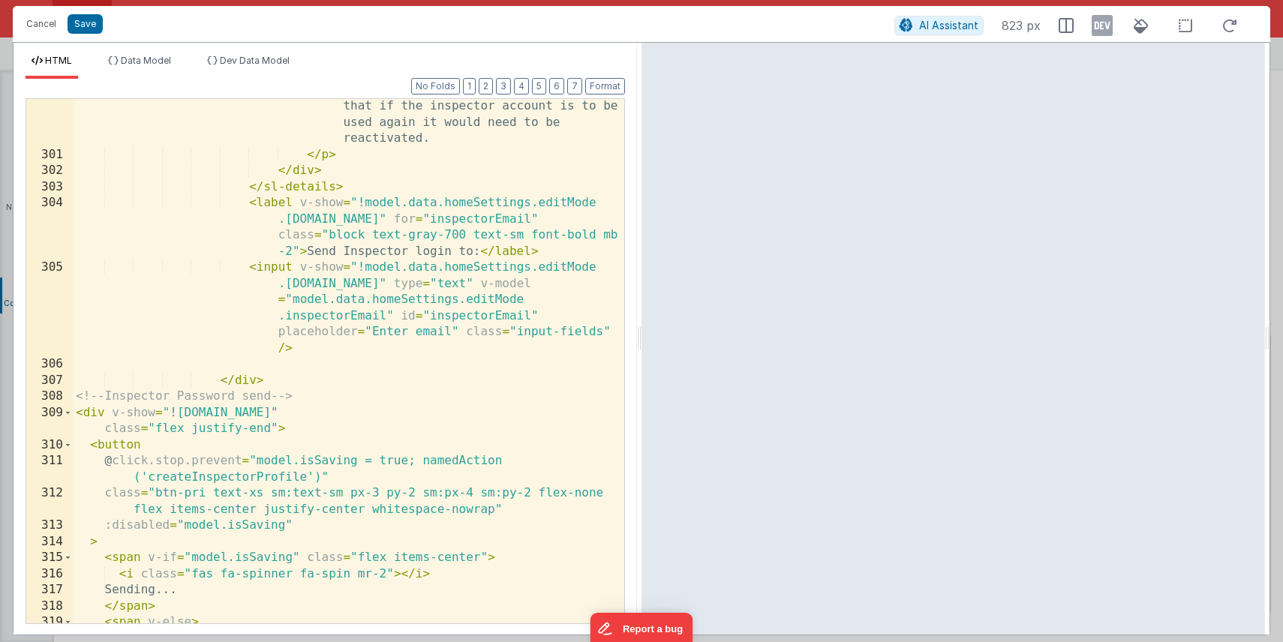
scroll to position [6960, 0]
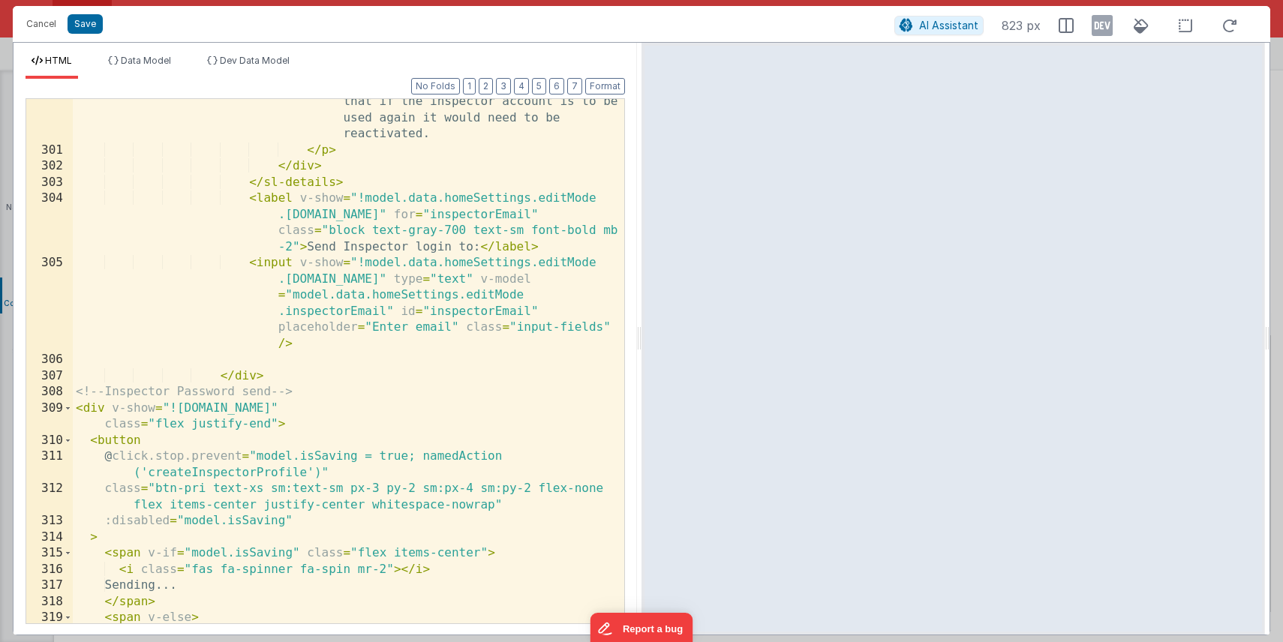
click at [325, 346] on div "All inspector accounts that are set up have an expiry of three days. After that…" at bounding box center [349, 372] width 552 height 621
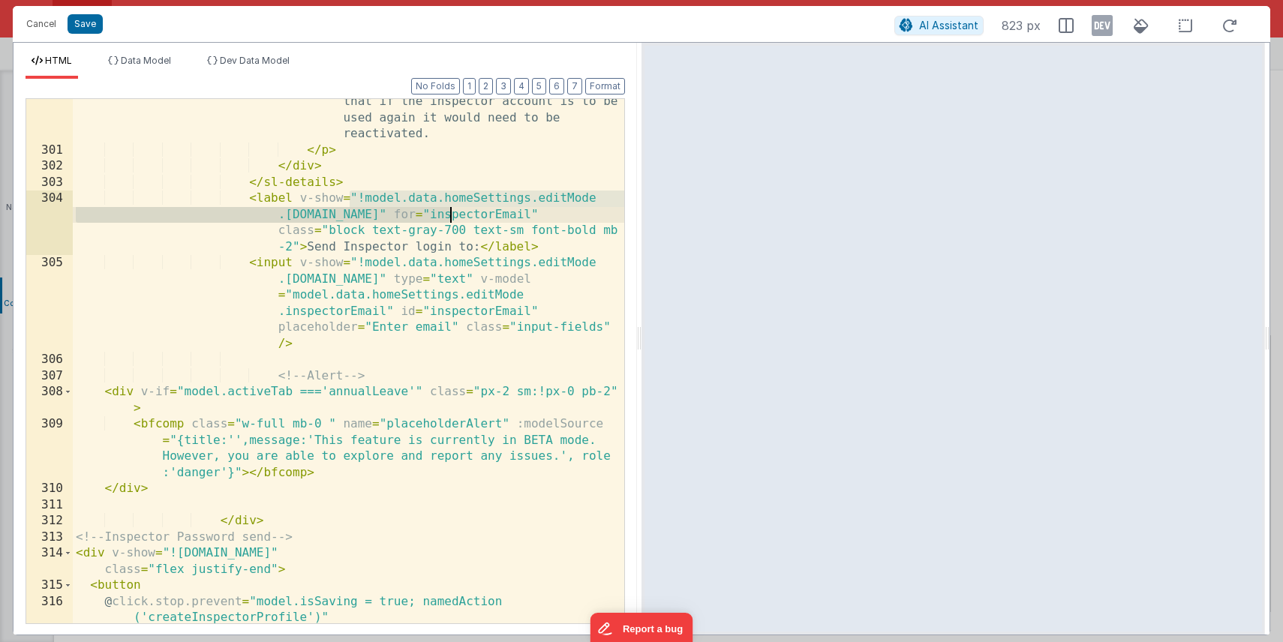
drag, startPoint x: 351, startPoint y: 195, endPoint x: 453, endPoint y: 212, distance: 103.4
click at [453, 212] on div "All inspector accounts that are set up have an expiry of three days. After that…" at bounding box center [349, 381] width 552 height 638
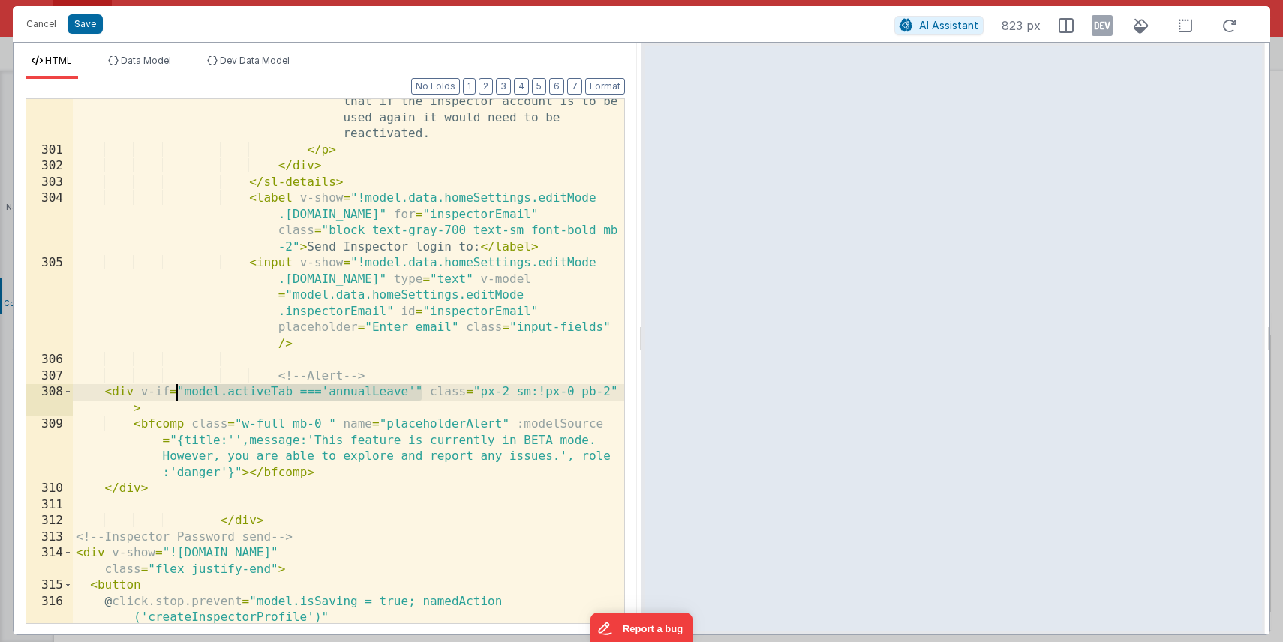
drag, startPoint x: 420, startPoint y: 392, endPoint x: 179, endPoint y: 392, distance: 241.7
click at [179, 392] on div "All inspector accounts that are set up have an expiry of three days. After that…" at bounding box center [349, 381] width 552 height 638
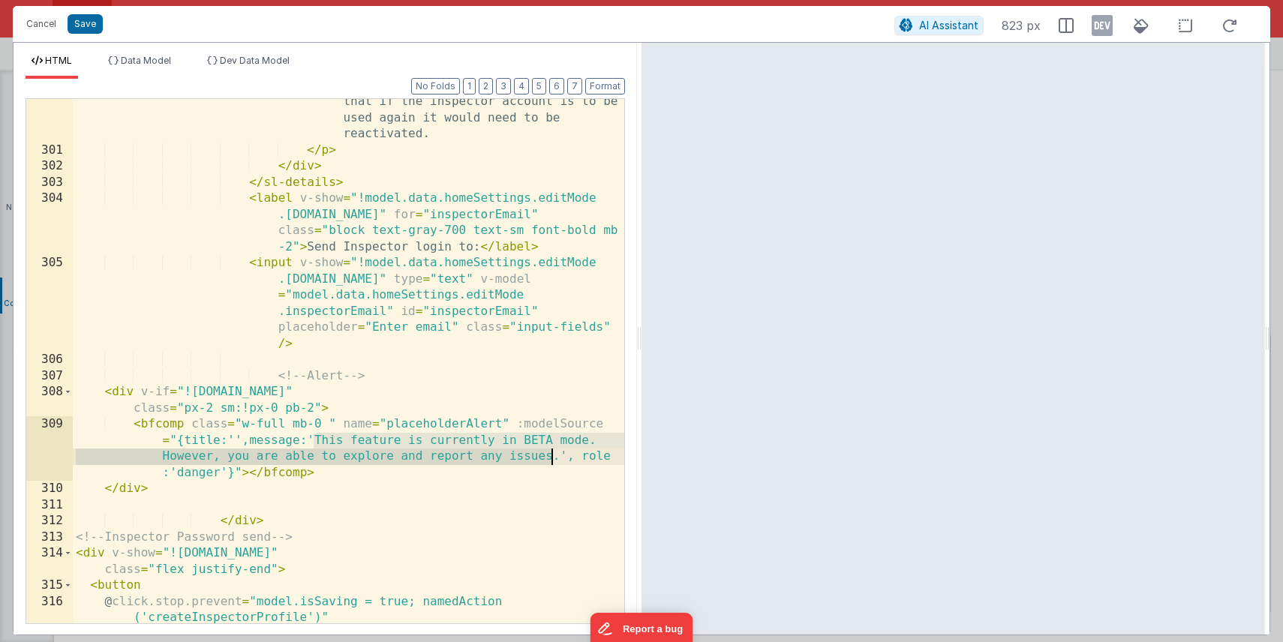
drag, startPoint x: 314, startPoint y: 441, endPoint x: 555, endPoint y: 450, distance: 240.3
click at [555, 450] on div "All inspector accounts that are set up have an expiry of three days. After that…" at bounding box center [349, 381] width 552 height 638
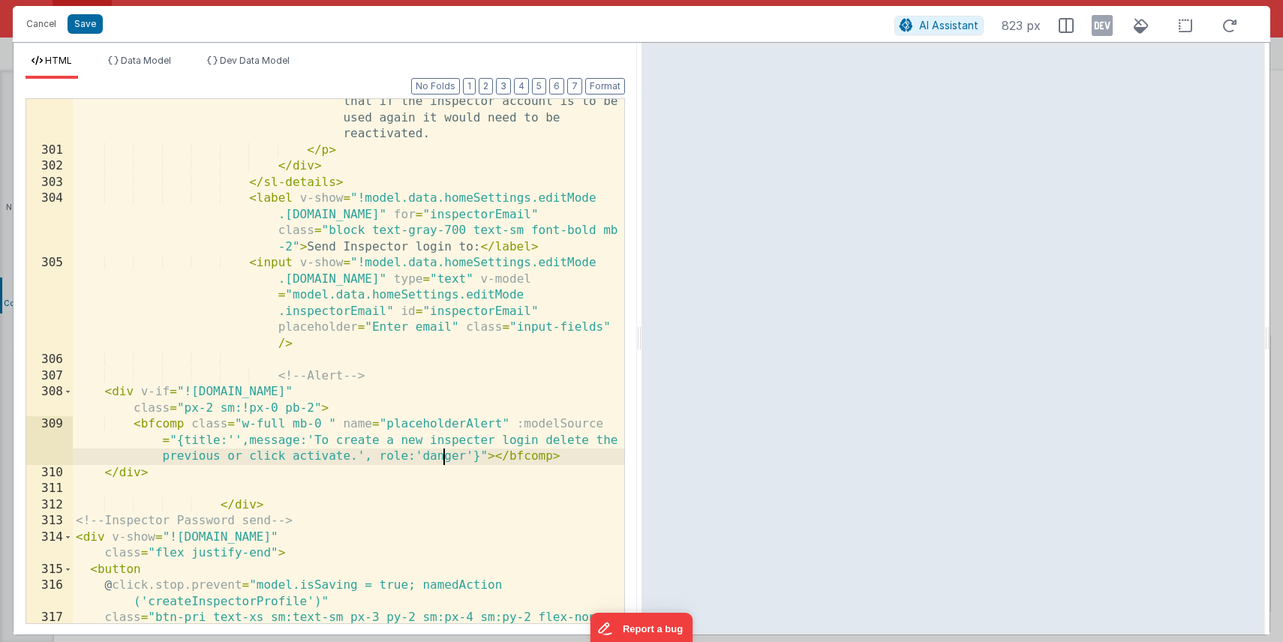
click at [441, 457] on div "All inspector accounts that are set up have an expiry of three days. After that…" at bounding box center [349, 381] width 552 height 638
click at [79, 20] on button "Save" at bounding box center [85, 24] width 35 height 20
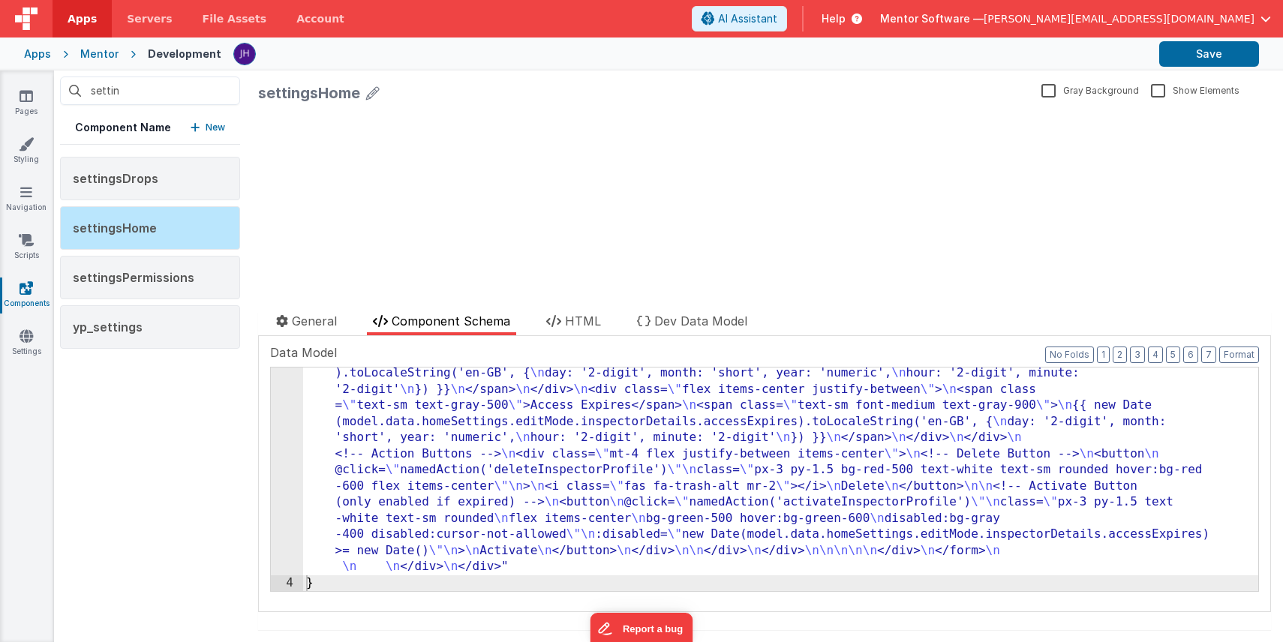
scroll to position [3633, 0]
click at [1202, 54] on button "Save" at bounding box center [1210, 54] width 100 height 26
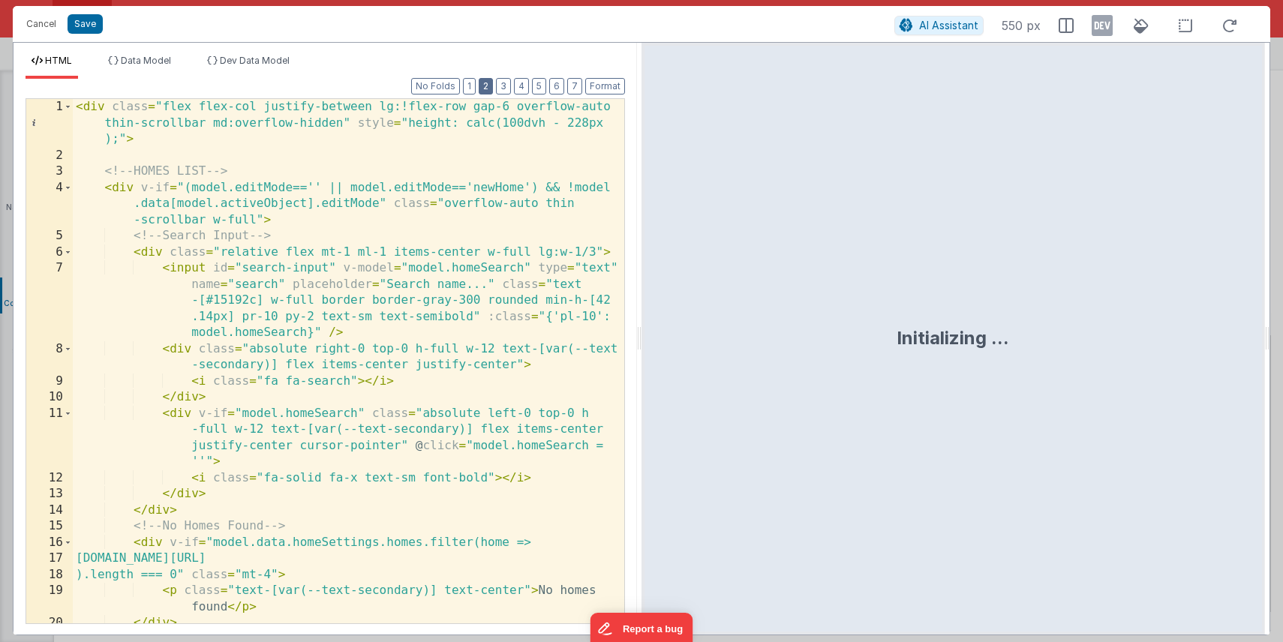
drag, startPoint x: 494, startPoint y: 81, endPoint x: 494, endPoint y: 90, distance: 9.0
click at [493, 81] on button "2" at bounding box center [486, 86] width 14 height 17
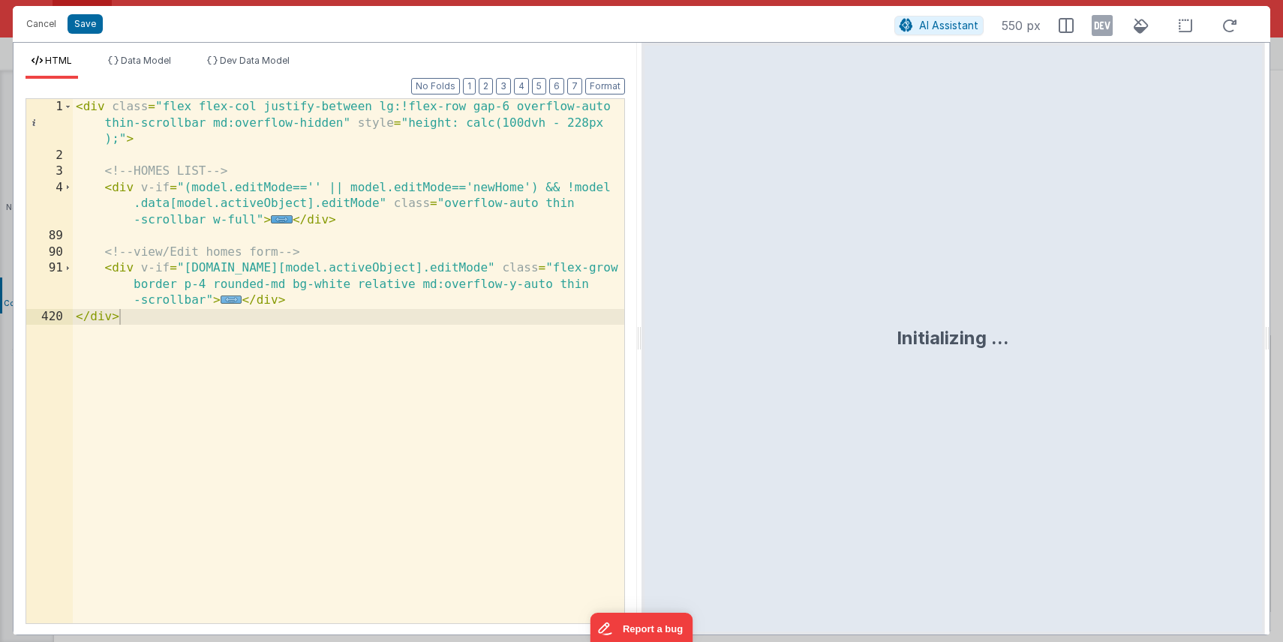
click at [233, 301] on span "..." at bounding box center [232, 300] width 22 height 8
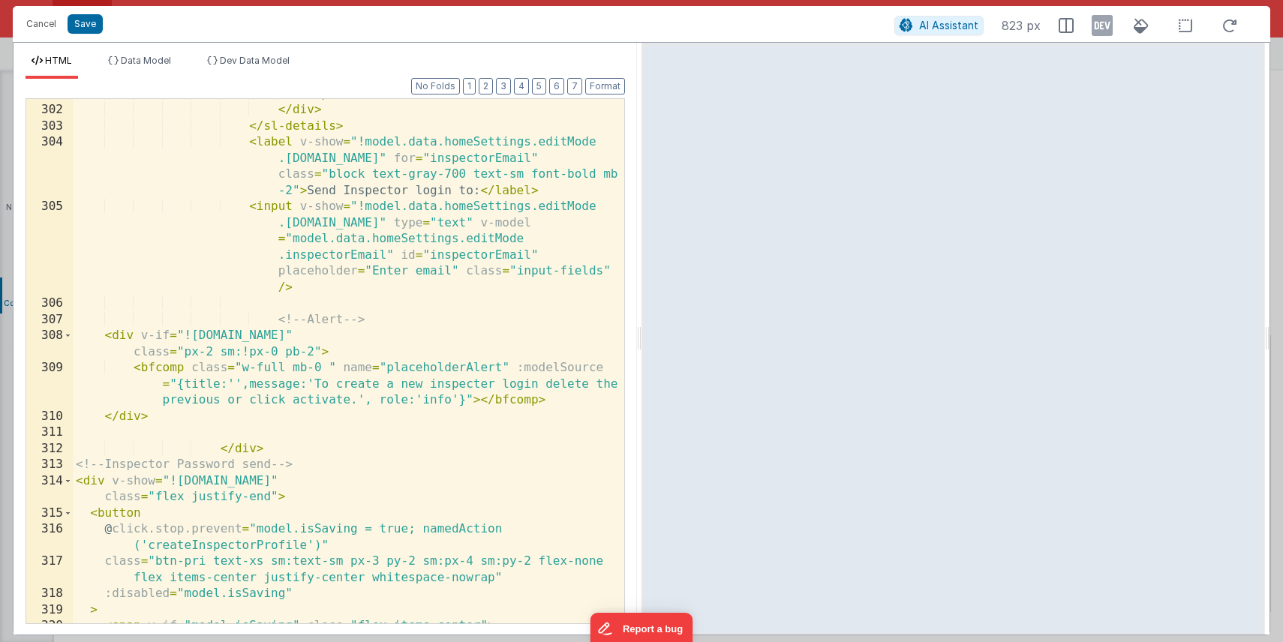
scroll to position [7339, 0]
click at [191, 335] on div "</ p > </ div > </ sl-details > < label v-show = "!model.data.homeSettings.edit…" at bounding box center [349, 364] width 552 height 557
click at [89, 23] on button "Save" at bounding box center [85, 24] width 35 height 20
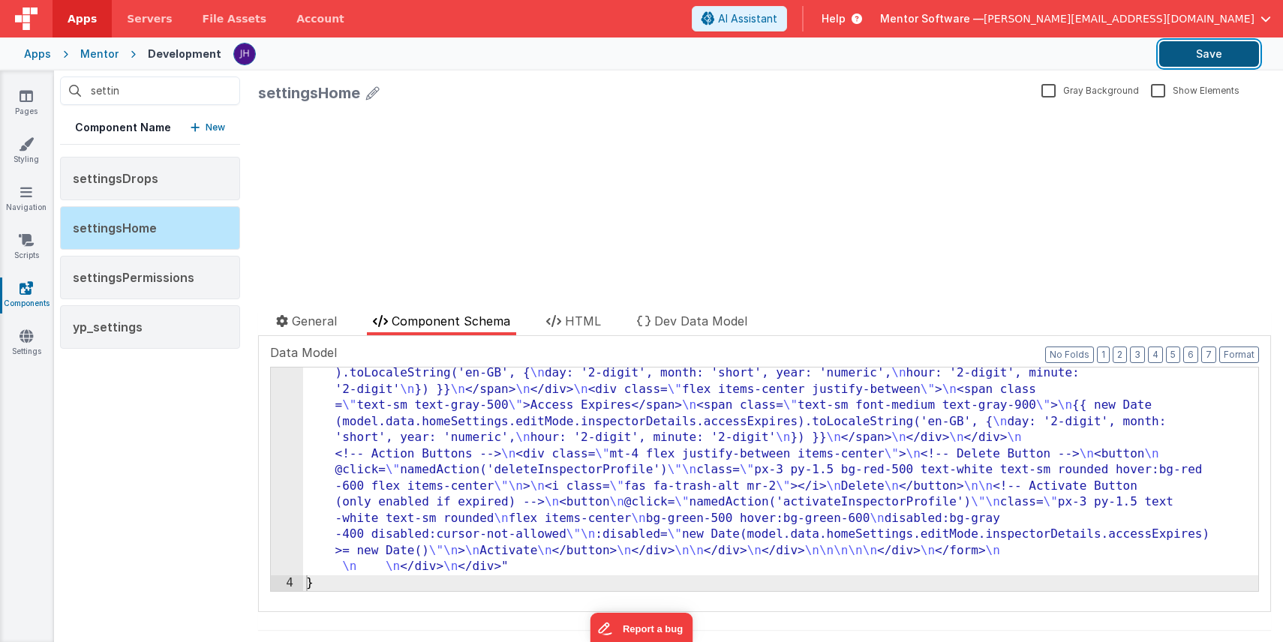
click at [1190, 53] on button "Save" at bounding box center [1210, 54] width 100 height 26
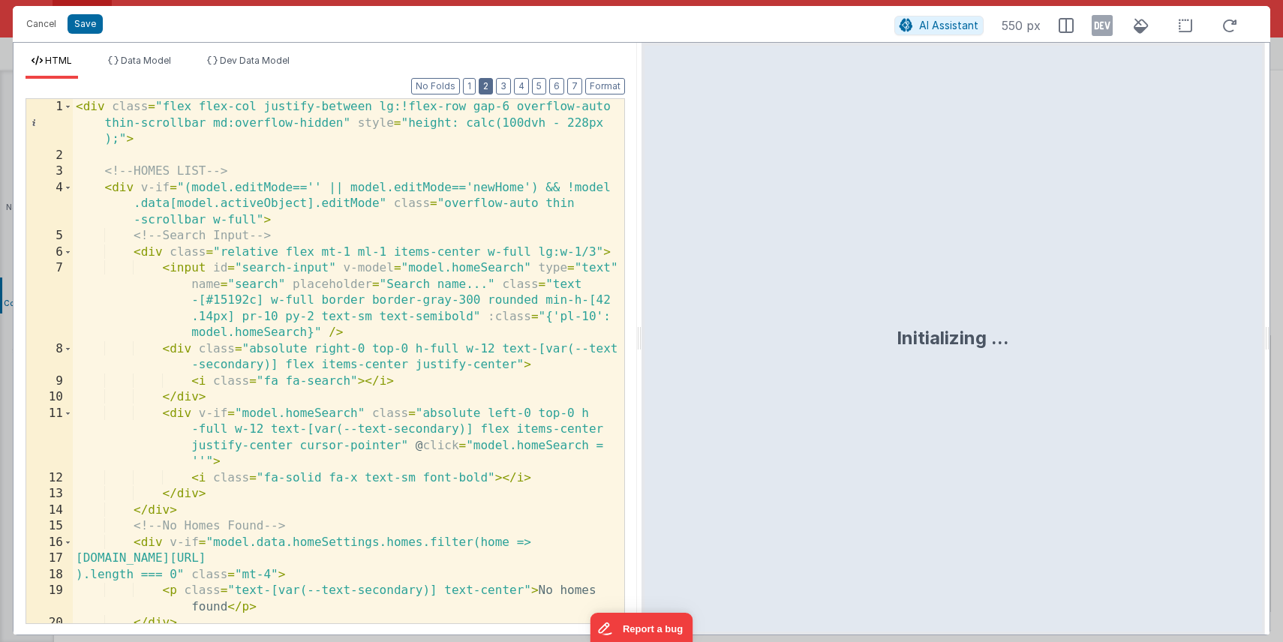
click at [489, 85] on button "2" at bounding box center [486, 86] width 14 height 17
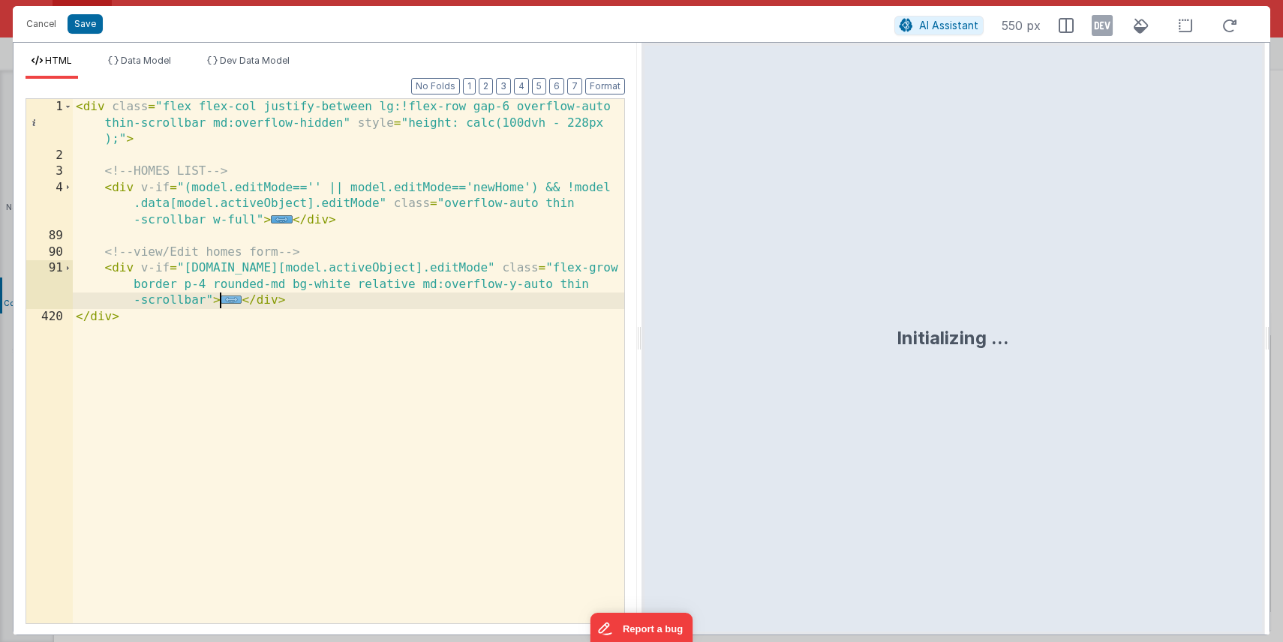
click at [232, 302] on span "..." at bounding box center [232, 300] width 22 height 8
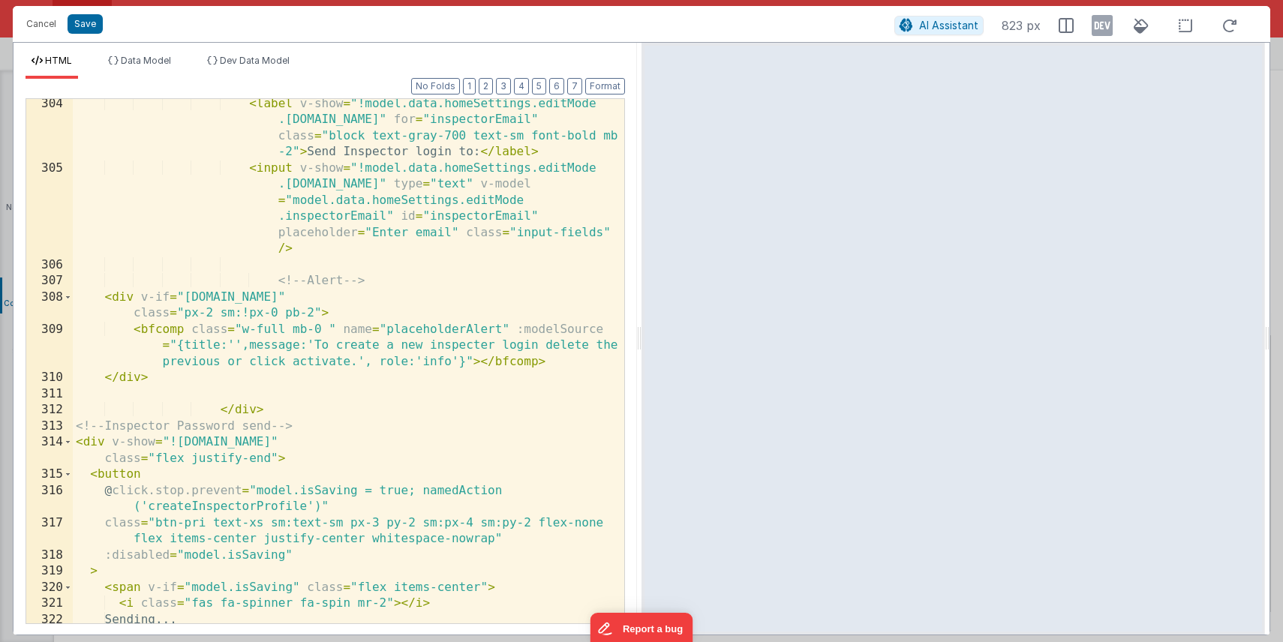
scroll to position [7378, 0]
click at [537, 348] on div "< label v-show = "!model.data.homeSettings.editMode .inspectorDetails.email" fo…" at bounding box center [349, 399] width 552 height 606
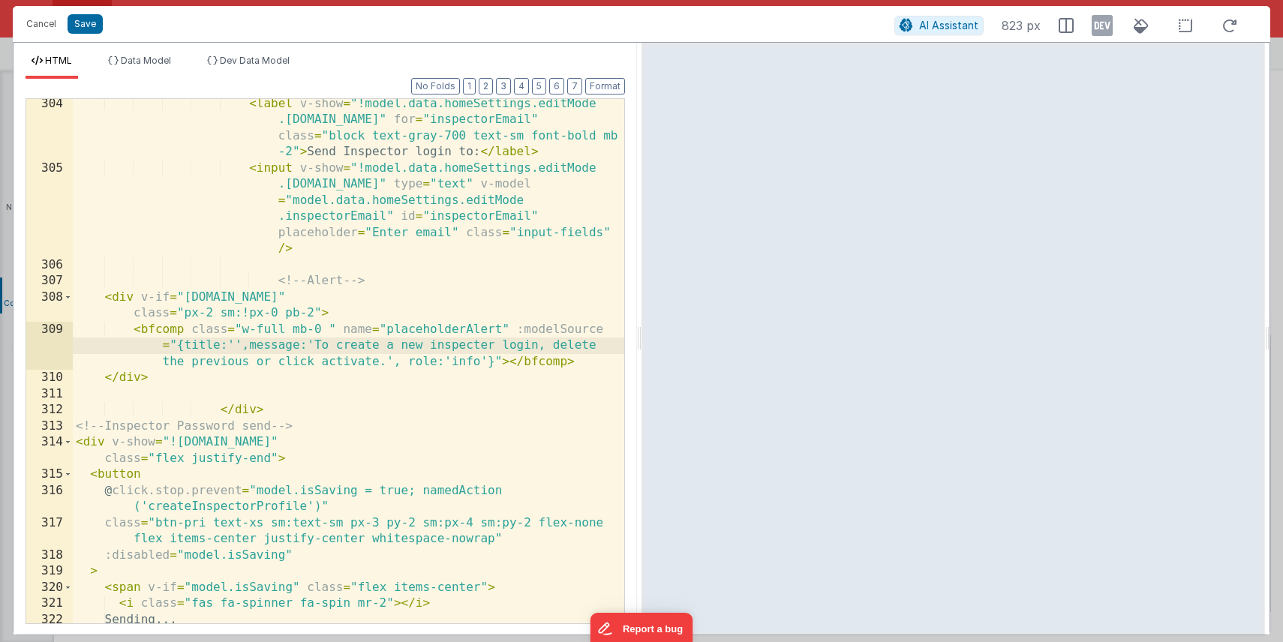
click at [378, 364] on div "< label v-show = "!model.data.homeSettings.editMode .inspectorDetails.email" fo…" at bounding box center [349, 399] width 552 height 606
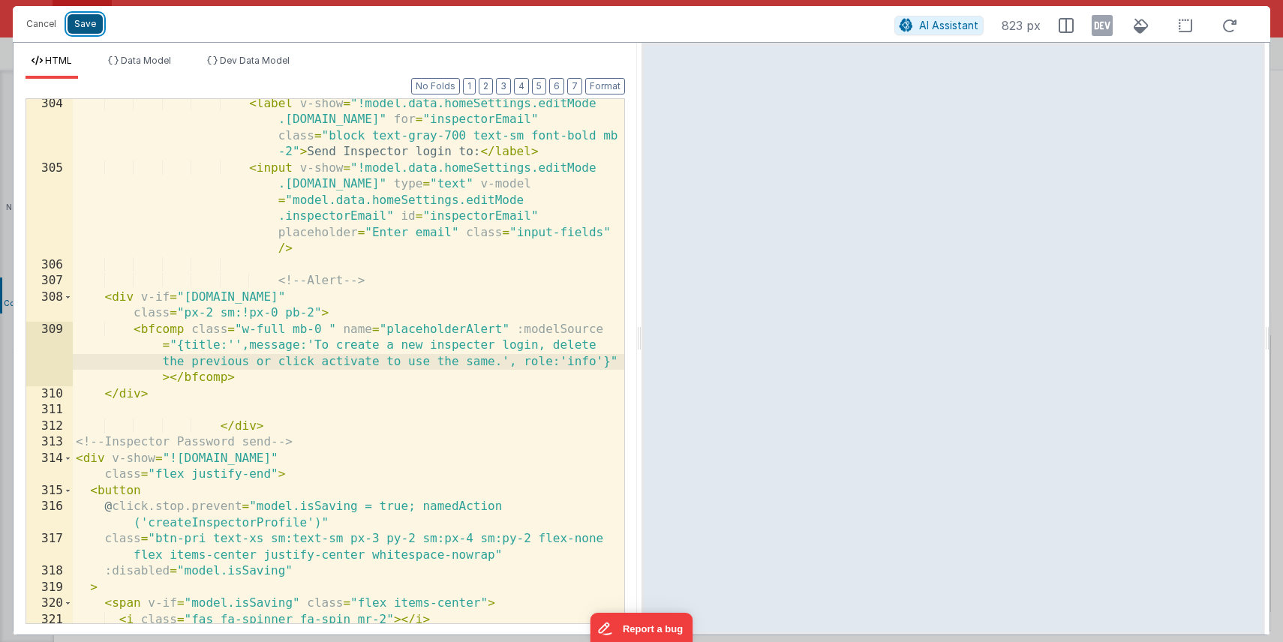
click at [82, 26] on button "Save" at bounding box center [85, 24] width 35 height 20
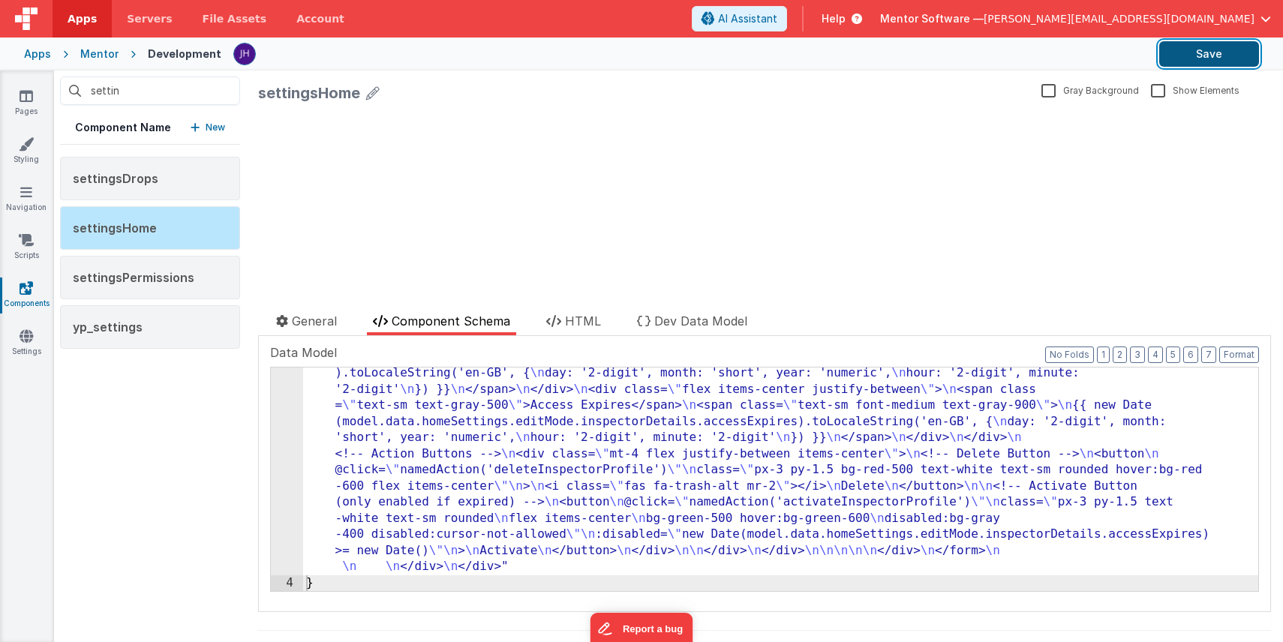
click at [1200, 50] on button "Save" at bounding box center [1210, 54] width 100 height 26
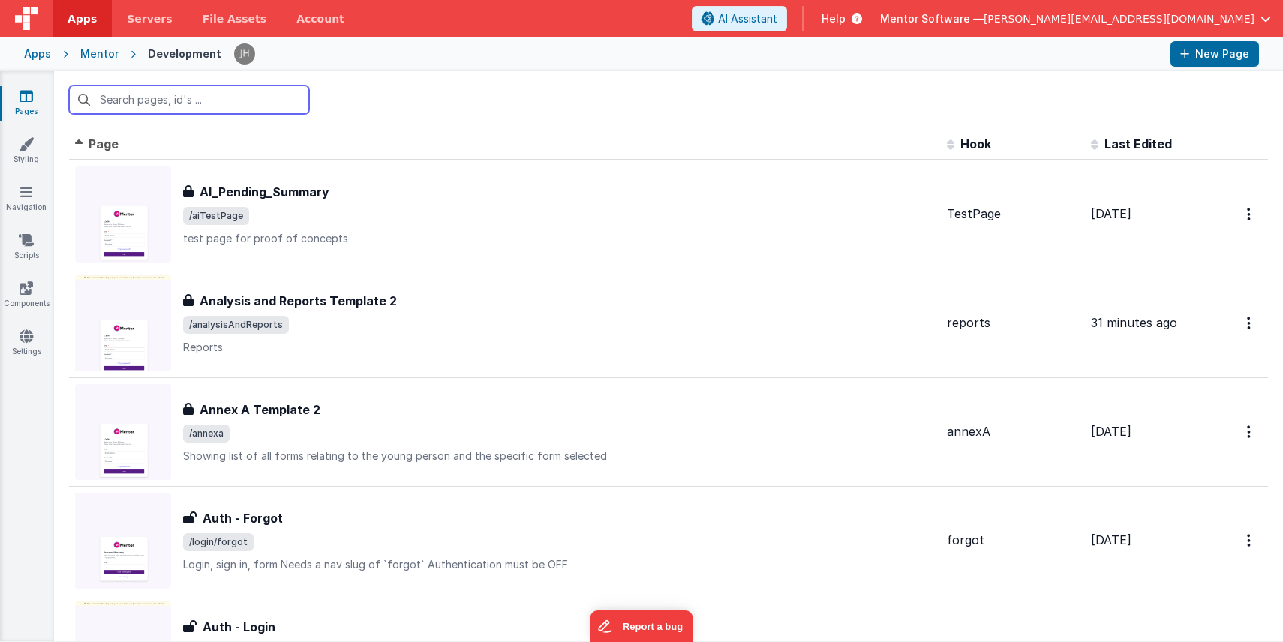
click at [128, 98] on input "text" at bounding box center [189, 100] width 240 height 29
click at [160, 101] on input "text" at bounding box center [189, 100] width 240 height 29
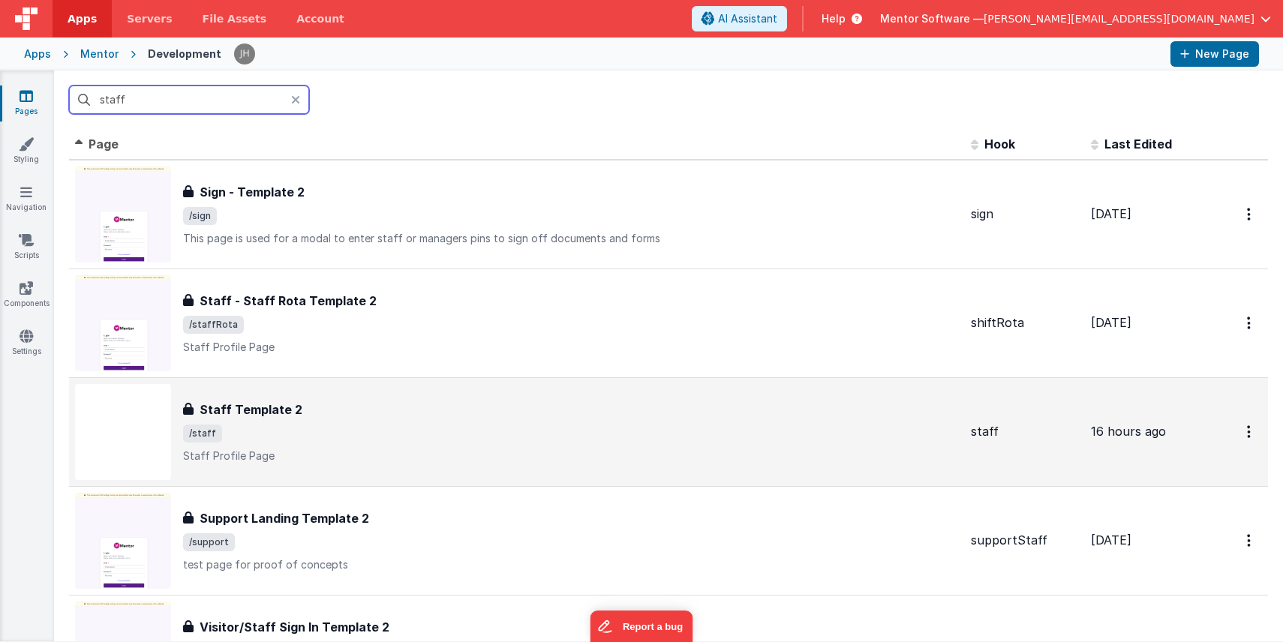
type input "staff"
click at [270, 411] on h3 "Staff Template 2" at bounding box center [251, 410] width 103 height 18
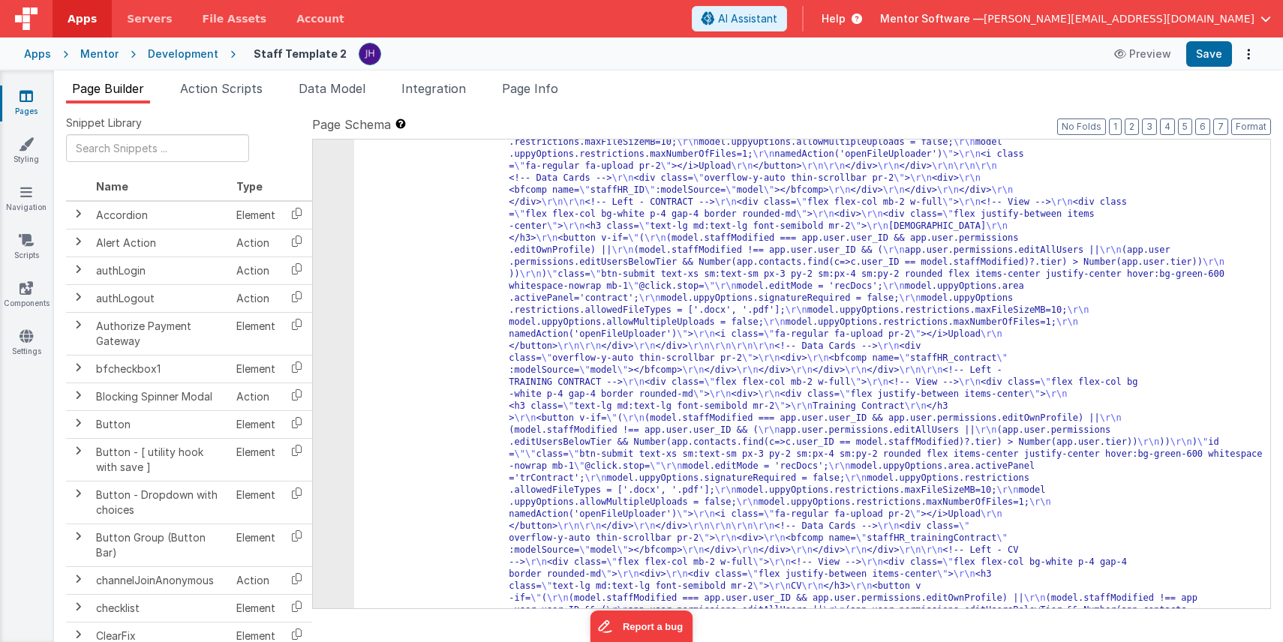
scroll to position [9013, 0]
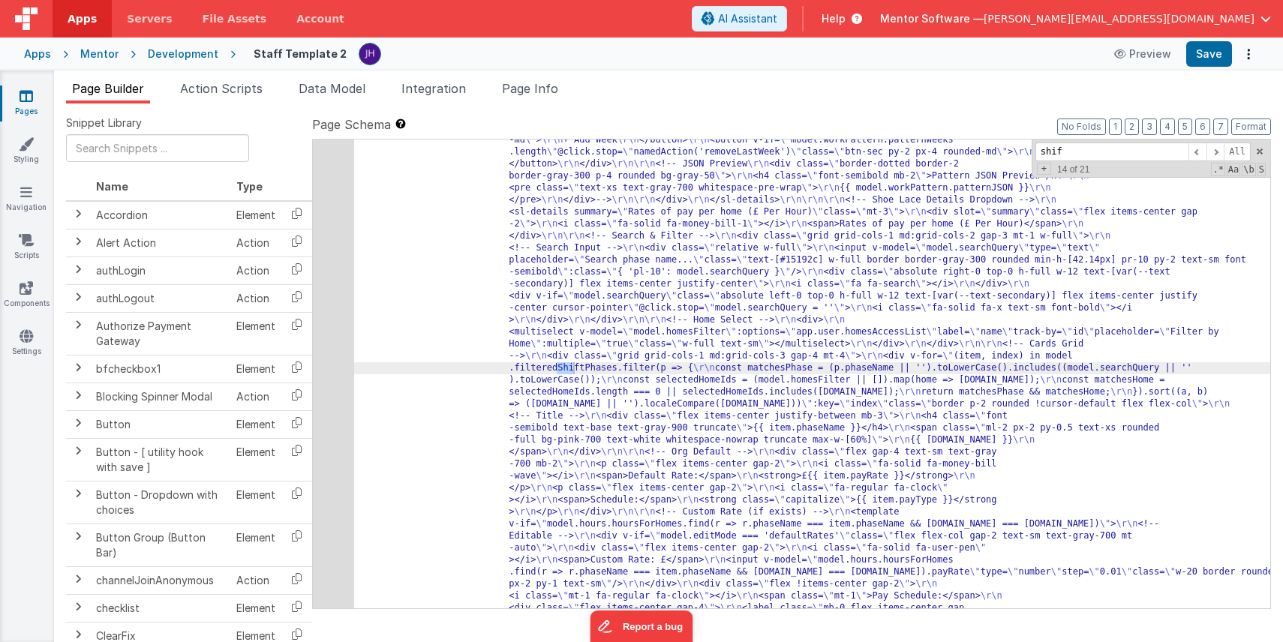
scroll to position [13566, 0]
click at [1216, 148] on span at bounding box center [1216, 152] width 18 height 19
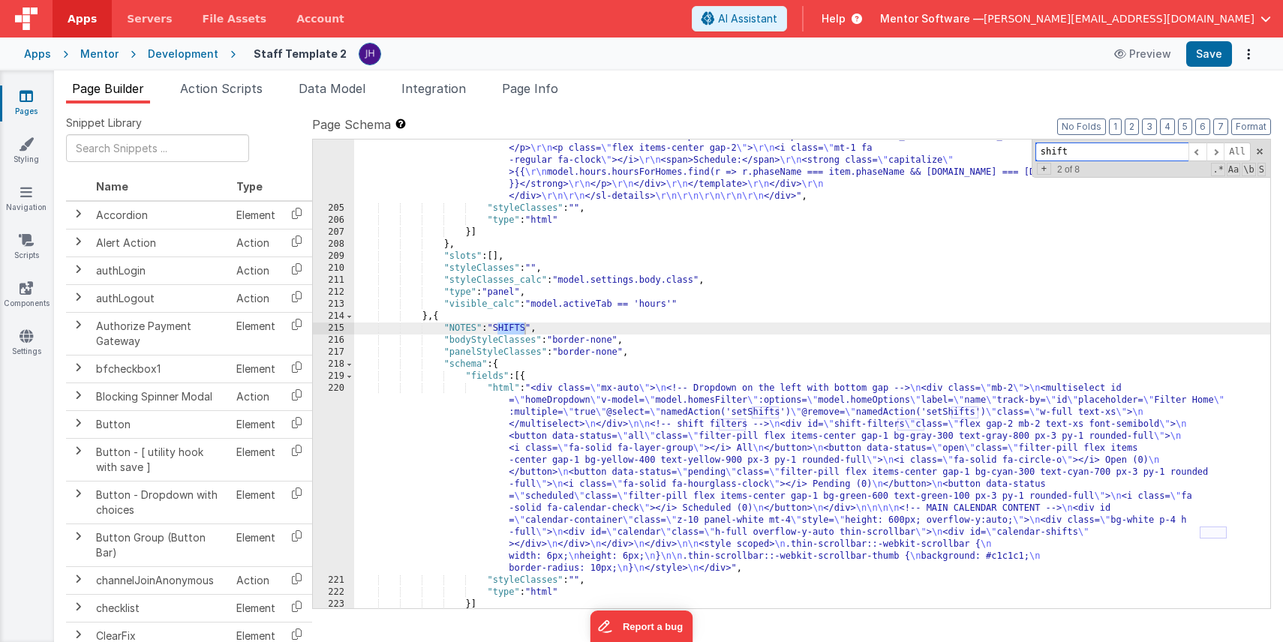
scroll to position [14026, 0]
click at [1219, 154] on span at bounding box center [1216, 152] width 18 height 19
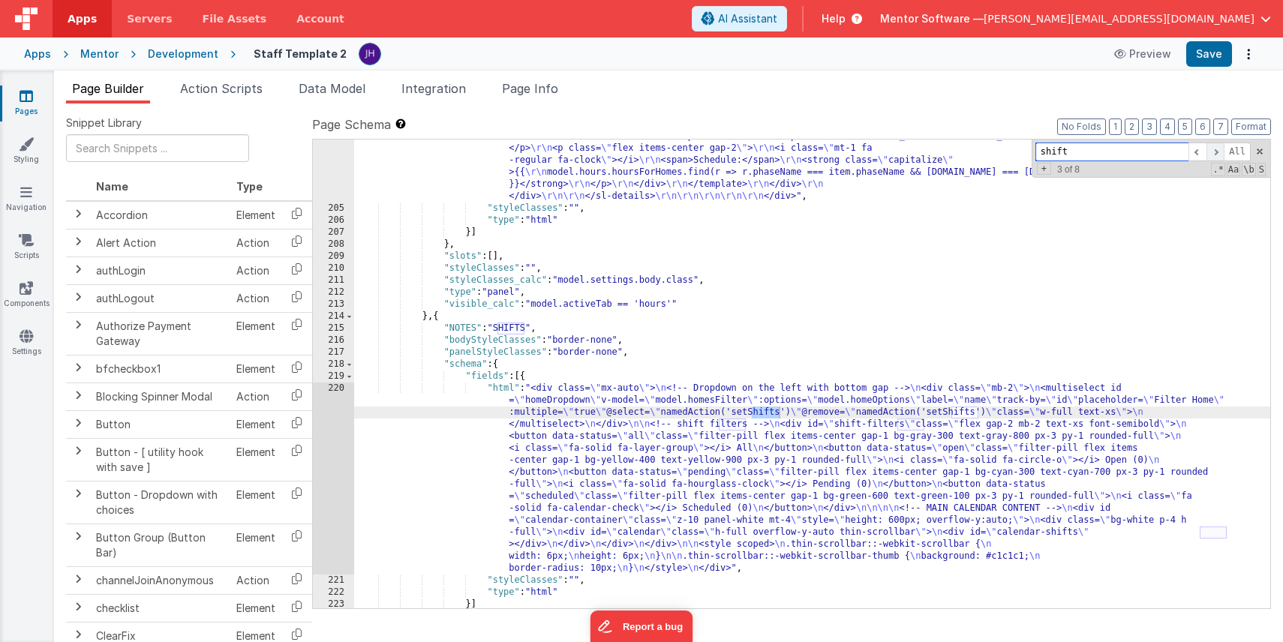
click at [1219, 154] on span at bounding box center [1216, 152] width 18 height 19
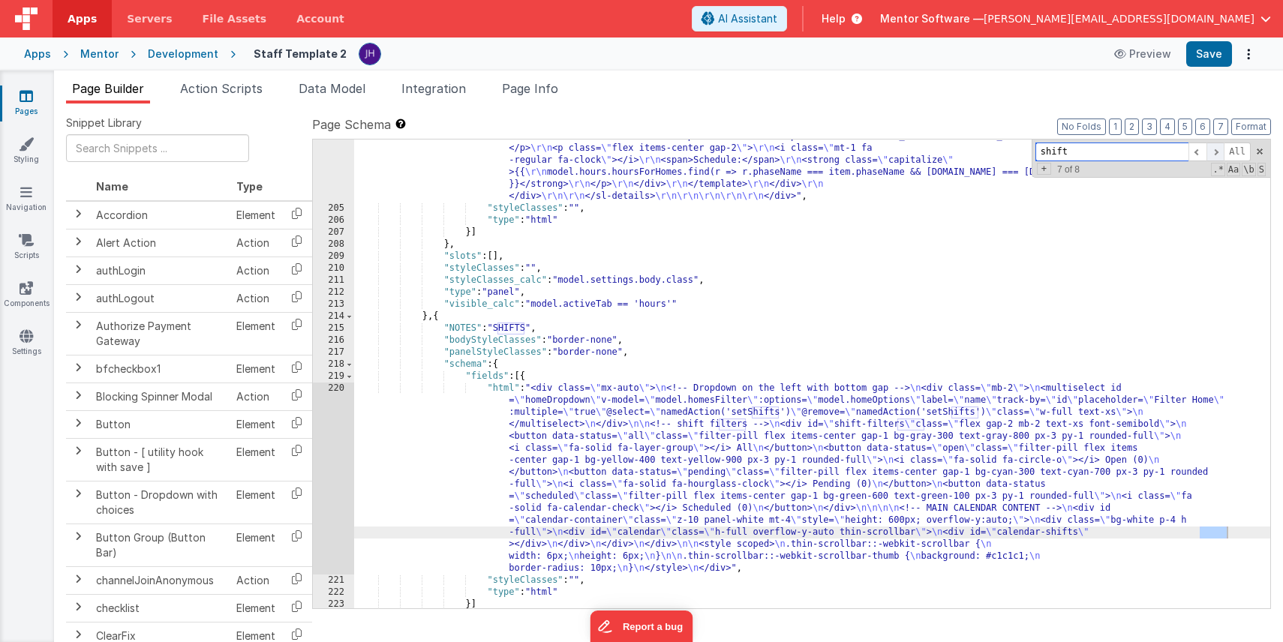
click at [1219, 154] on span at bounding box center [1216, 152] width 18 height 19
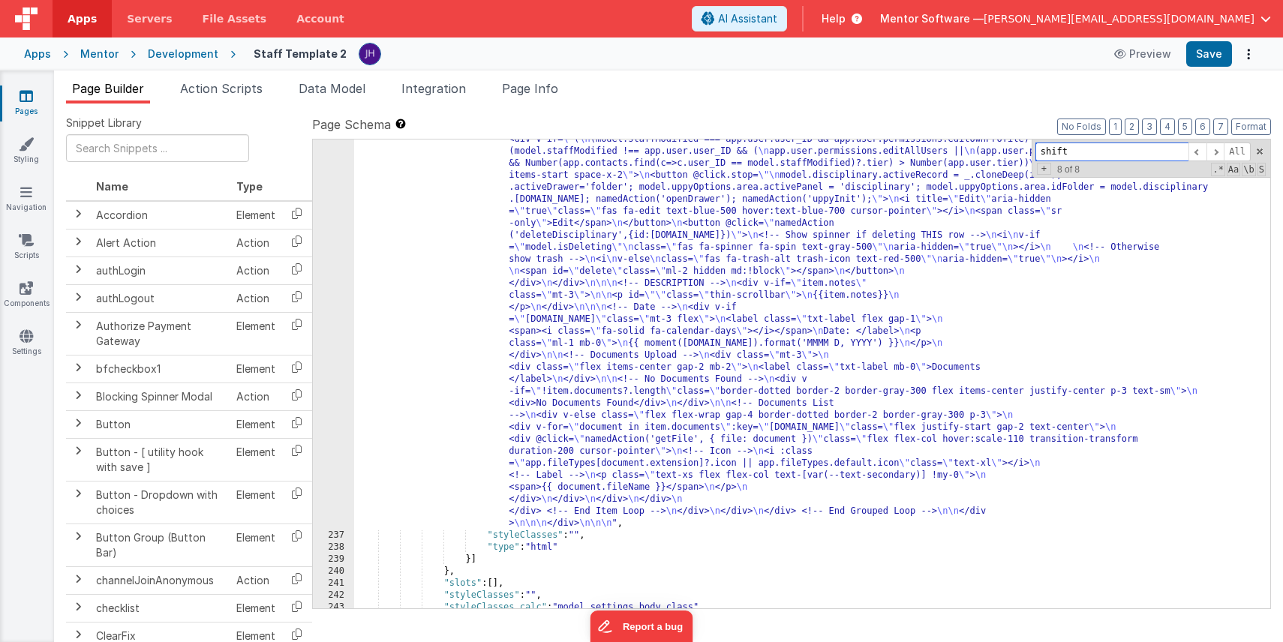
scroll to position [14803, 0]
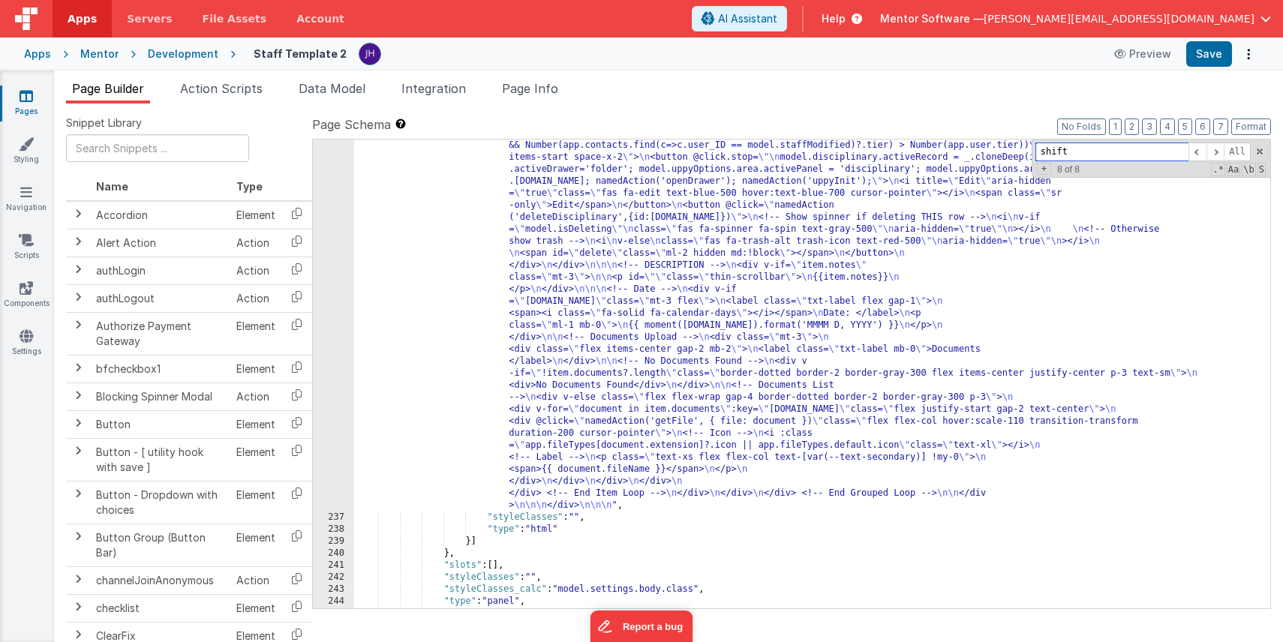
click at [1058, 150] on input "shift" at bounding box center [1112, 152] width 153 height 19
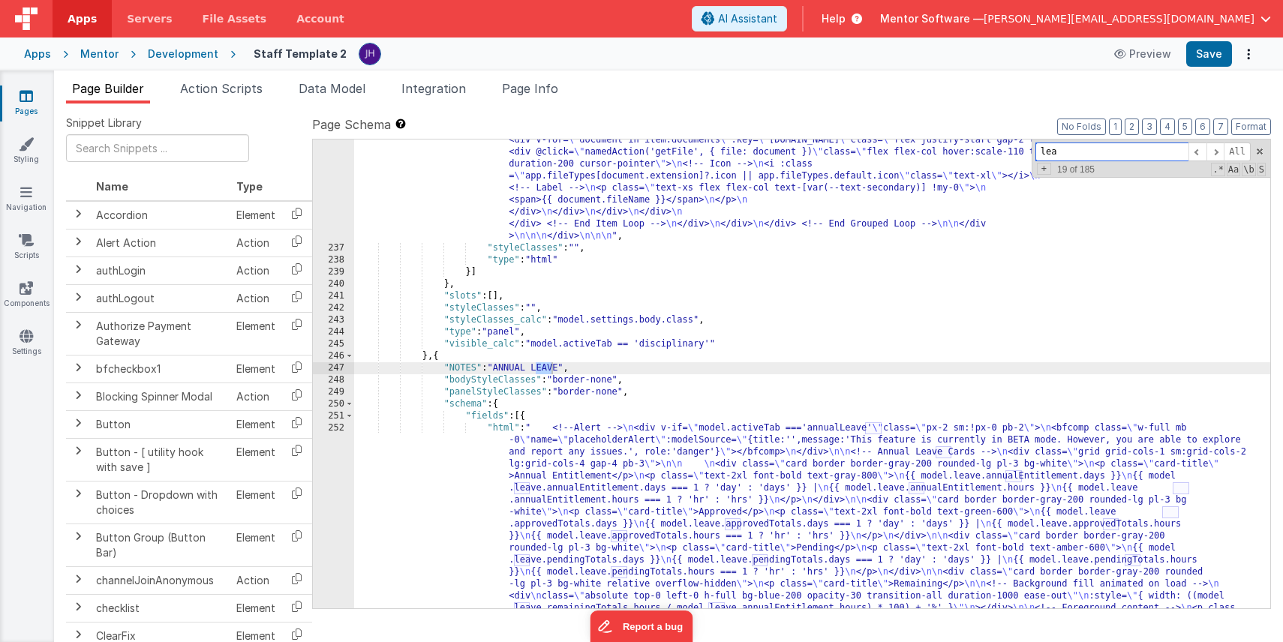
scroll to position [15013, 0]
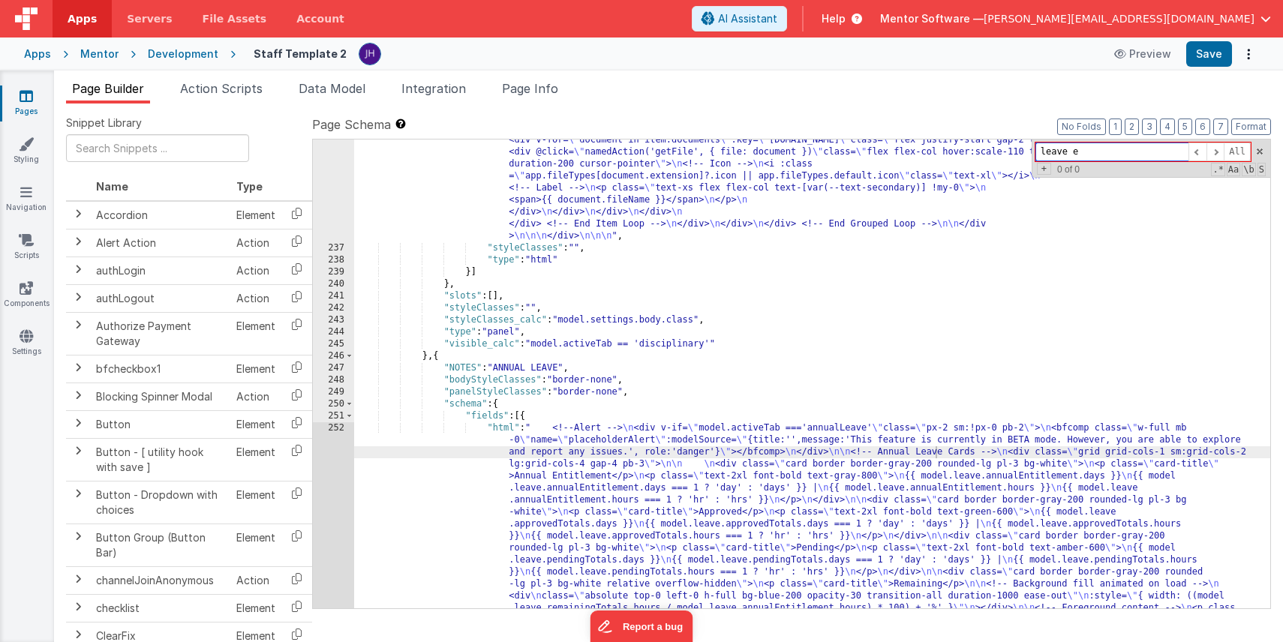
type input "leave e"
click at [646, 438] on div ""html" : "<bfcomp v-if= \" model.staffModified == app.user.user_ID \" name= \" …" at bounding box center [812, 441] width 916 height 1910
click at [332, 462] on div "236 237 238 239 240 241 242 243 244 245 246 247 248 249 250 251 252 253 254 255…" at bounding box center [333, 441] width 41 height 1910
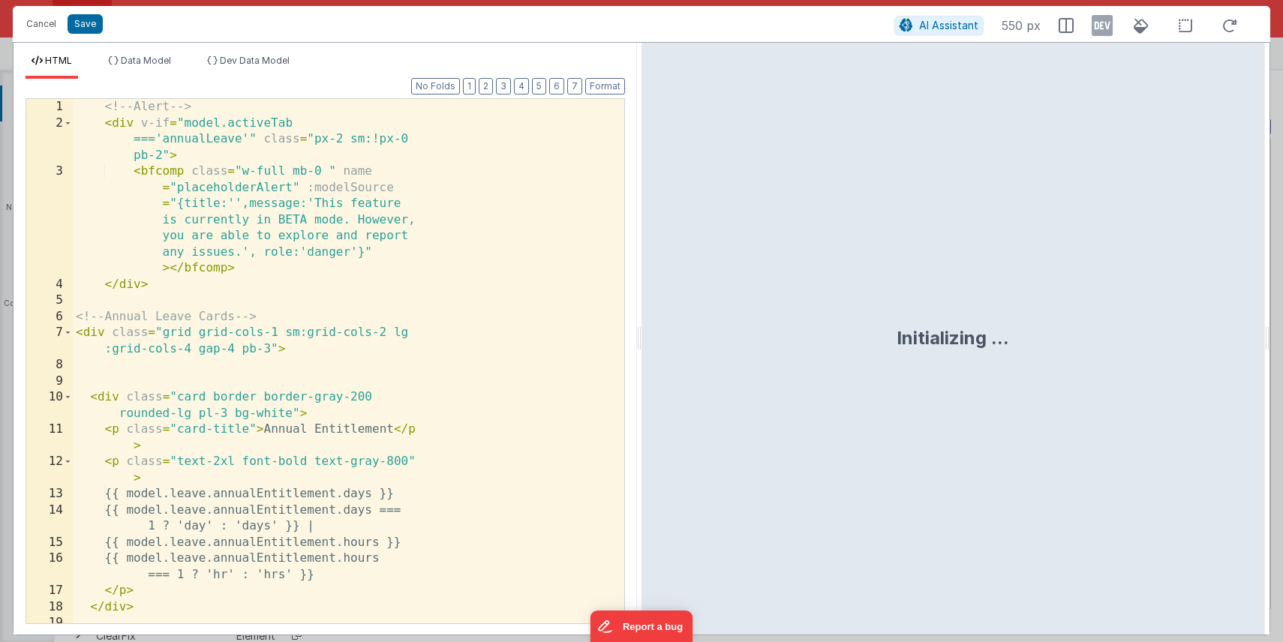
scroll to position [15409, 0]
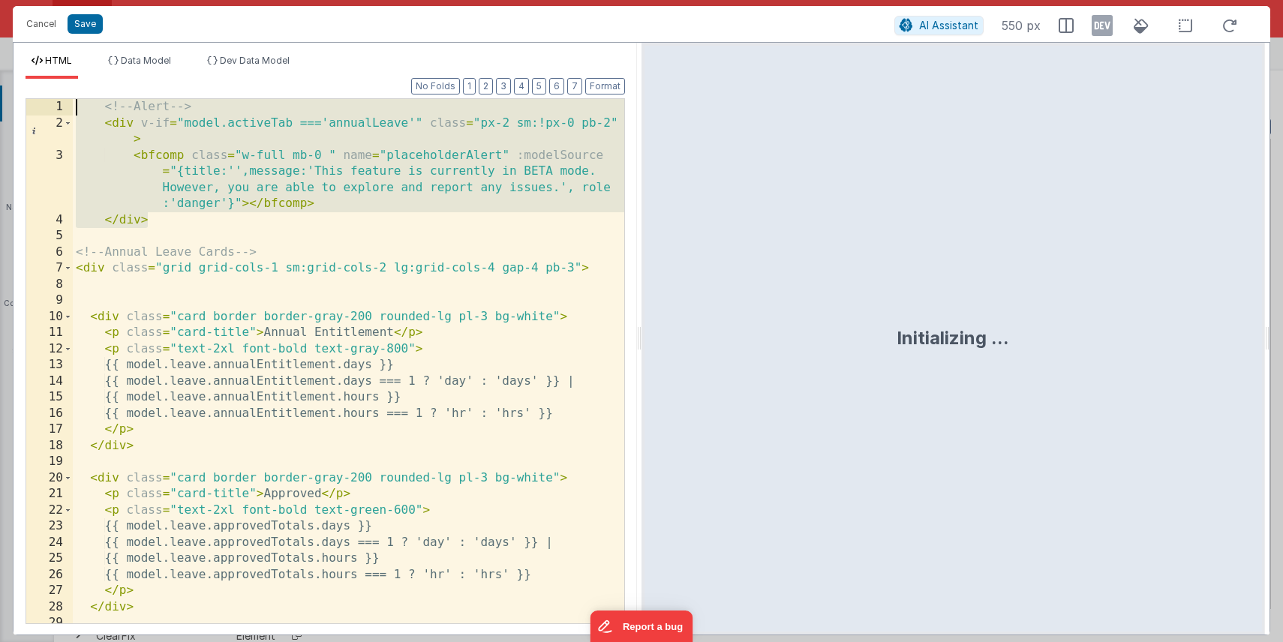
drag, startPoint x: 158, startPoint y: 221, endPoint x: 0, endPoint y: 56, distance: 228.8
click at [0, 56] on div "Cancel Save AI Assistant 550 px HTML Data Model Dev Data Model Format 7 6 5 4 3…" at bounding box center [641, 321] width 1283 height 642
click at [91, 27] on button "Save" at bounding box center [85, 24] width 35 height 20
